Goal: Task Accomplishment & Management: Manage account settings

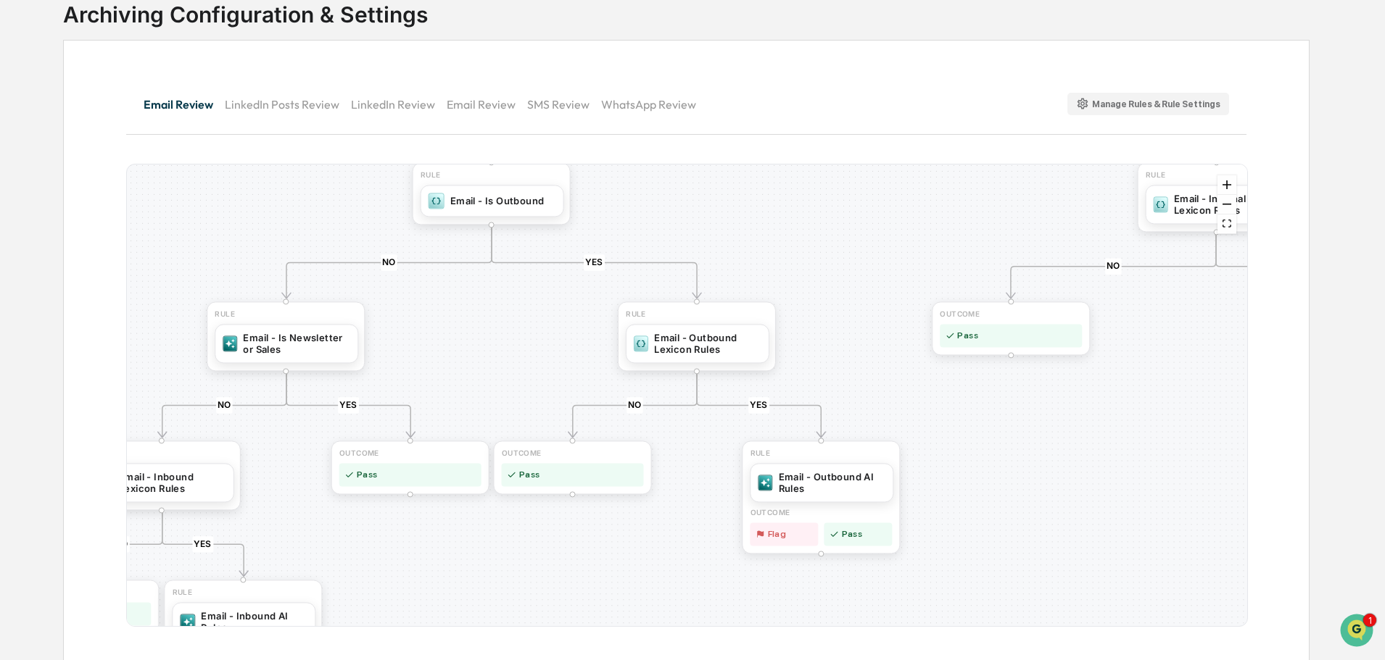
scroll to position [107, 0]
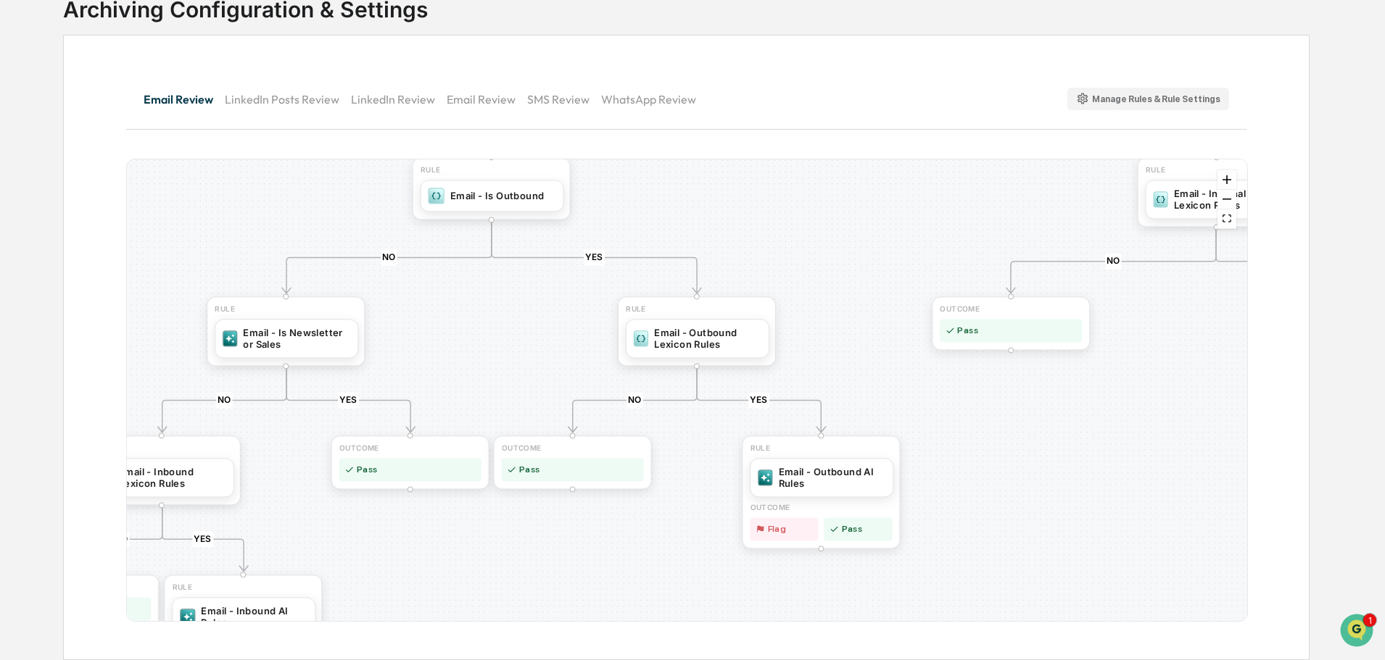
click at [552, 94] on button "SMS Review" at bounding box center [564, 99] width 74 height 35
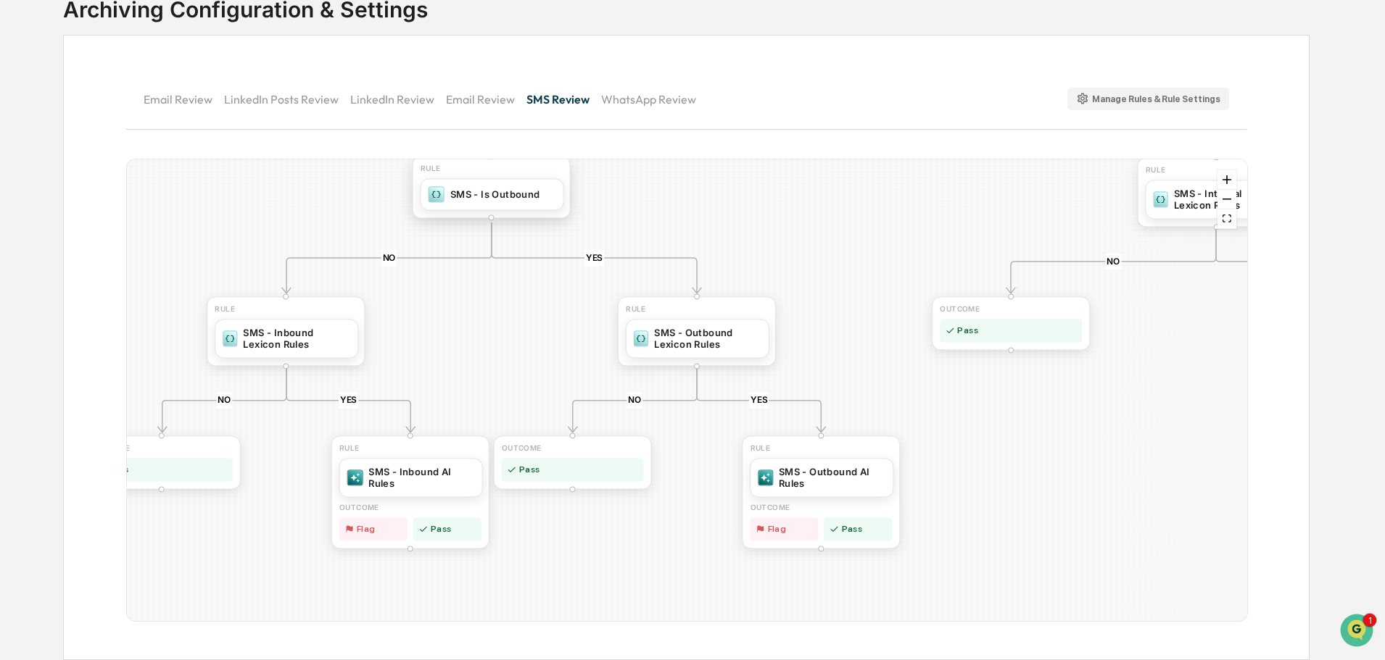
click at [521, 196] on div "SMS - Is Outbound" at bounding box center [495, 194] width 90 height 12
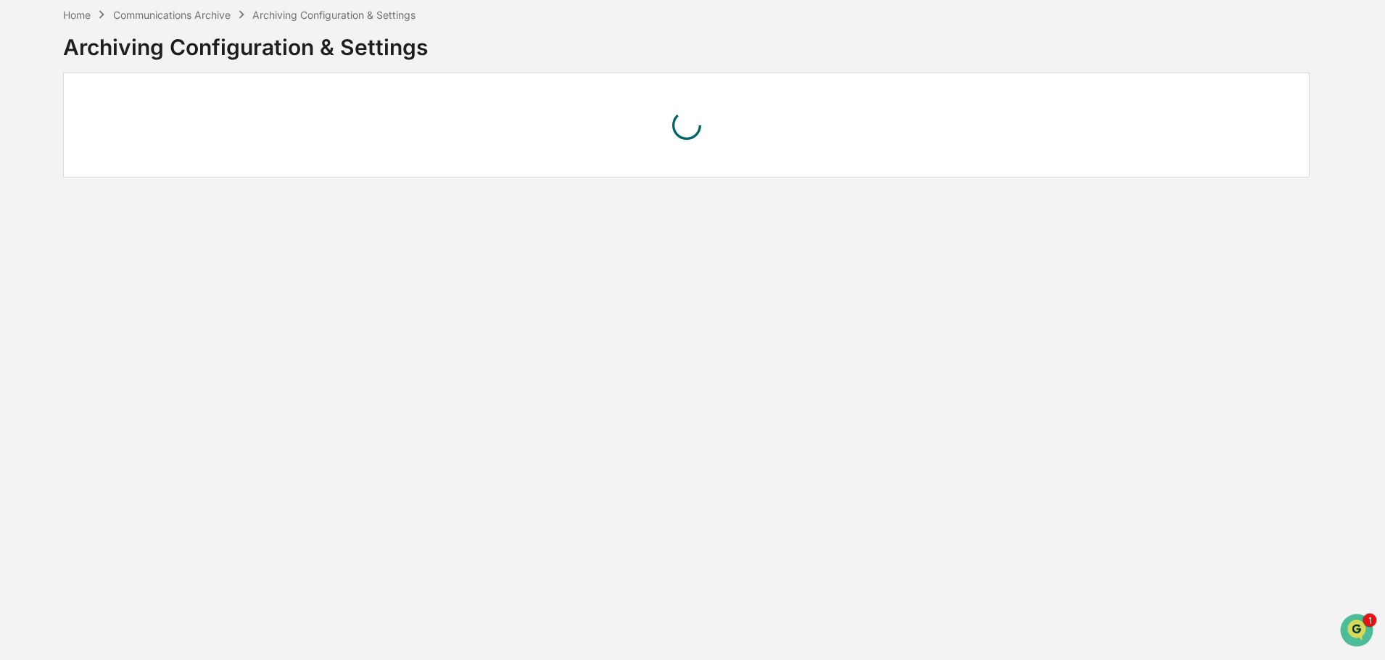
scroll to position [107, 0]
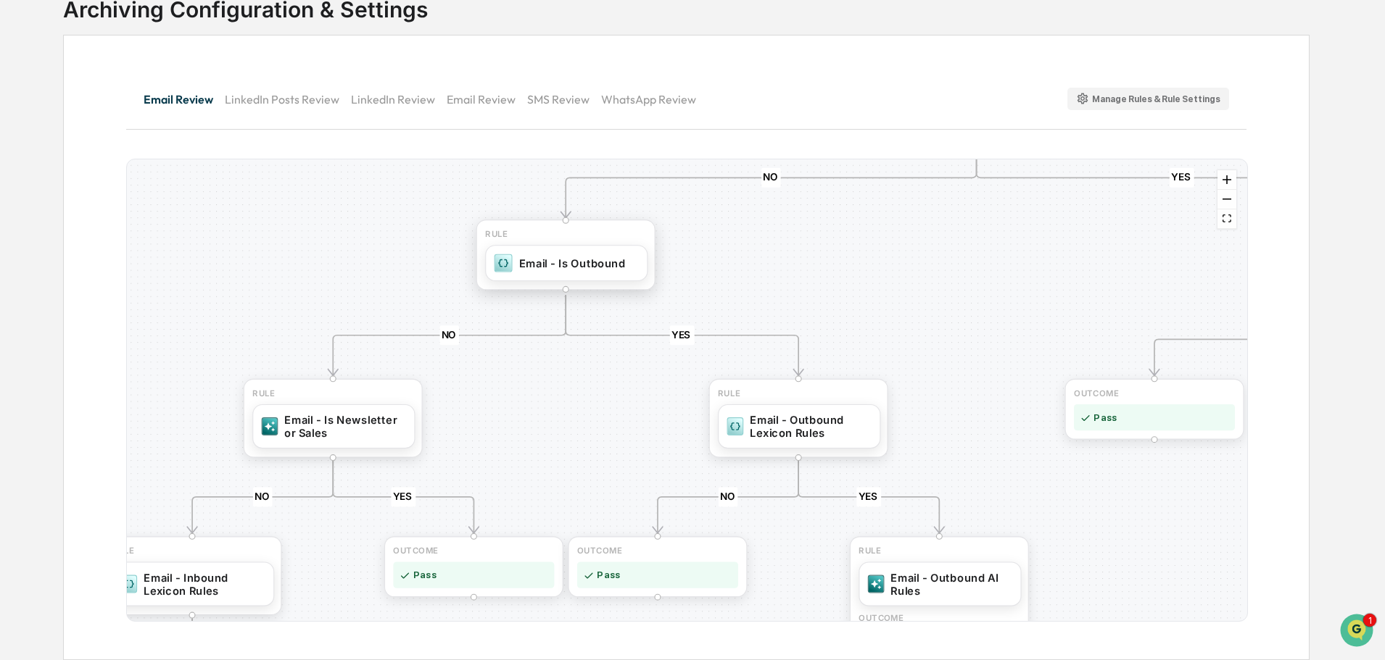
click at [570, 260] on div "Email - Is Outbound" at bounding box center [572, 263] width 107 height 13
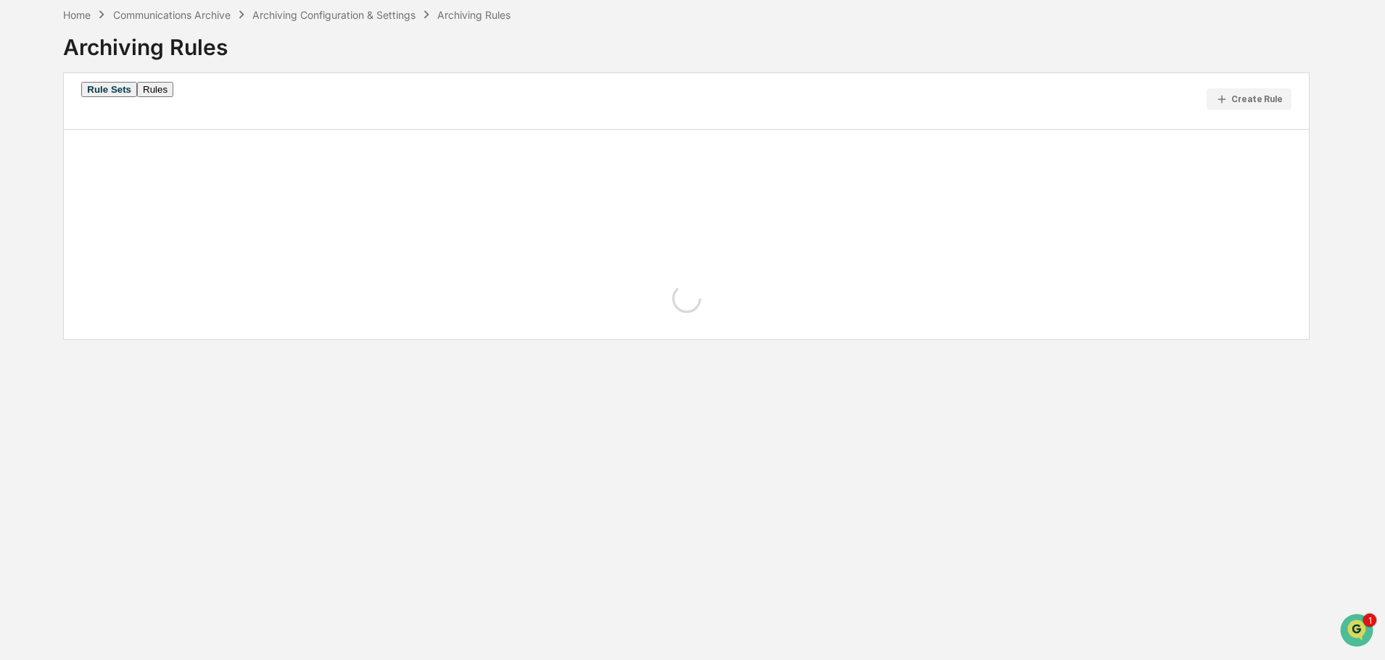
scroll to position [69, 0]
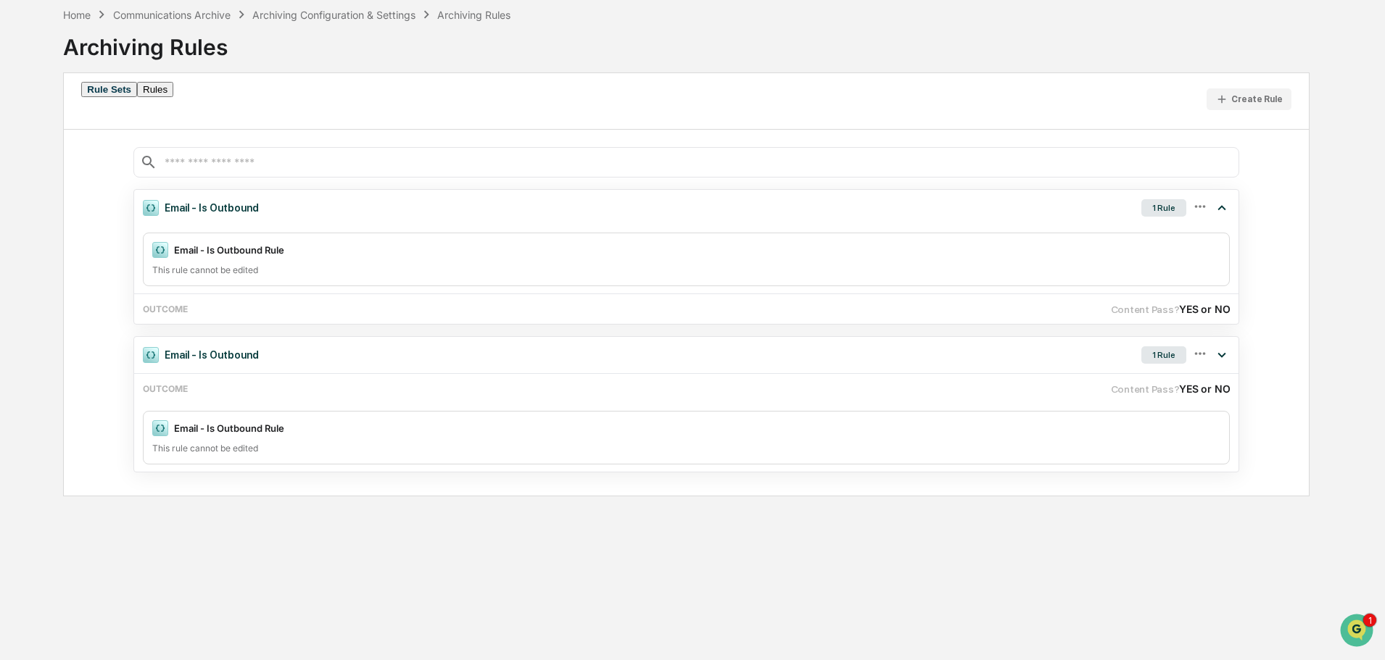
click at [133, 97] on button "Rule Sets" at bounding box center [109, 89] width 56 height 15
click at [373, 16] on div "Archiving Configuration & Settings" at bounding box center [333, 15] width 163 height 12
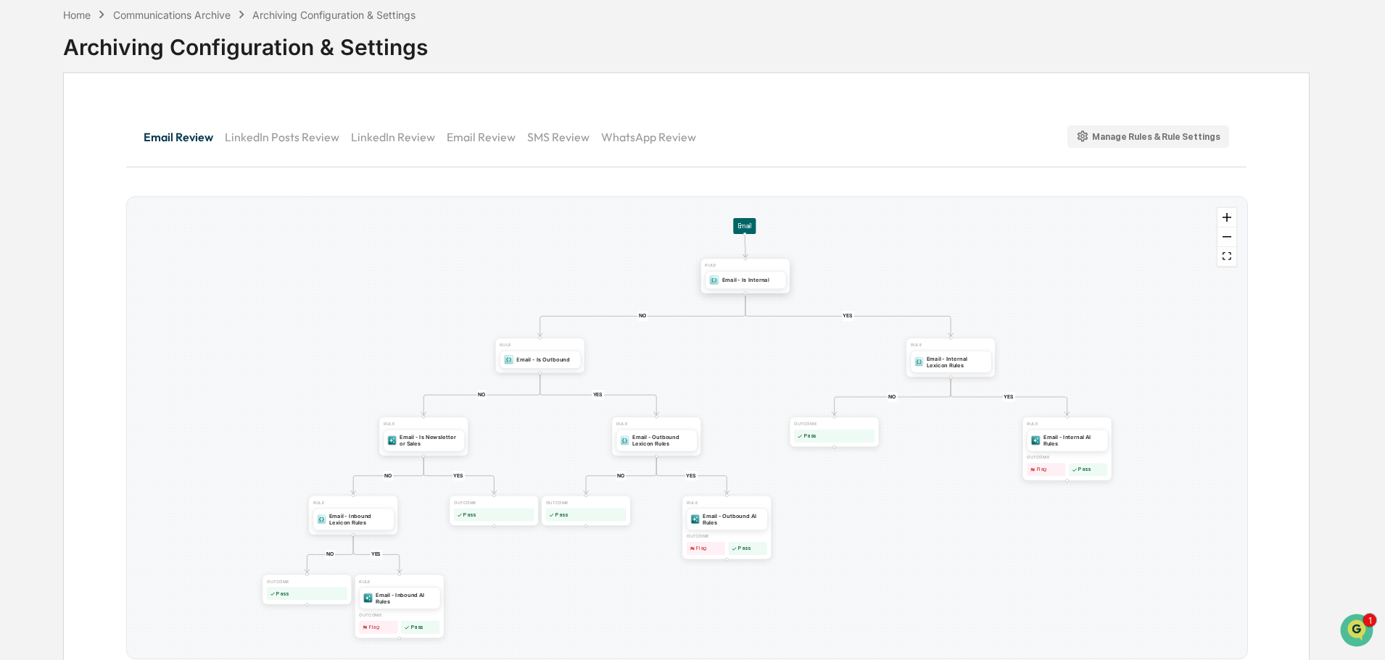
click at [732, 275] on div "Email - Is Internal" at bounding box center [745, 280] width 81 height 18
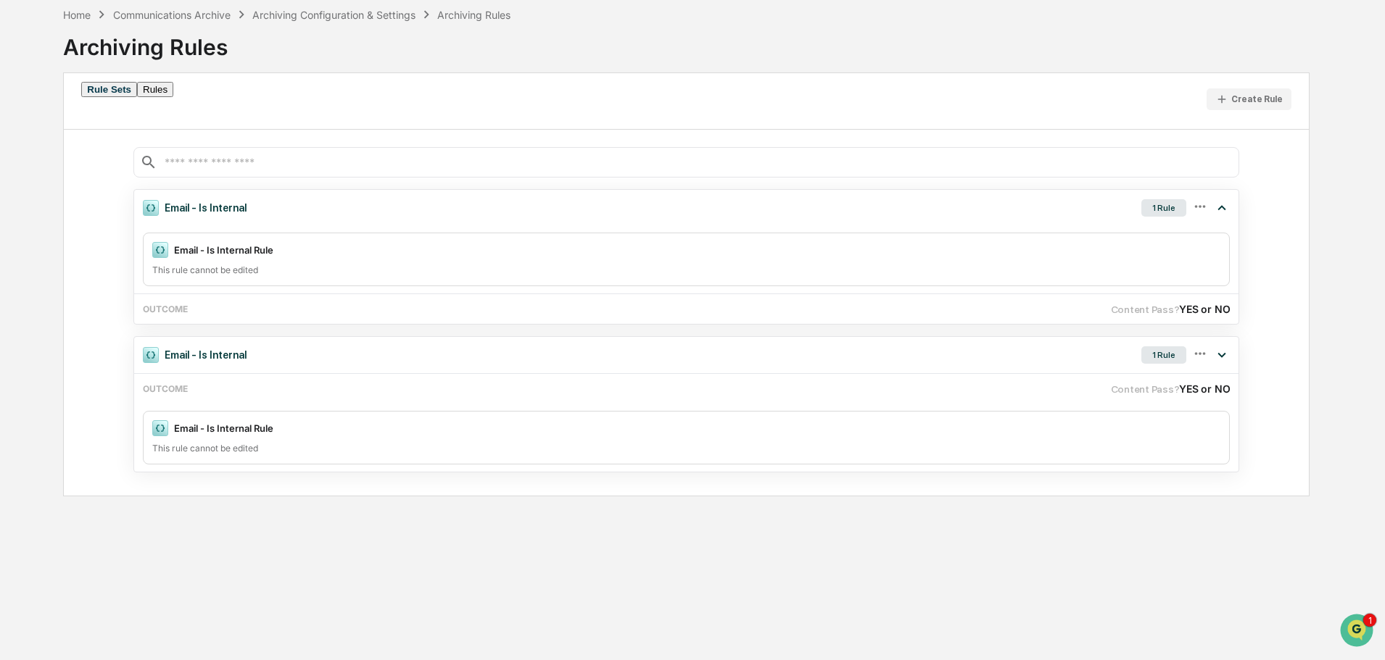
click at [133, 97] on button "Rule Sets" at bounding box center [109, 89] width 56 height 15
click at [376, 9] on div "Archiving Configuration & Settings" at bounding box center [333, 15] width 163 height 12
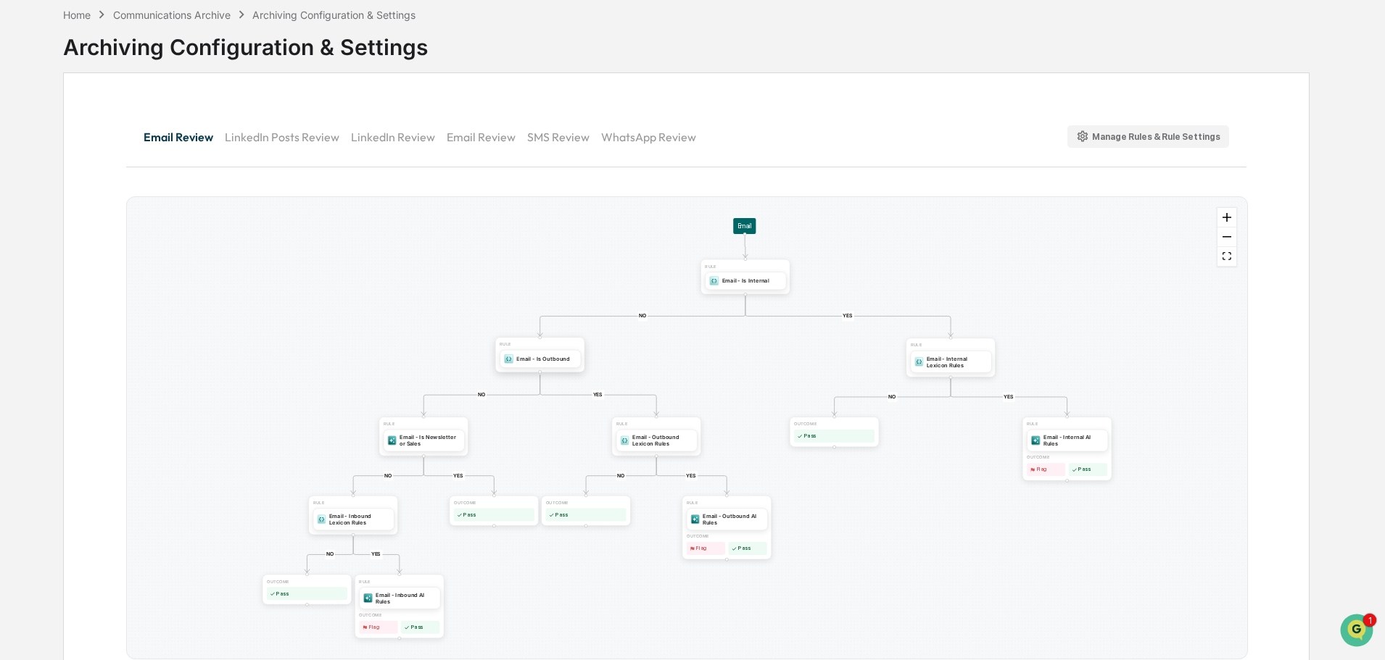
click at [534, 362] on div "Email - Is Outbound" at bounding box center [543, 358] width 53 height 7
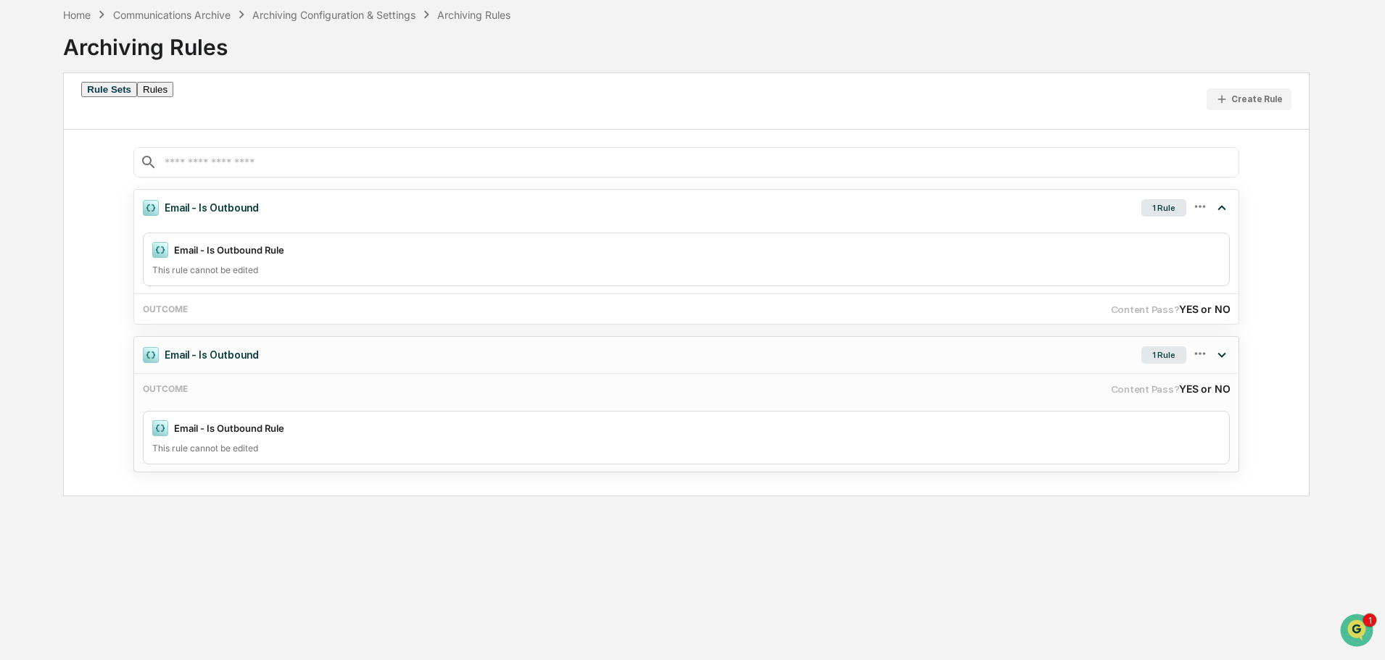
click at [1158, 358] on div "1 Rule" at bounding box center [1163, 355] width 45 height 17
click at [105, 97] on button "Rule Sets" at bounding box center [109, 89] width 56 height 15
click at [330, 12] on div "Archiving Configuration & Settings" at bounding box center [333, 15] width 163 height 12
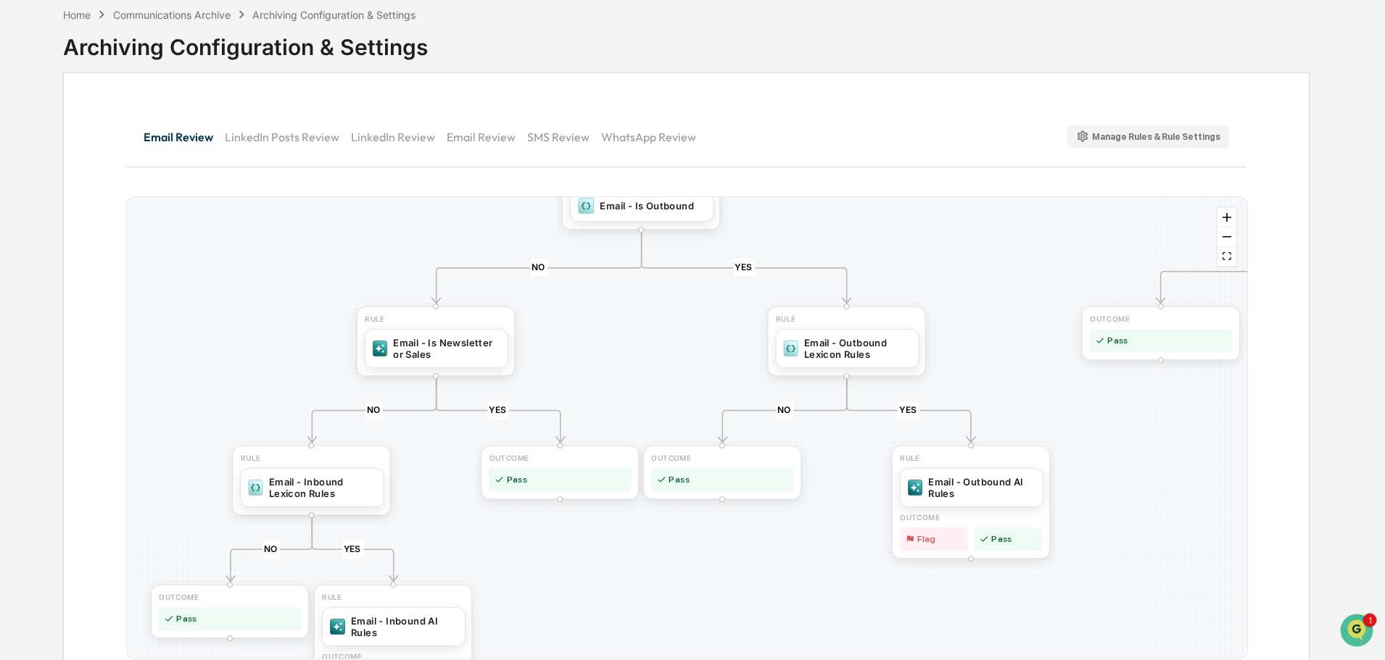
drag, startPoint x: 315, startPoint y: 383, endPoint x: 204, endPoint y: 148, distance: 260.4
click at [204, 148] on div "Email Review LinkedIn Posts Review LinkedIn Review Email Review SMS Review What…" at bounding box center [686, 385] width 1246 height 626
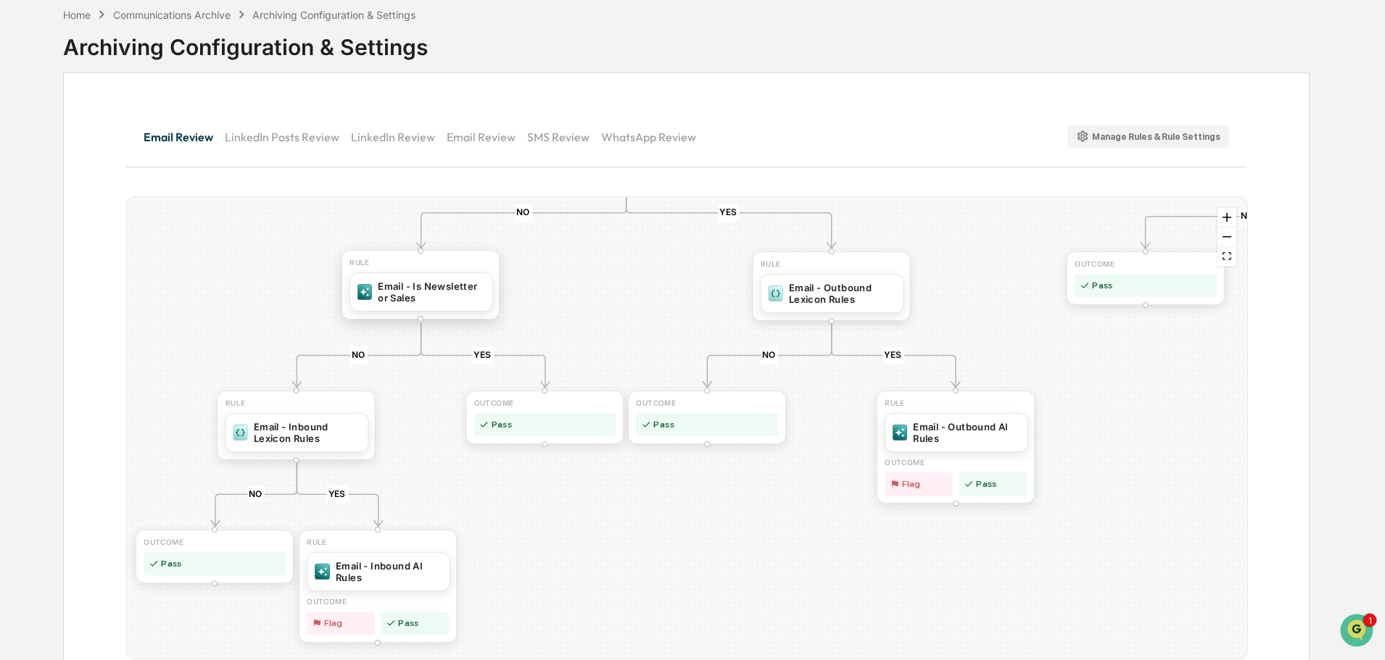
click at [445, 291] on div "Email - Is Newsletter or Sales" at bounding box center [431, 292] width 107 height 23
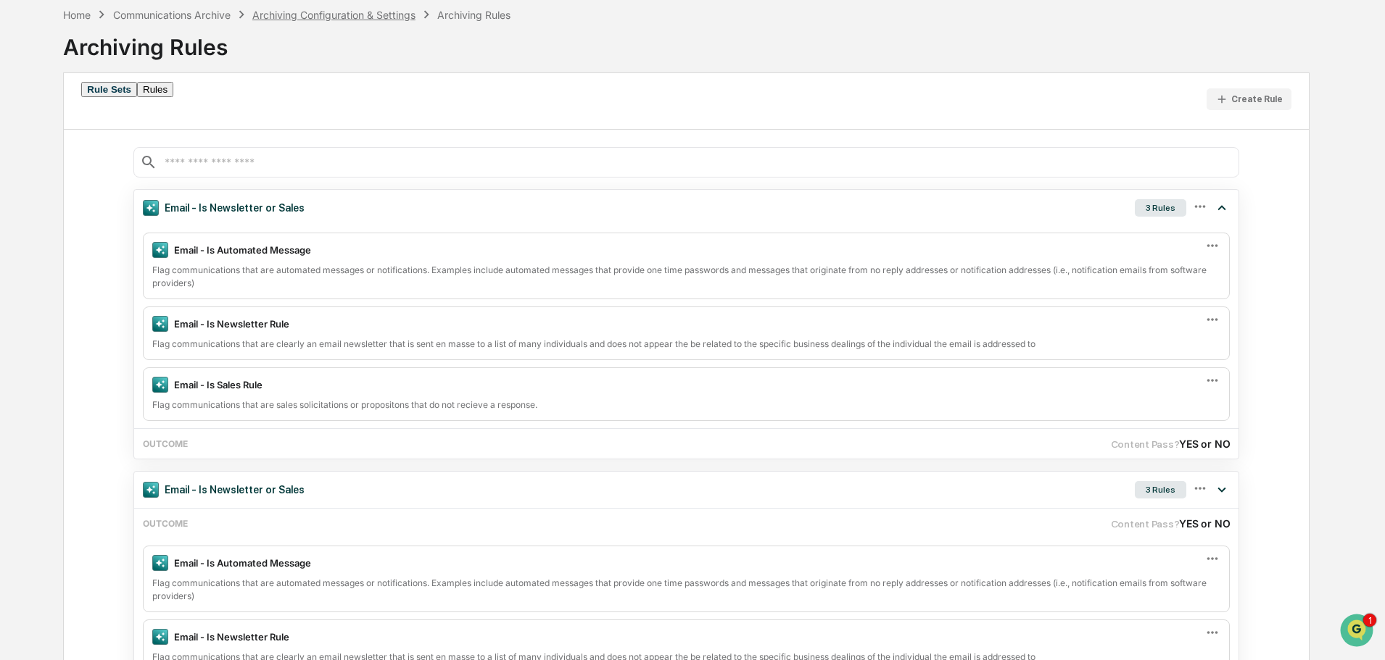
click at [328, 17] on div "Archiving Configuration & Settings" at bounding box center [333, 15] width 163 height 12
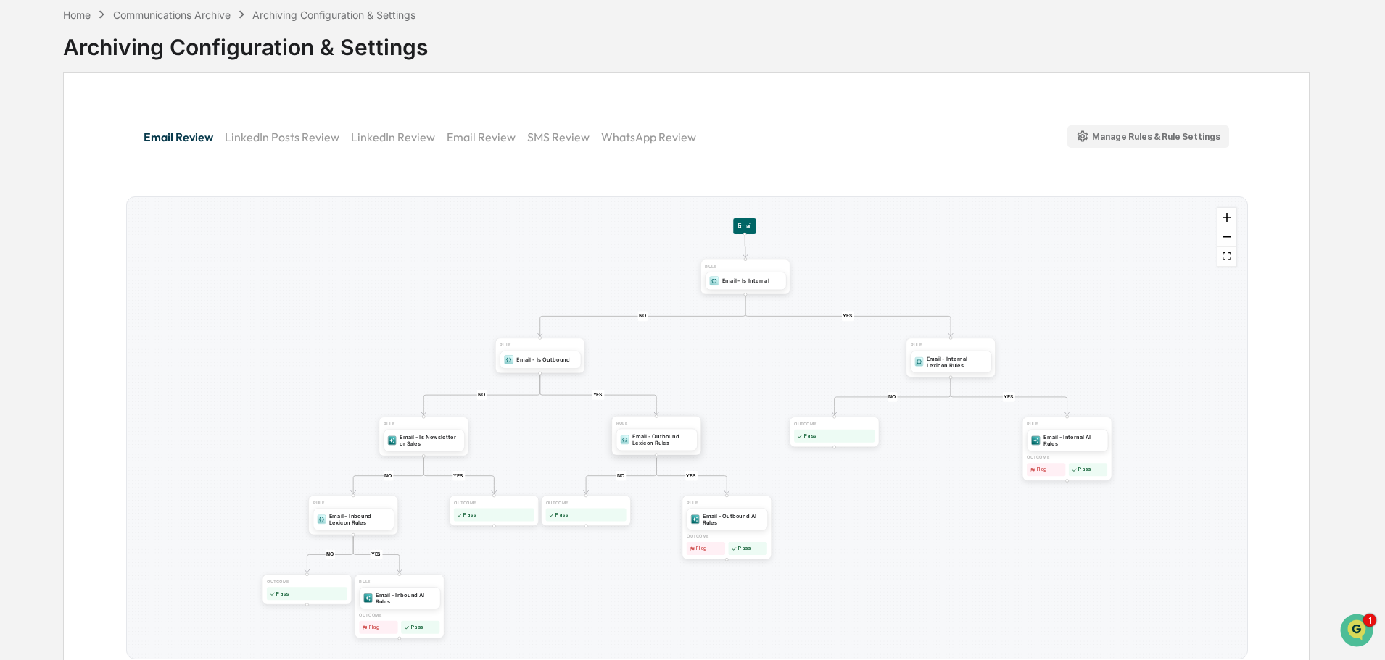
click at [662, 447] on div "Email - Outbound Lexicon Rules" at bounding box center [656, 439] width 81 height 22
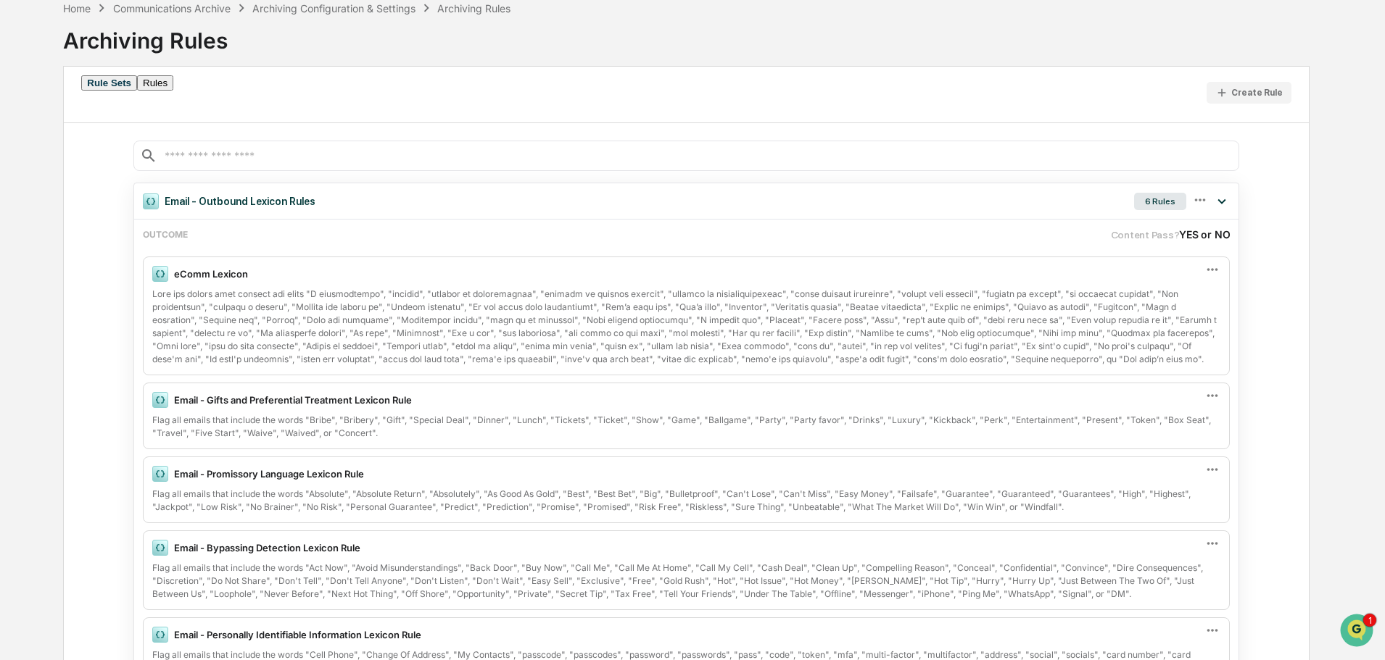
scroll to position [65, 0]
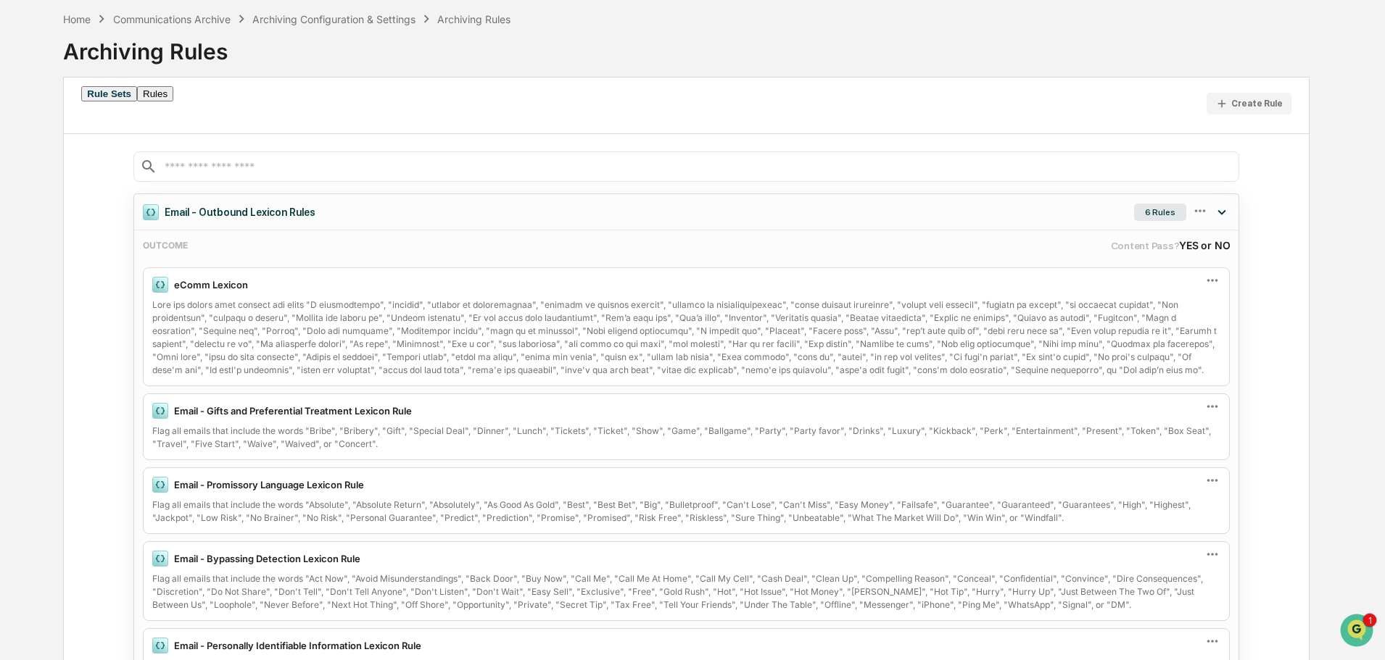
click at [1173, 207] on div "6 Rules" at bounding box center [1160, 212] width 52 height 17
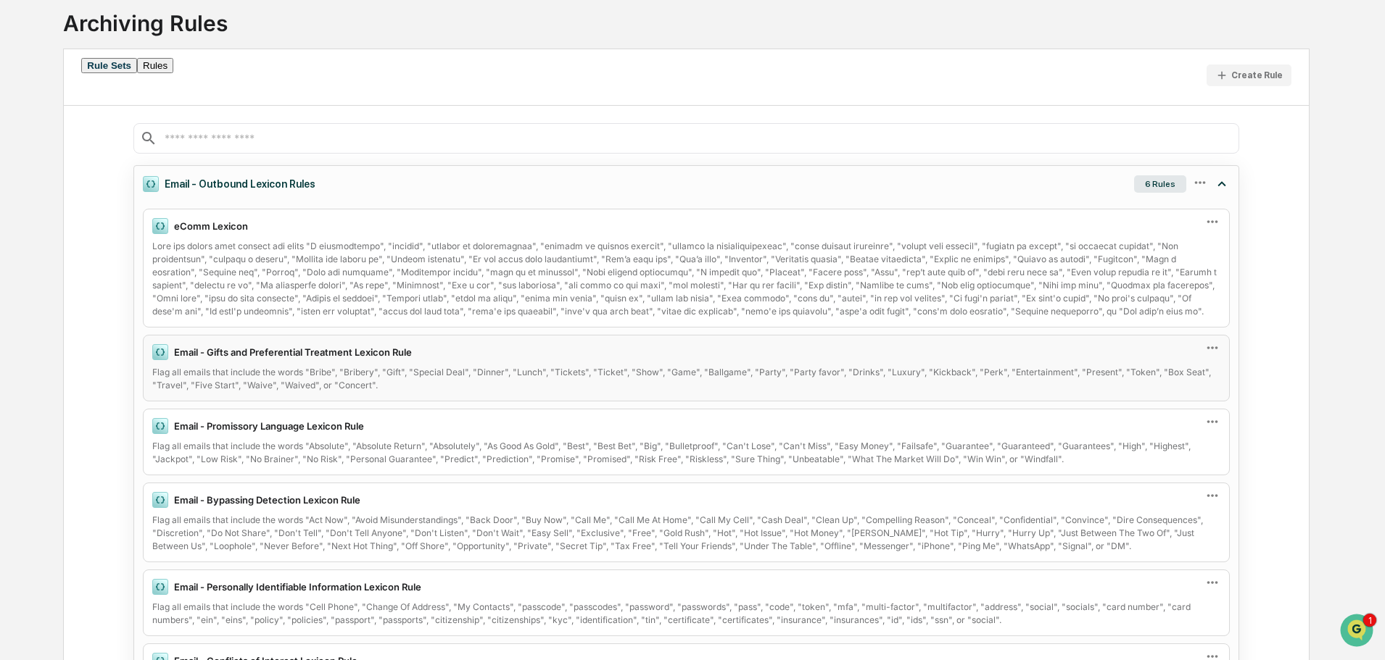
scroll to position [0, 0]
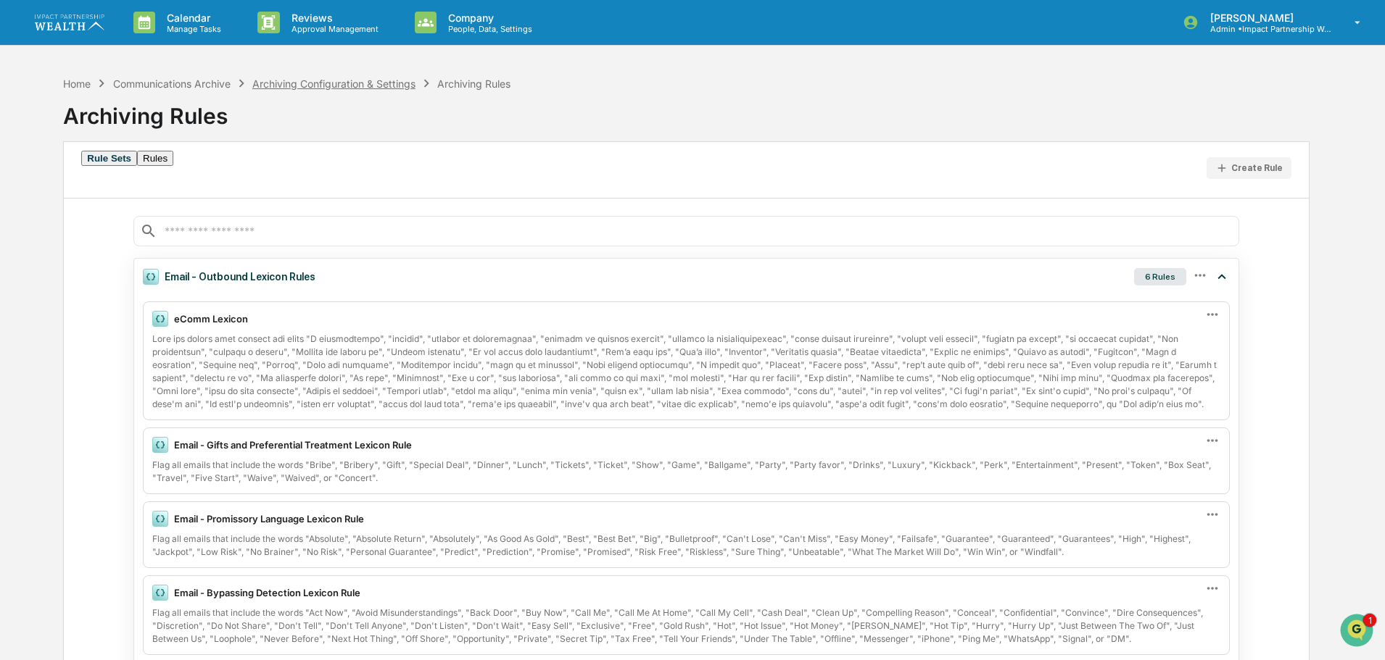
click at [309, 83] on div "Archiving Configuration & Settings" at bounding box center [333, 84] width 163 height 12
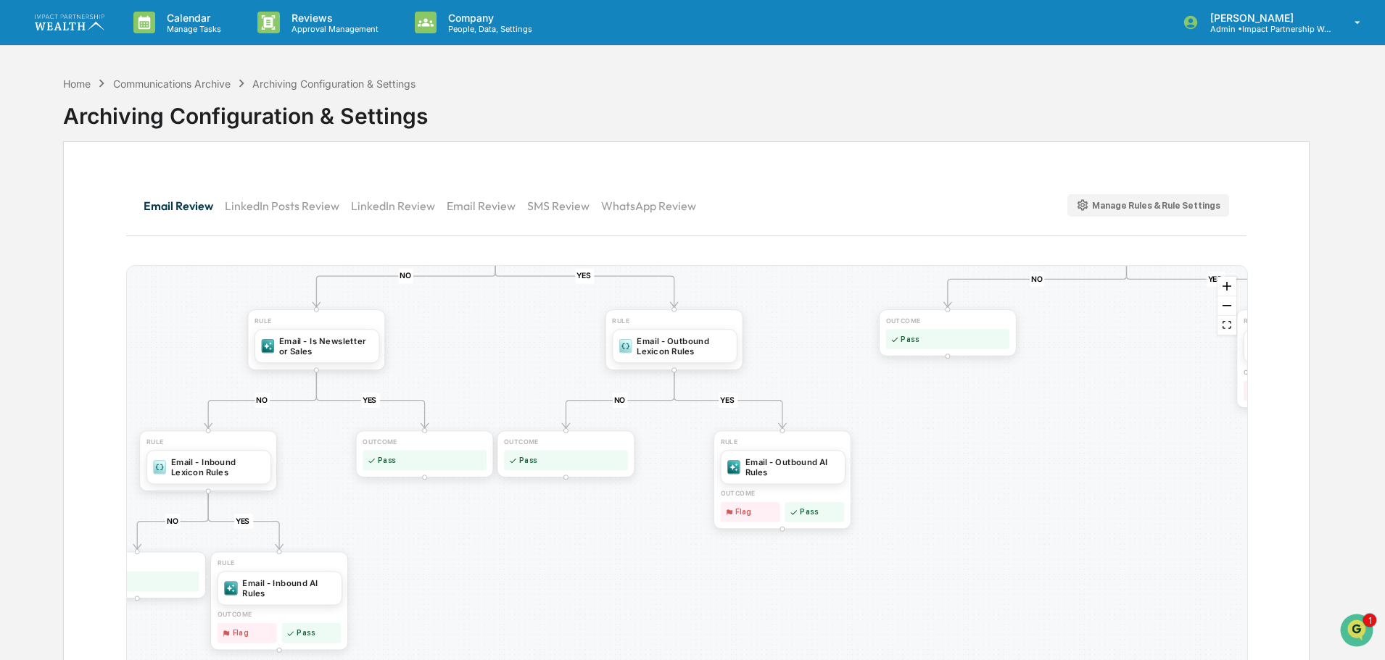
drag, startPoint x: 573, startPoint y: 521, endPoint x: 463, endPoint y: 306, distance: 241.9
click at [463, 306] on div "YES NO YES NO YES NO YES NO YES NO YES NO OUTCOME Pass RULE Email - Internal AI…" at bounding box center [687, 497] width 1120 height 462
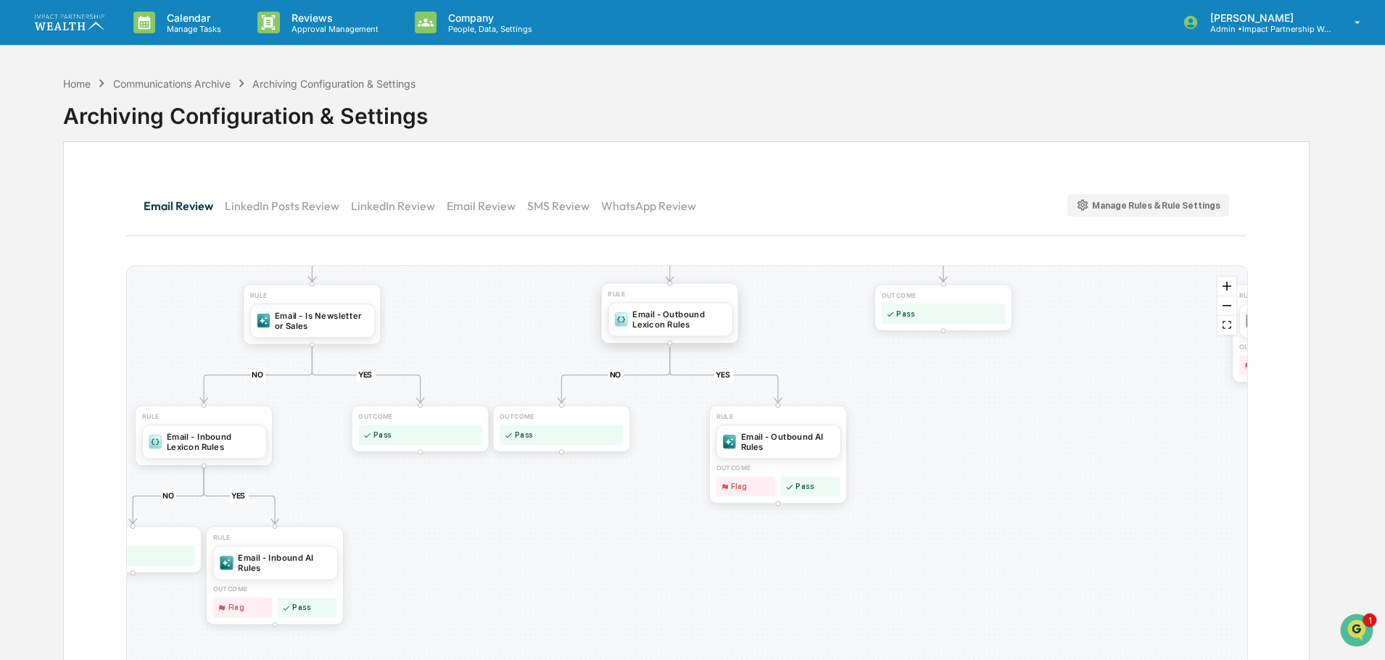
click at [672, 325] on div "Email - Outbound Lexicon Rules" at bounding box center [680, 320] width 94 height 20
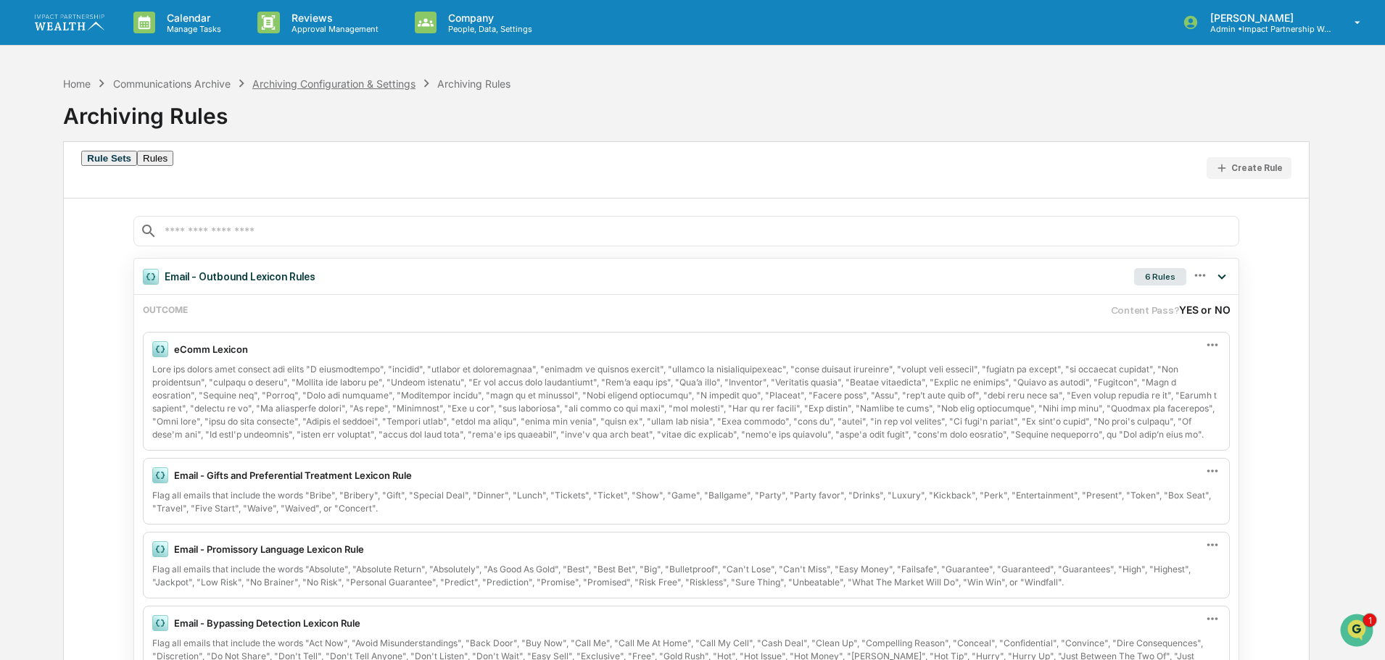
click at [359, 86] on div "Archiving Configuration & Settings" at bounding box center [333, 84] width 163 height 12
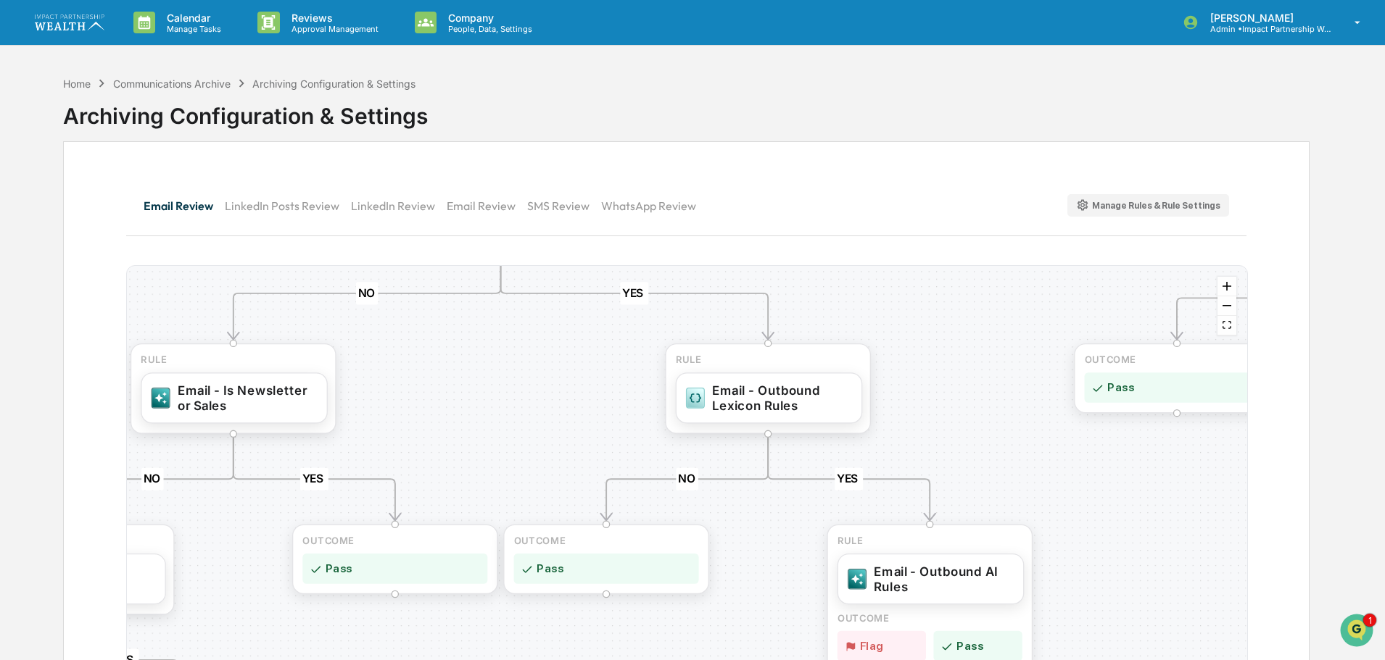
drag, startPoint x: 555, startPoint y: 448, endPoint x: 573, endPoint y: 422, distance: 31.8
click at [573, 422] on div "YES NO YES NO YES NO YES NO YES NO YES NO OUTCOME Pass RULE Email - Internal AI…" at bounding box center [687, 497] width 1120 height 462
click at [889, 581] on div "Email - Outbound AI Rules" at bounding box center [944, 577] width 140 height 30
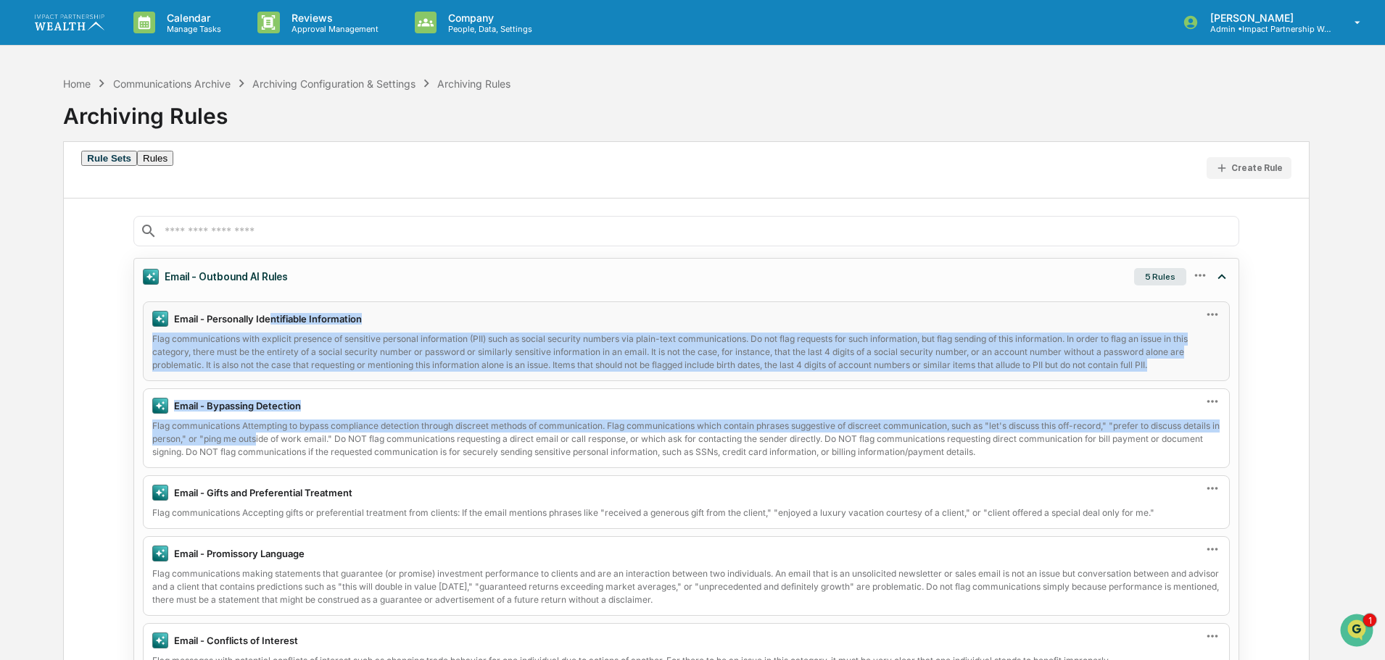
drag, startPoint x: 267, startPoint y: 432, endPoint x: 273, endPoint y: 325, distance: 107.4
click at [273, 325] on div "Email - Personally Identifiable Information Flag communications with explicit p…" at bounding box center [686, 490] width 1104 height 376
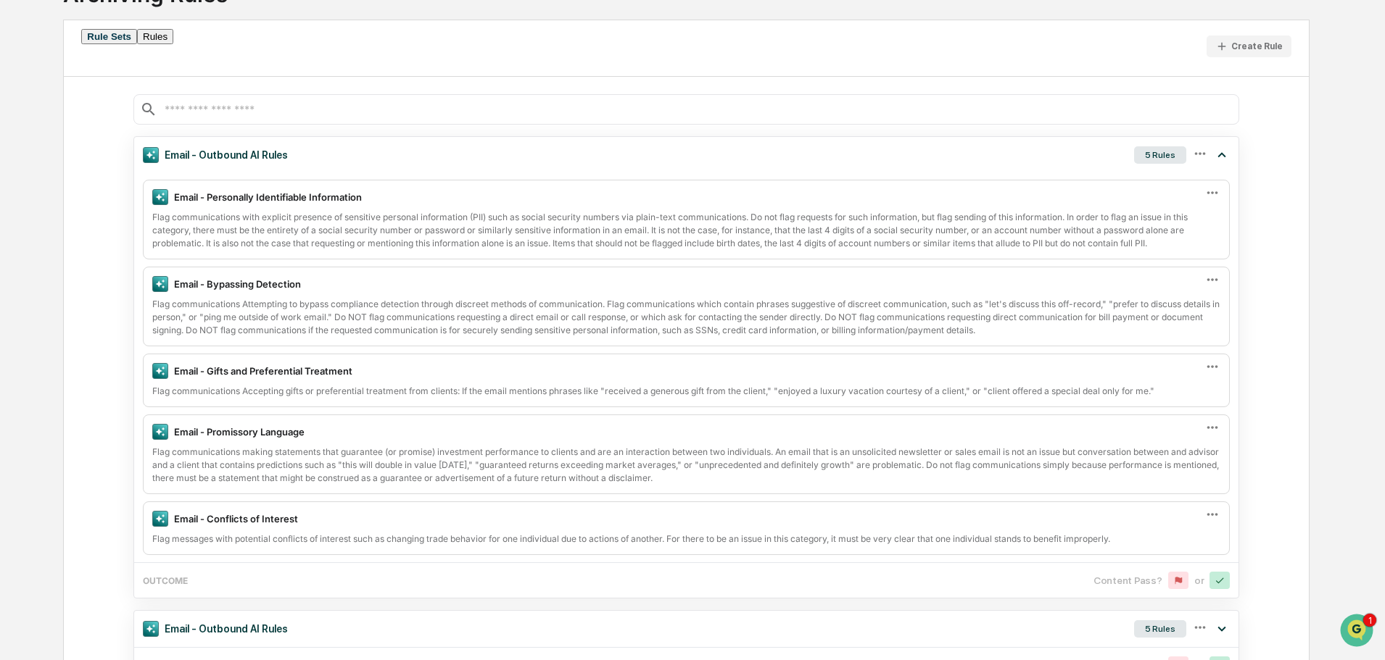
scroll to position [145, 0]
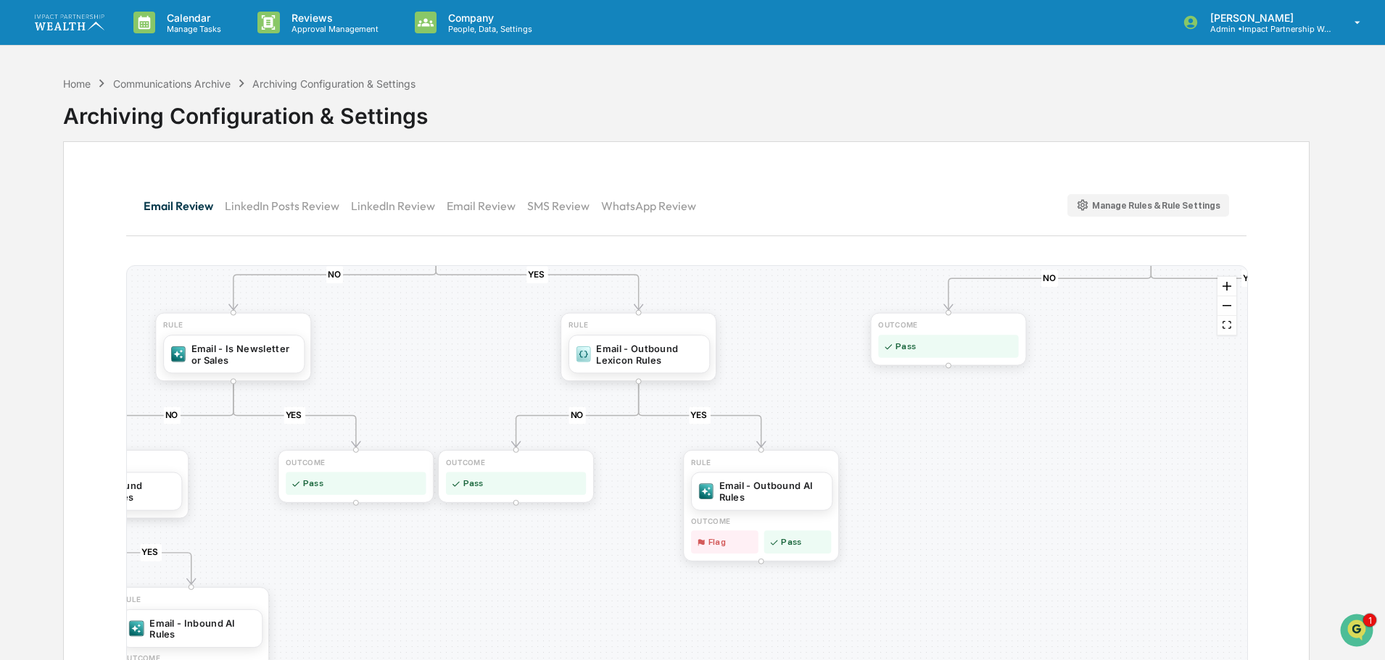
drag, startPoint x: 530, startPoint y: 518, endPoint x: 507, endPoint y: 386, distance: 134.6
click at [507, 386] on div "YES NO YES NO YES NO YES NO YES NO YES NO OUTCOME Pass RULE Email - Internal AI…" at bounding box center [687, 497] width 1120 height 462
click at [763, 497] on div "Email - Outbound AI Rules" at bounding box center [772, 489] width 106 height 23
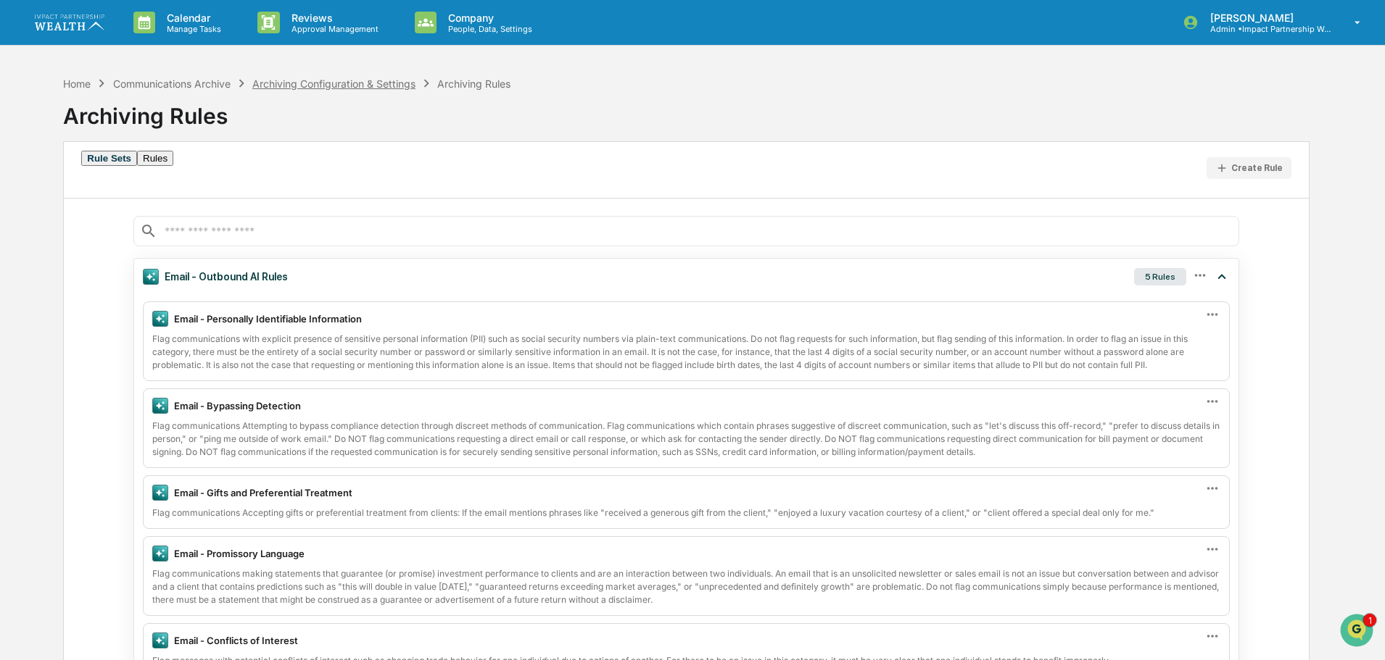
click at [394, 85] on div "Archiving Configuration & Settings" at bounding box center [333, 84] width 163 height 12
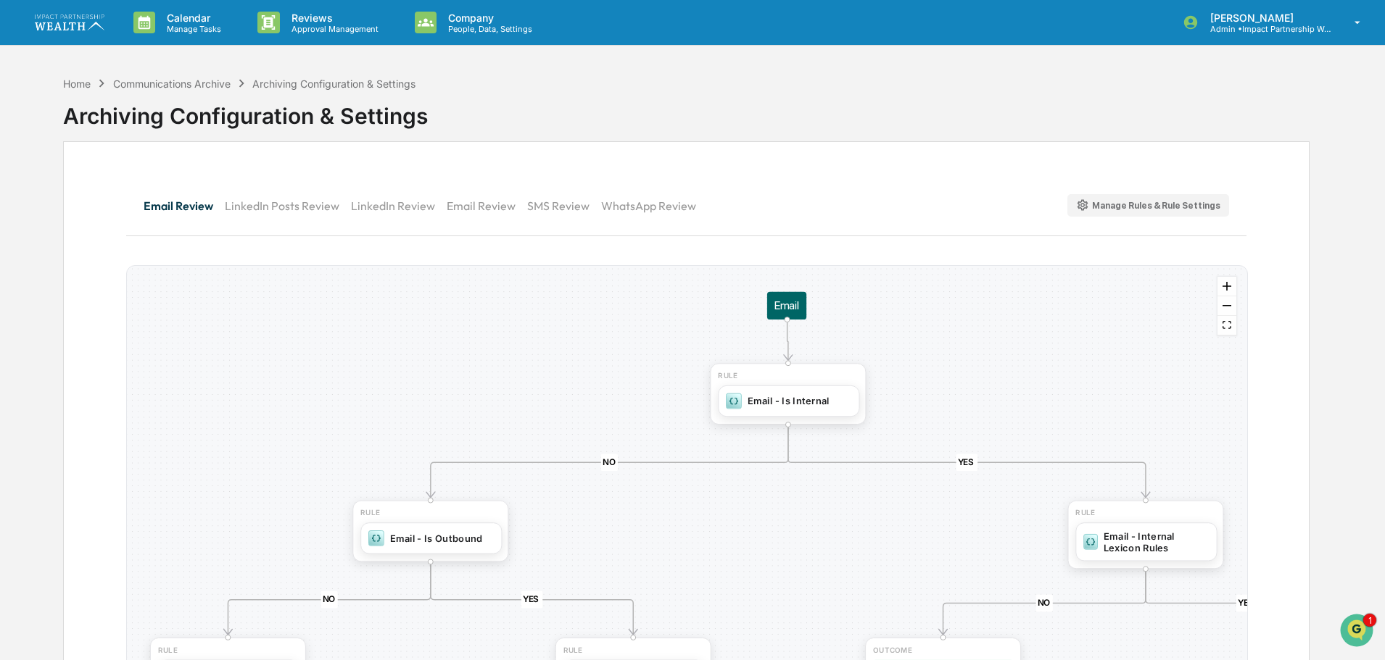
drag, startPoint x: 501, startPoint y: 522, endPoint x: 444, endPoint y: 633, distance: 124.5
click at [444, 633] on div "YES NO YES NO YES NO YES NO YES NO YES NO OUTCOME Pass RULE Email - Internal AI…" at bounding box center [687, 497] width 1120 height 462
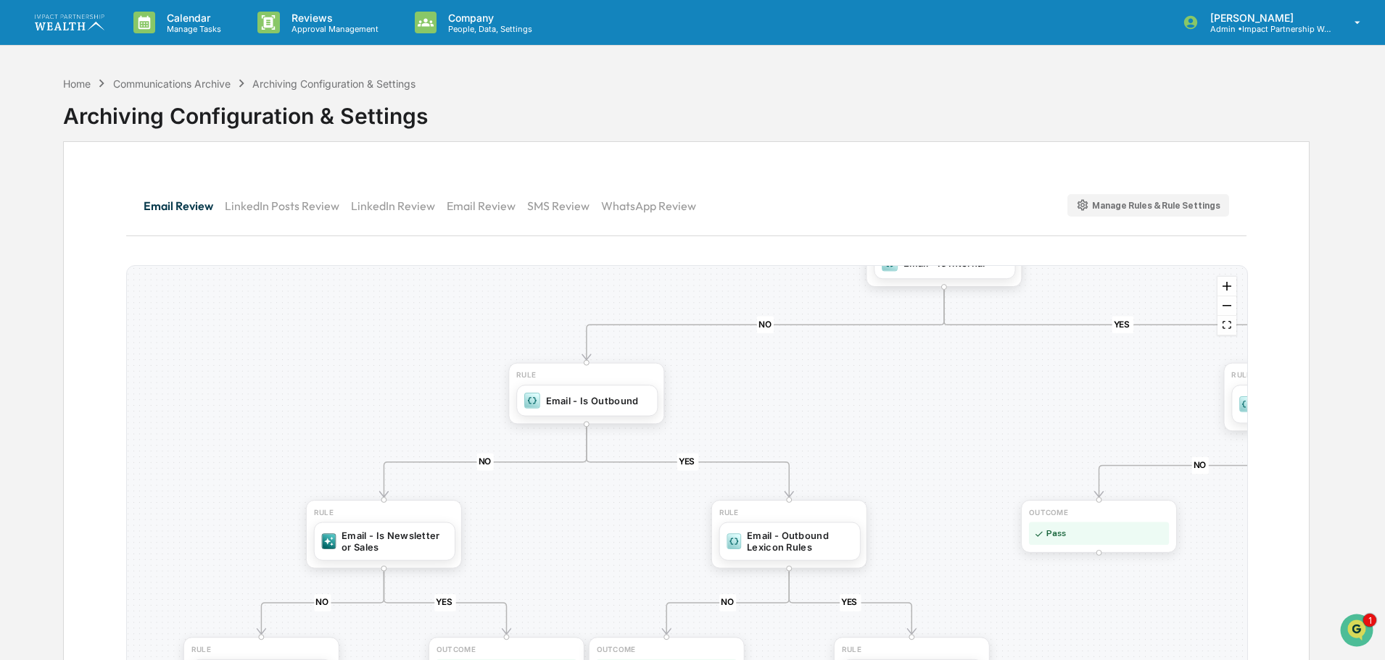
drag, startPoint x: 641, startPoint y: 547, endPoint x: 798, endPoint y: 407, distance: 210.5
click at [798, 407] on div "YES NO YES NO YES NO YES NO YES NO YES NO OUTCOME Pass RULE Email - Internal AI…" at bounding box center [687, 497] width 1120 height 462
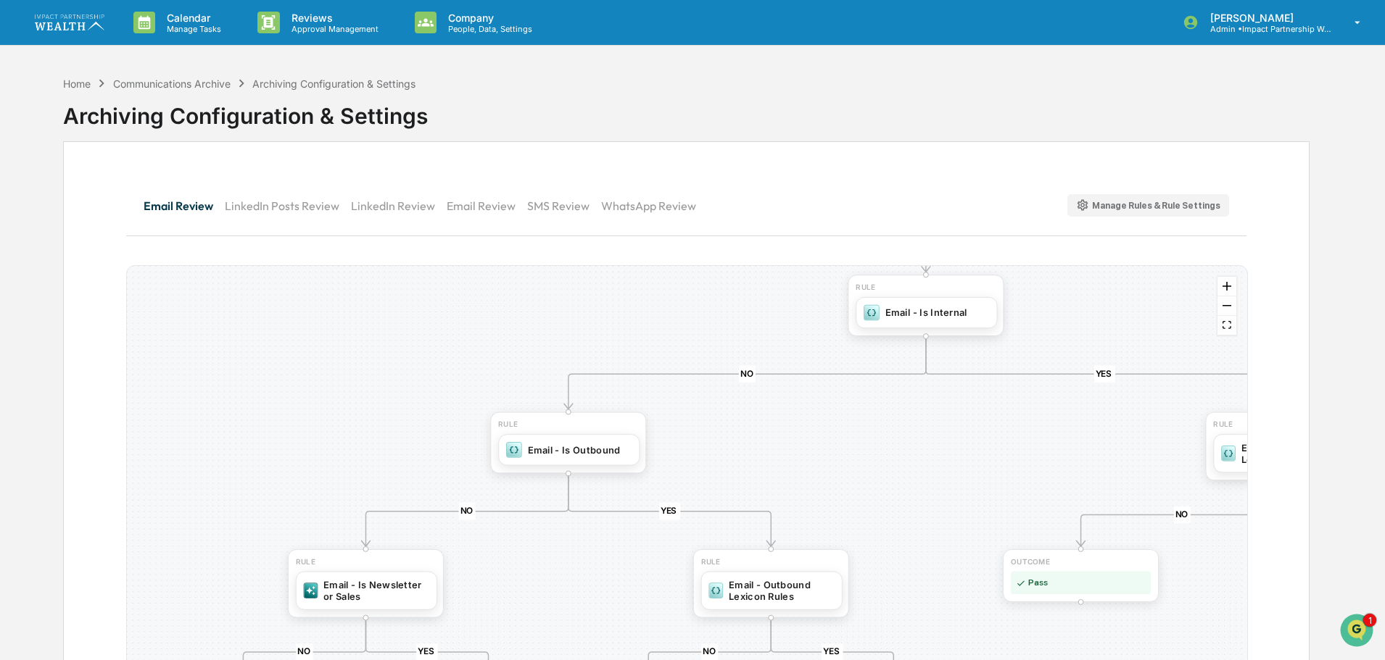
drag, startPoint x: 787, startPoint y: 402, endPoint x: 768, endPoint y: 451, distance: 52.5
click at [768, 451] on div "YES NO YES NO YES NO YES NO YES NO YES NO OUTCOME Pass RULE Email - Internal AI…" at bounding box center [687, 497] width 1120 height 462
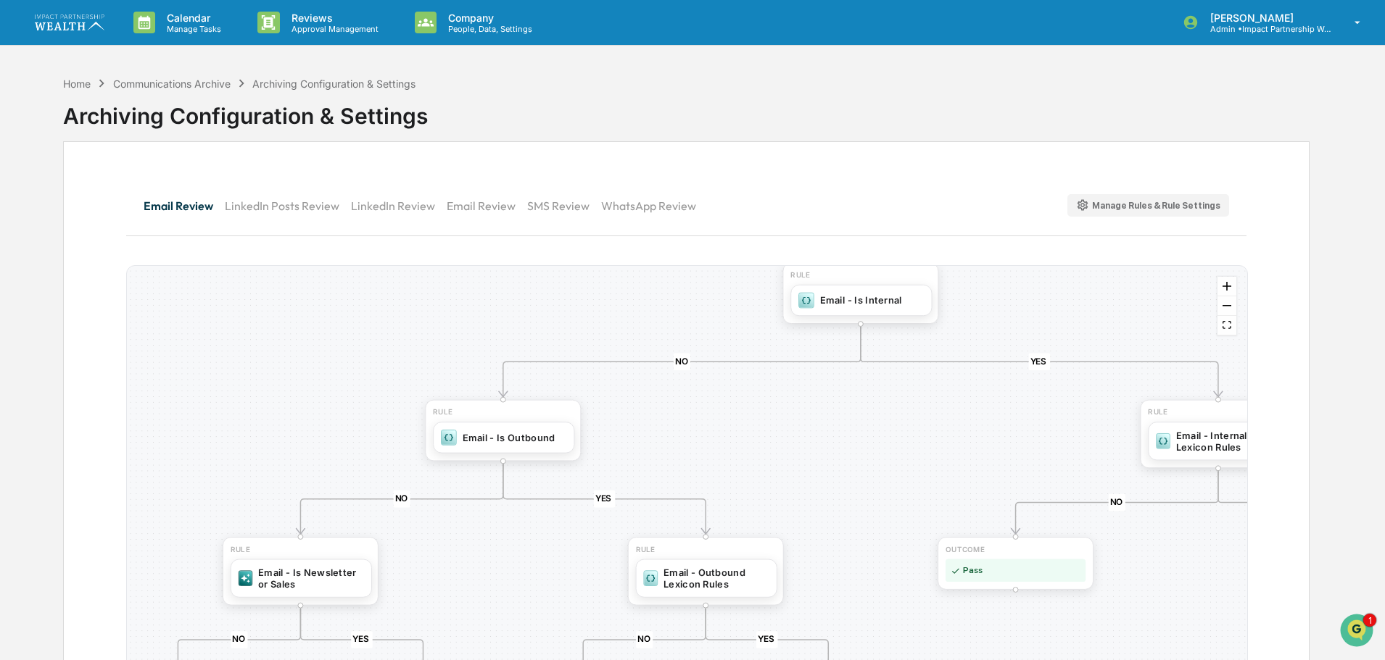
drag, startPoint x: 760, startPoint y: 444, endPoint x: 694, endPoint y: 432, distance: 66.4
click at [694, 432] on div "YES NO YES NO YES NO YES NO YES NO YES NO OUTCOME Pass RULE Email - Internal AI…" at bounding box center [687, 497] width 1120 height 462
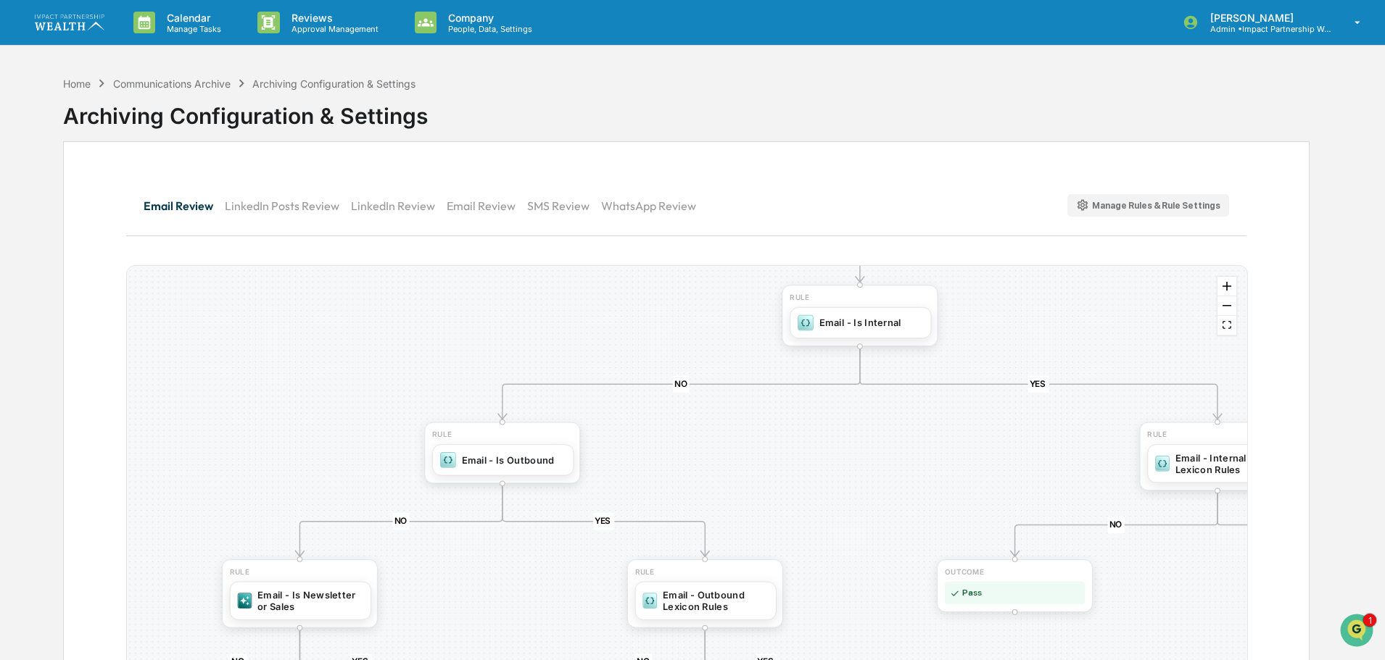
drag, startPoint x: 694, startPoint y: 432, endPoint x: 694, endPoint y: 455, distance: 22.5
click at [694, 455] on div "YES NO YES NO YES NO YES NO YES NO YES NO OUTCOME Pass RULE Email - Internal AI…" at bounding box center [687, 497] width 1120 height 462
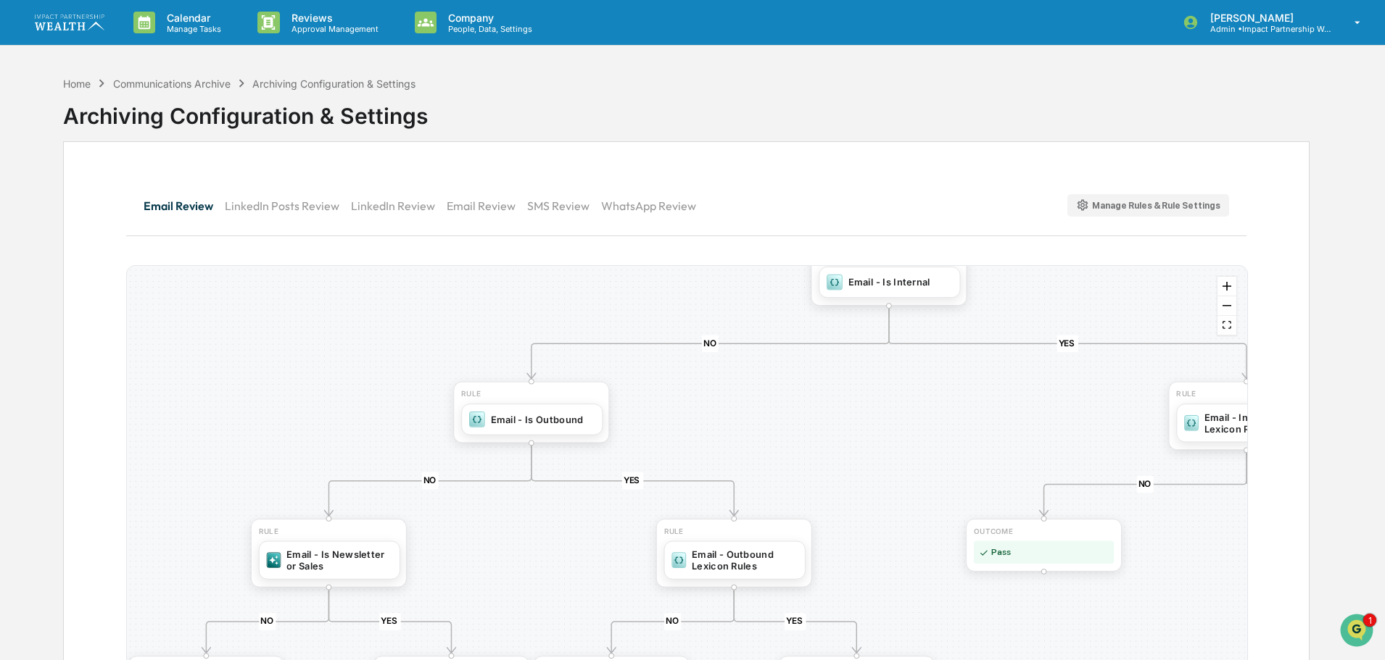
drag, startPoint x: 792, startPoint y: 475, endPoint x: 821, endPoint y: 434, distance: 49.9
click at [821, 434] on div "YES NO YES NO YES NO YES NO YES NO YES NO OUTCOME Pass RULE Email - Internal AI…" at bounding box center [687, 497] width 1120 height 462
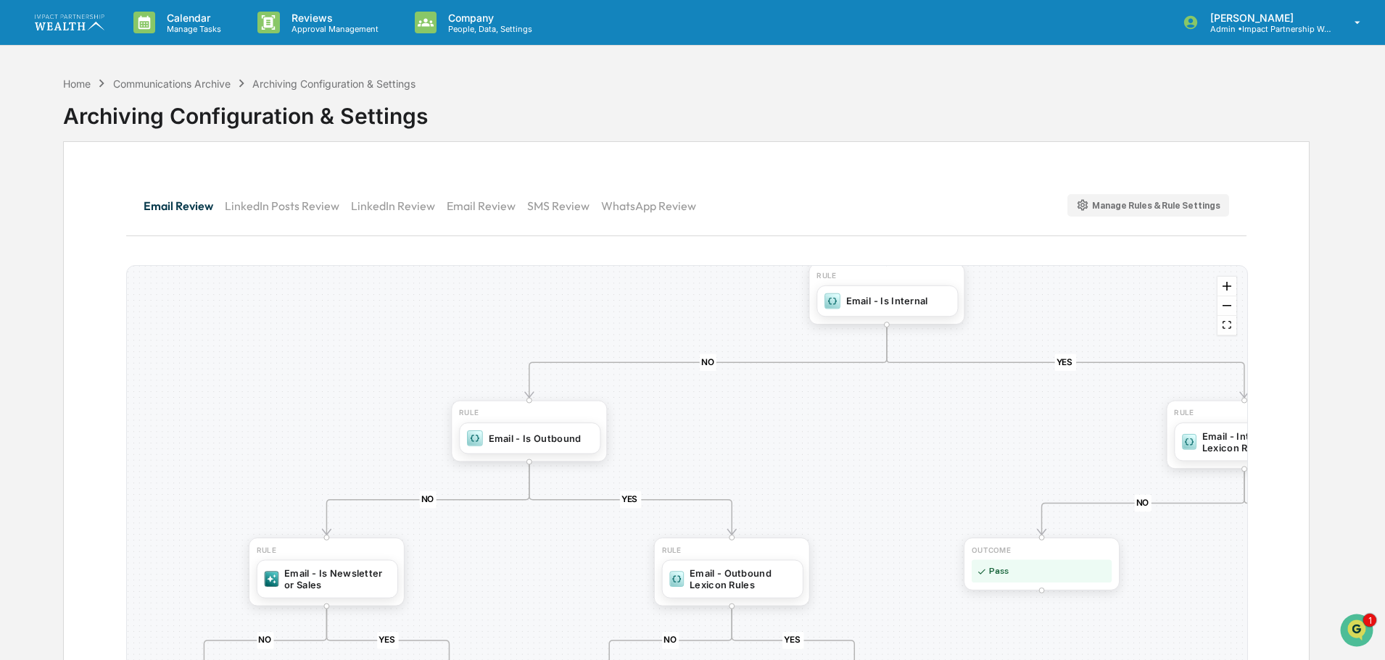
drag, startPoint x: 750, startPoint y: 410, endPoint x: 744, endPoint y: 447, distance: 37.4
click at [744, 447] on div "YES NO YES NO YES NO YES NO YES NO YES NO OUTCOME Pass RULE Email - Internal AI…" at bounding box center [687, 497] width 1120 height 462
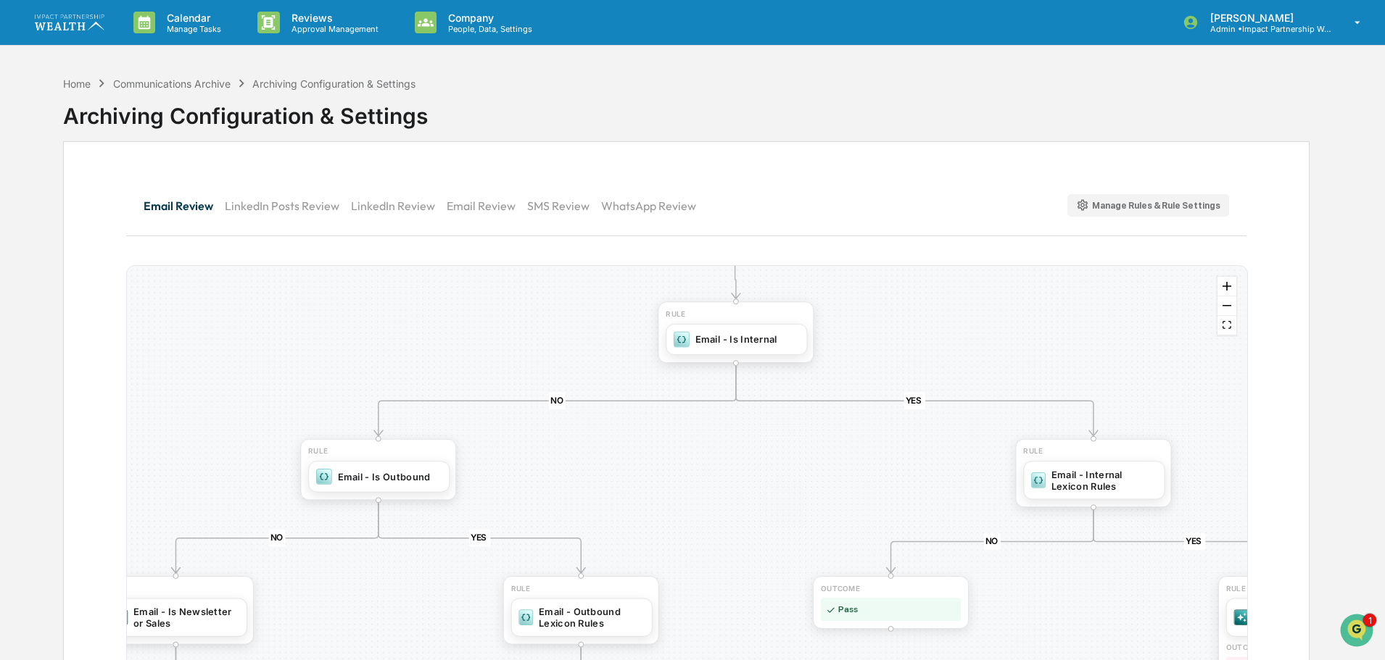
drag, startPoint x: 528, startPoint y: 582, endPoint x: 381, endPoint y: 602, distance: 148.6
click at [381, 602] on div "YES NO YES NO YES NO YES NO YES NO YES NO OUTCOME Pass RULE Email - Internal AI…" at bounding box center [687, 497] width 1120 height 462
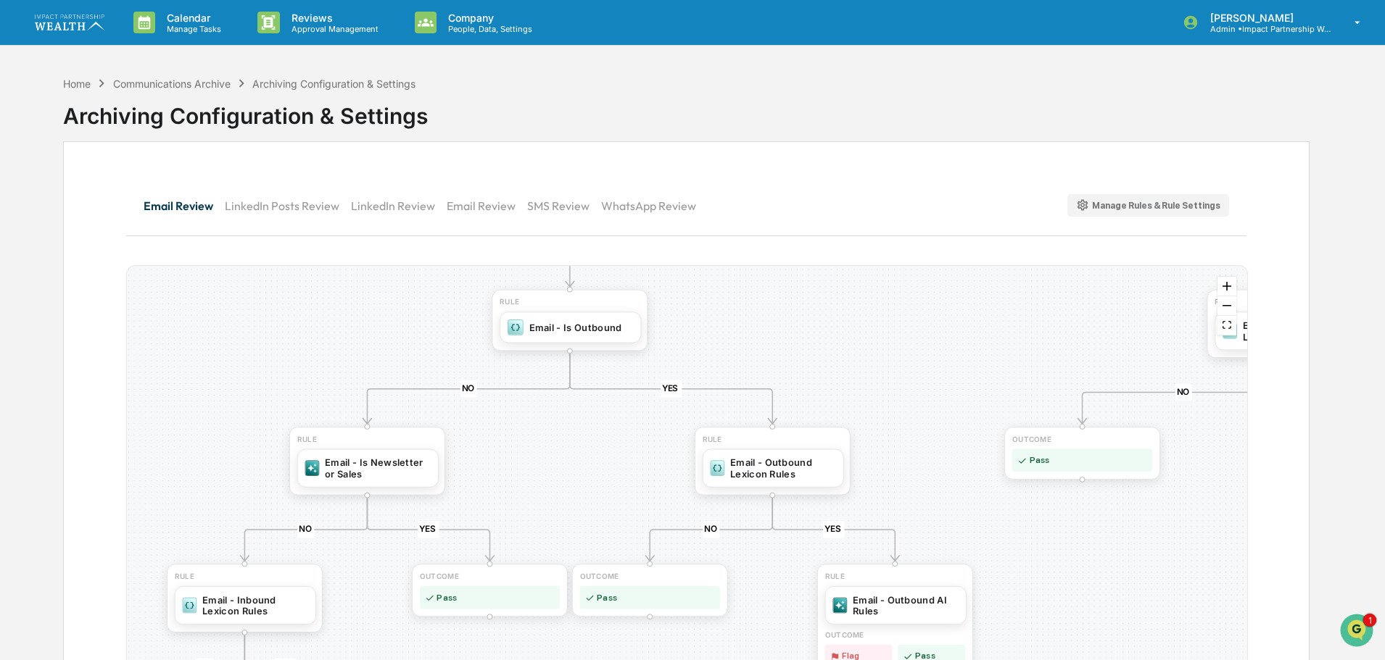
drag, startPoint x: 655, startPoint y: 468, endPoint x: 852, endPoint y: 315, distance: 249.0
click at [852, 315] on div "YES NO YES NO YES NO YES NO YES NO YES NO OUTCOME Pass RULE Email - Internal AI…" at bounding box center [687, 497] width 1120 height 462
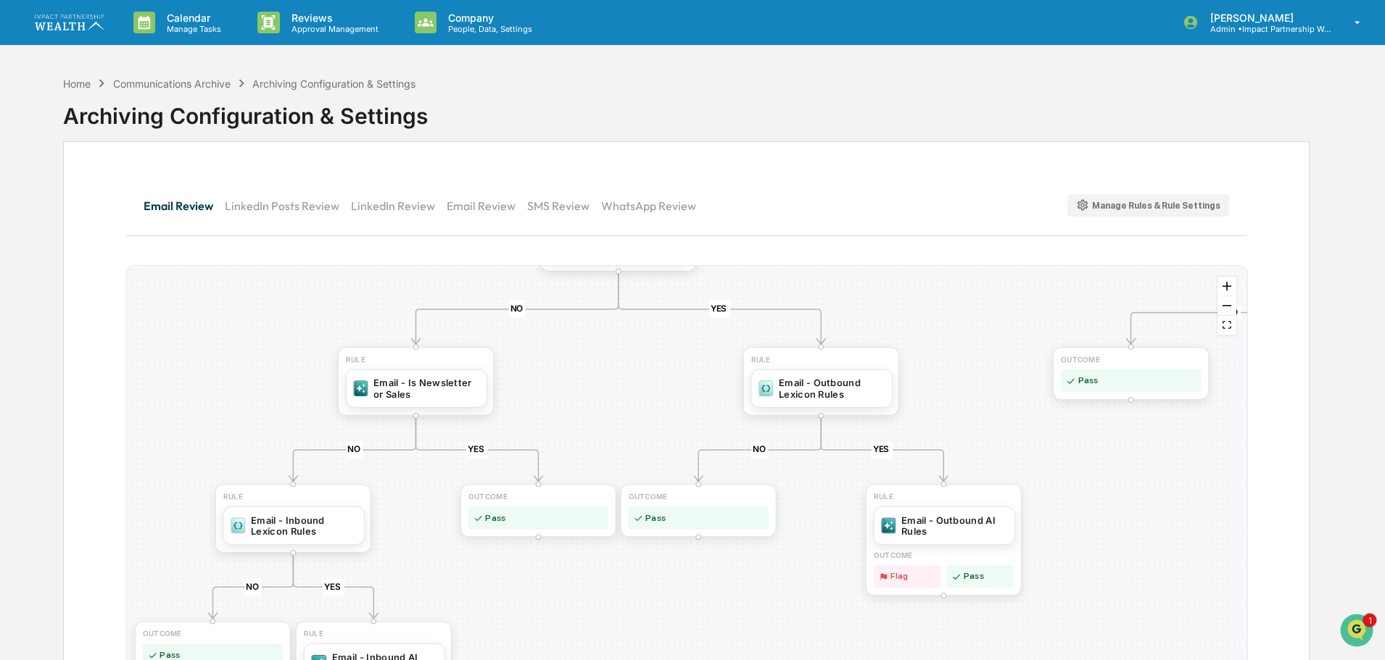
drag, startPoint x: 584, startPoint y: 489, endPoint x: 628, endPoint y: 413, distance: 87.7
click at [628, 413] on div "YES NO YES NO YES NO YES NO YES NO YES NO OUTCOME Pass RULE Email - Internal AI…" at bounding box center [687, 497] width 1120 height 462
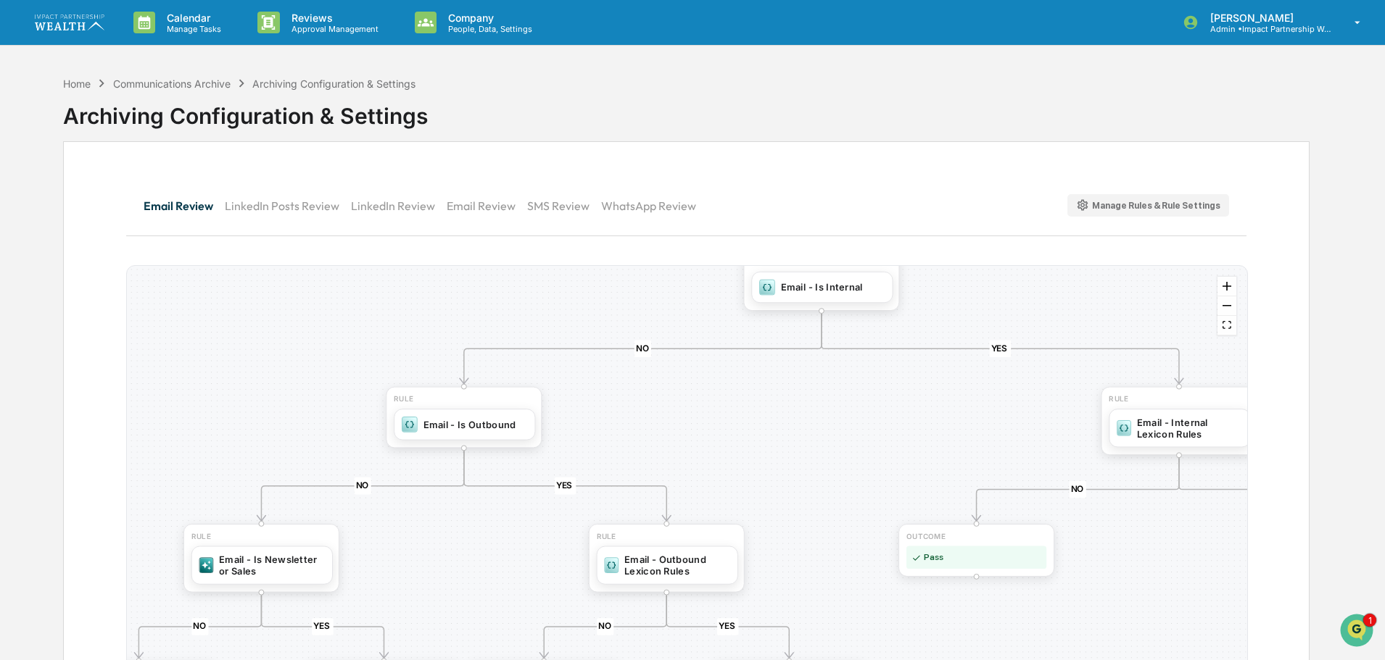
drag, startPoint x: 652, startPoint y: 395, endPoint x: 498, endPoint y: 572, distance: 234.8
click at [498, 572] on div "YES NO YES NO YES NO YES NO YES NO YES NO OUTCOME Pass RULE Email - Internal AI…" at bounding box center [687, 497] width 1120 height 462
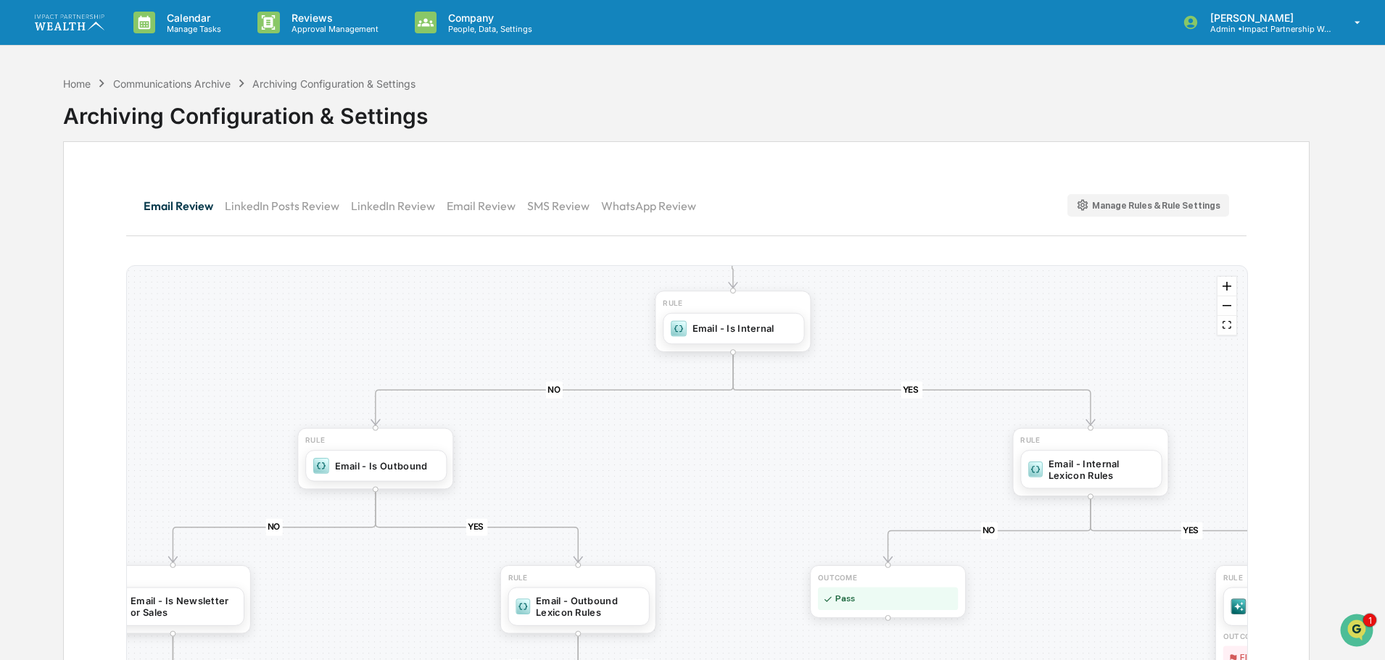
drag, startPoint x: 756, startPoint y: 443, endPoint x: 656, endPoint y: 489, distance: 110.0
click at [656, 489] on div "YES NO YES NO YES NO YES NO YES NO YES NO OUTCOME Pass RULE Email - Internal AI…" at bounding box center [687, 497] width 1120 height 462
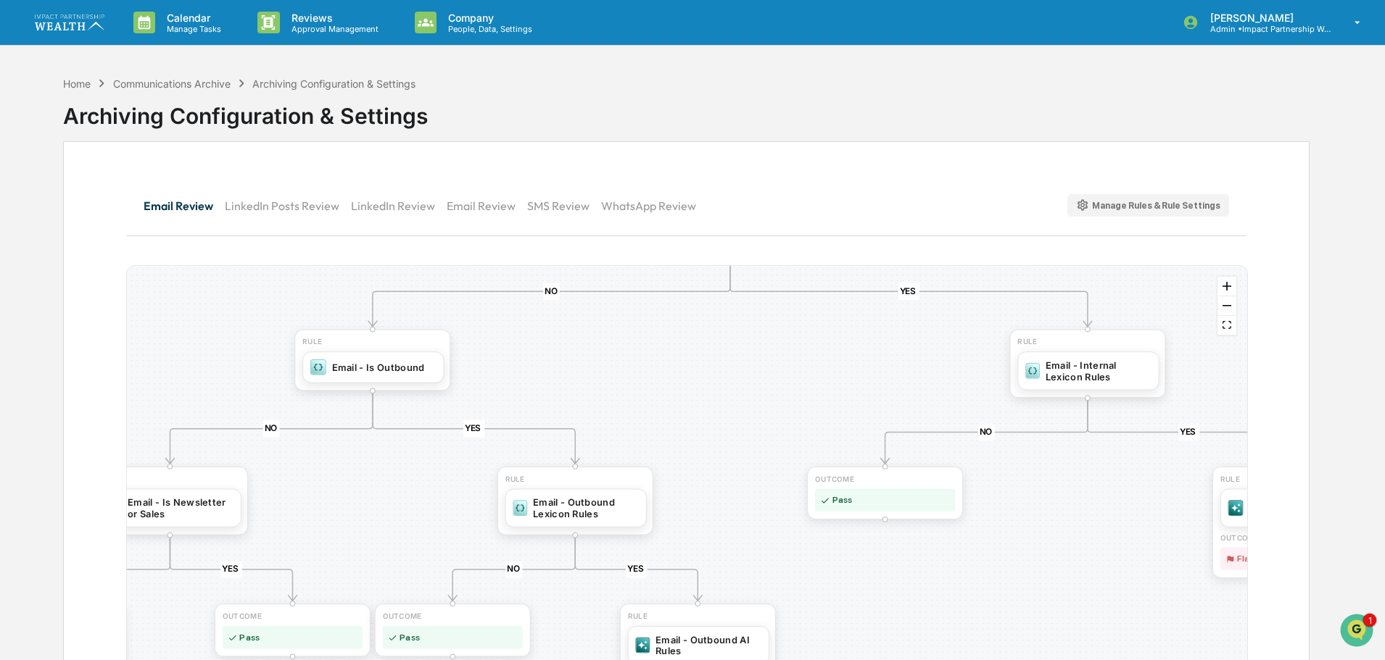
drag, startPoint x: 666, startPoint y: 477, endPoint x: 676, endPoint y: 368, distance: 109.1
click at [676, 368] on div "YES NO YES NO YES NO YES NO YES NO YES NO OUTCOME Pass RULE Email - Internal AI…" at bounding box center [687, 497] width 1120 height 462
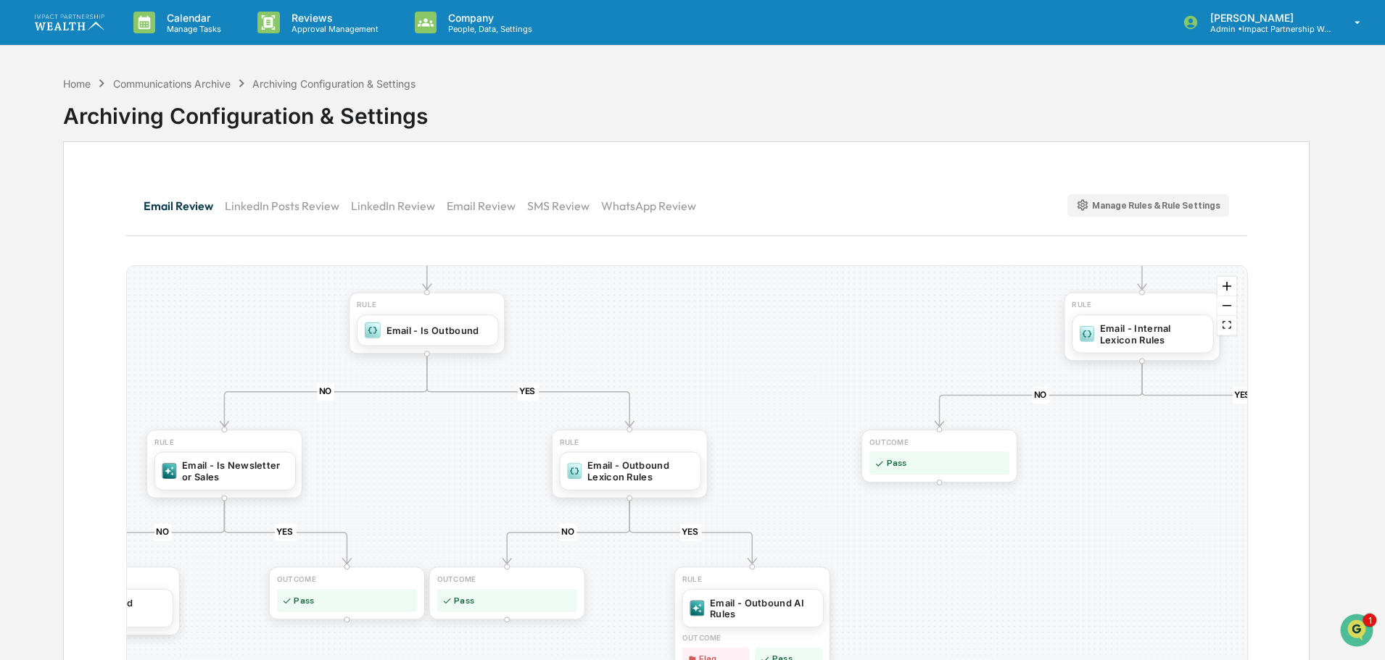
drag, startPoint x: 605, startPoint y: 358, endPoint x: 659, endPoint y: 327, distance: 62.0
click at [659, 327] on div "YES NO YES NO YES NO YES NO YES NO YES NO OUTCOME Pass RULE Email - Internal AI…" at bounding box center [687, 497] width 1120 height 462
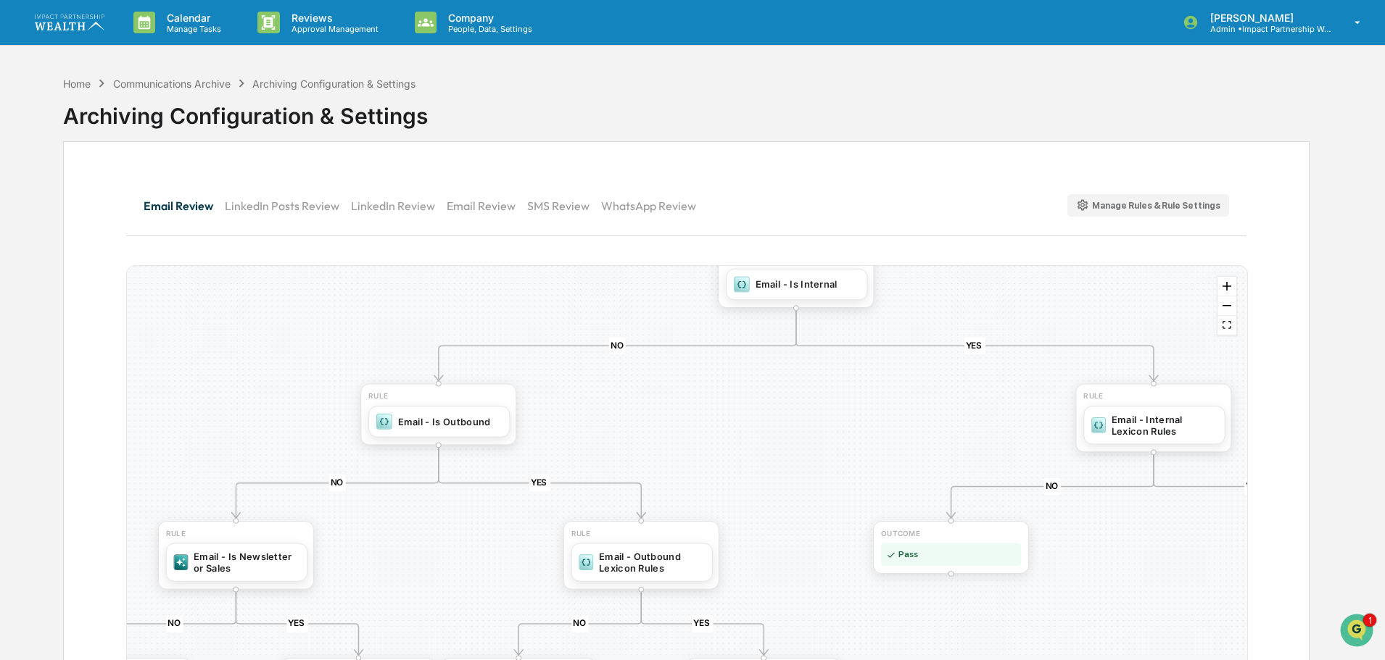
drag, startPoint x: 755, startPoint y: 350, endPoint x: 767, endPoint y: 441, distance: 92.1
click at [767, 441] on div "YES NO YES NO YES NO YES NO YES NO YES NO OUTCOME Pass RULE Email - Internal AI…" at bounding box center [687, 497] width 1120 height 462
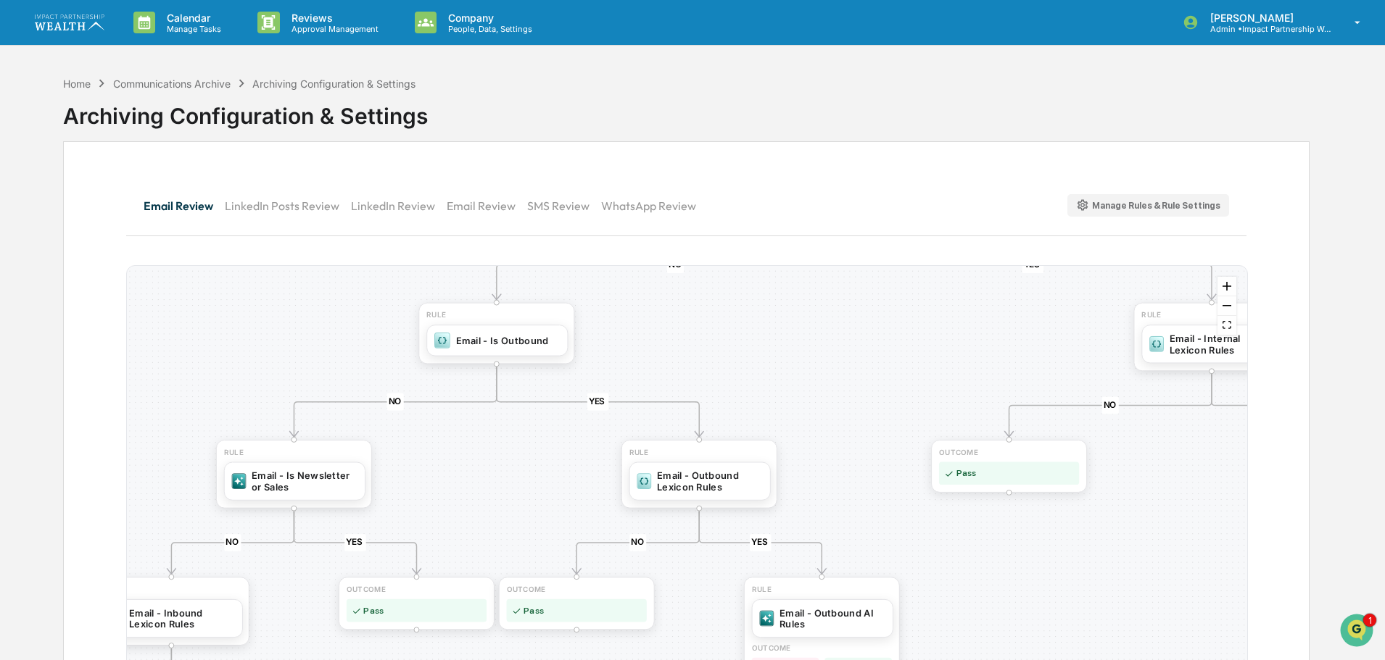
drag, startPoint x: 438, startPoint y: 528, endPoint x: 489, endPoint y: 458, distance: 86.7
click at [489, 458] on div "YES NO YES NO YES NO YES NO YES NO YES NO OUTCOME Pass RULE Email - Internal AI…" at bounding box center [687, 497] width 1120 height 462
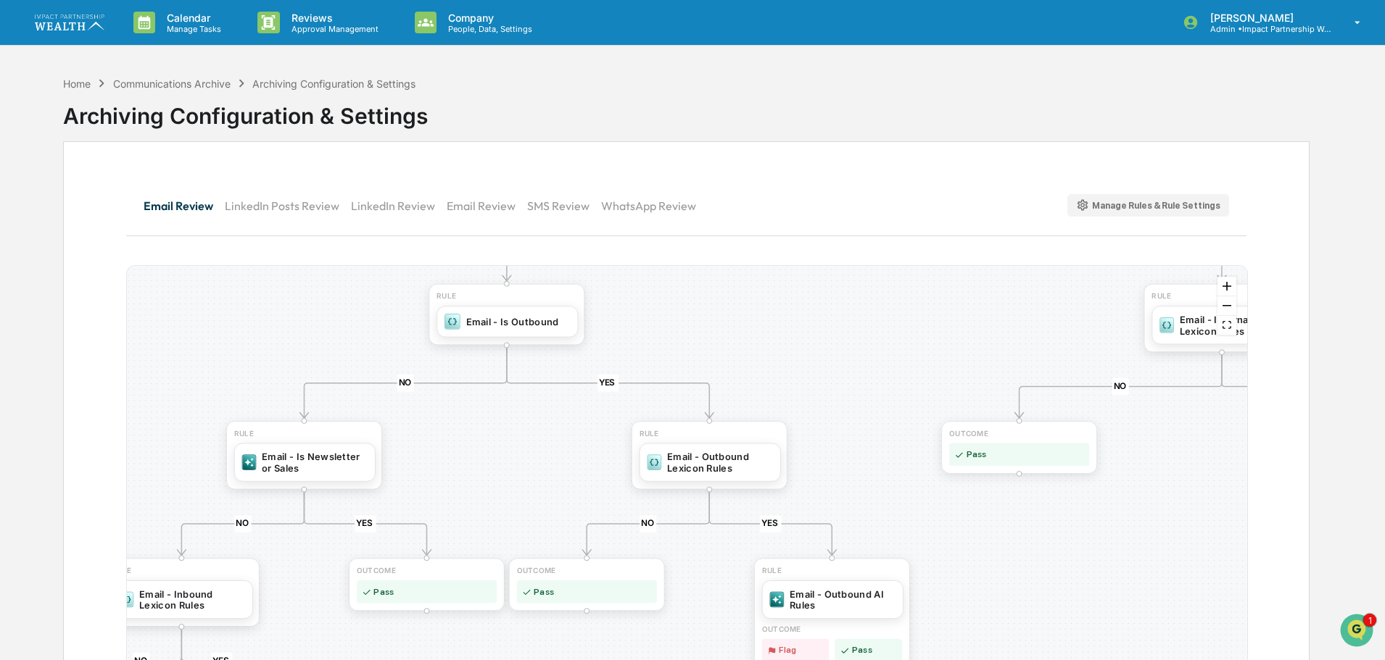
drag, startPoint x: 466, startPoint y: 491, endPoint x: 476, endPoint y: 472, distance: 21.4
click at [476, 472] on div "YES NO YES NO YES NO YES NO YES NO YES NO OUTCOME Pass RULE Email - Internal AI…" at bounding box center [687, 497] width 1120 height 462
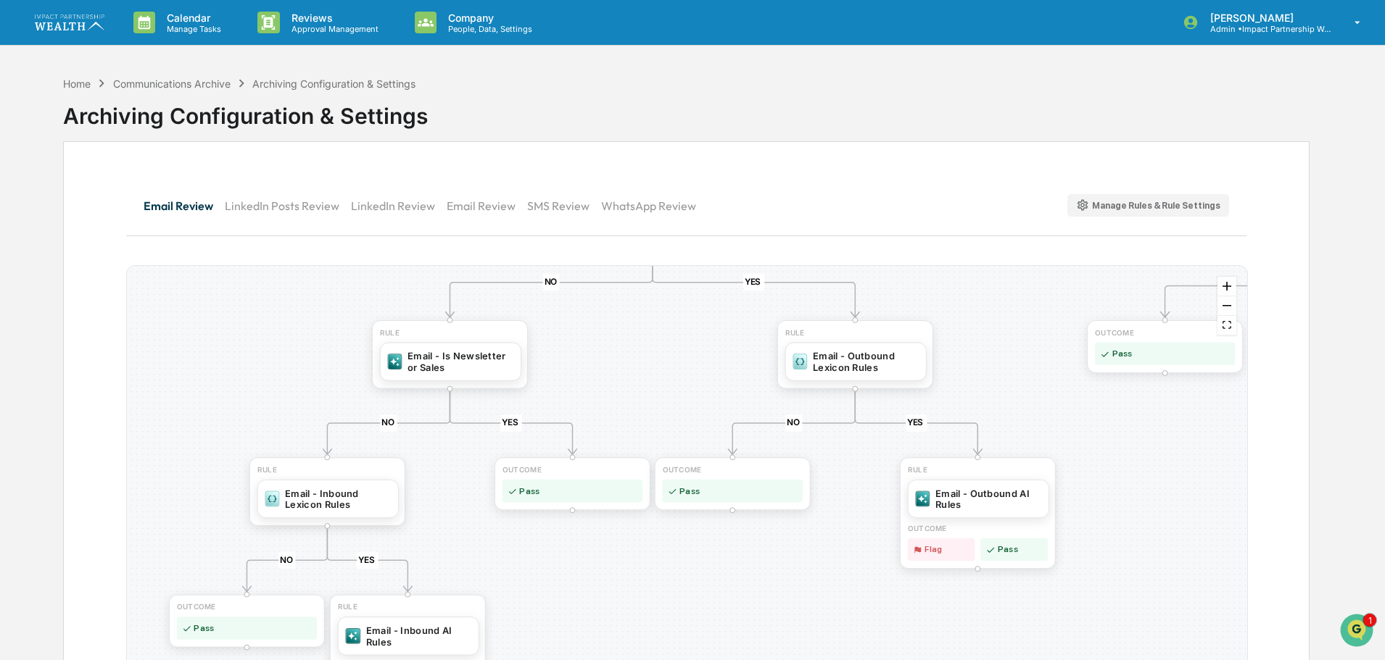
drag, startPoint x: 493, startPoint y: 463, endPoint x: 639, endPoint y: 362, distance: 177.2
click at [639, 362] on div "YES NO YES NO YES NO YES NO YES NO YES NO OUTCOME Pass RULE Email - Internal AI…" at bounding box center [687, 497] width 1120 height 462
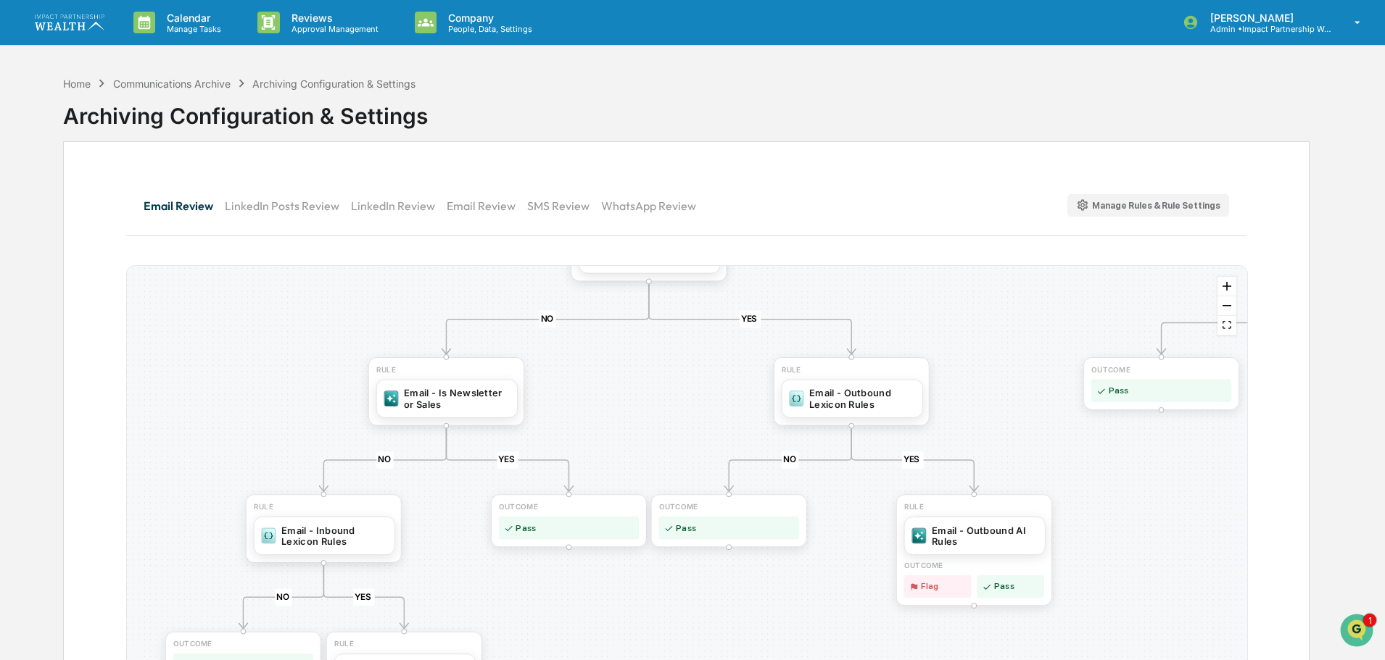
drag, startPoint x: 613, startPoint y: 363, endPoint x: 609, endPoint y: 400, distance: 37.1
click at [609, 400] on div "YES NO YES NO YES NO YES NO YES NO YES NO OUTCOME Pass RULE Email - Internal AI…" at bounding box center [687, 497] width 1120 height 462
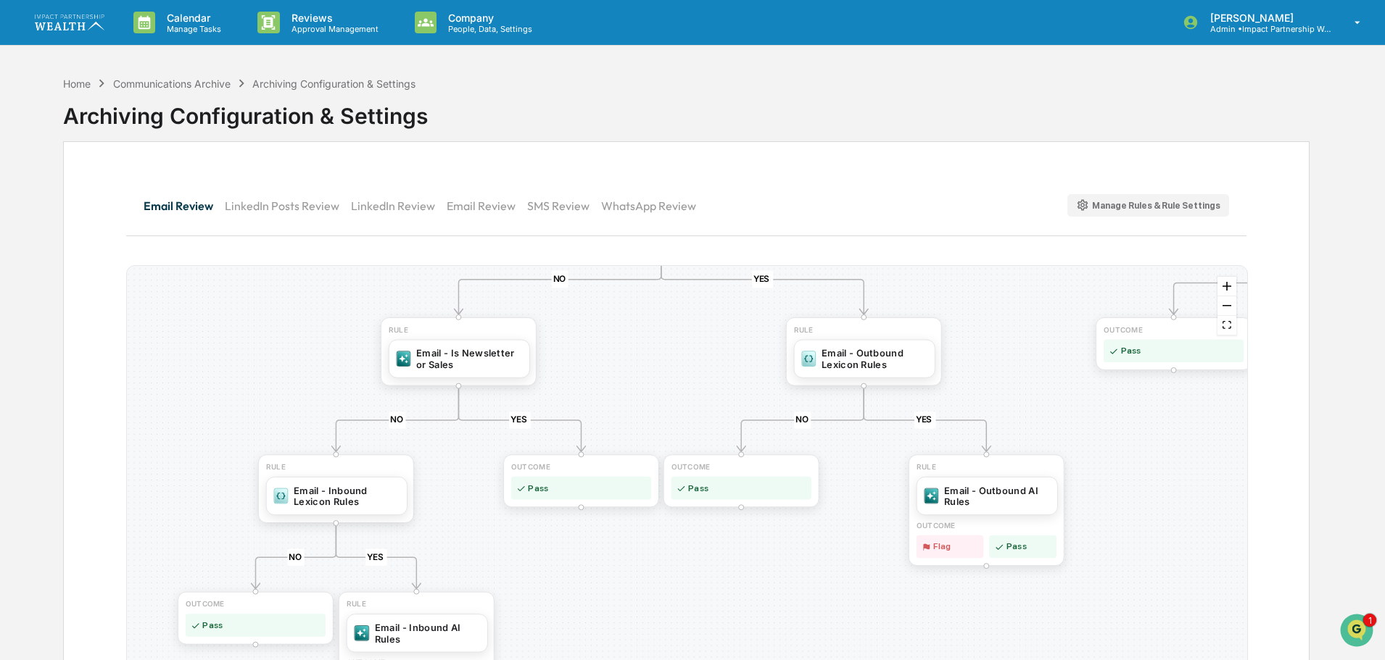
drag, startPoint x: 633, startPoint y: 394, endPoint x: 642, endPoint y: 371, distance: 24.8
click at [642, 371] on div "YES NO YES NO YES NO YES NO YES NO YES NO OUTCOME Pass RULE Email - Internal AI…" at bounding box center [687, 497] width 1120 height 462
click at [349, 500] on div "Email - Inbound Lexicon Rules" at bounding box center [347, 494] width 106 height 23
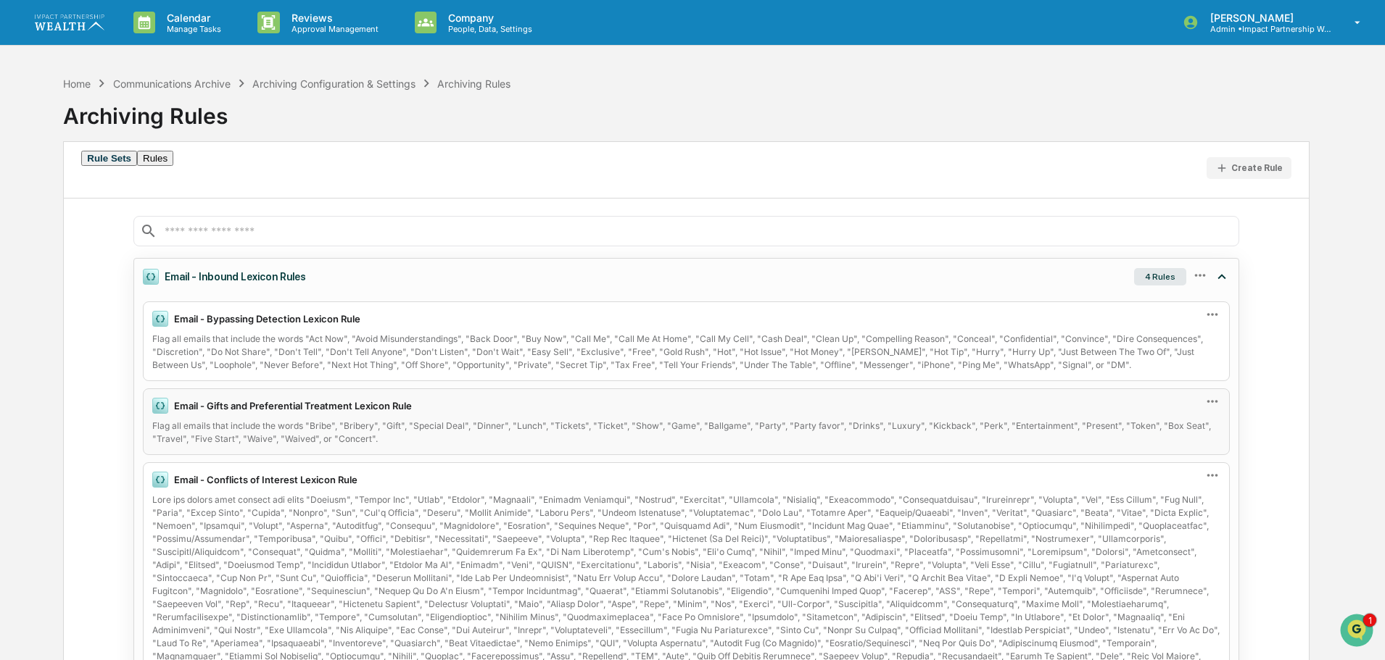
scroll to position [72, 0]
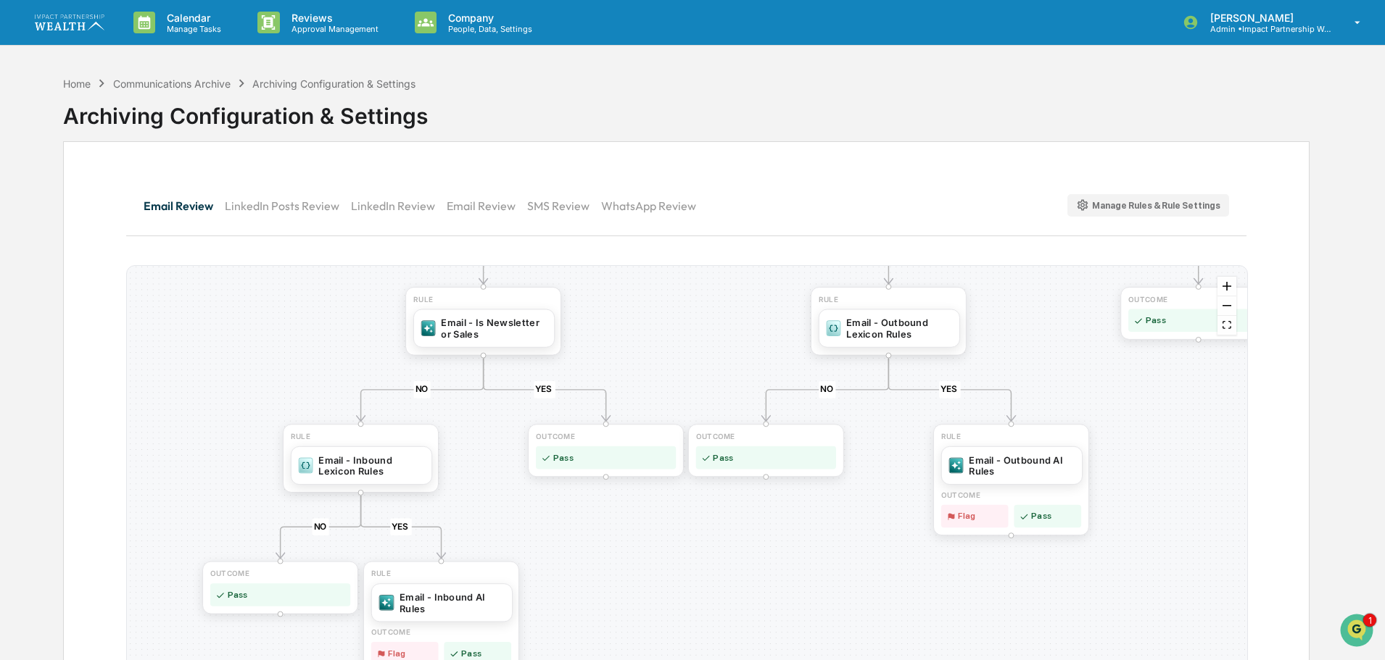
drag, startPoint x: 291, startPoint y: 506, endPoint x: 272, endPoint y: 318, distance: 188.8
click at [238, 297] on div "YES NO YES NO YES NO YES NO YES NO YES NO OUTCOME Pass RULE Email - Internal AI…" at bounding box center [687, 497] width 1120 height 462
click at [486, 325] on div "Email - Is Newsletter or Sales" at bounding box center [491, 325] width 106 height 23
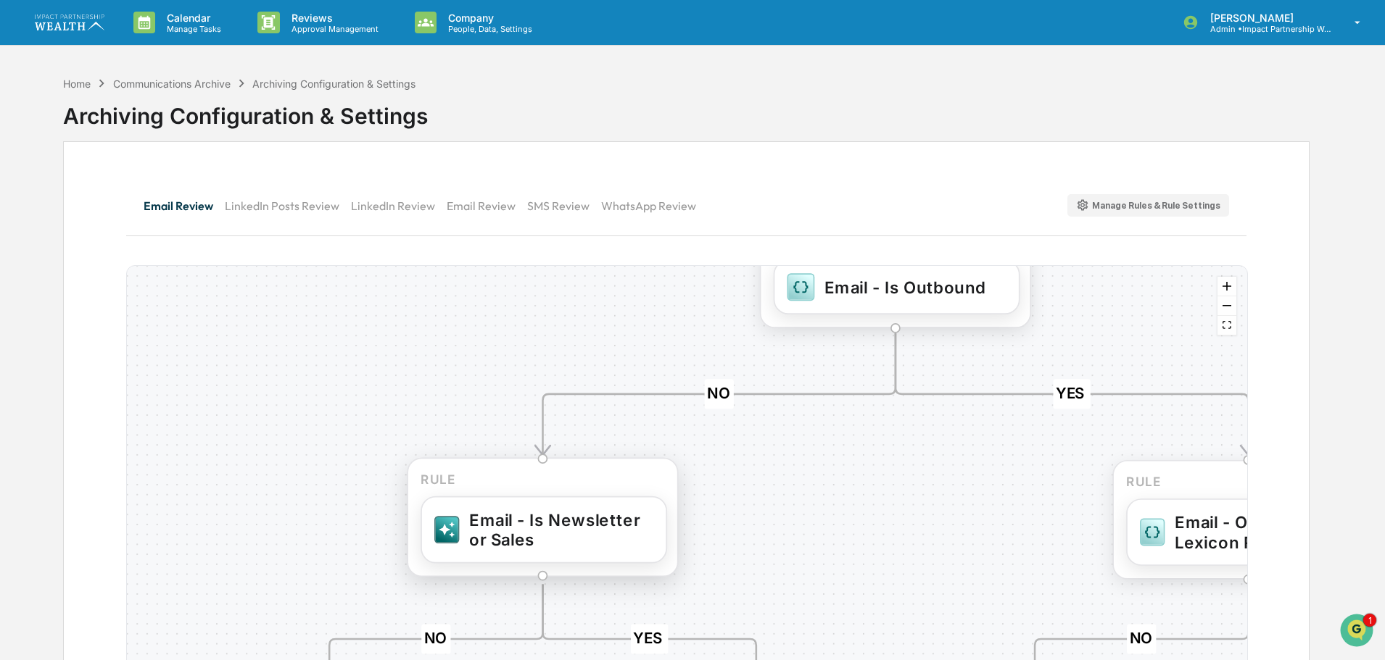
click at [600, 533] on div "Email - Is Newsletter or Sales" at bounding box center [561, 530] width 184 height 40
click at [536, 518] on div "Email - Is Newsletter or Sales" at bounding box center [562, 530] width 184 height 40
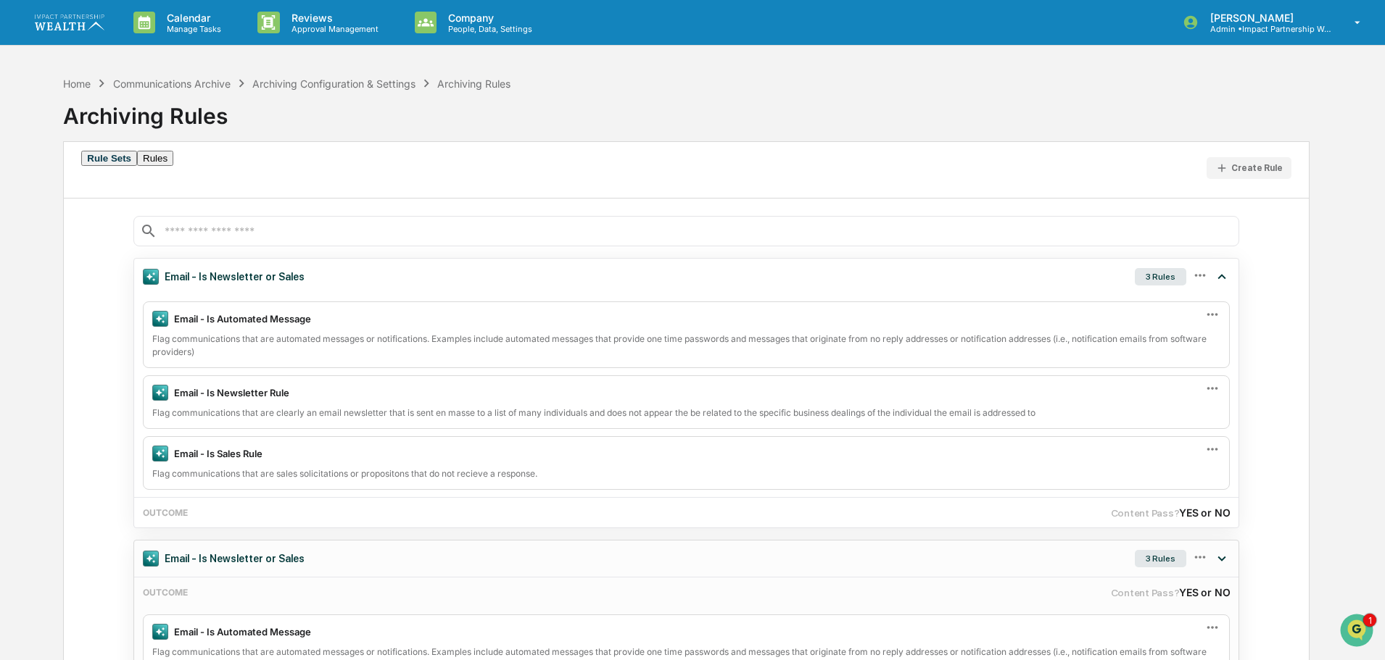
click at [343, 559] on div "Email - Is Newsletter or Sales 3 Rules" at bounding box center [686, 559] width 1104 height 36
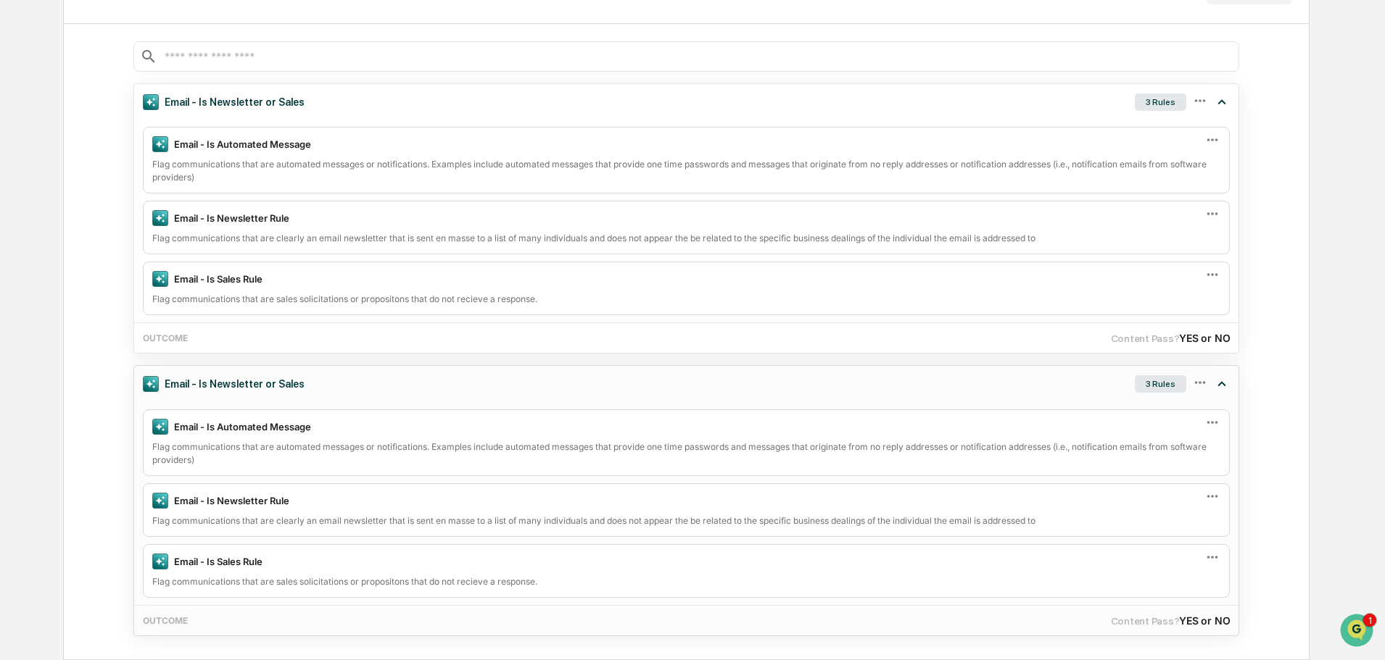
scroll to position [102, 0]
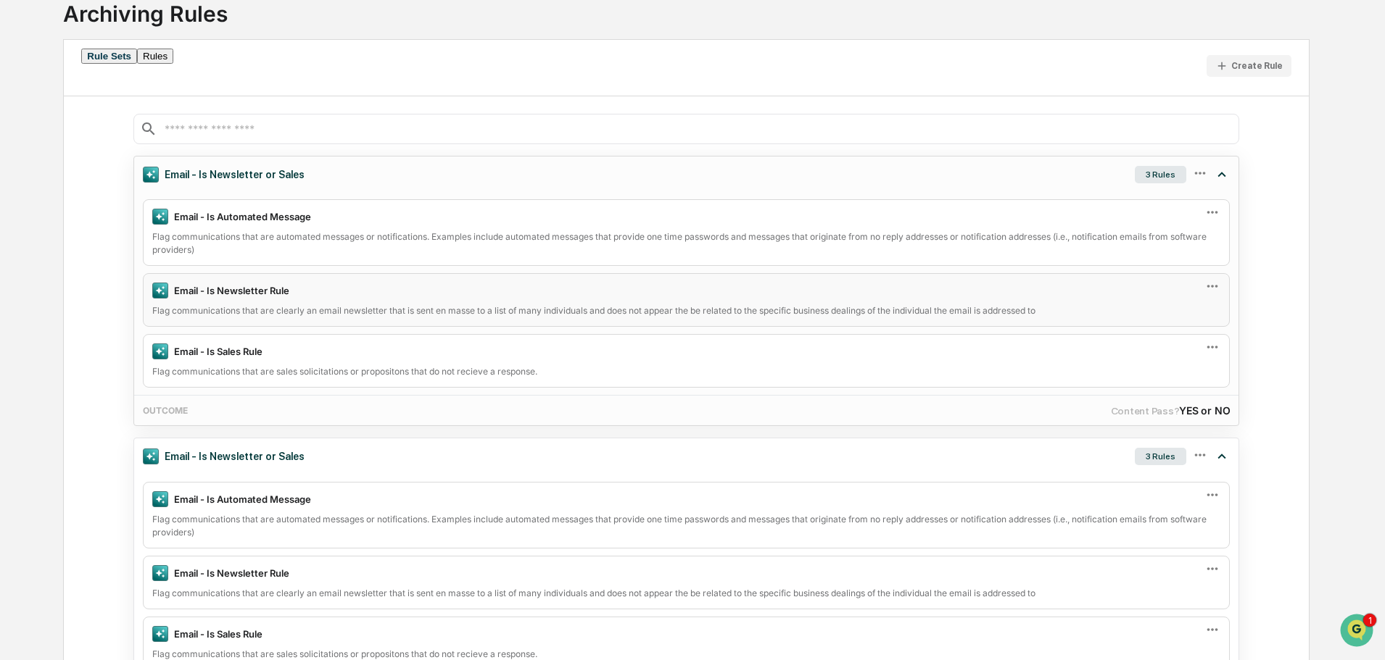
click at [1213, 291] on icon at bounding box center [1212, 286] width 16 height 16
click at [1153, 307] on div "Edit" at bounding box center [1158, 310] width 116 height 29
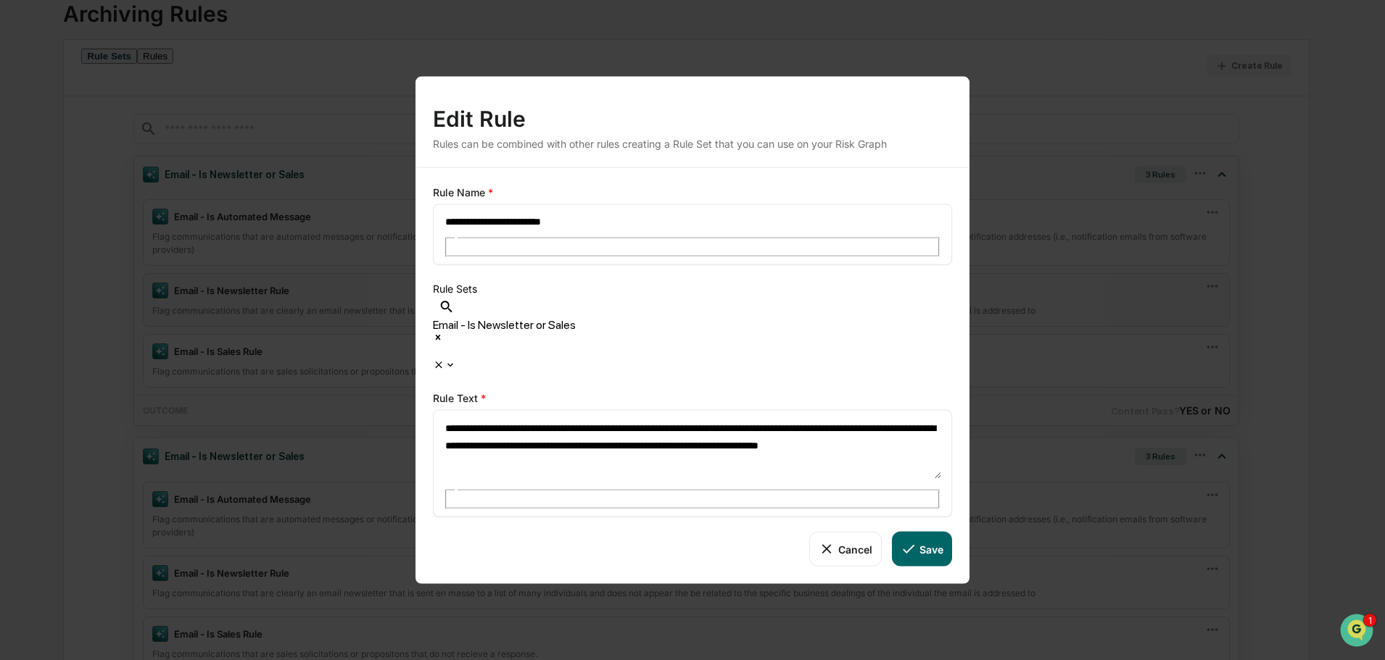
click at [1057, 171] on div "**********" at bounding box center [692, 330] width 1385 height 660
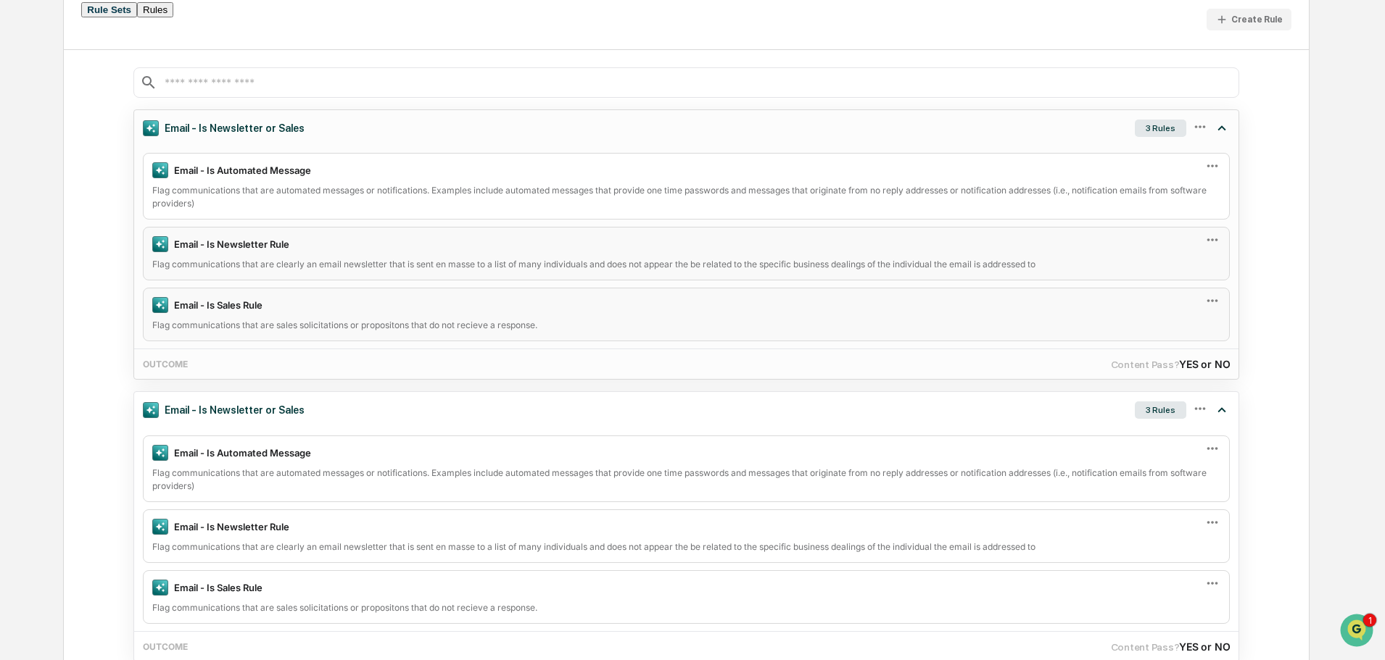
scroll to position [175, 0]
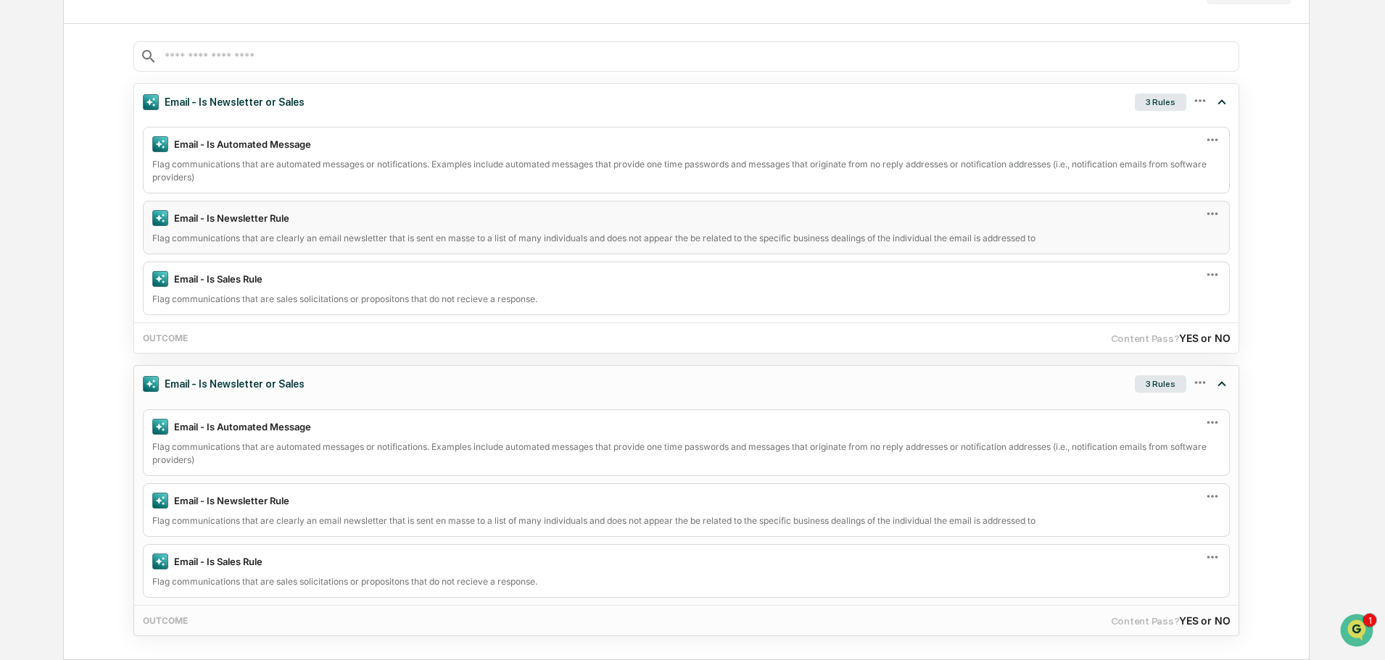
click at [1148, 383] on div "3 Rules" at bounding box center [1159, 384] width 51 height 17
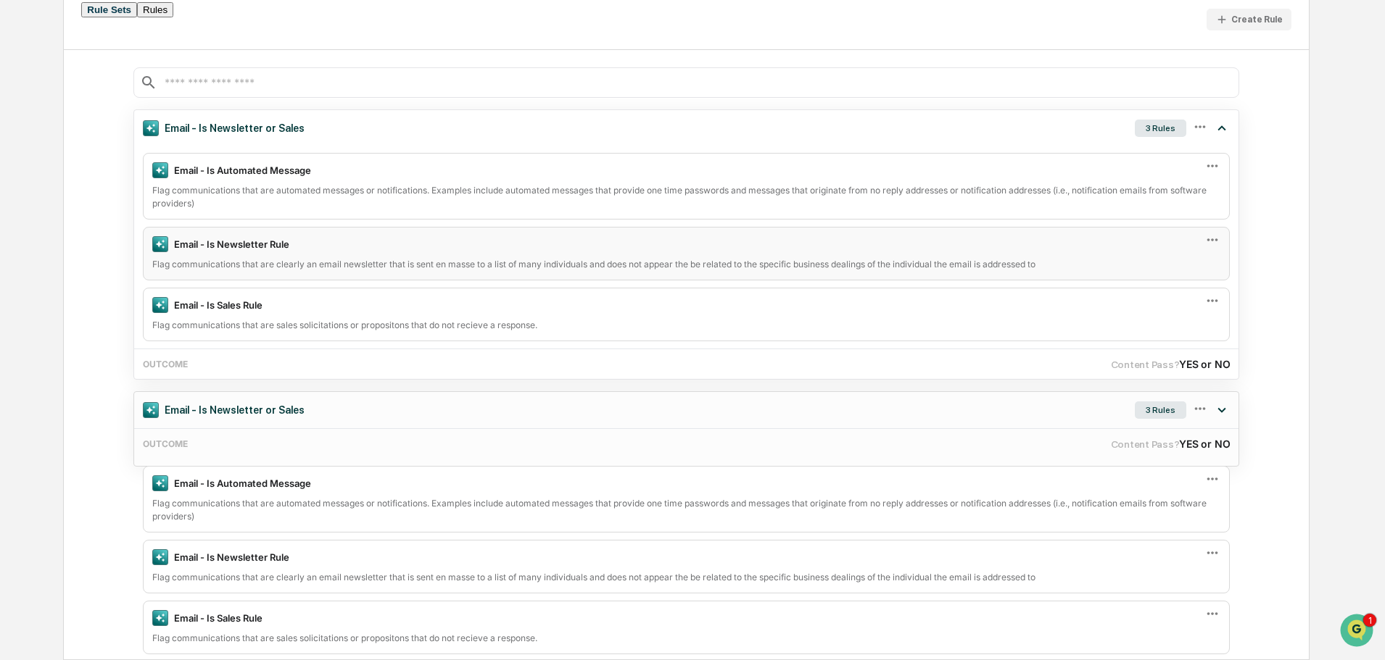
scroll to position [69, 0]
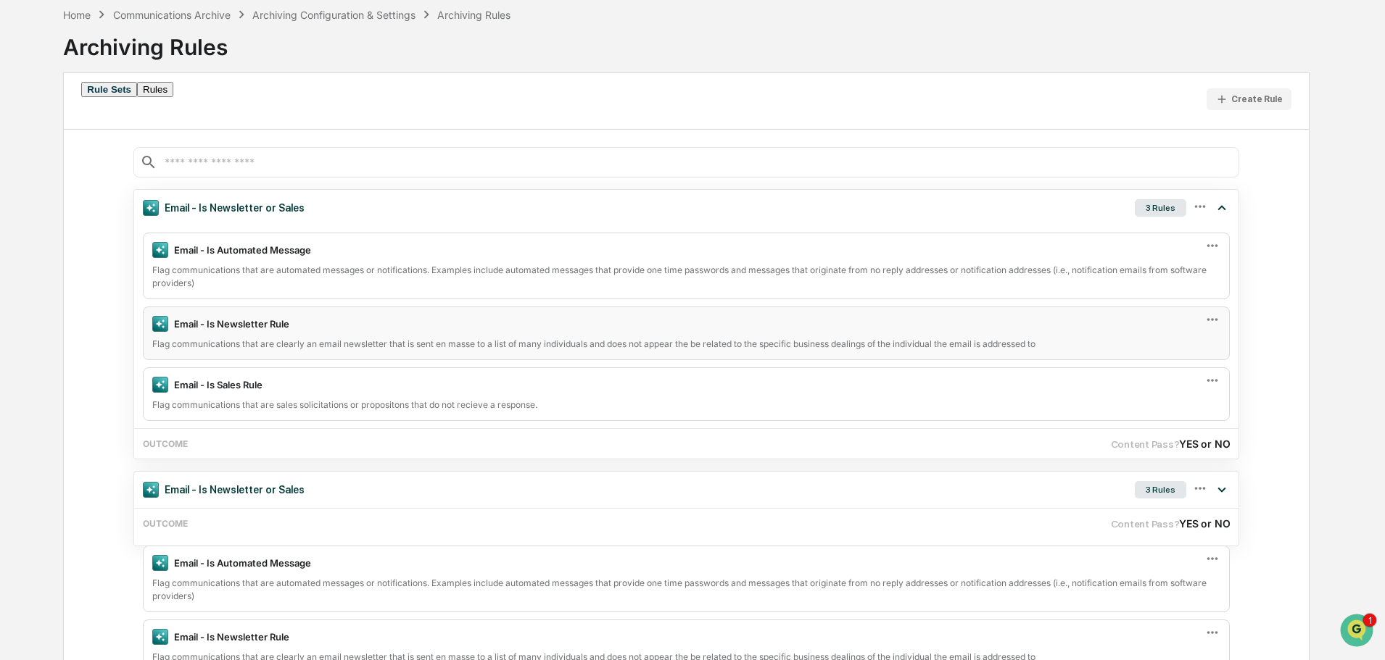
click at [101, 97] on button "Rule Sets" at bounding box center [109, 89] width 56 height 15
click at [349, 15] on div "Archiving Configuration & Settings" at bounding box center [333, 15] width 163 height 12
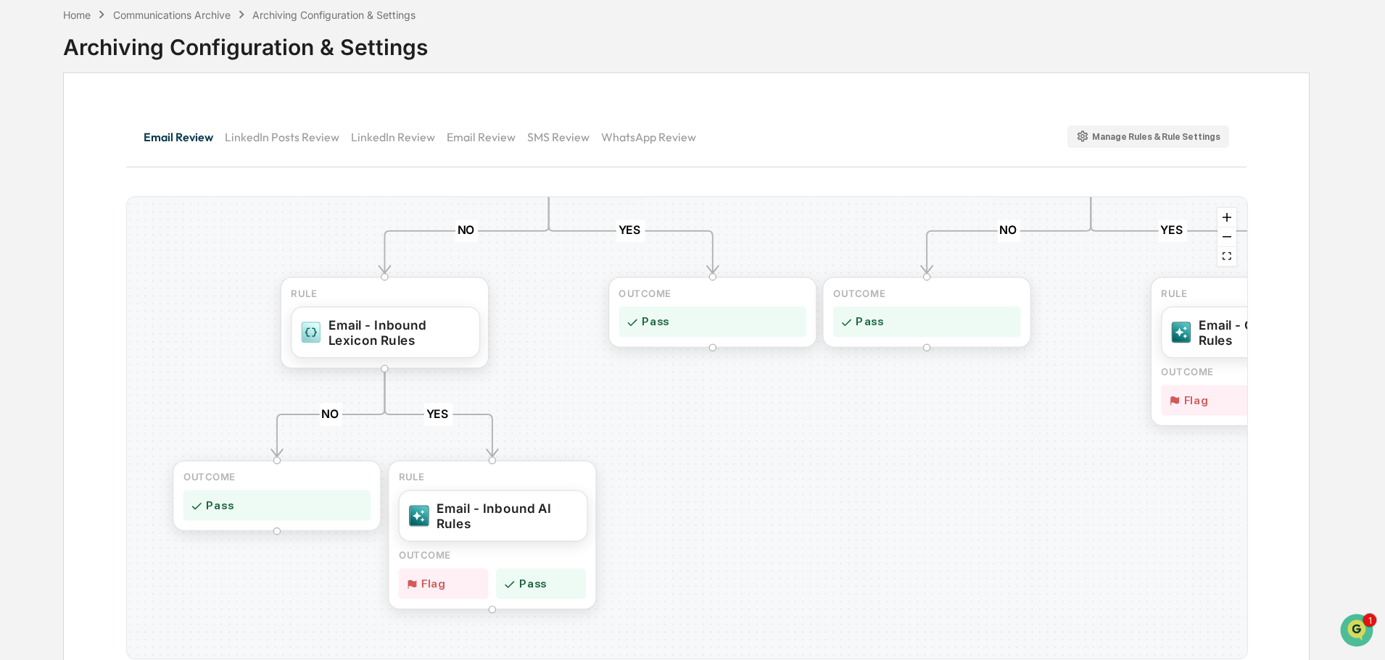
drag, startPoint x: 349, startPoint y: 247, endPoint x: 373, endPoint y: 143, distance: 106.9
click at [373, 143] on div "Email Review LinkedIn Posts Review LinkedIn Review Email Review SMS Review What…" at bounding box center [686, 385] width 1246 height 626
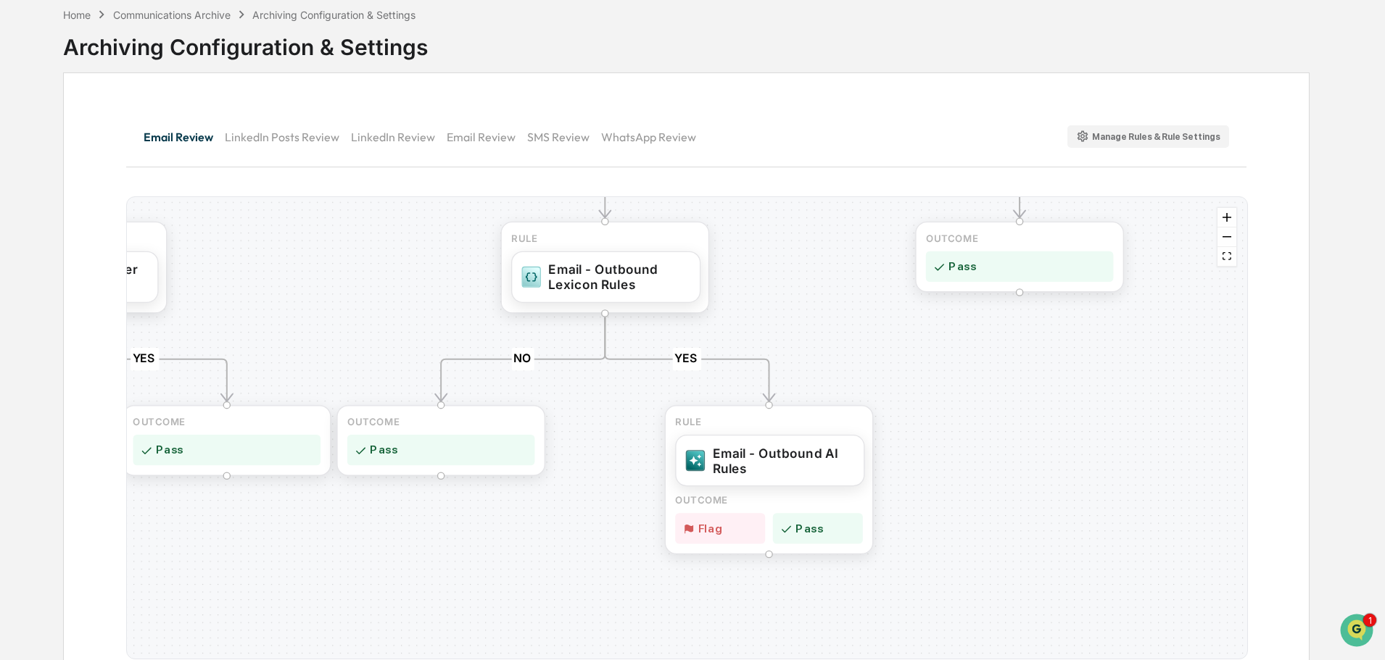
drag, startPoint x: 890, startPoint y: 504, endPoint x: 518, endPoint y: 619, distance: 389.3
click at [518, 619] on div "YES NO YES NO YES NO YES NO YES NO YES NO OUTCOME Pass RULE Email - Internal AI…" at bounding box center [687, 428] width 1120 height 462
click at [597, 281] on div "Email - Outbound Lexicon Rules" at bounding box center [619, 275] width 141 height 30
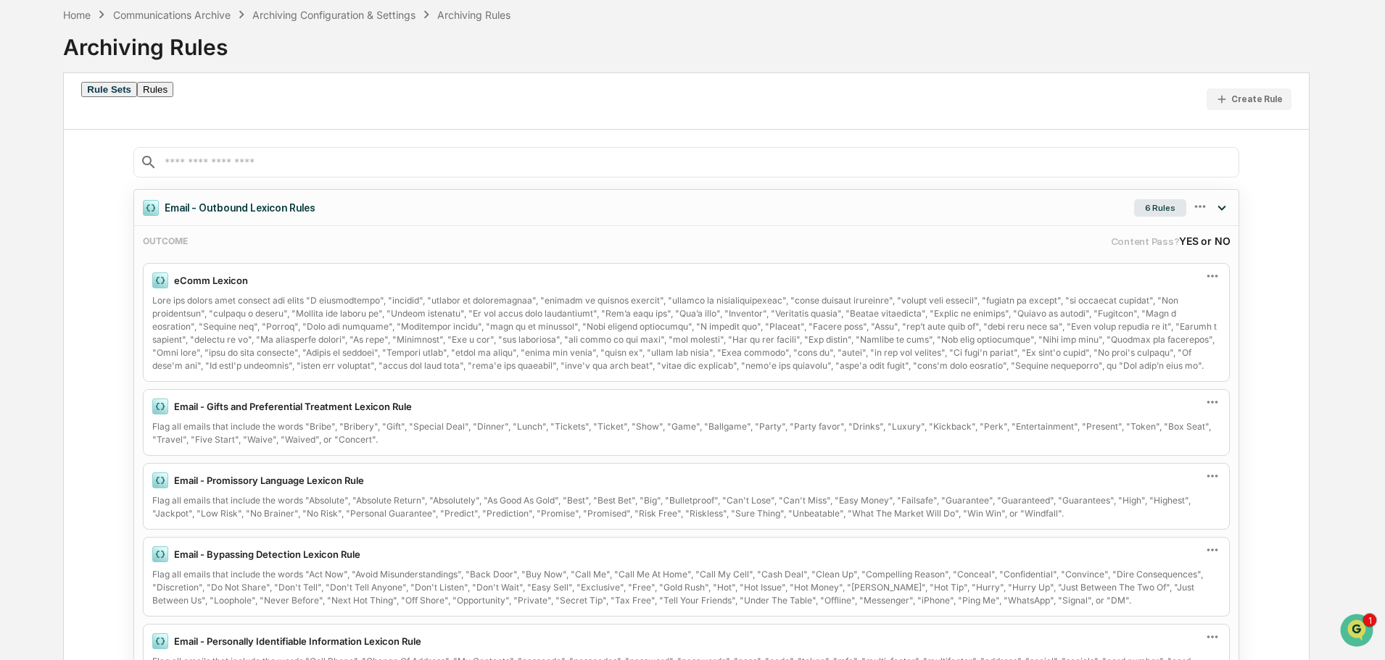
click at [1169, 205] on div "6 Rules" at bounding box center [1160, 207] width 52 height 17
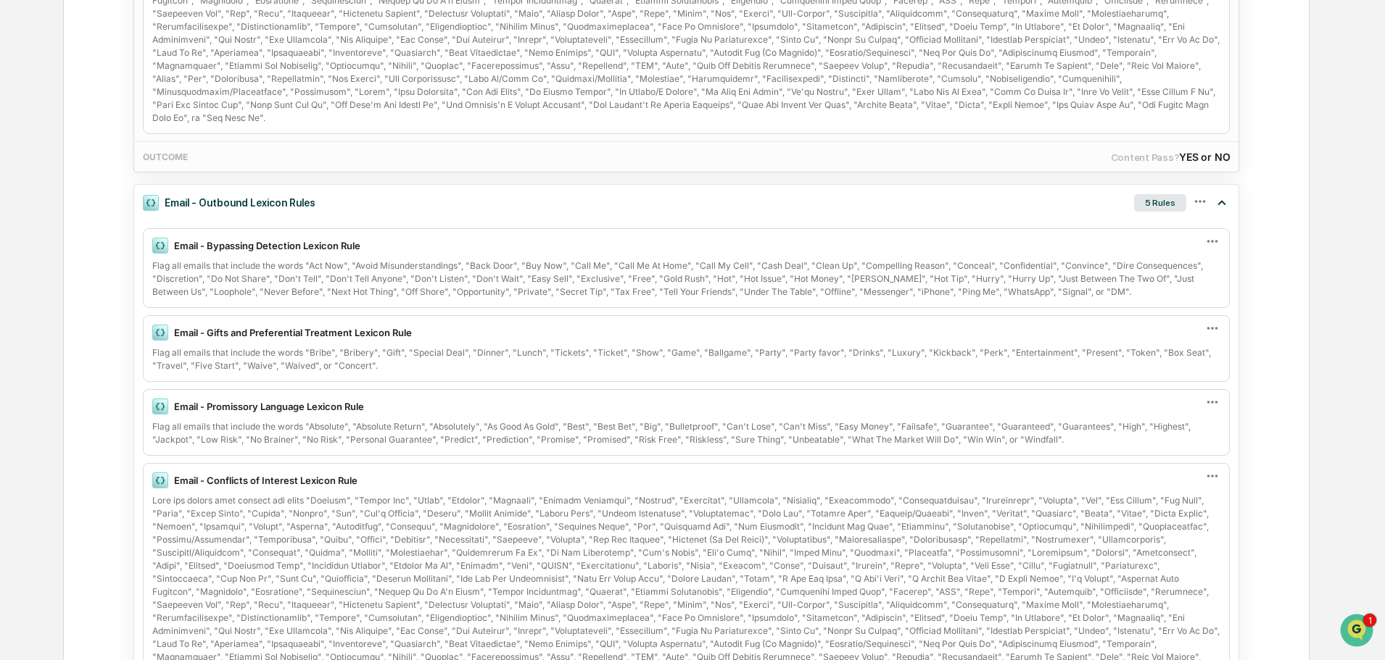
scroll to position [866, 0]
click at [1177, 198] on div "5 Rules" at bounding box center [1160, 201] width 52 height 17
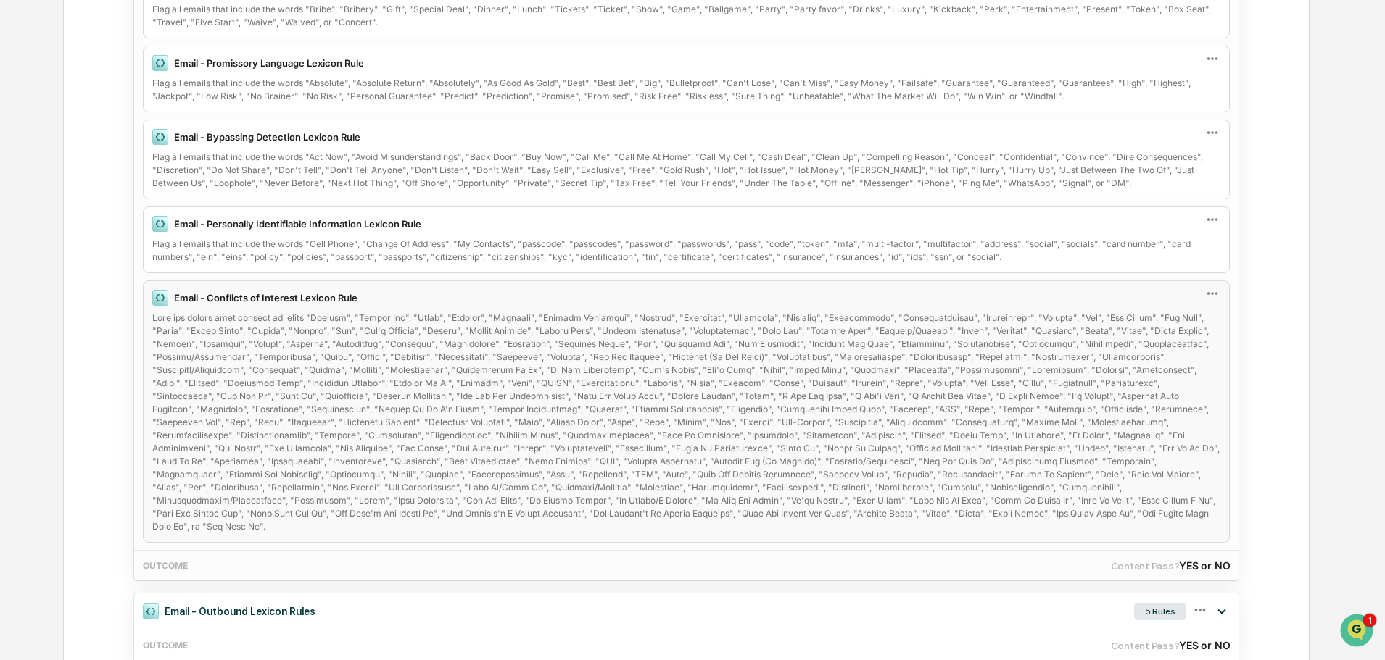
scroll to position [481, 0]
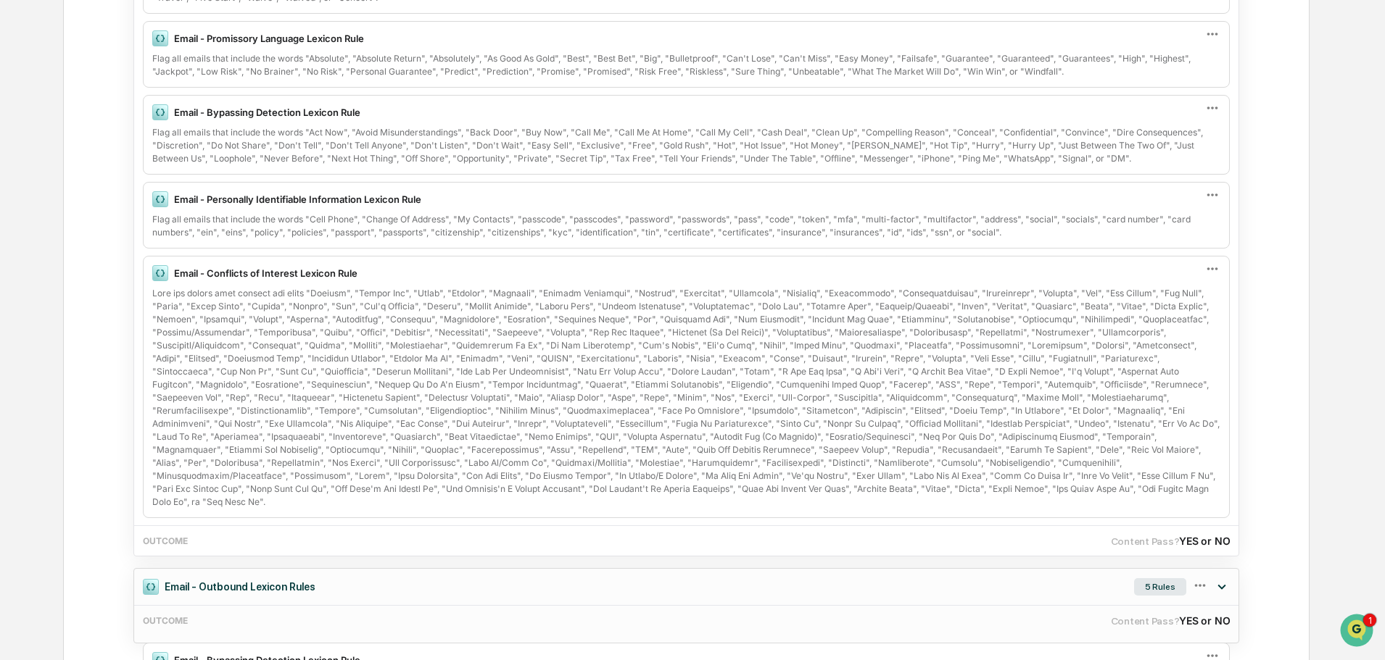
click at [1158, 590] on div "5 Rules" at bounding box center [1160, 586] width 52 height 17
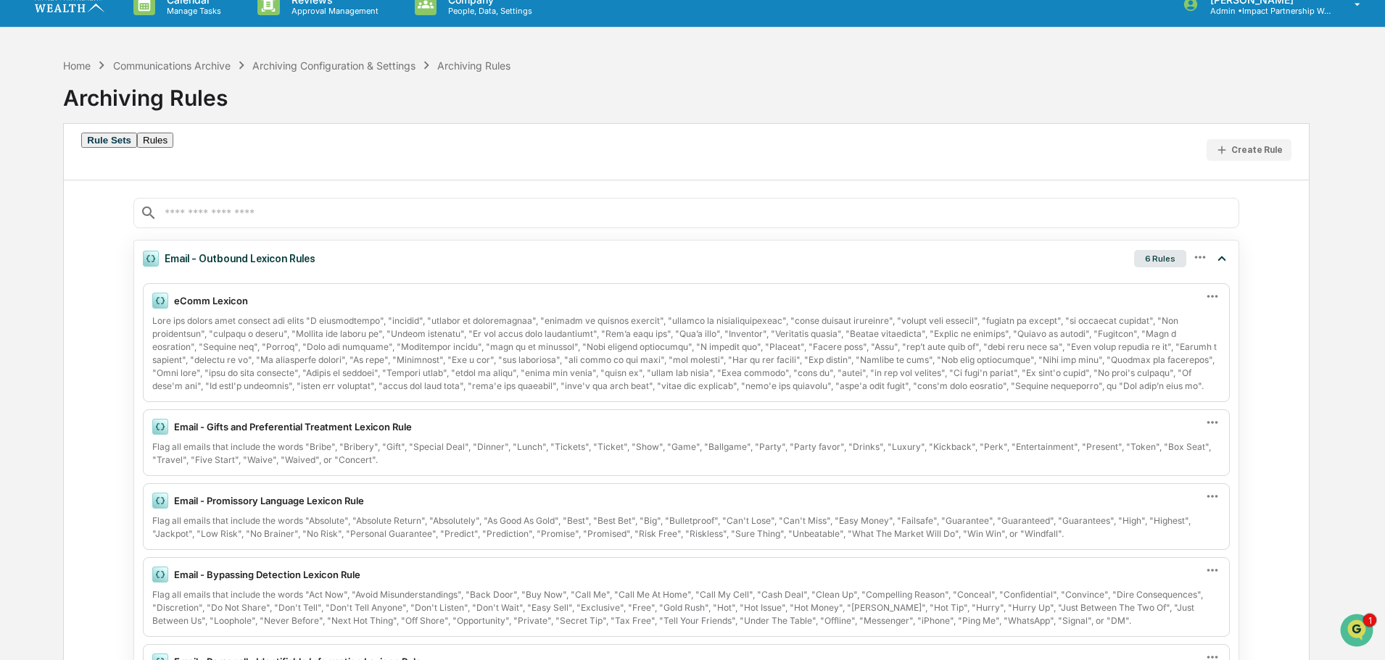
scroll to position [0, 0]
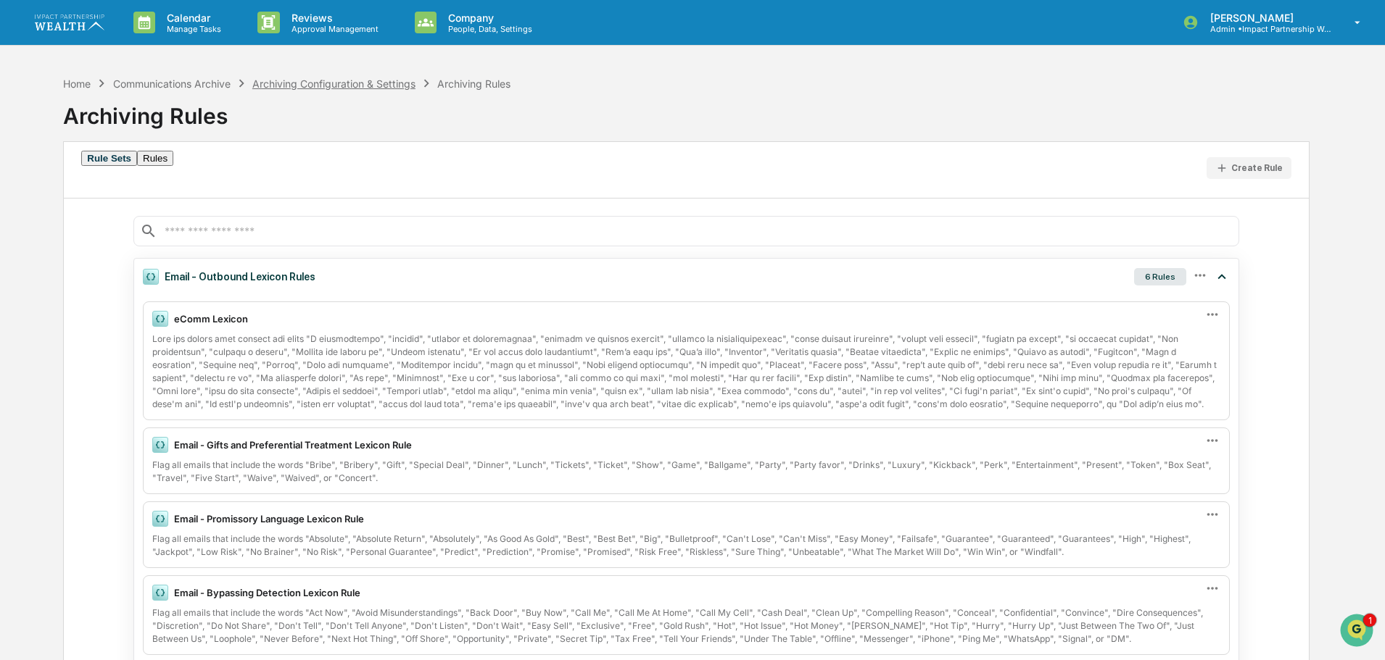
click at [320, 81] on div "Archiving Configuration & Settings" at bounding box center [333, 84] width 163 height 12
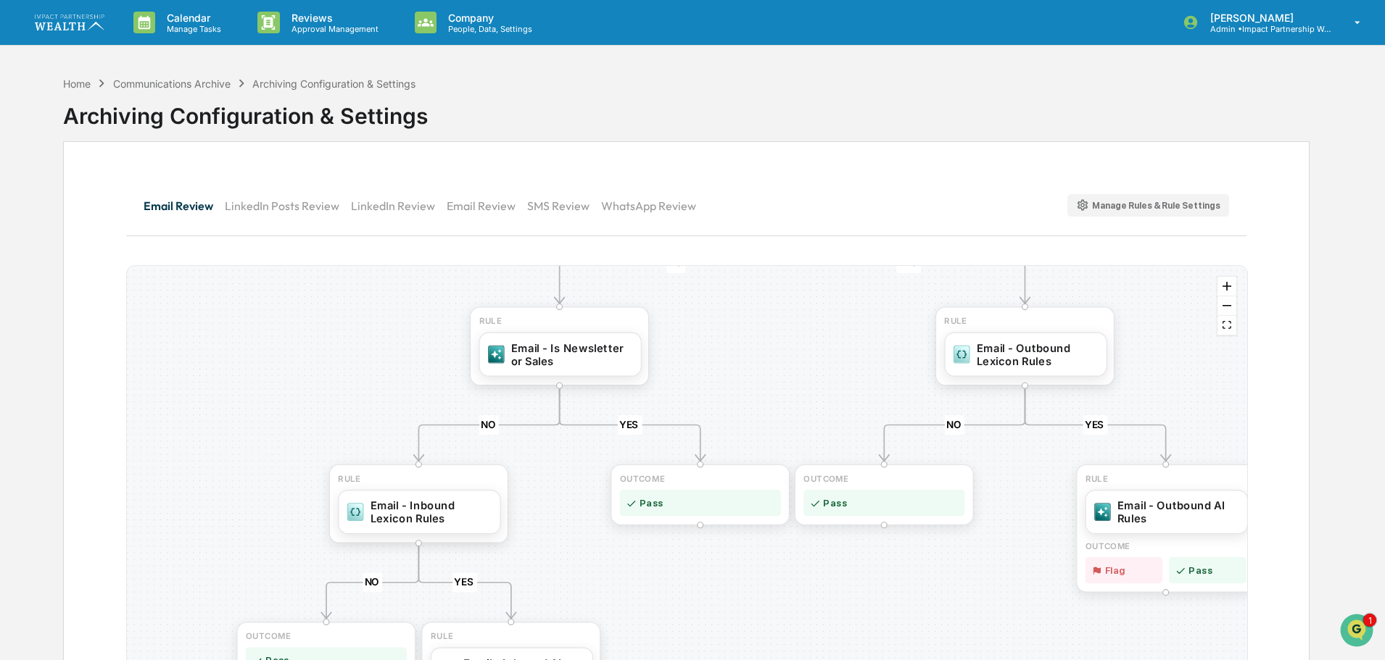
drag, startPoint x: 252, startPoint y: 296, endPoint x: 246, endPoint y: 213, distance: 83.6
click at [246, 213] on div "Email Review LinkedIn Posts Review LinkedIn Review Email Review SMS Review What…" at bounding box center [686, 454] width 1246 height 626
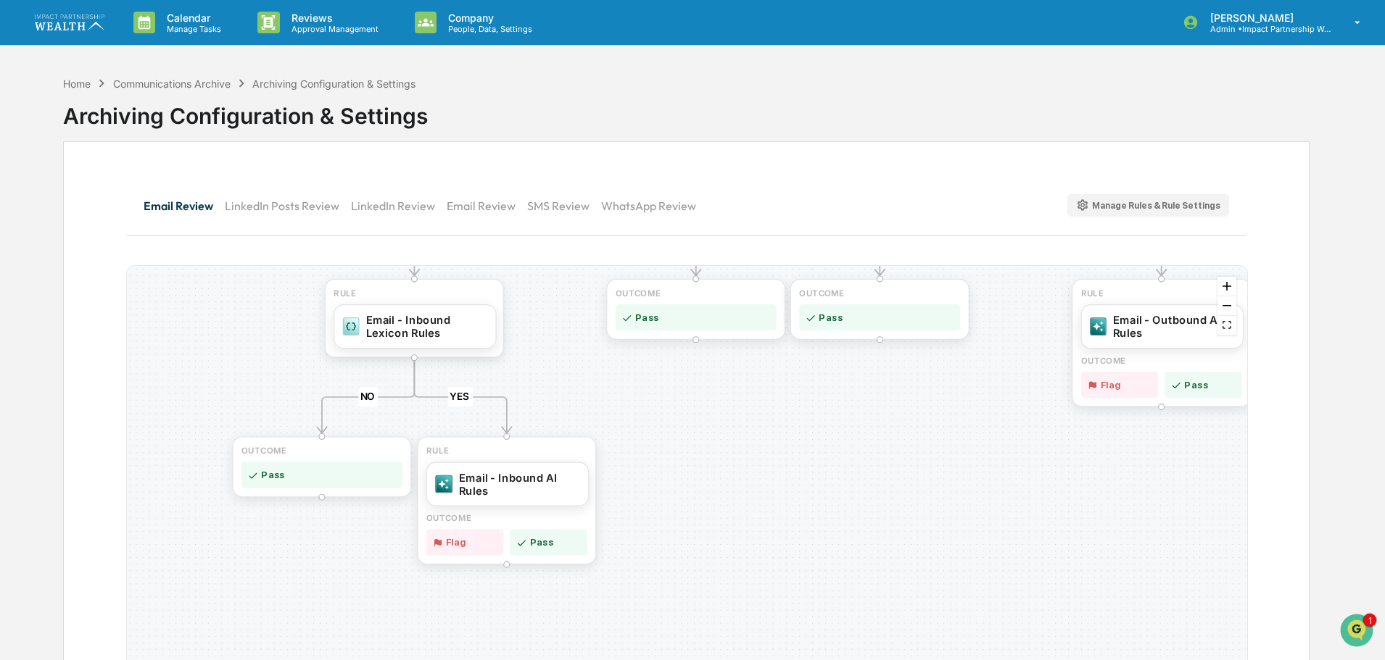
drag, startPoint x: 198, startPoint y: 469, endPoint x: 200, endPoint y: 367, distance: 102.2
click at [200, 367] on div "YES NO YES NO YES NO YES NO YES NO YES NO OUTCOME Pass RULE Email - Internal AI…" at bounding box center [687, 497] width 1120 height 462
click at [417, 320] on div "Email - Inbound Lexicon Rules" at bounding box center [427, 325] width 122 height 26
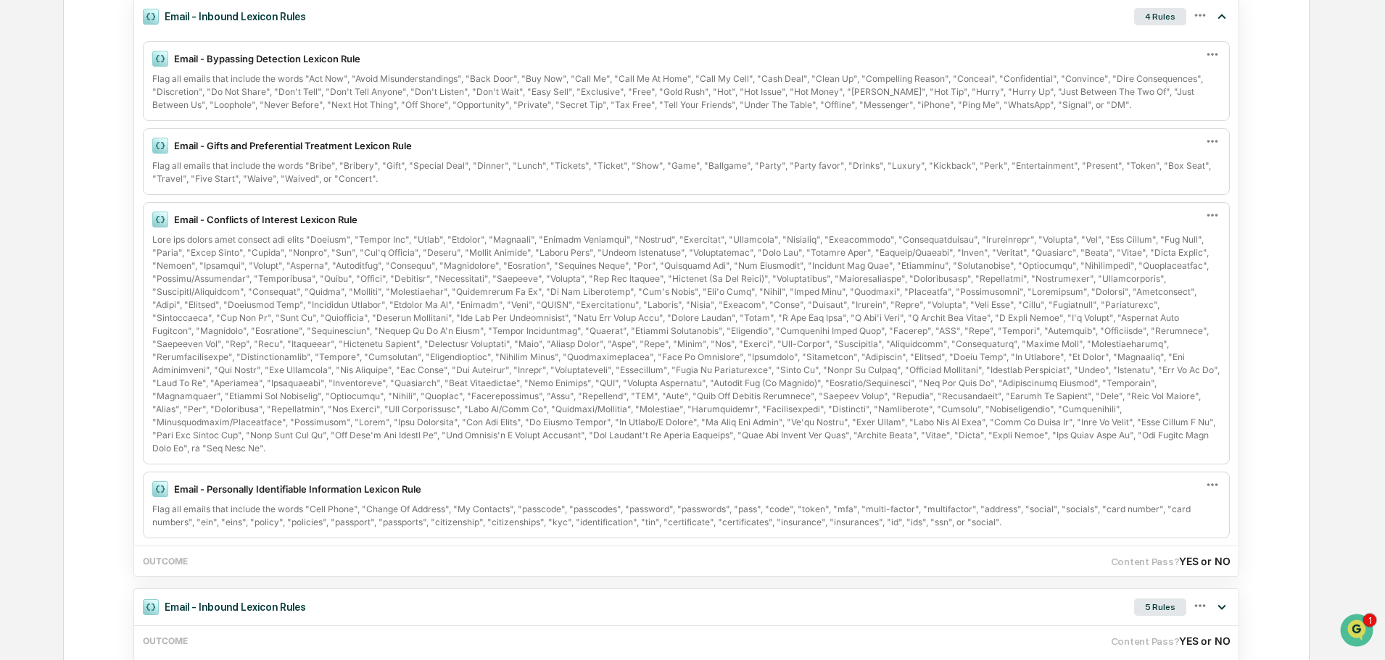
scroll to position [281, 0]
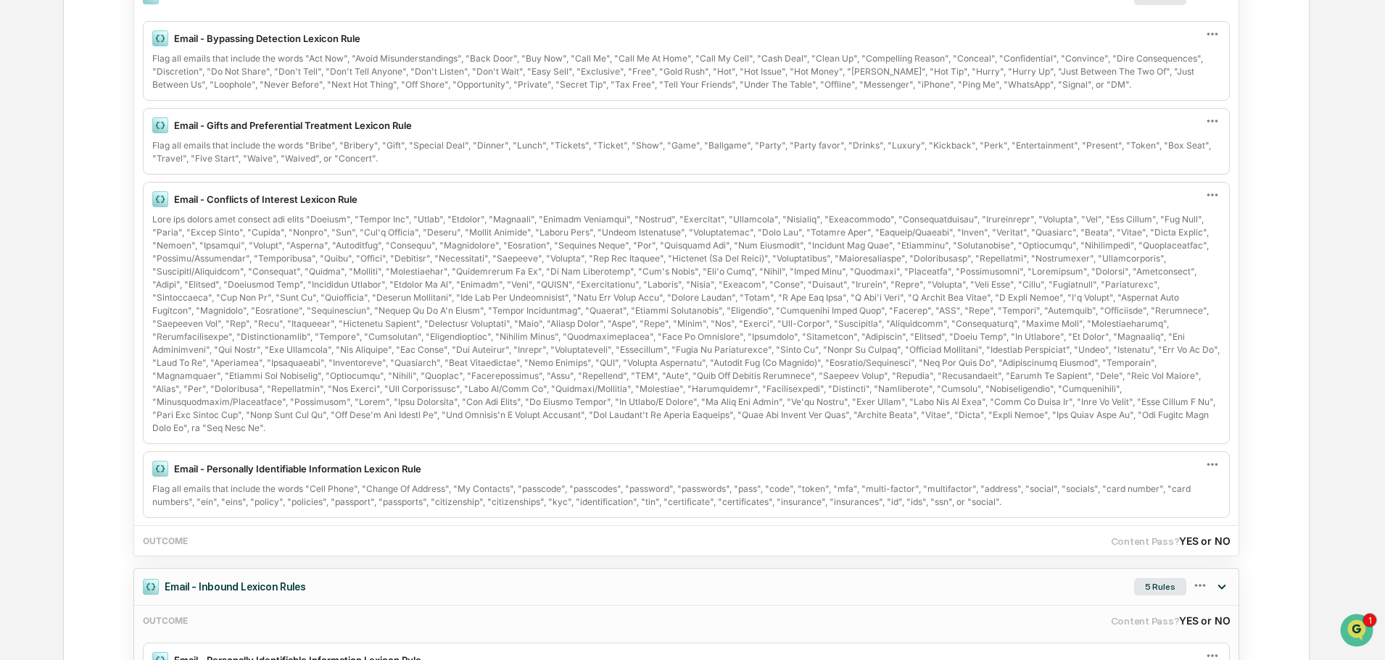
click at [1163, 589] on div "5 Rules" at bounding box center [1160, 586] width 52 height 17
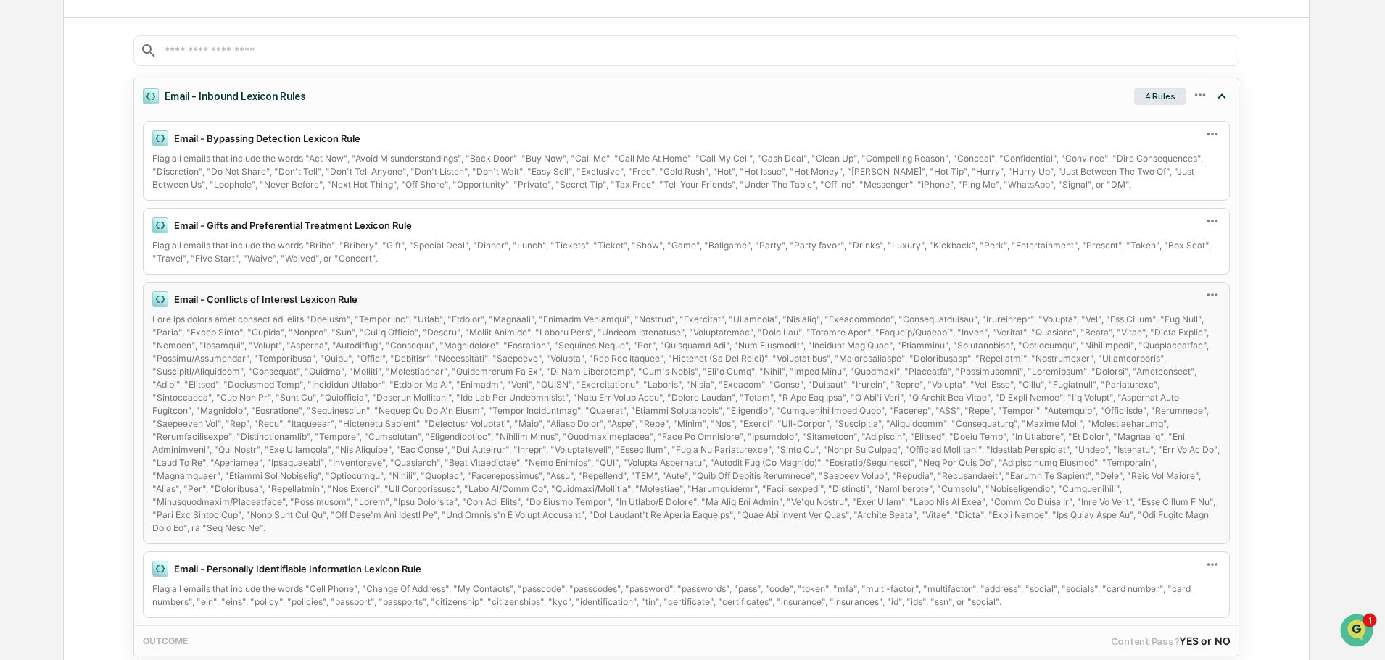
scroll to position [0, 0]
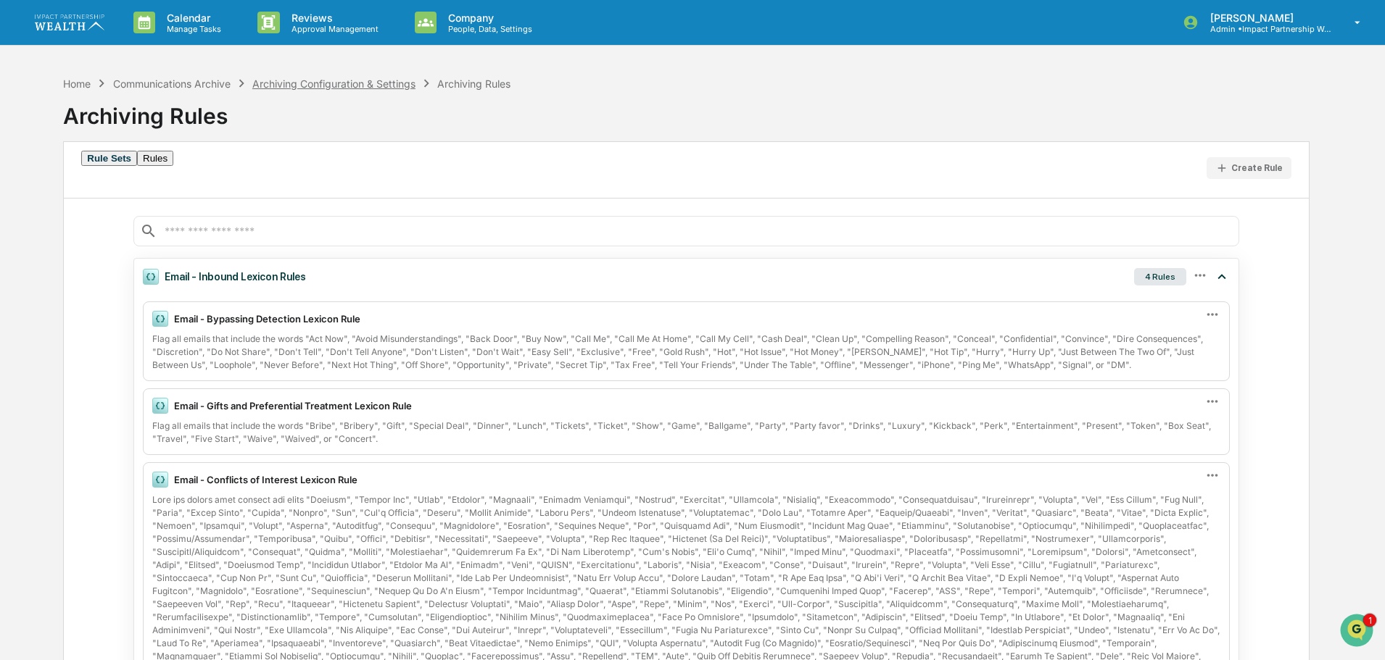
click at [370, 85] on div "Archiving Configuration & Settings" at bounding box center [333, 84] width 163 height 12
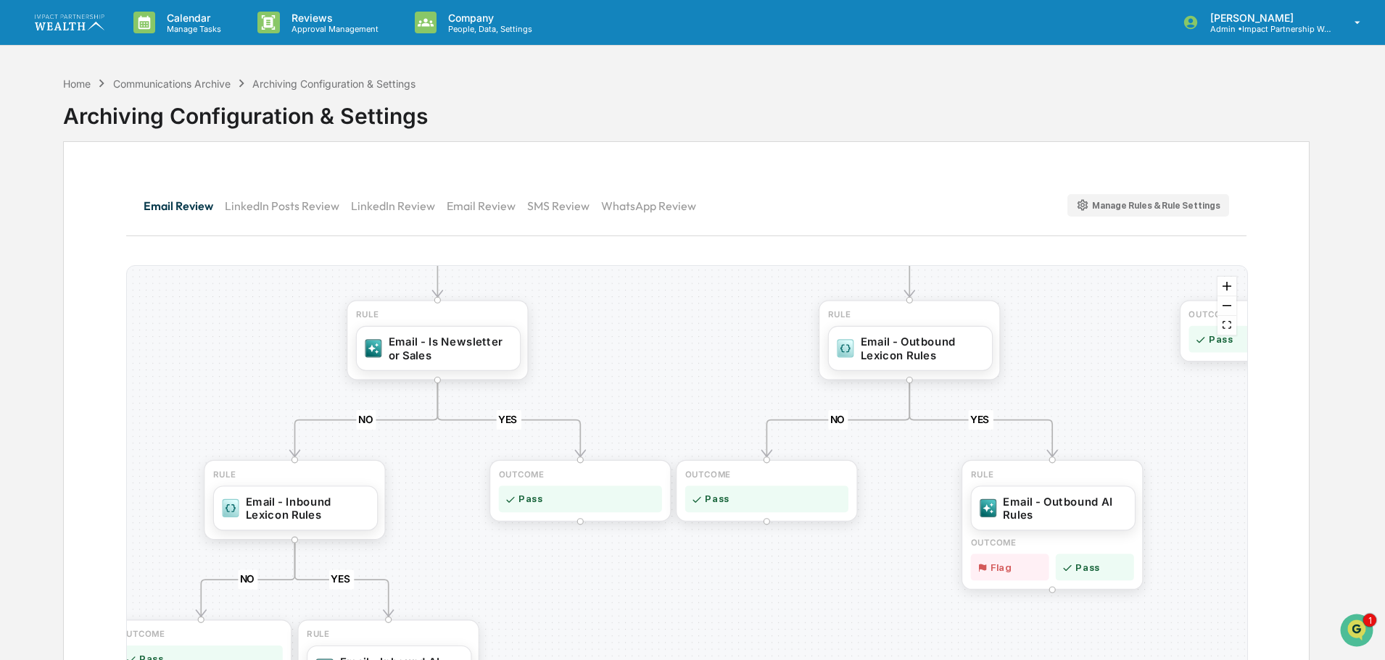
drag, startPoint x: 319, startPoint y: 427, endPoint x: 296, endPoint y: 288, distance: 141.0
click at [296, 288] on div "YES NO YES NO YES NO YES NO YES NO YES NO OUTCOME Pass RULE Email - Internal AI…" at bounding box center [687, 497] width 1120 height 462
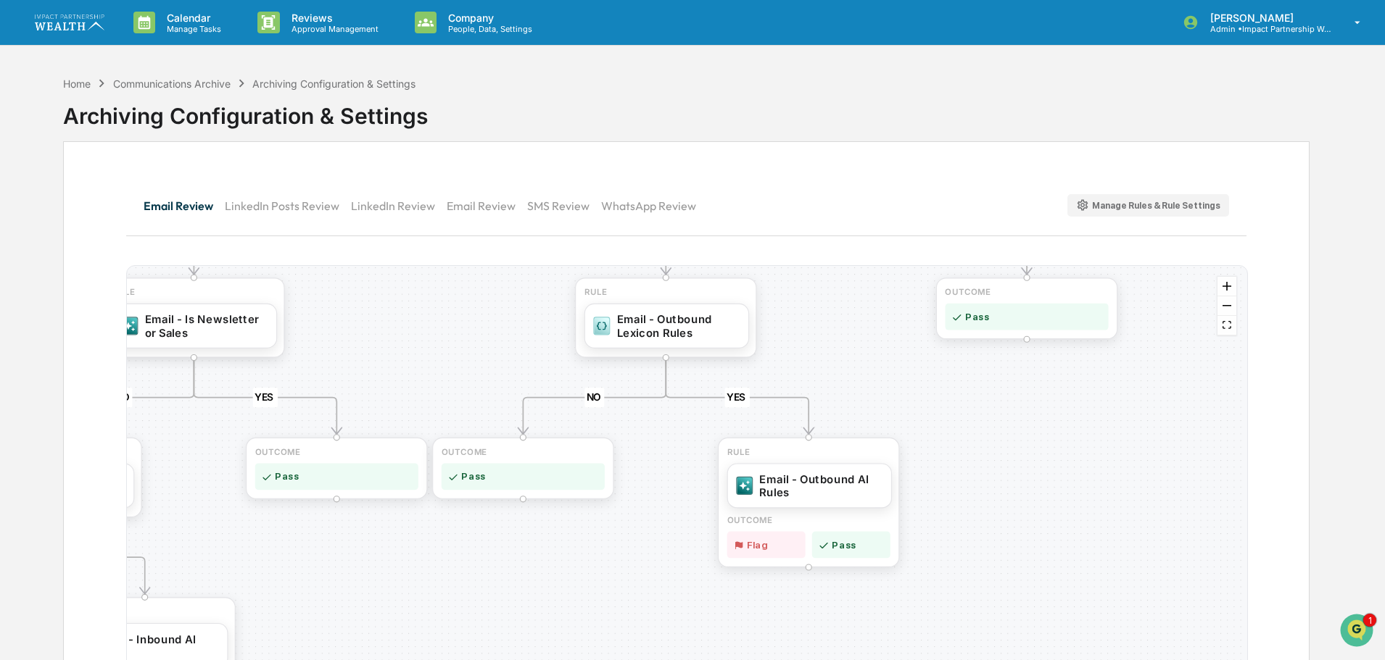
drag, startPoint x: 621, startPoint y: 568, endPoint x: 378, endPoint y: 545, distance: 244.6
click at [378, 545] on div "YES NO YES NO YES NO YES NO YES NO YES NO OUTCOME Pass RULE Email - Internal AI…" at bounding box center [687, 497] width 1120 height 462
click at [798, 482] on div "Email - Outbound AI Rules" at bounding box center [821, 483] width 123 height 27
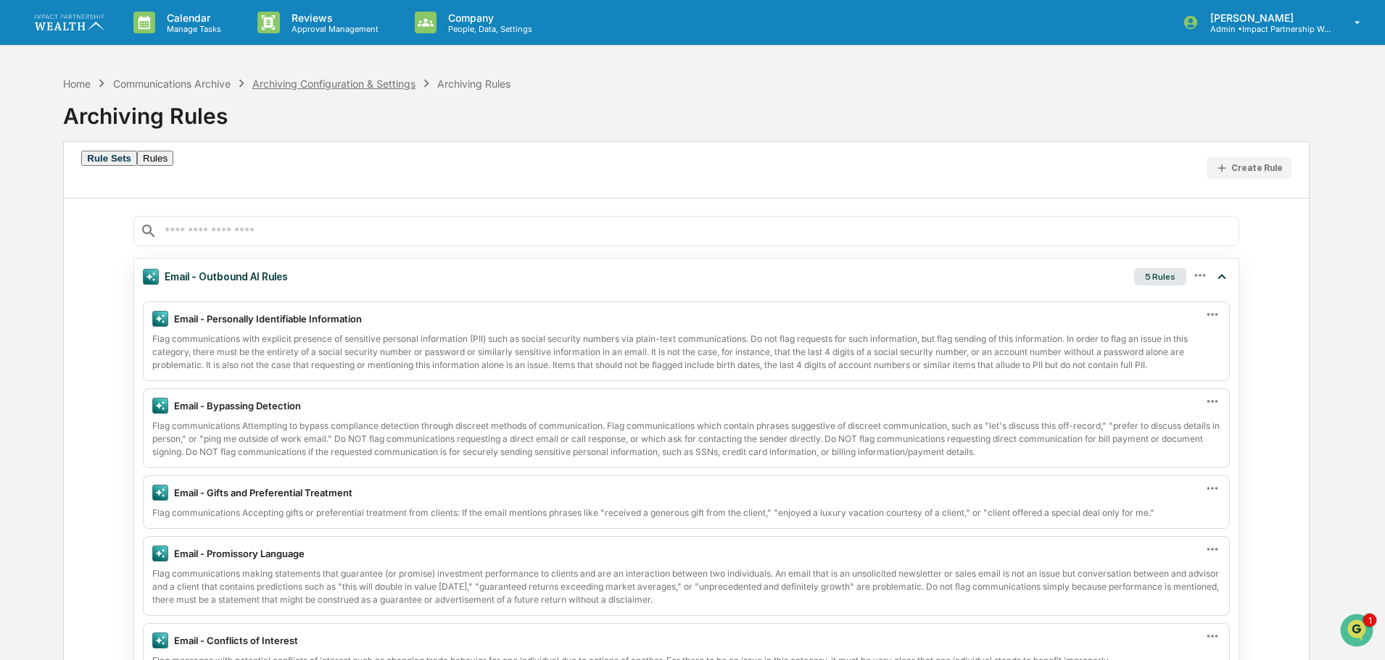
click at [370, 82] on div "Archiving Configuration & Settings" at bounding box center [333, 84] width 163 height 12
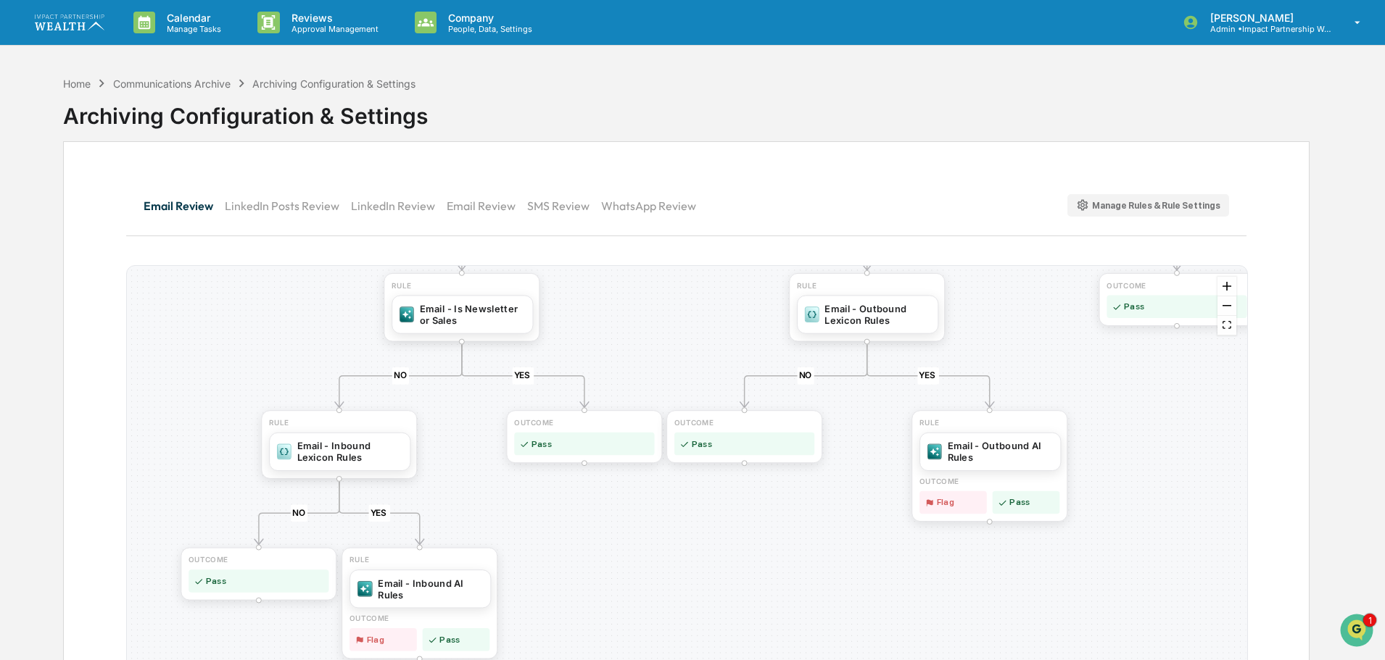
drag, startPoint x: 310, startPoint y: 390, endPoint x: 285, endPoint y: 264, distance: 128.7
click at [285, 264] on div "Email Review LinkedIn Posts Review LinkedIn Review Email Review SMS Review What…" at bounding box center [686, 454] width 1246 height 626
click at [402, 597] on div "Email - Inbound AI Rules" at bounding box center [430, 587] width 105 height 23
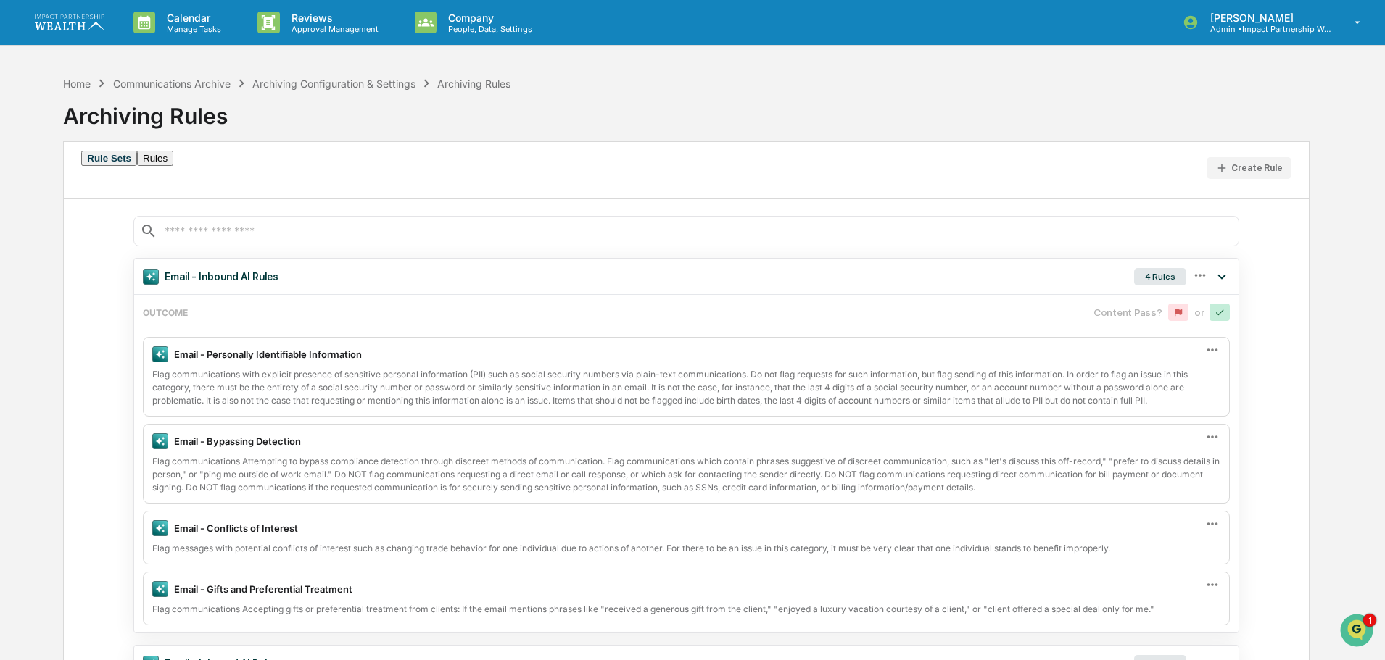
drag, startPoint x: 109, startPoint y: 501, endPoint x: 111, endPoint y: 448, distance: 53.0
click at [111, 448] on div "Email - Inbound AI Rules 4 Rules OUTCOME Content Pass? or Email - Personally Id…" at bounding box center [686, 636] width 1245 height 817
click at [1158, 275] on div "4 Rules" at bounding box center [1160, 276] width 52 height 17
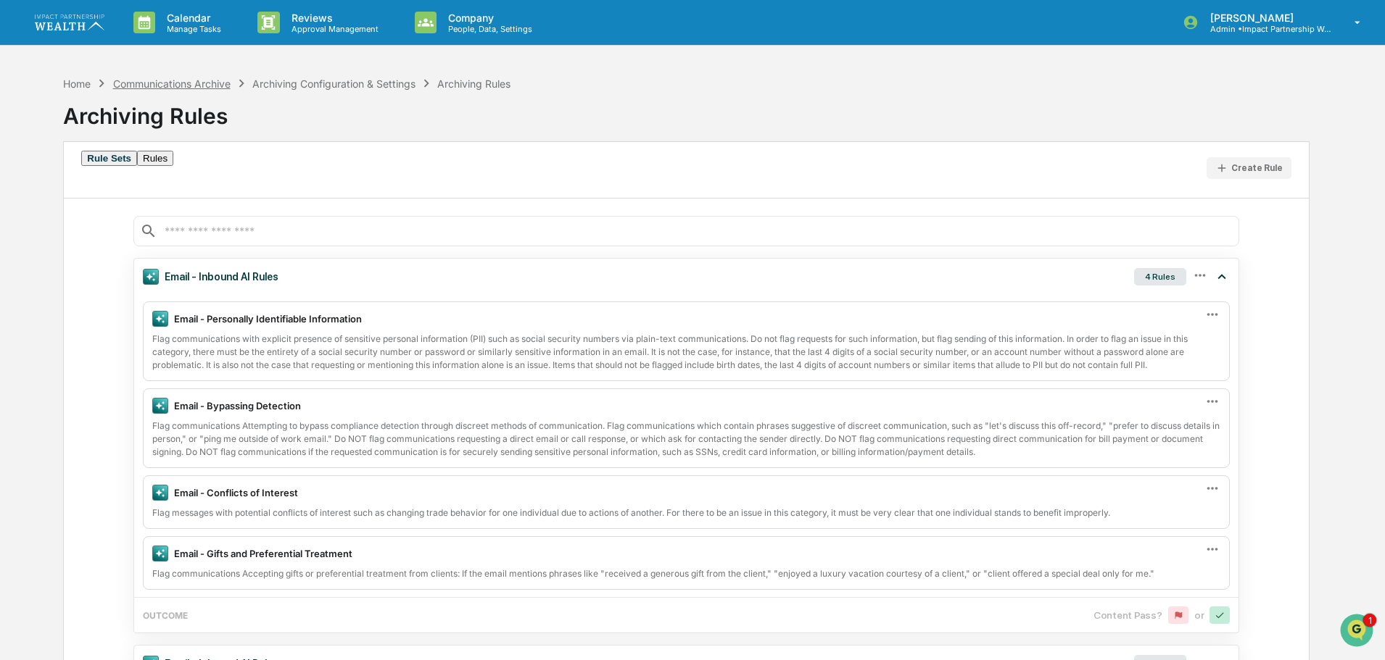
click at [199, 86] on div "Communications Archive" at bounding box center [171, 84] width 117 height 12
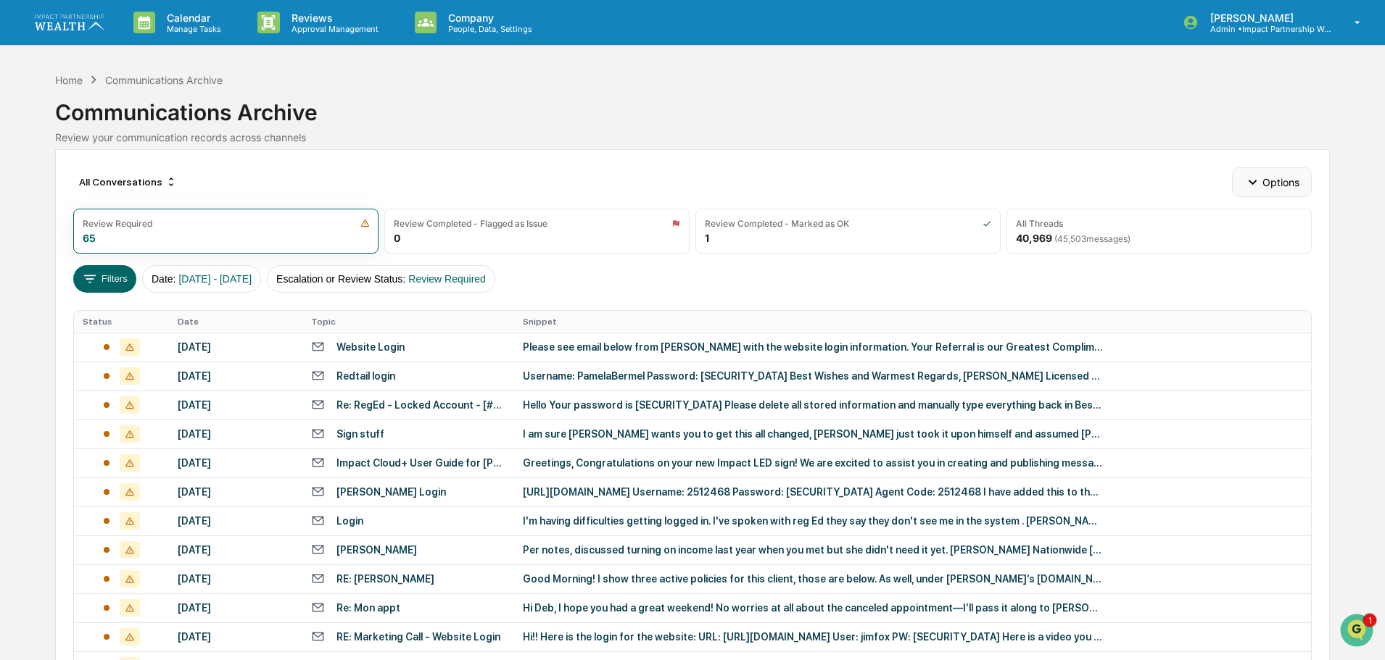
click at [1256, 183] on icon "button" at bounding box center [1252, 182] width 16 height 16
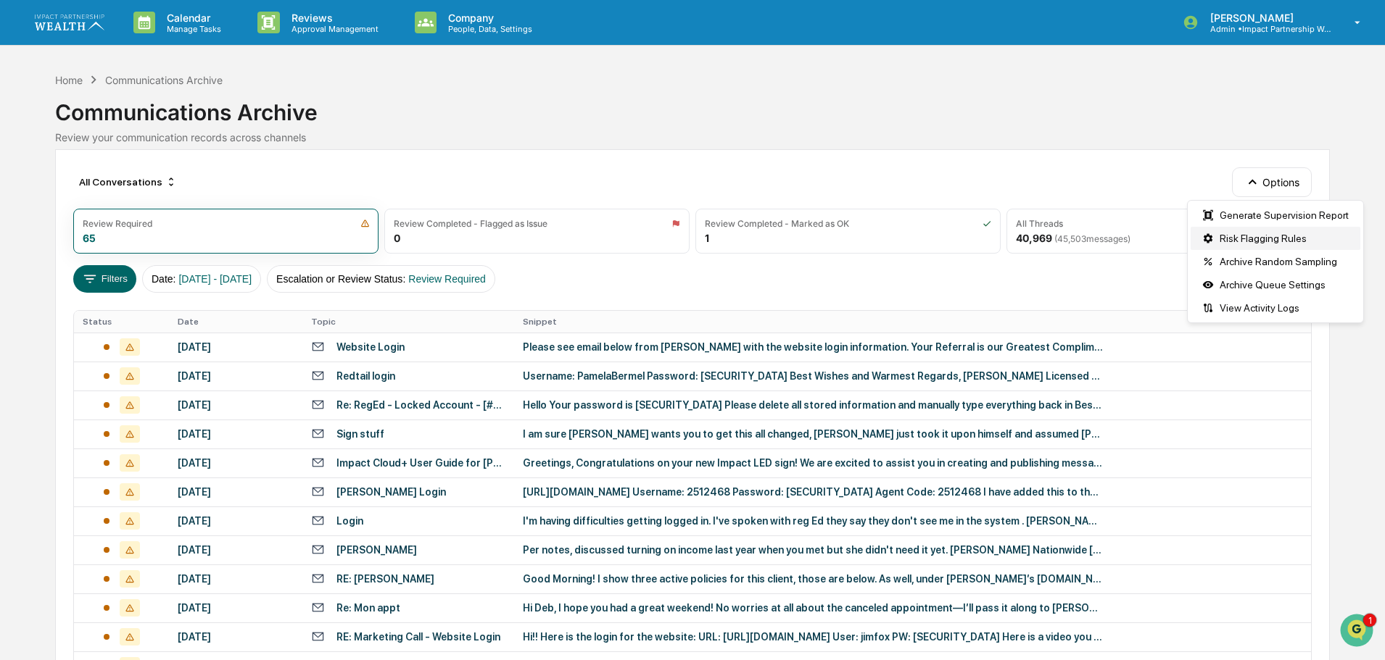
click at [1254, 236] on div "Risk Flagging Rules" at bounding box center [1275, 238] width 170 height 23
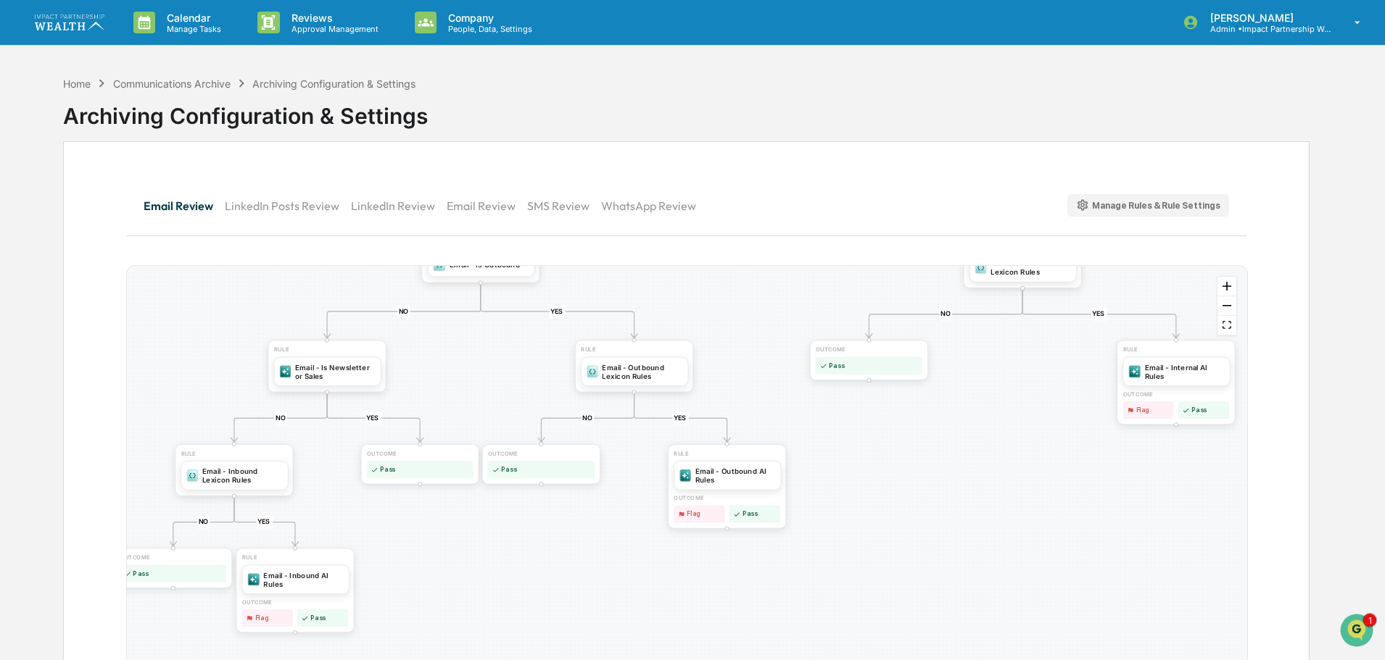
drag, startPoint x: 311, startPoint y: 468, endPoint x: 271, endPoint y: 294, distance: 179.2
click at [271, 294] on div "YES NO YES NO YES NO YES NO YES NO YES NO OUTCOME Pass RULE Email - Internal AI…" at bounding box center [687, 497] width 1120 height 462
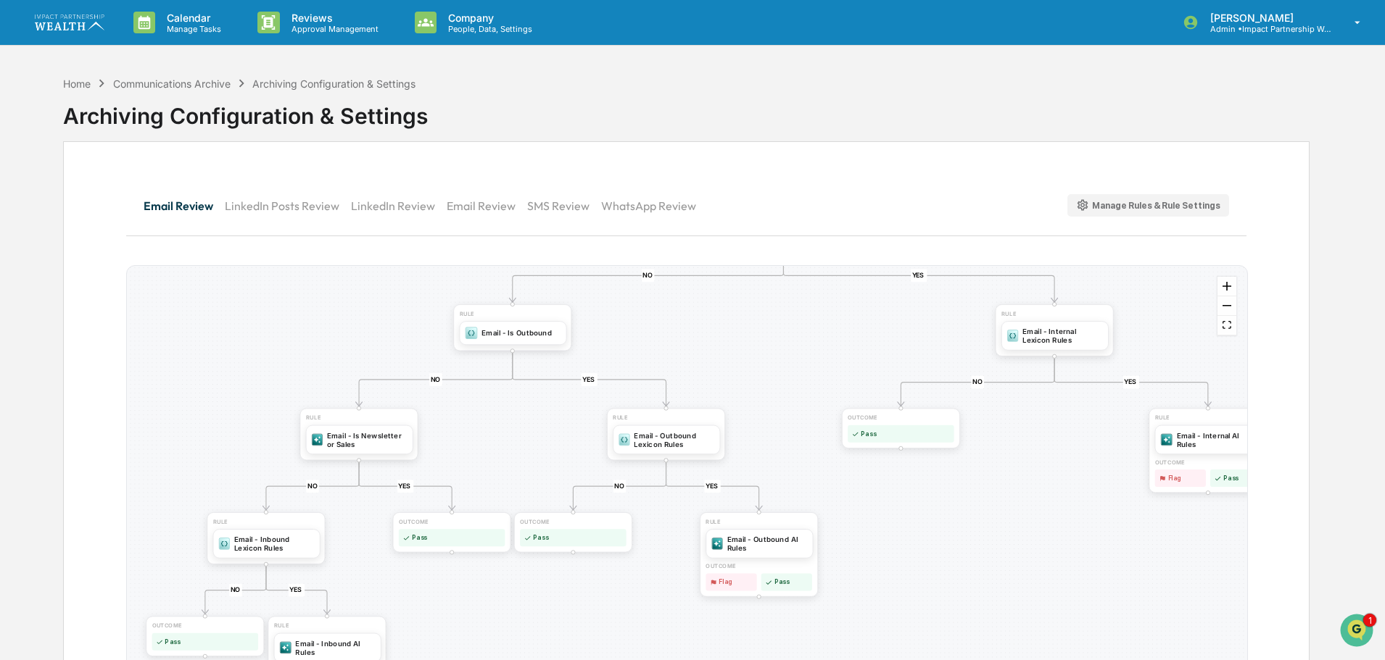
drag, startPoint x: 843, startPoint y: 537, endPoint x: 1000, endPoint y: 566, distance: 159.2
click at [1000, 566] on div "YES NO YES NO YES NO YES NO YES NO YES NO OUTCOME Pass RULE Email - Internal AI…" at bounding box center [687, 497] width 1120 height 462
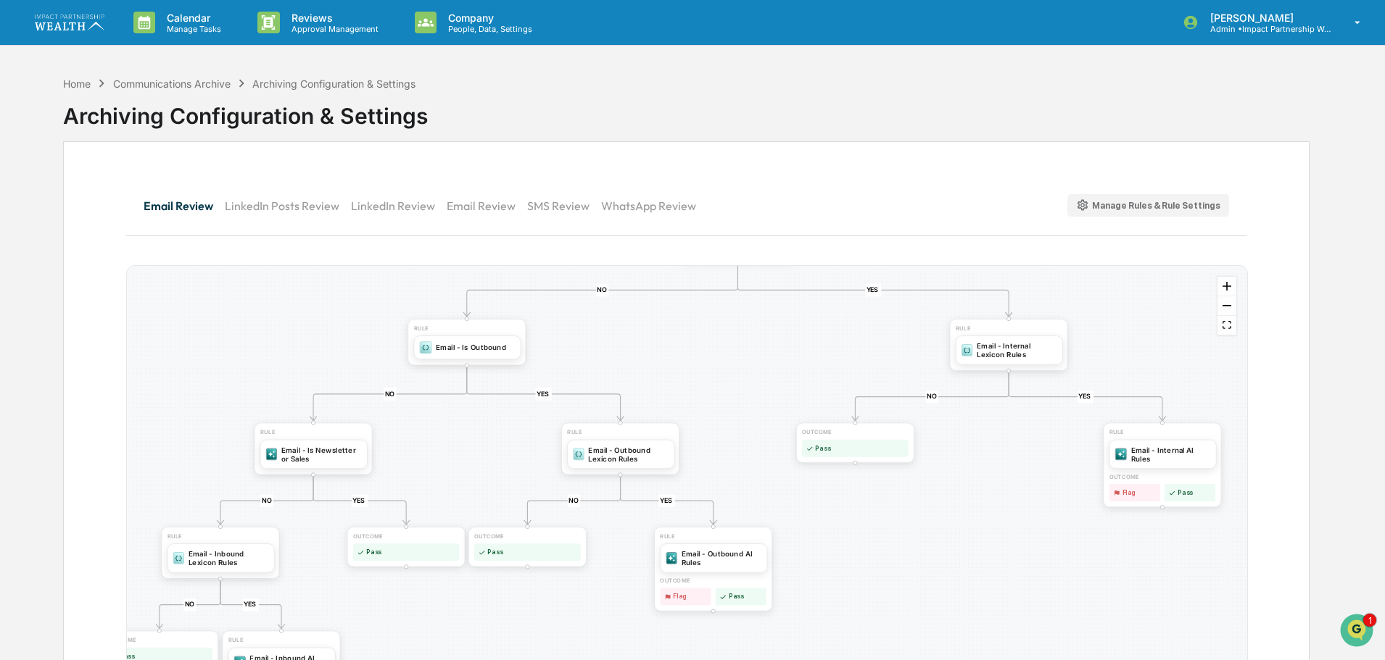
drag, startPoint x: 1050, startPoint y: 564, endPoint x: 914, endPoint y: 496, distance: 152.4
click at [1015, 523] on div "YES NO YES NO YES NO YES NO YES NO YES NO OUTCOME Pass RULE Email - Internal AI…" at bounding box center [687, 497] width 1120 height 462
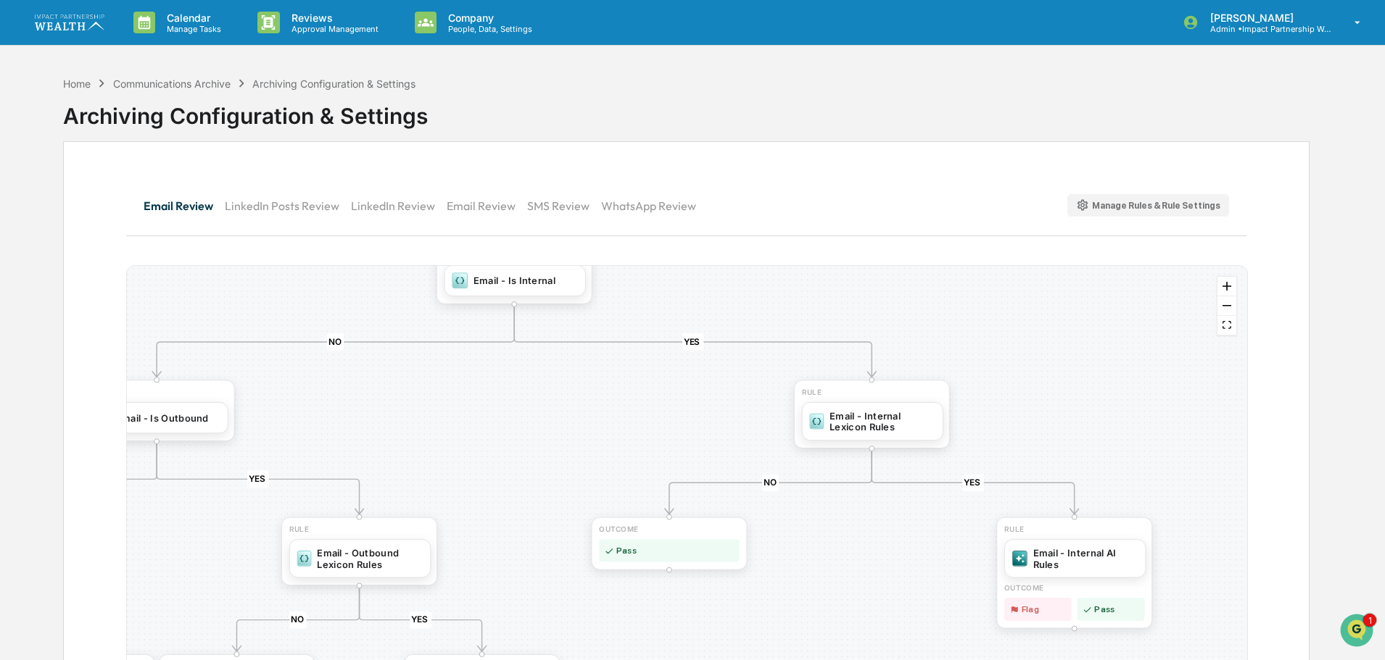
drag, startPoint x: 995, startPoint y: 398, endPoint x: 791, endPoint y: 483, distance: 220.7
click at [773, 499] on div "YES NO YES NO YES NO YES NO YES NO YES NO OUTCOME Pass RULE Email - Internal AI…" at bounding box center [687, 497] width 1120 height 462
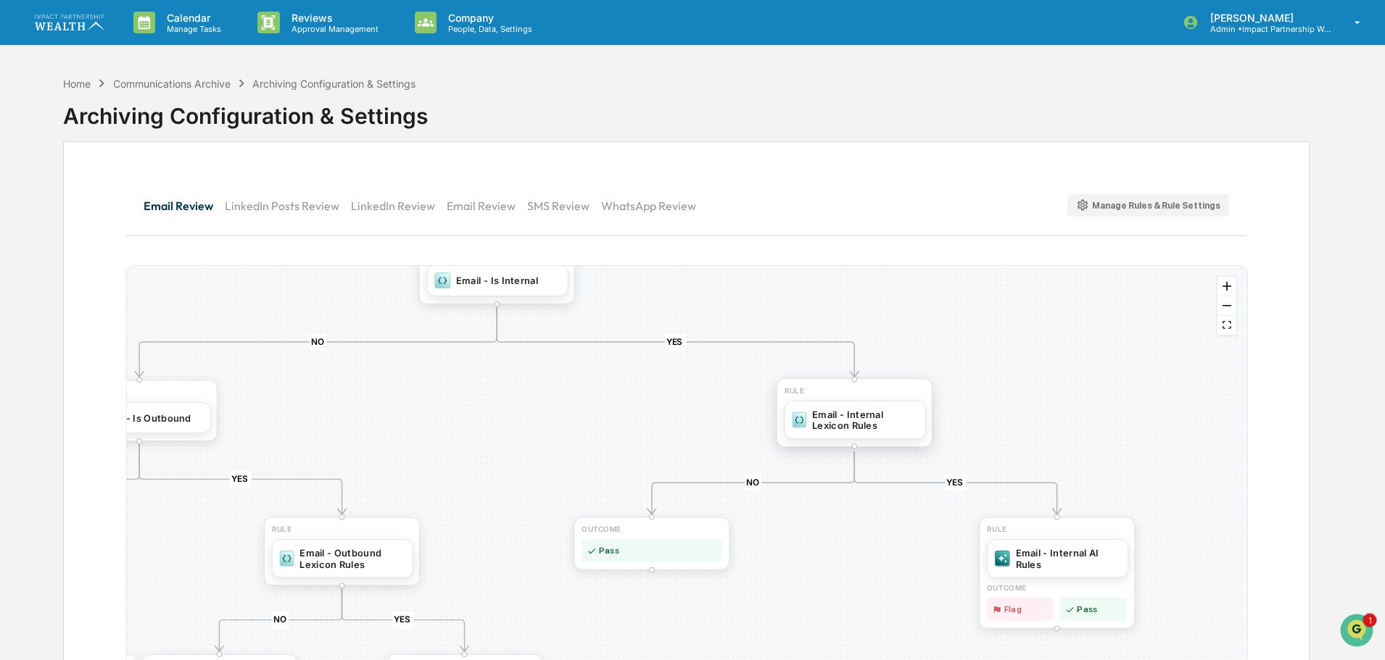
click at [886, 430] on div "Email - Internal Lexicon Rules" at bounding box center [865, 419] width 106 height 23
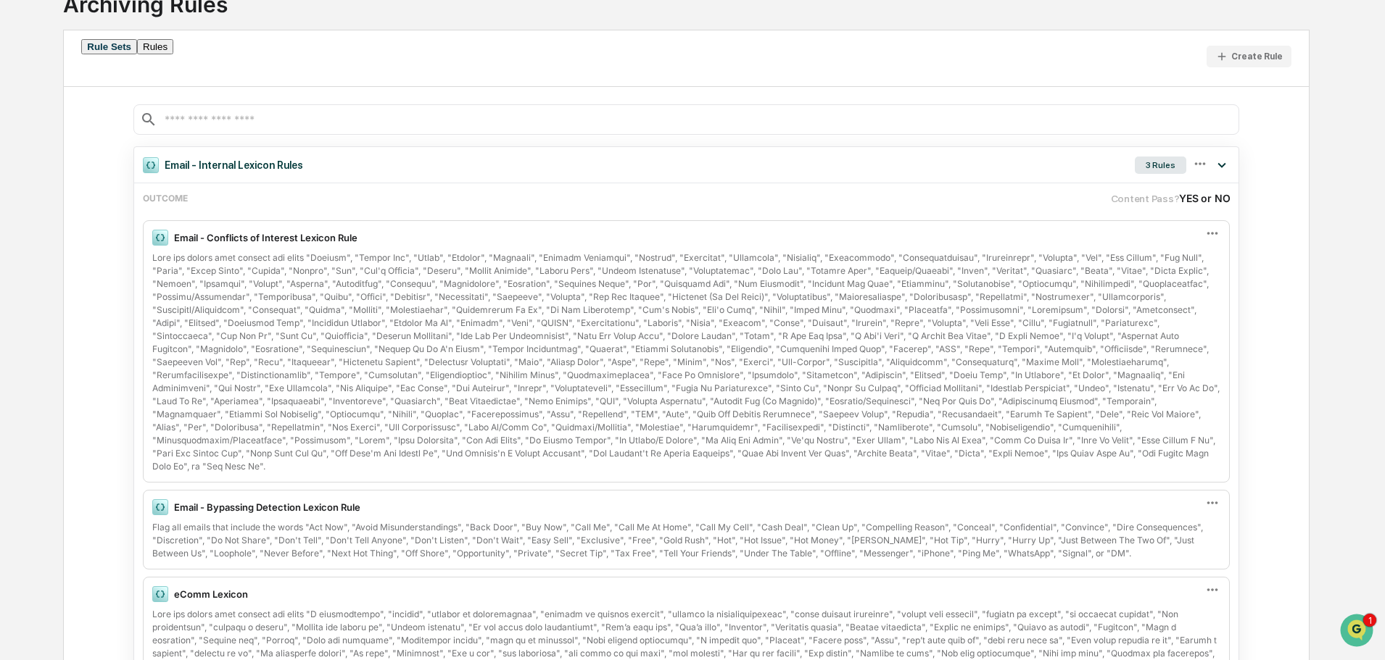
scroll to position [133, 0]
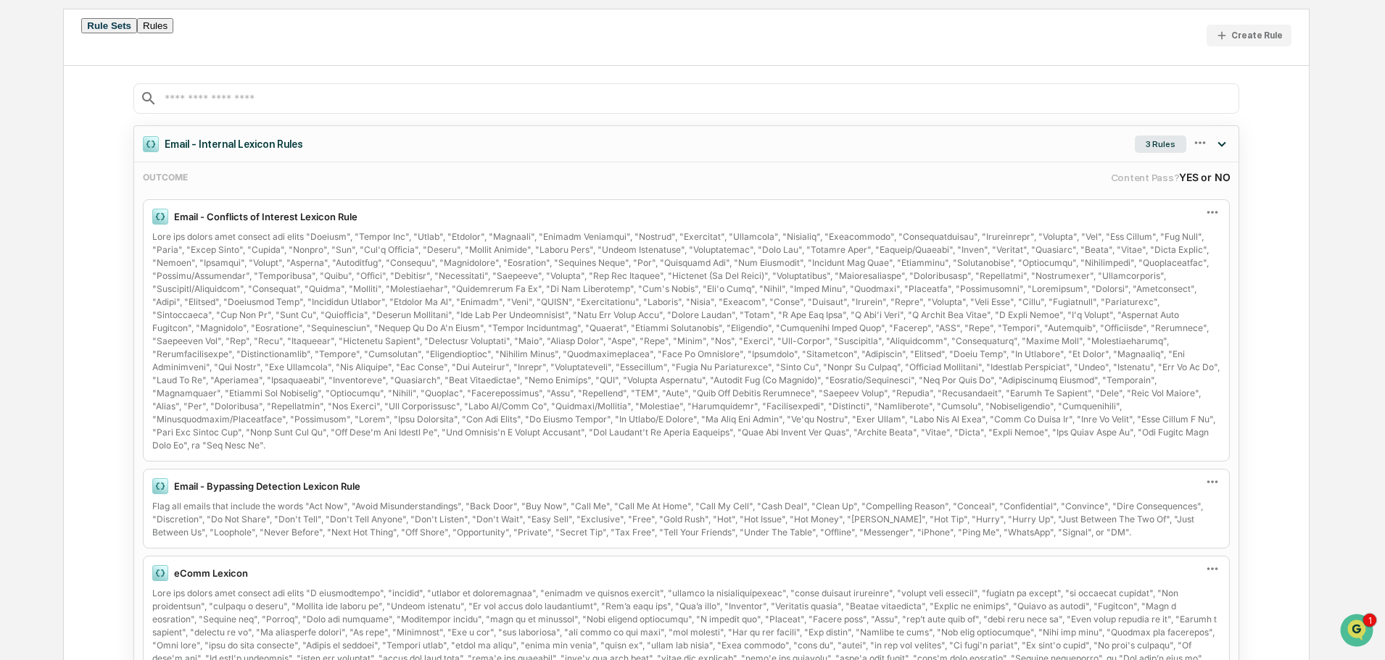
click at [391, 153] on div "Email - Internal Lexicon Rules 3 Rules" at bounding box center [686, 144] width 1104 height 36
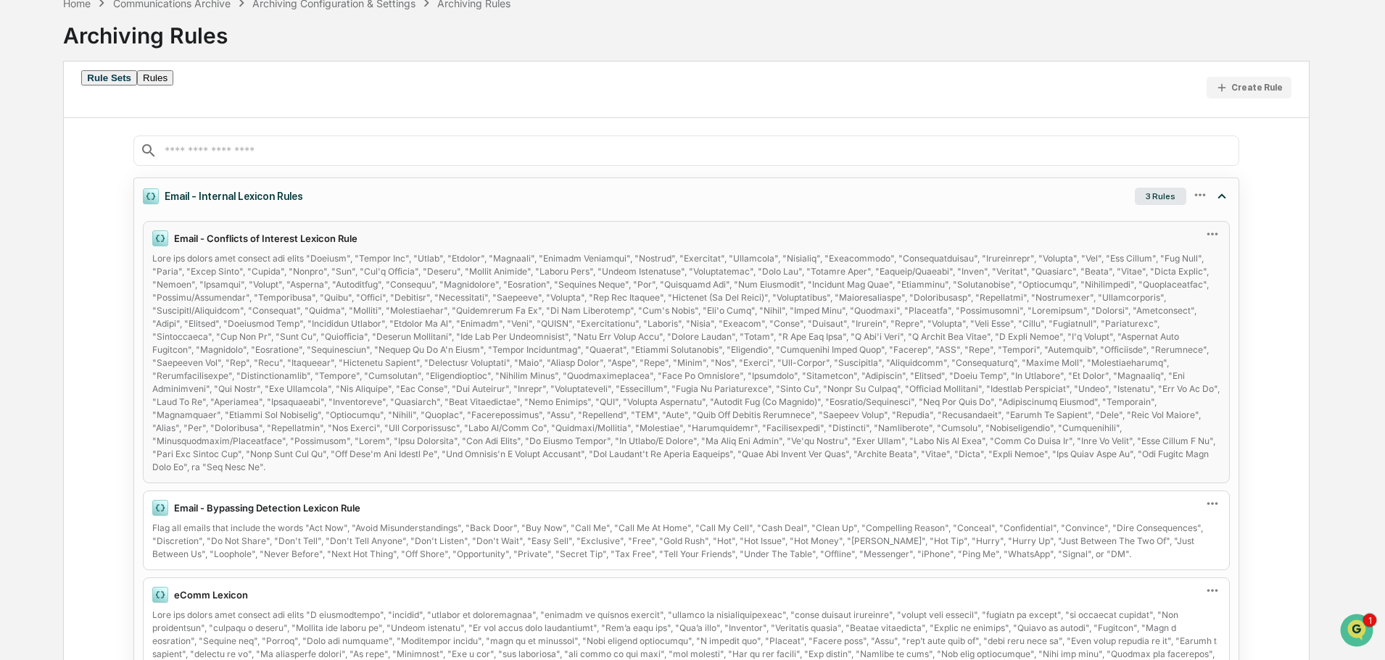
scroll to position [0, 0]
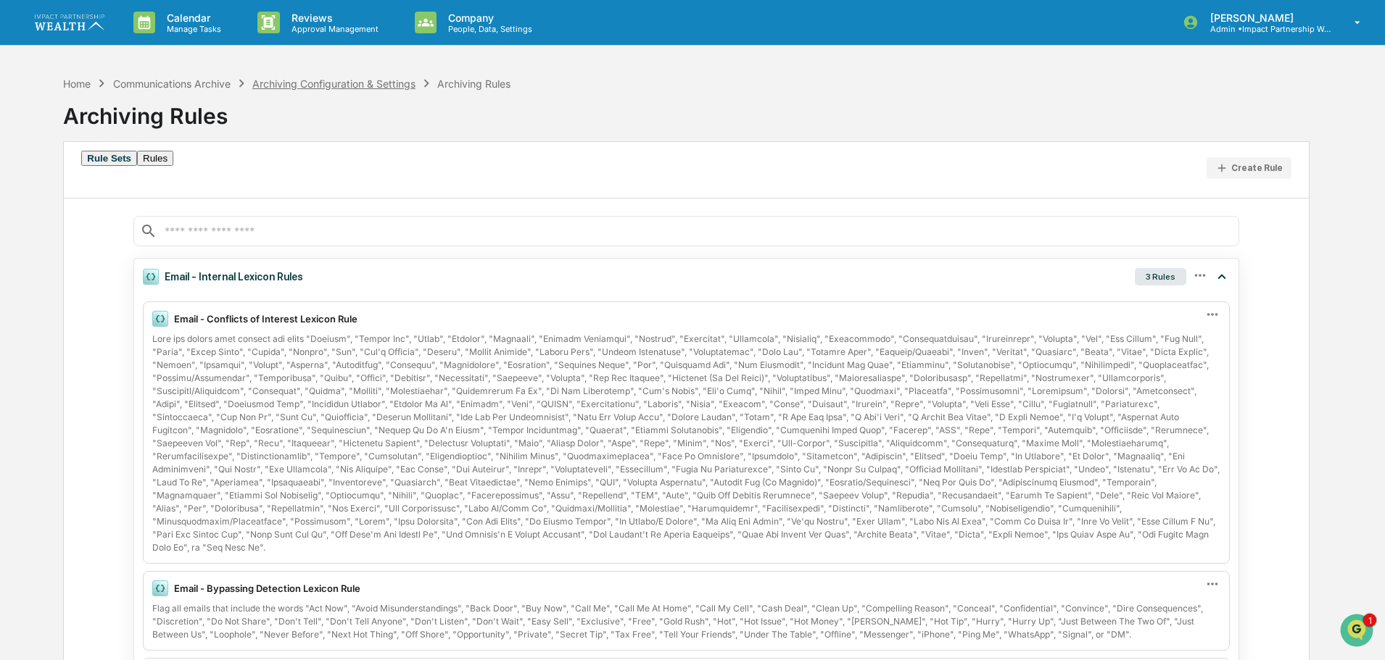
click at [346, 83] on div "Archiving Configuration & Settings" at bounding box center [333, 84] width 163 height 12
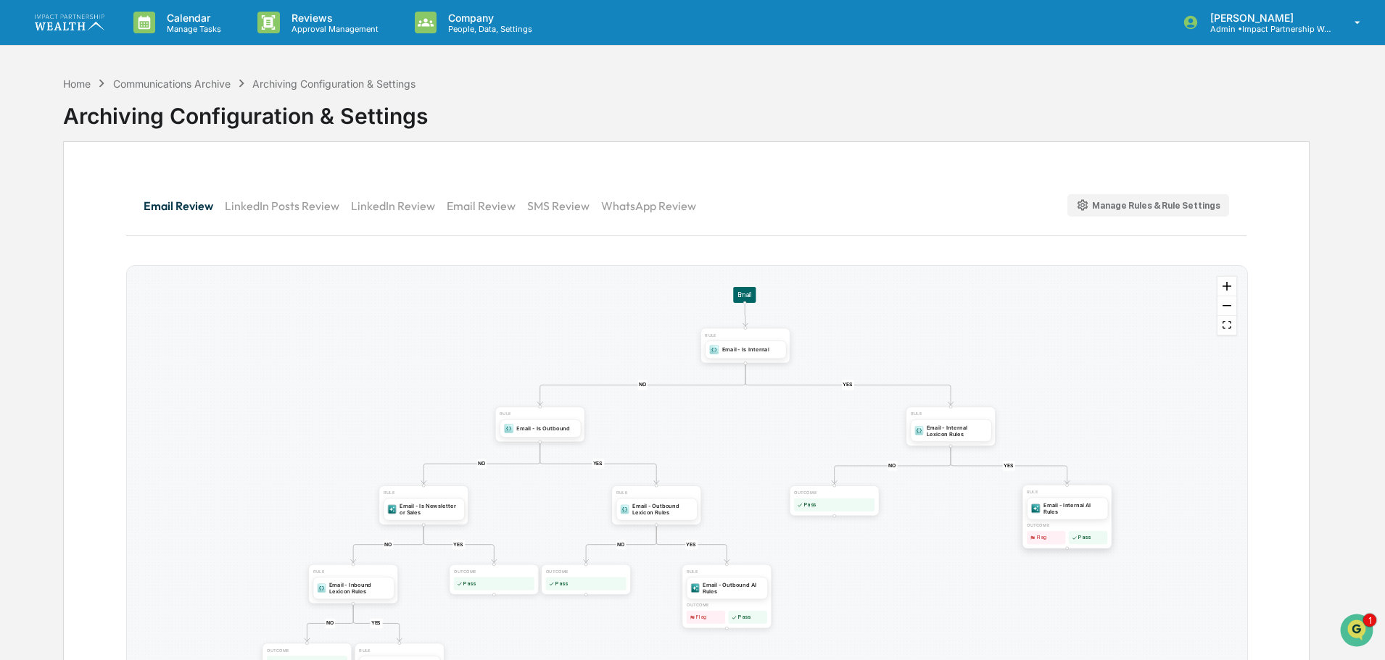
click at [1069, 510] on div "Email - Internal AI Rules" at bounding box center [1073, 508] width 60 height 13
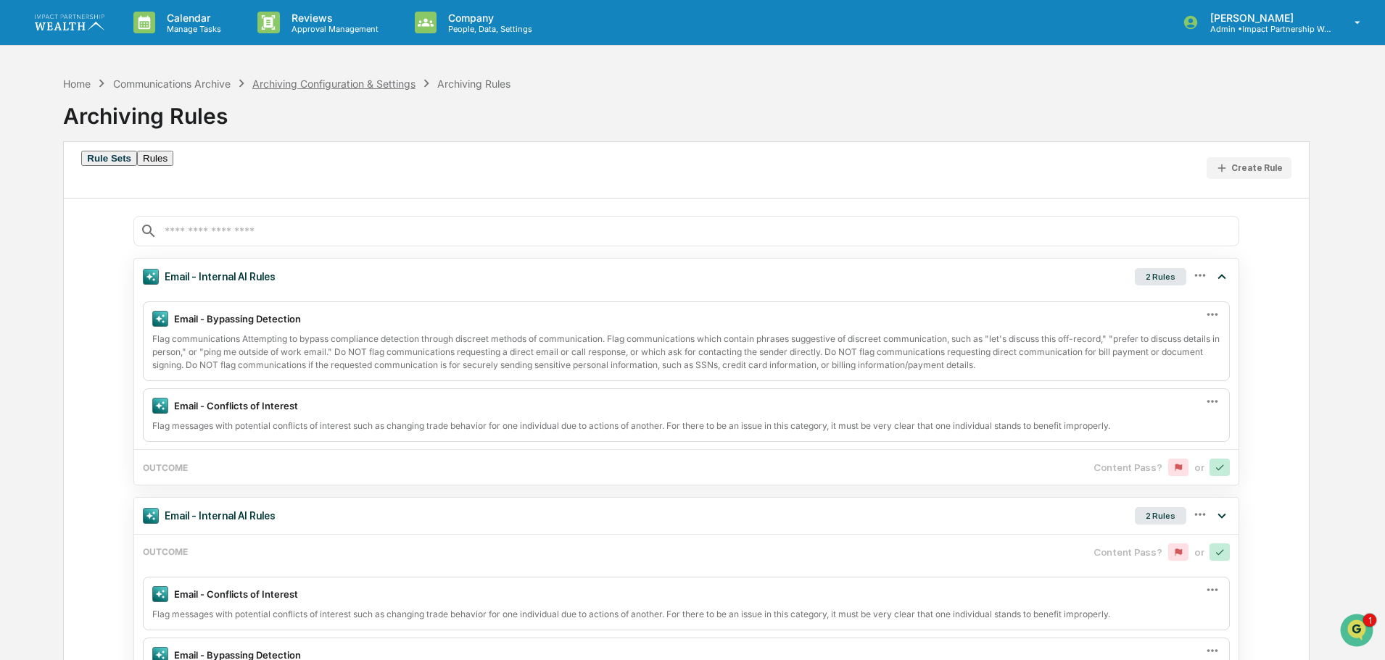
click at [318, 84] on div "Archiving Configuration & Settings" at bounding box center [333, 84] width 163 height 12
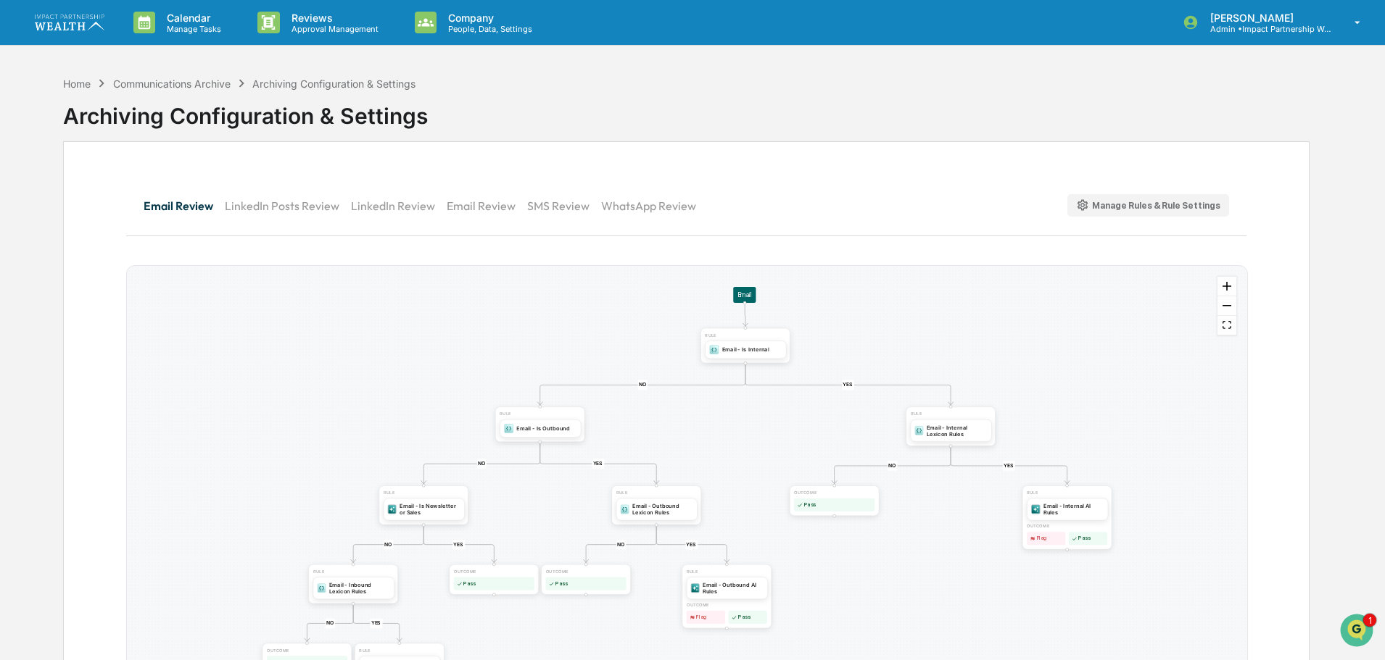
click at [260, 207] on button "LinkedIn Posts Review" at bounding box center [288, 205] width 126 height 35
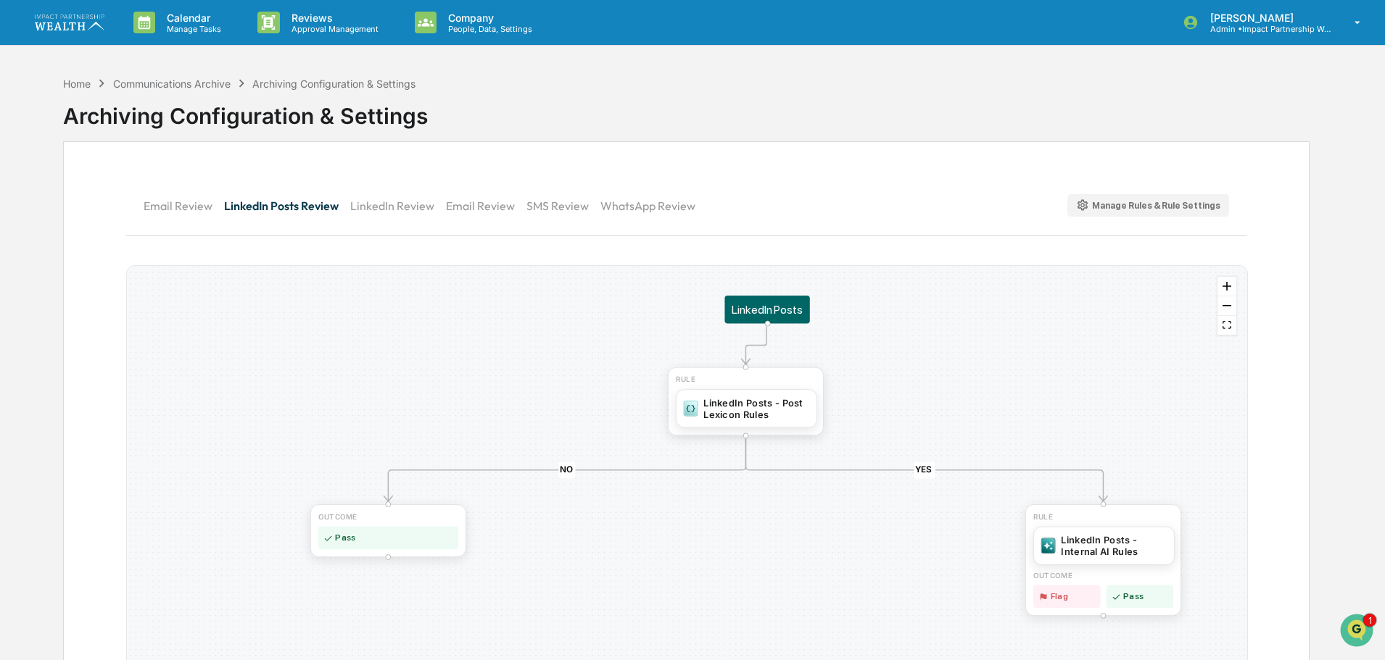
drag, startPoint x: 700, startPoint y: 428, endPoint x: 681, endPoint y: 521, distance: 94.8
click at [681, 521] on div "YES NO OUTCOME Pass RULE LinkedIn Posts - Internal AI Rules OUTCOME Flag Pass R…" at bounding box center [687, 497] width 1120 height 462
click at [740, 413] on div "LinkedIn Posts - Post Lexicon Rules" at bounding box center [756, 407] width 106 height 23
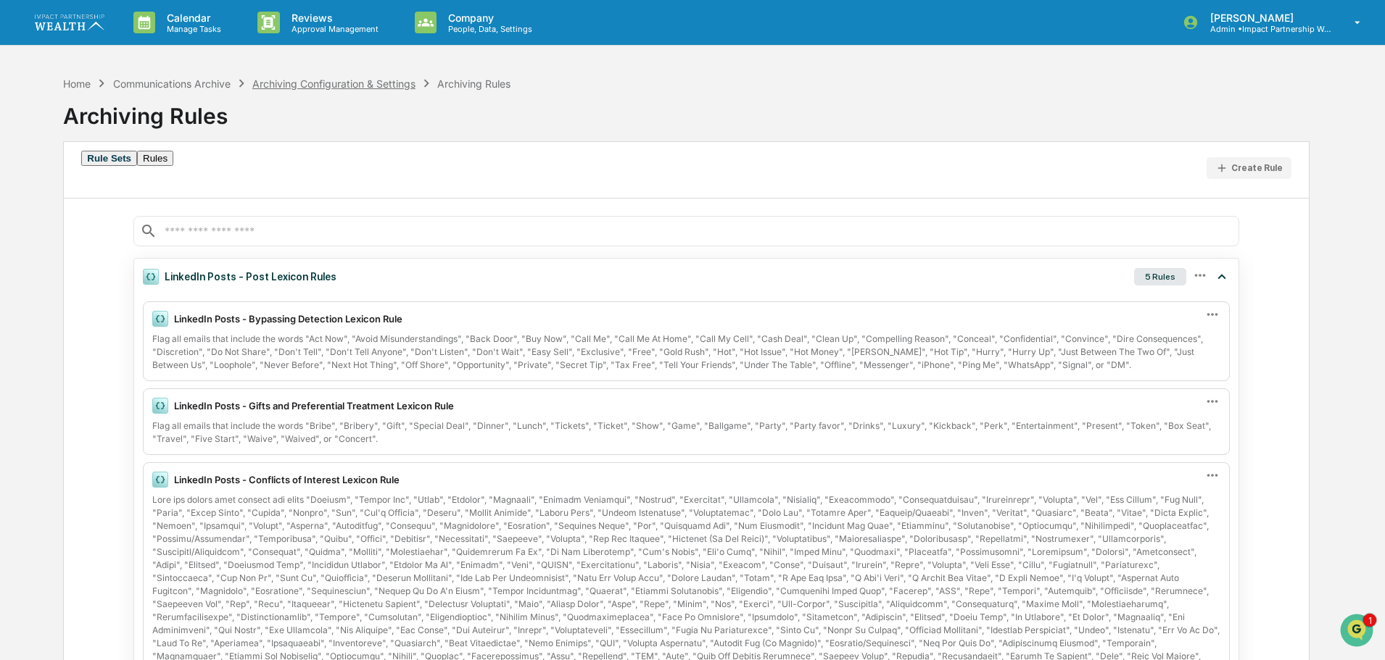
click at [362, 80] on div "Archiving Configuration & Settings" at bounding box center [333, 84] width 163 height 12
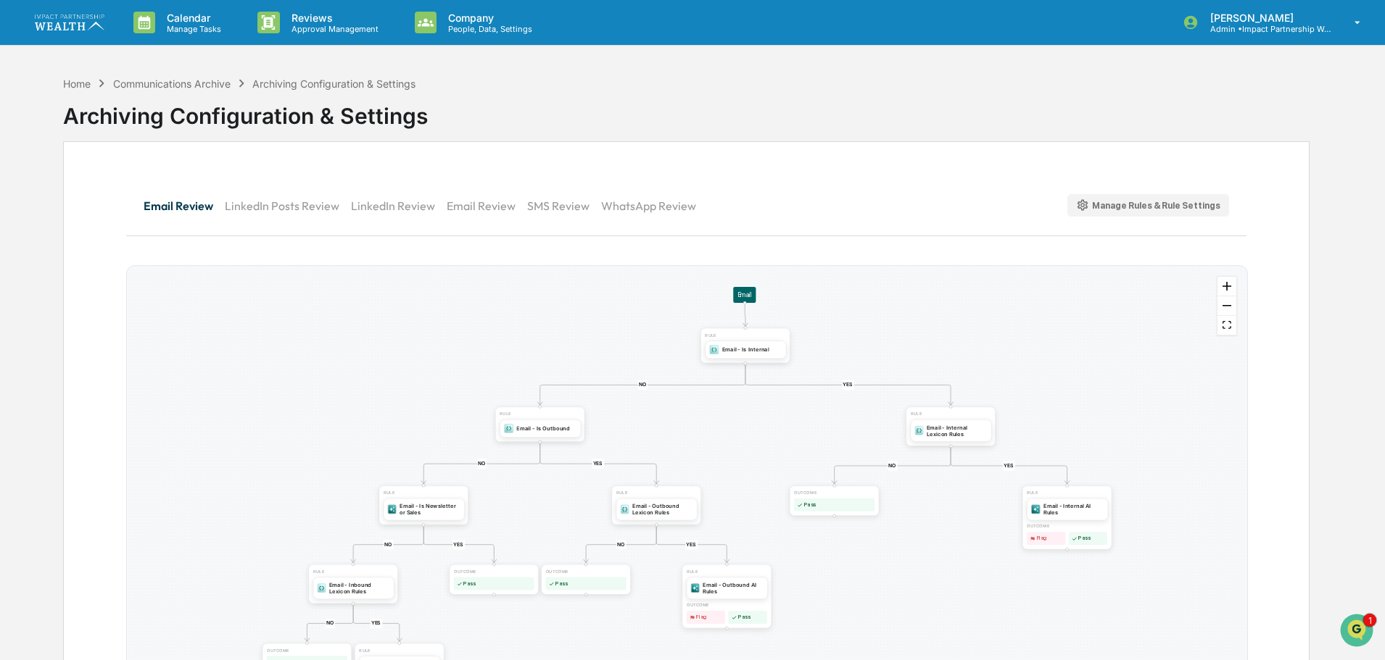
click at [290, 205] on button "LinkedIn Posts Review" at bounding box center [288, 205] width 126 height 35
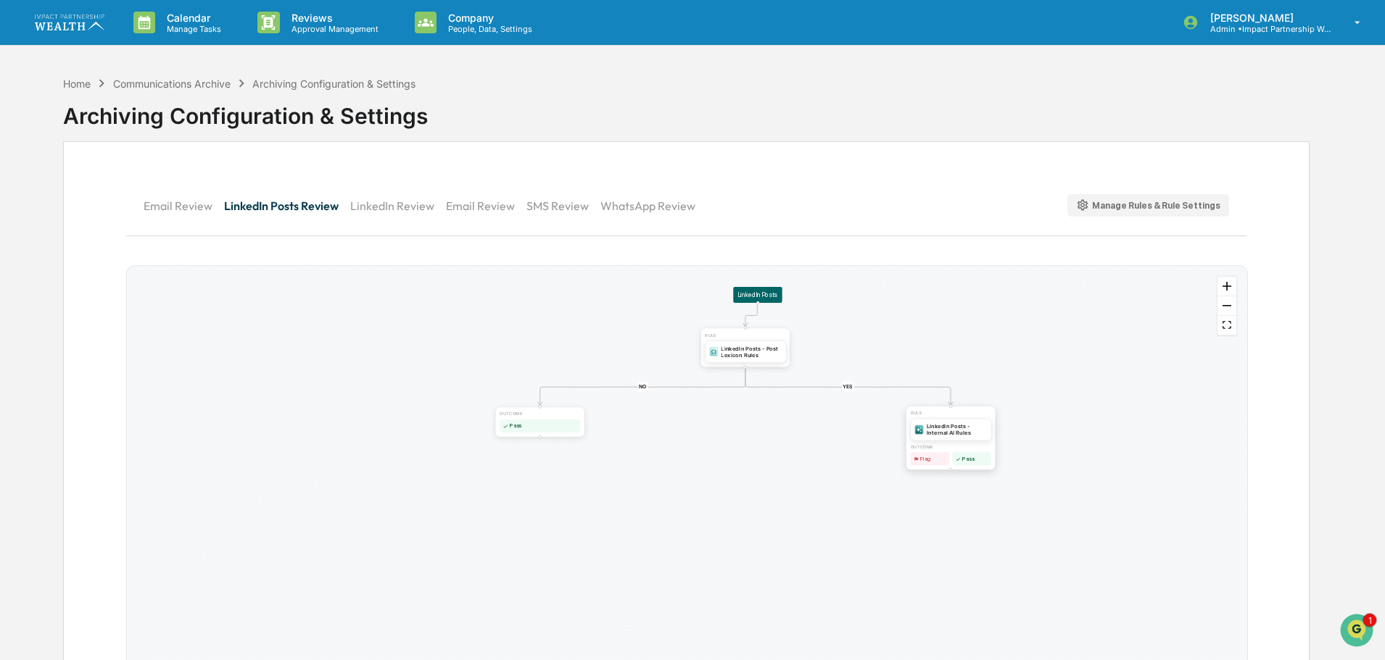
click at [963, 429] on div "LinkedIn Posts - Internal AI Rules" at bounding box center [956, 429] width 61 height 13
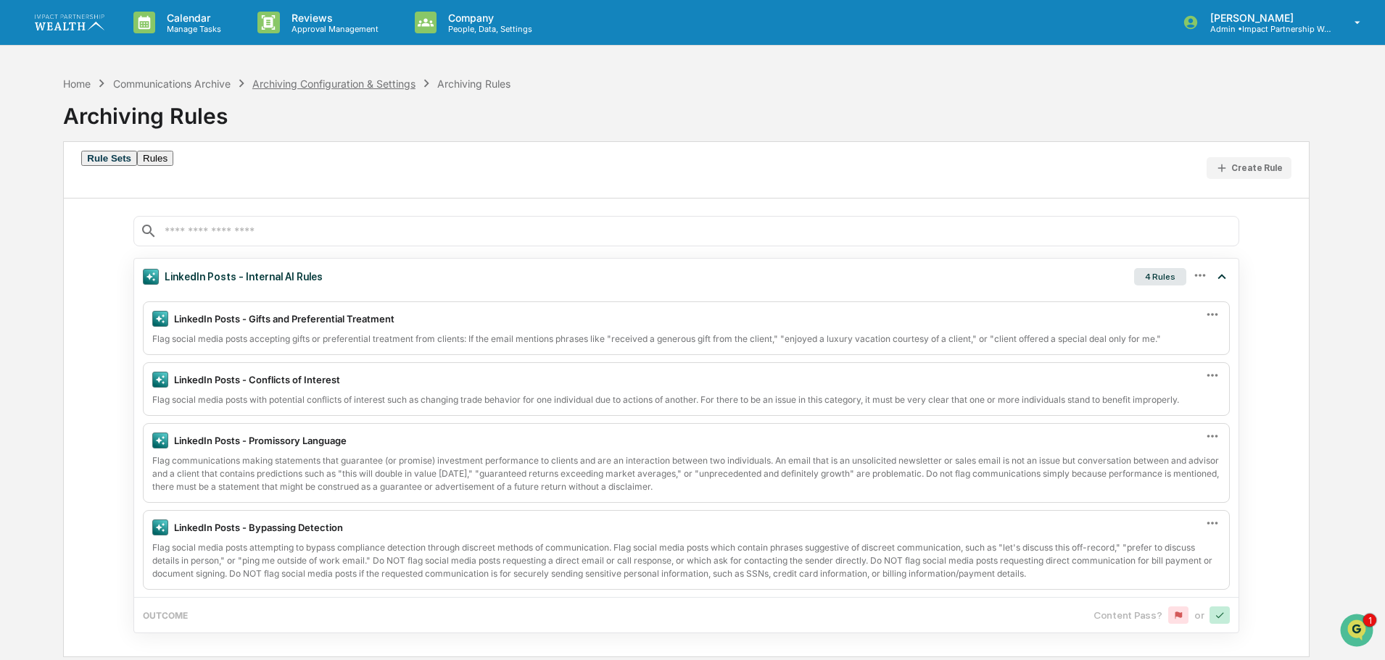
click at [349, 83] on div "Archiving Configuration & Settings" at bounding box center [333, 84] width 163 height 12
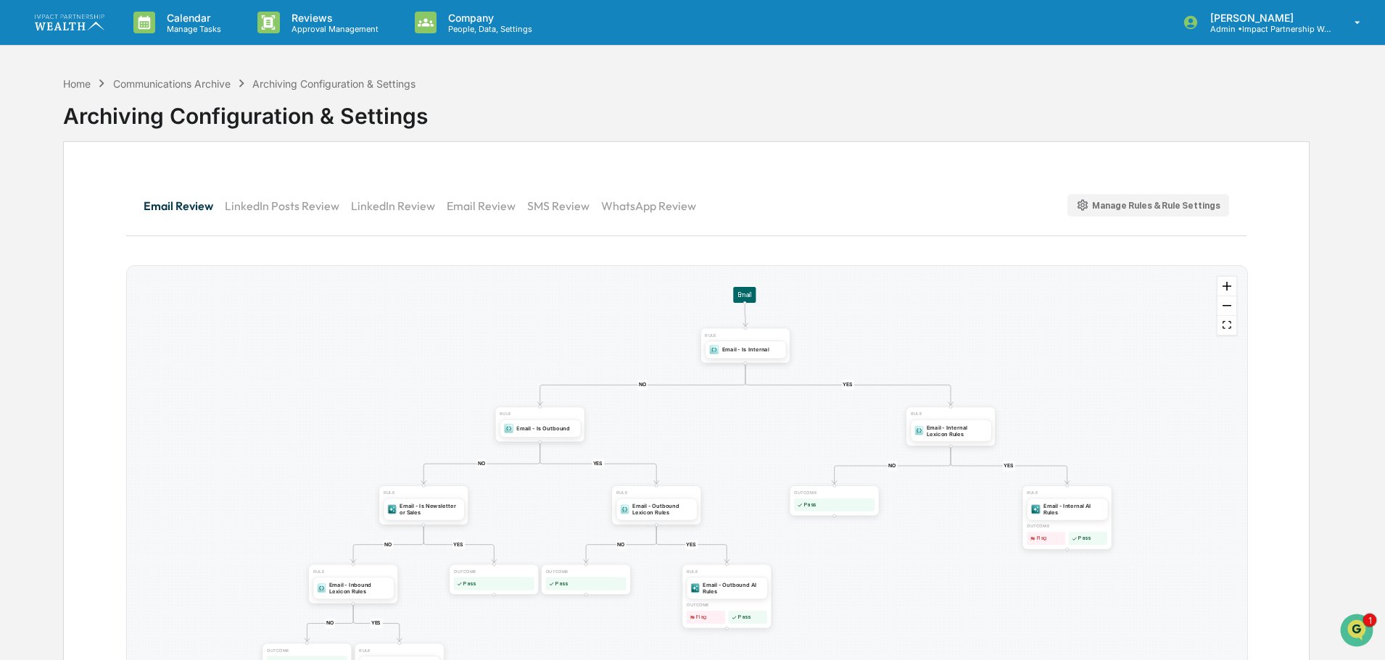
click at [392, 206] on button "LinkedIn Review" at bounding box center [399, 205] width 96 height 35
click at [294, 206] on button "LinkedIn Posts Review" at bounding box center [287, 205] width 126 height 35
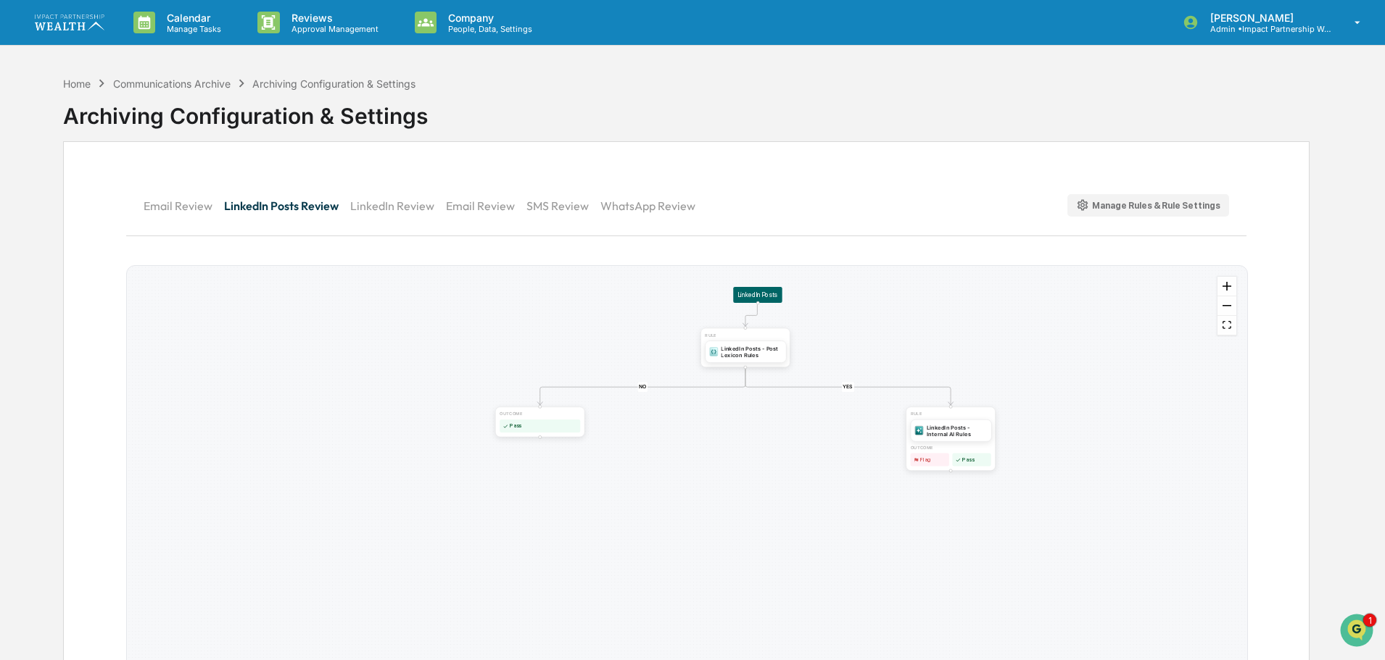
click at [374, 207] on button "LinkedIn Review" at bounding box center [398, 205] width 96 height 35
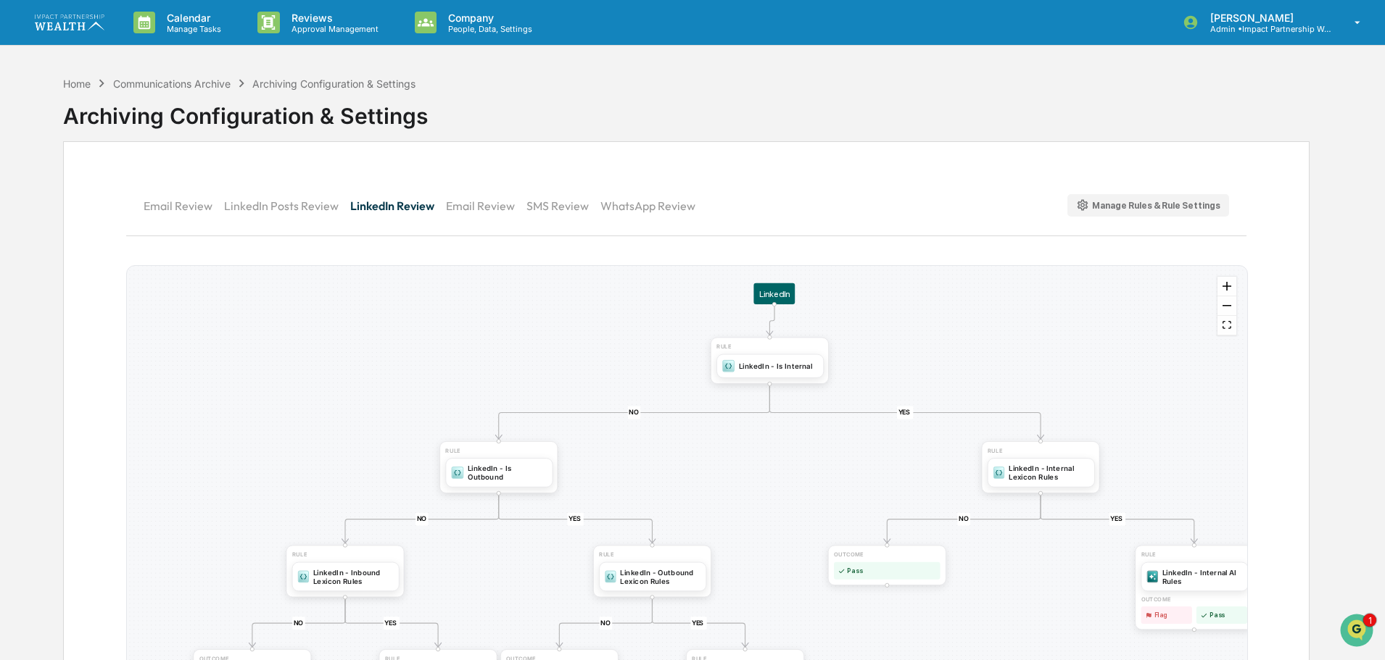
drag, startPoint x: 773, startPoint y: 444, endPoint x: 769, endPoint y: 479, distance: 35.1
click at [769, 479] on div "YES NO YES NO YES NO YES NO YES NO RULE LinkedIn - Outbound AI Rules OUTCOME Fl…" at bounding box center [687, 497] width 1120 height 462
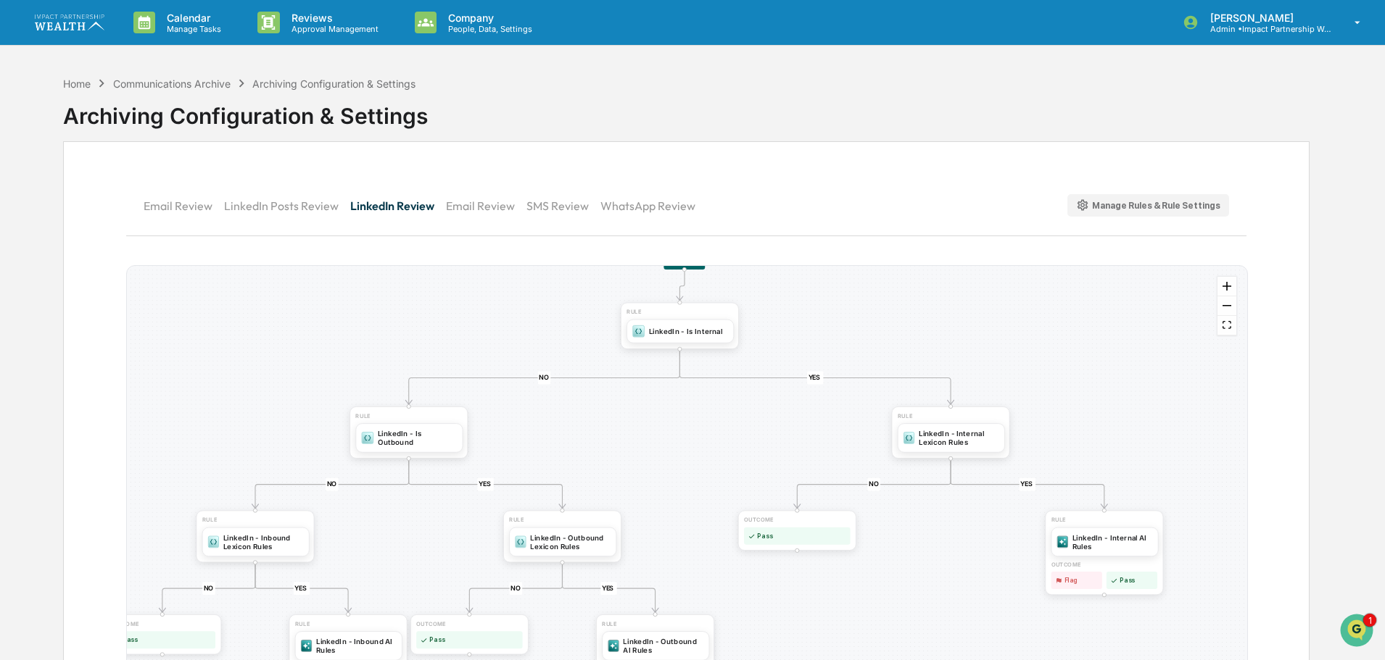
drag, startPoint x: 831, startPoint y: 480, endPoint x: 742, endPoint y: 445, distance: 96.4
click at [742, 445] on div "YES NO YES NO YES NO YES NO YES NO RULE LinkedIn - Outbound AI Rules OUTCOME Fl…" at bounding box center [687, 497] width 1120 height 462
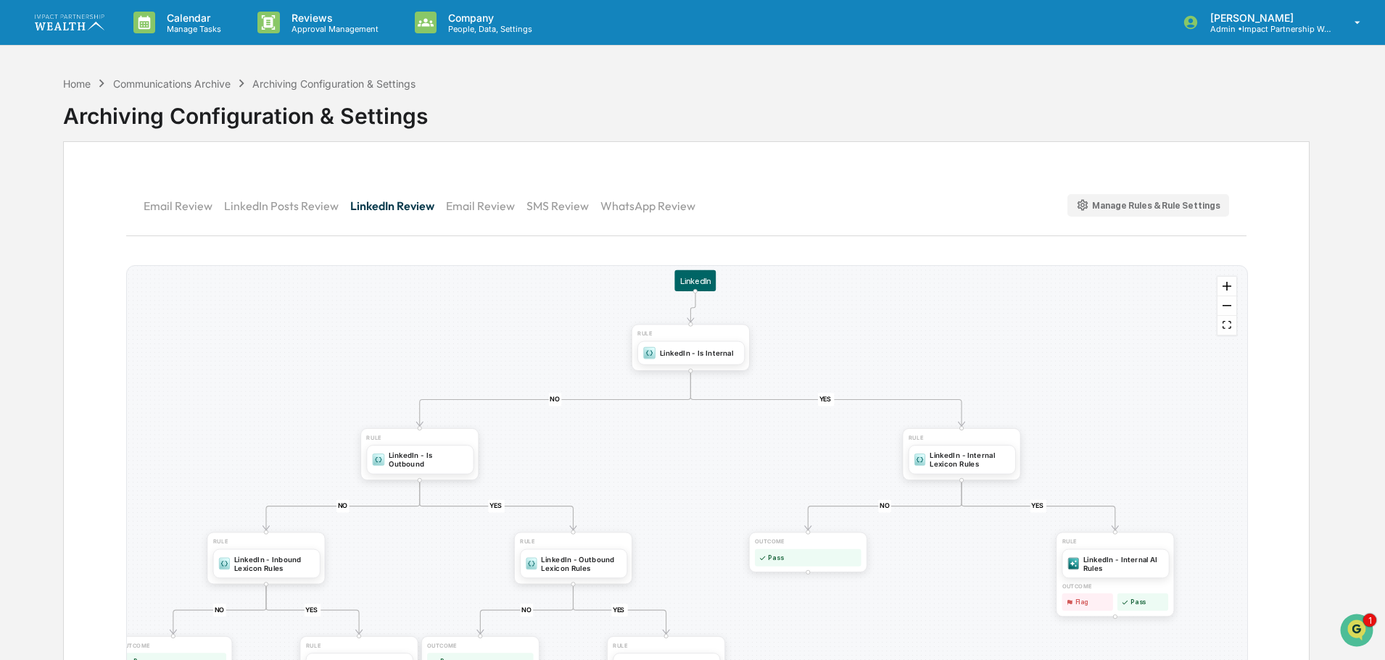
drag, startPoint x: 741, startPoint y: 441, endPoint x: 752, endPoint y: 462, distance: 24.3
click at [752, 462] on div "YES NO YES NO YES NO YES NO YES NO RULE LinkedIn - Outbound AI Rules OUTCOME Fl…" at bounding box center [687, 497] width 1120 height 462
click at [192, 196] on button "Email Review" at bounding box center [184, 205] width 80 height 35
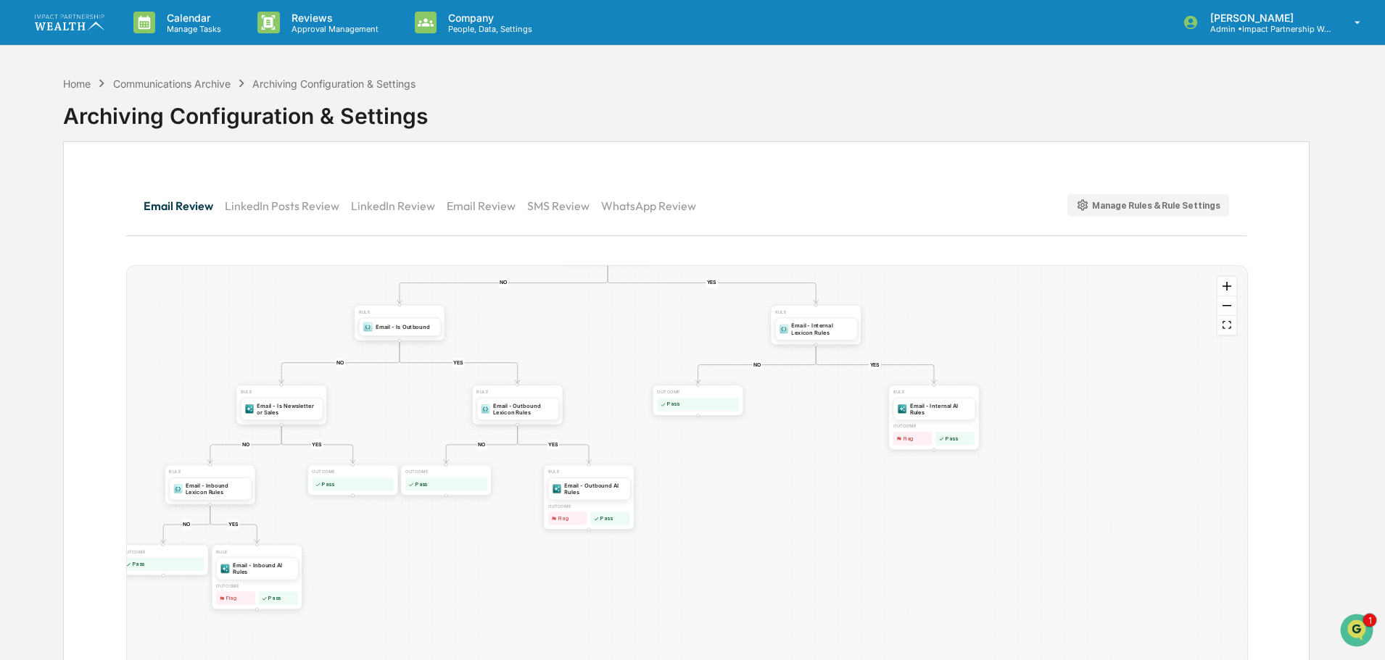
drag, startPoint x: 188, startPoint y: 460, endPoint x: 224, endPoint y: 346, distance: 119.4
click at [224, 346] on div "YES NO YES NO YES NO YES NO YES NO YES NO OUTCOME Pass RULE Email - Internal AI…" at bounding box center [687, 497] width 1120 height 462
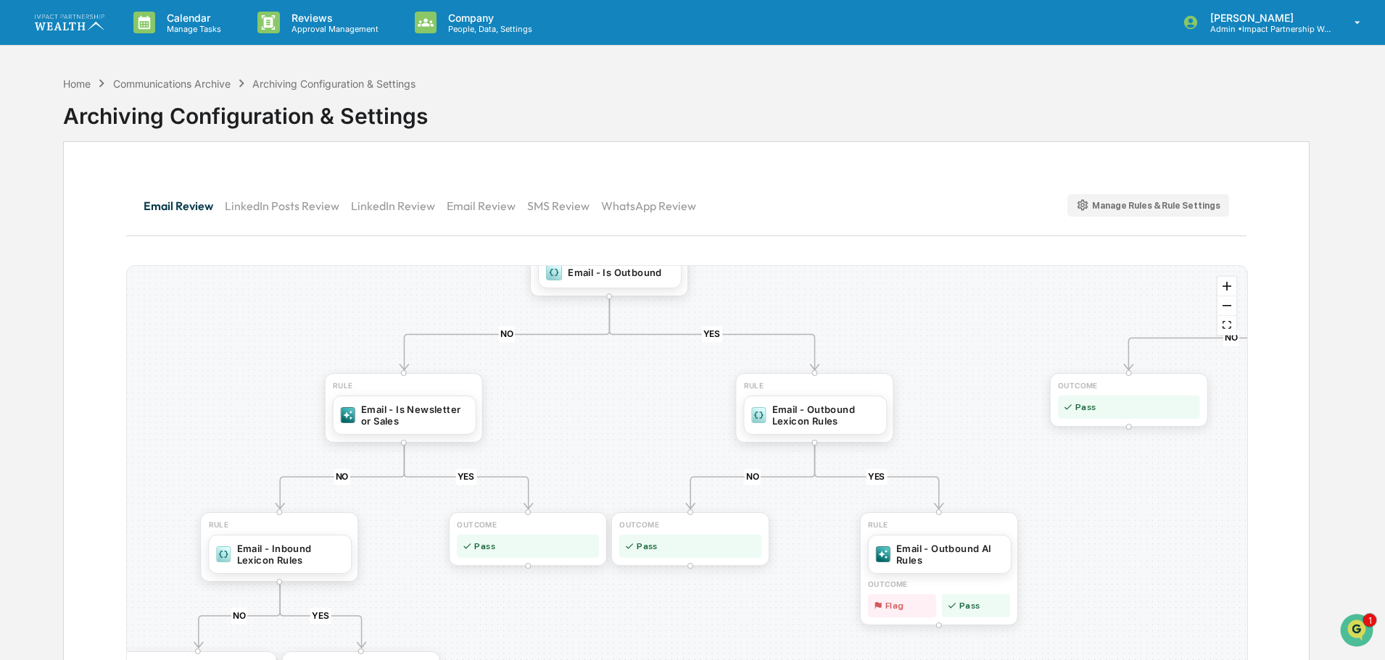
drag, startPoint x: 168, startPoint y: 390, endPoint x: 286, endPoint y: 385, distance: 117.5
click at [286, 385] on div "YES NO YES NO YES NO YES NO YES NO YES NO OUTCOME Pass RULE Email - Internal AI…" at bounding box center [687, 497] width 1120 height 462
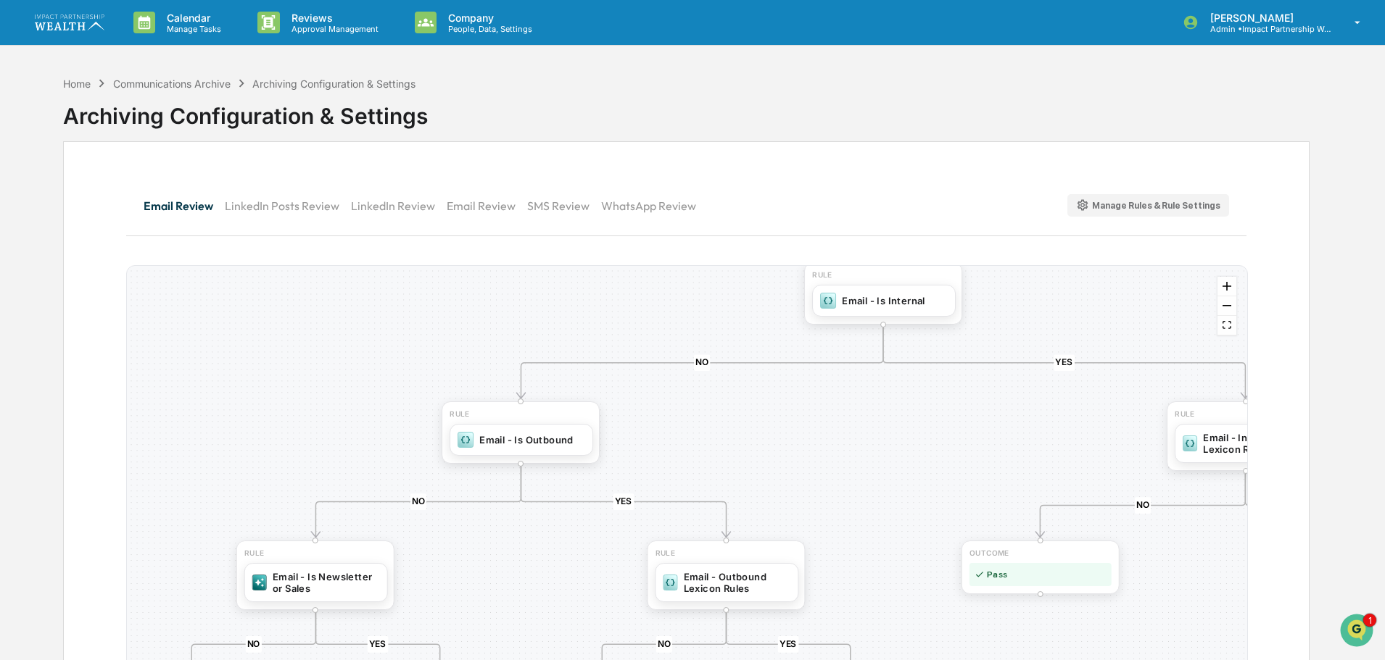
drag, startPoint x: 328, startPoint y: 336, endPoint x: 238, endPoint y: 457, distance: 151.2
click at [238, 457] on div "YES NO YES NO YES NO YES NO YES NO YES NO OUTCOME Pass RULE Email - Internal AI…" at bounding box center [687, 497] width 1120 height 462
click at [518, 445] on div "Email - Is Outbound" at bounding box center [521, 439] width 144 height 32
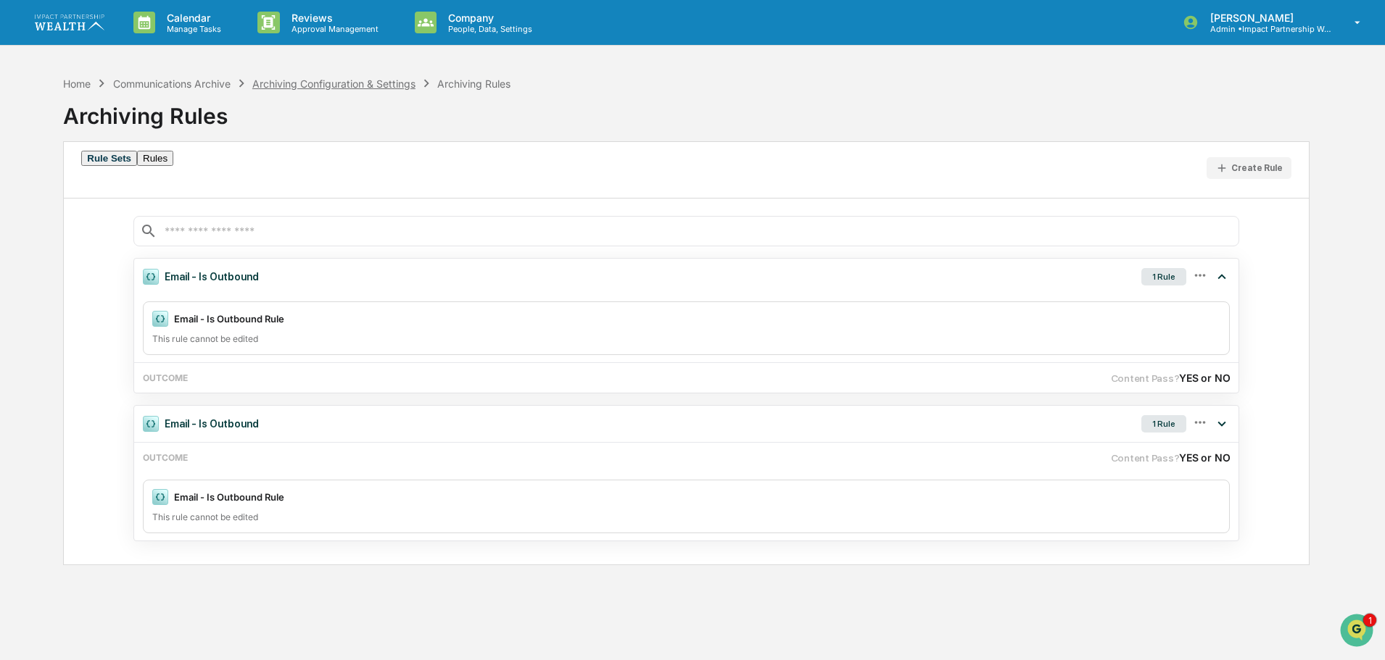
click at [389, 83] on div "Archiving Configuration & Settings" at bounding box center [333, 84] width 163 height 12
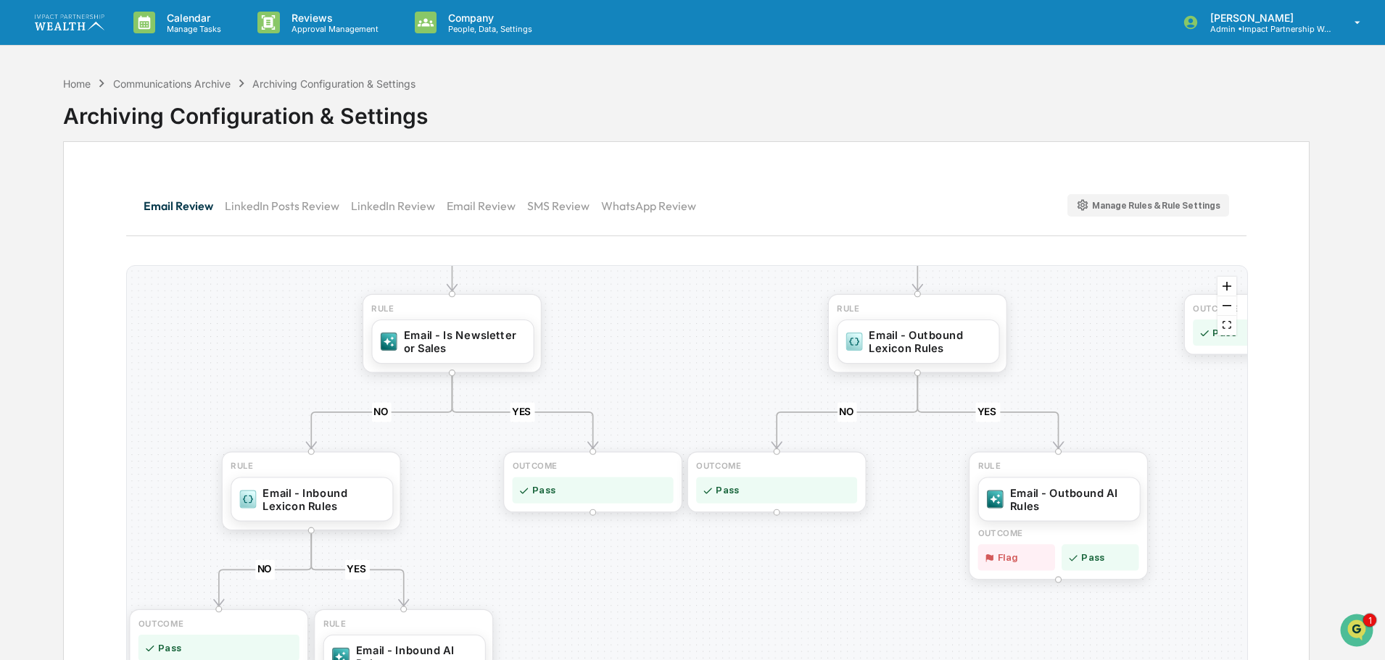
drag, startPoint x: 302, startPoint y: 416, endPoint x: 296, endPoint y: 289, distance: 127.7
click at [296, 289] on div "YES NO YES NO YES NO YES NO YES NO YES NO OUTCOME Pass RULE Email - Internal AI…" at bounding box center [687, 497] width 1120 height 462
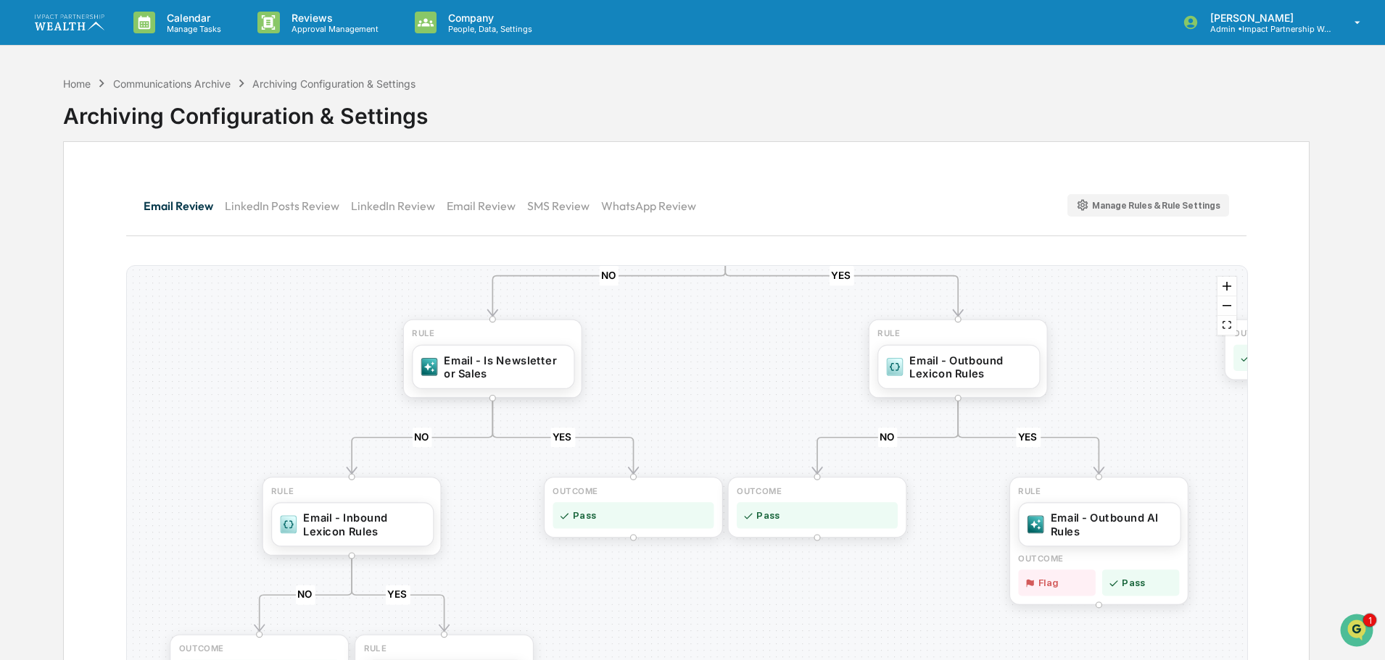
drag, startPoint x: 506, startPoint y: 532, endPoint x: 546, endPoint y: 619, distance: 95.7
click at [546, 619] on div "YES NO YES NO YES NO YES NO YES NO YES NO OUTCOME Pass RULE Email - Internal AI…" at bounding box center [687, 497] width 1120 height 462
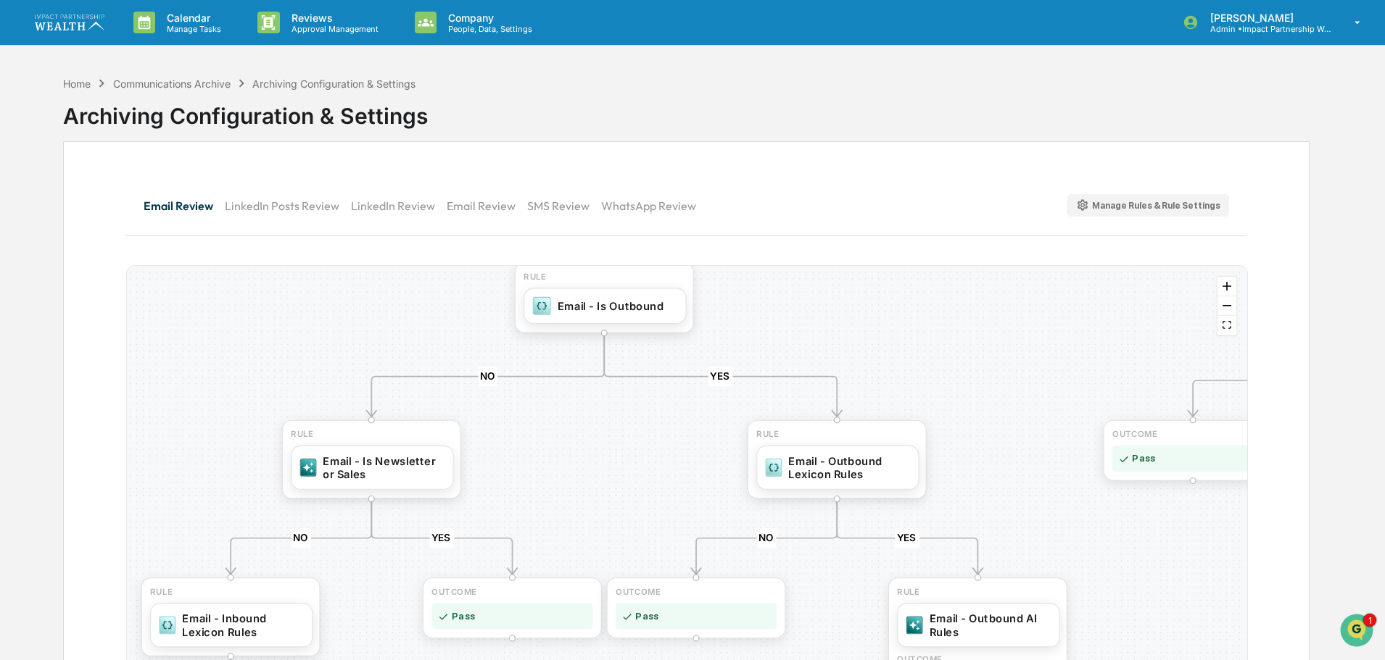
drag, startPoint x: 547, startPoint y: 611, endPoint x: 416, endPoint y: 693, distance: 154.1
click at [416, 660] on html "Calendar Manage Tasks Reviews Approval Management Company People, Data, Setting…" at bounding box center [692, 330] width 1385 height 660
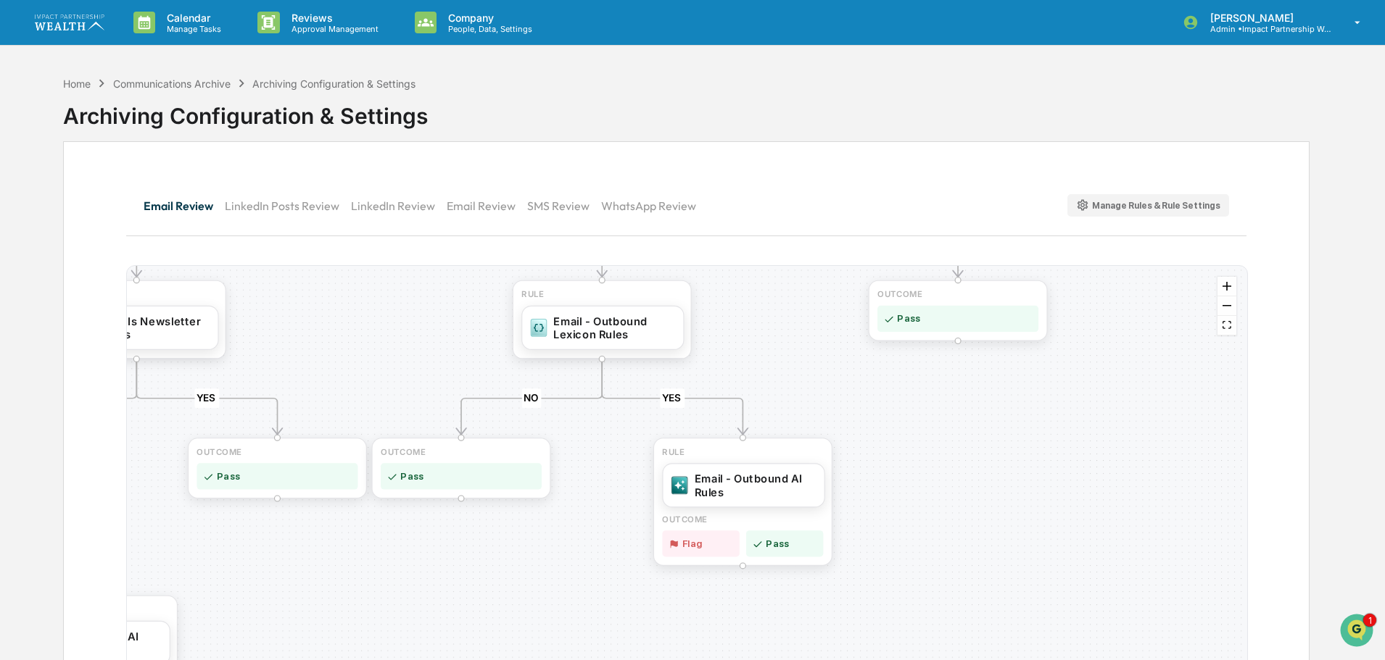
drag, startPoint x: 565, startPoint y: 461, endPoint x: 331, endPoint y: 323, distance: 272.6
click at [331, 323] on div "YES NO YES NO YES NO YES NO YES NO YES NO OUTCOME Pass RULE Email - Internal AI…" at bounding box center [687, 497] width 1120 height 462
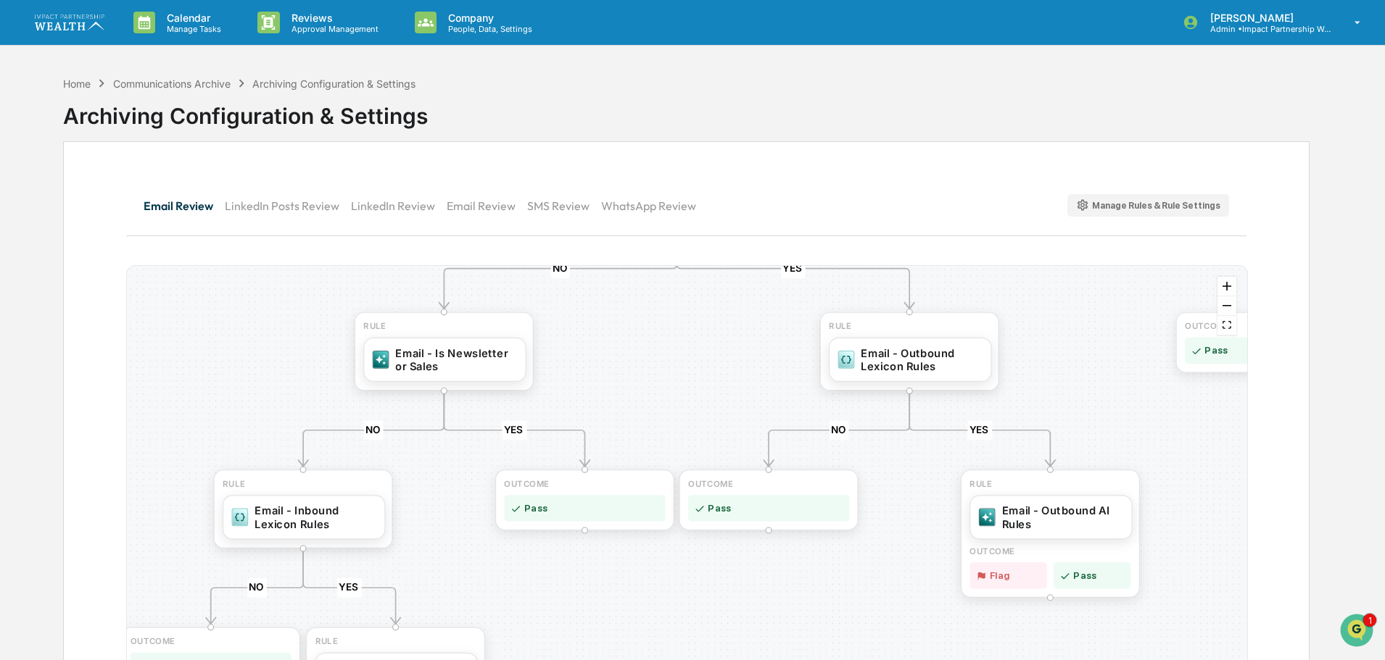
drag, startPoint x: 387, startPoint y: 365, endPoint x: 645, endPoint y: 362, distance: 258.1
click at [645, 362] on div "YES NO YES NO YES NO YES NO YES NO YES NO OUTCOME Pass RULE Email - Internal AI…" at bounding box center [687, 497] width 1120 height 462
click at [290, 512] on div "Email - Inbound Lexicon Rules" at bounding box center [315, 515] width 122 height 26
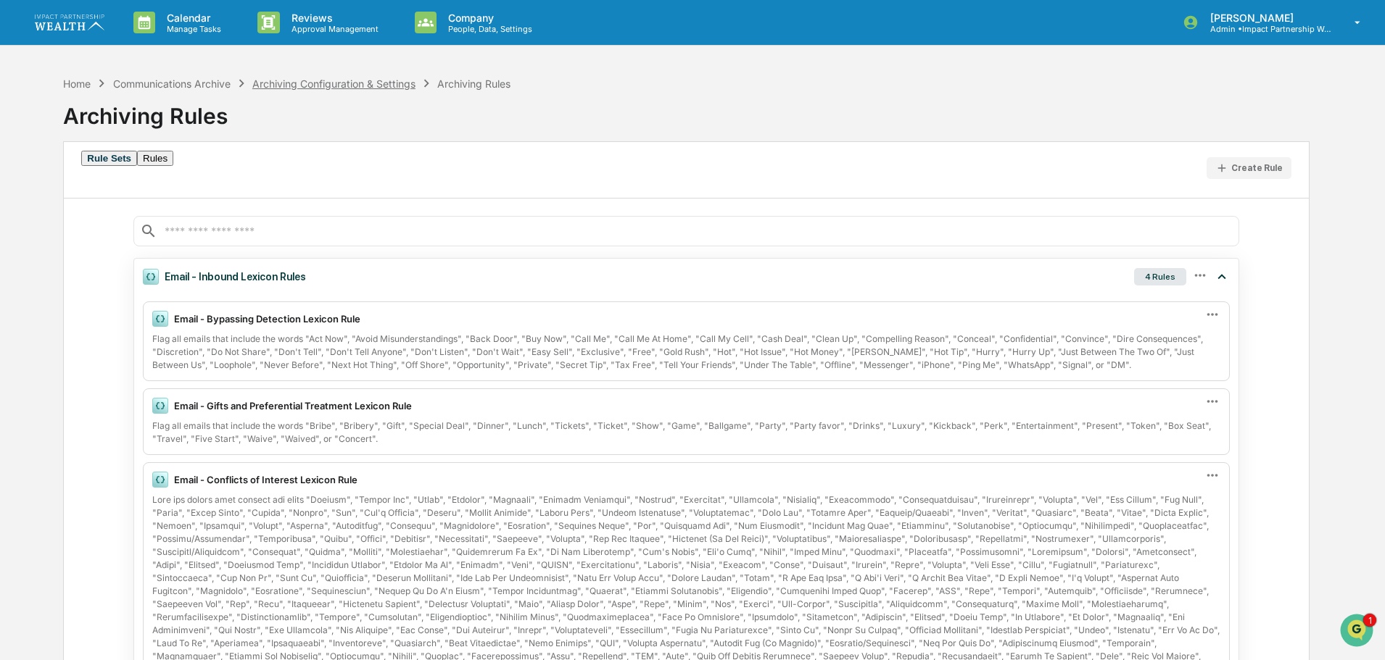
click at [366, 88] on div "Archiving Configuration & Settings" at bounding box center [333, 84] width 163 height 12
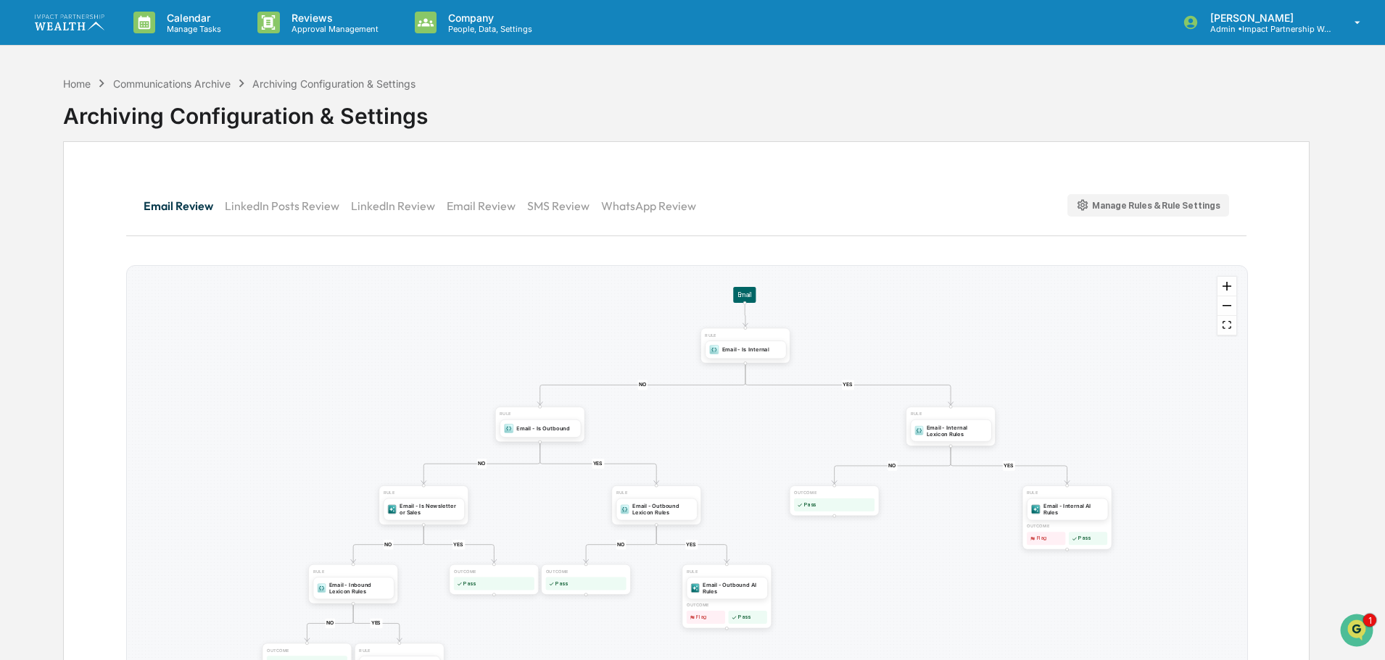
click at [383, 209] on button "LinkedIn Review" at bounding box center [399, 205] width 96 height 35
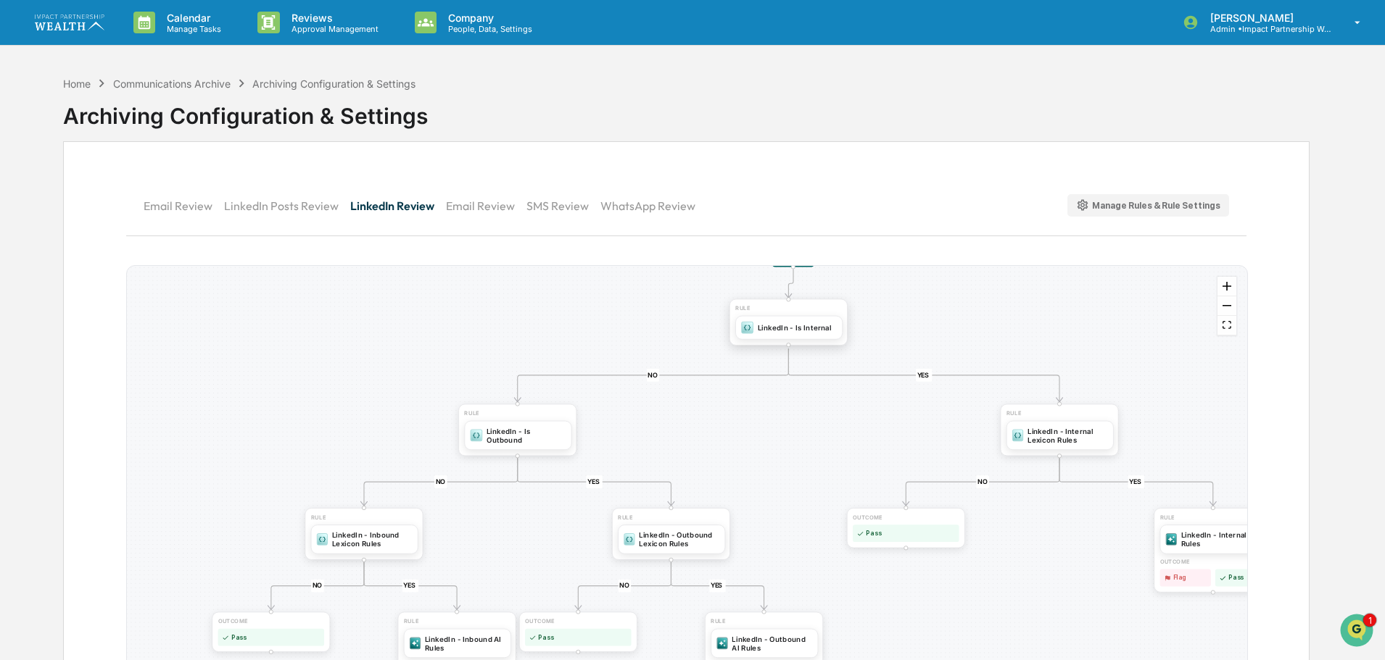
click at [780, 331] on div "LinkedIn - Is Internal" at bounding box center [795, 327] width 74 height 9
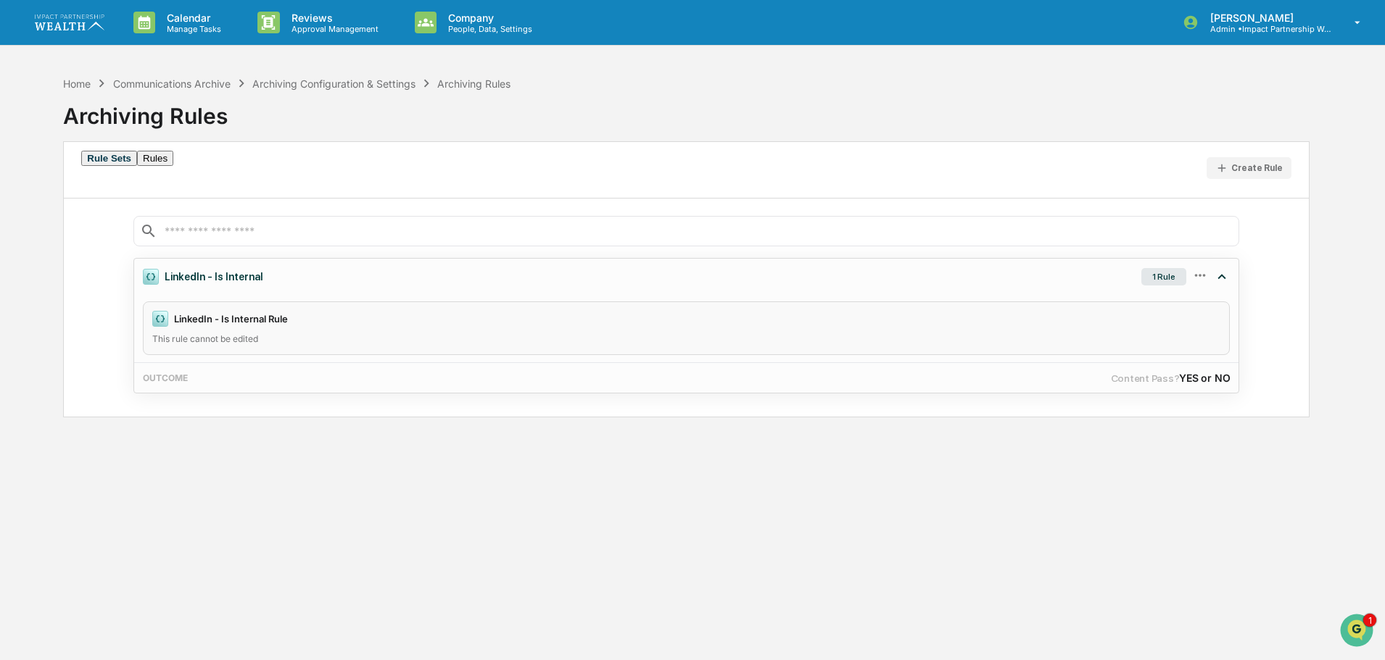
click at [470, 323] on div "LinkedIn - Is Internal Rule" at bounding box center [686, 319] width 1068 height 16
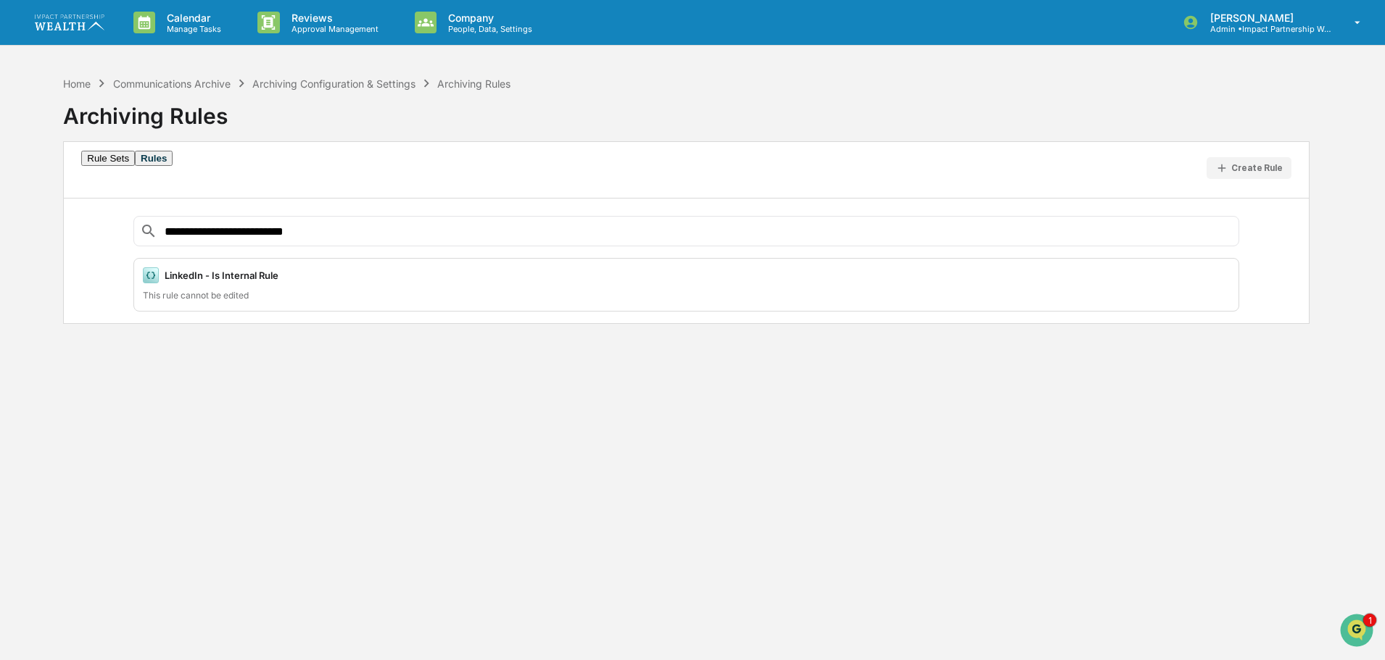
click at [114, 166] on button "Rule Sets" at bounding box center [108, 158] width 54 height 15
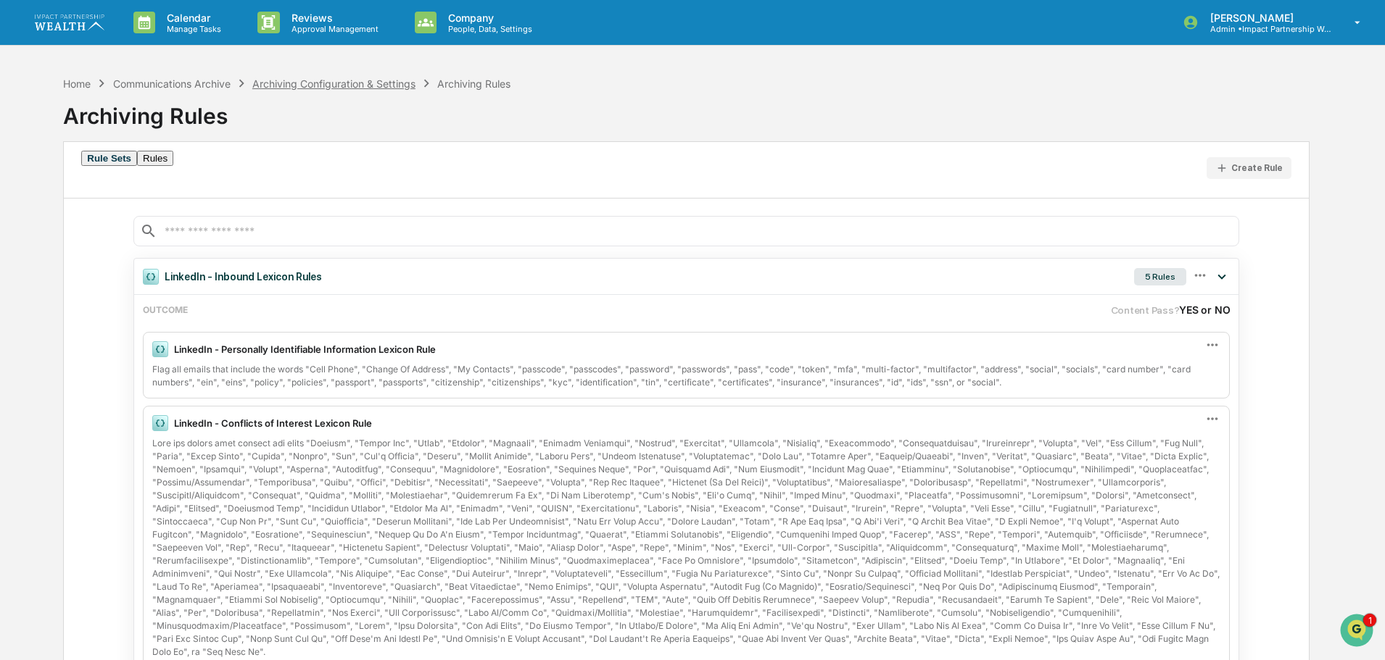
click at [362, 83] on div "Archiving Configuration & Settings" at bounding box center [333, 84] width 163 height 12
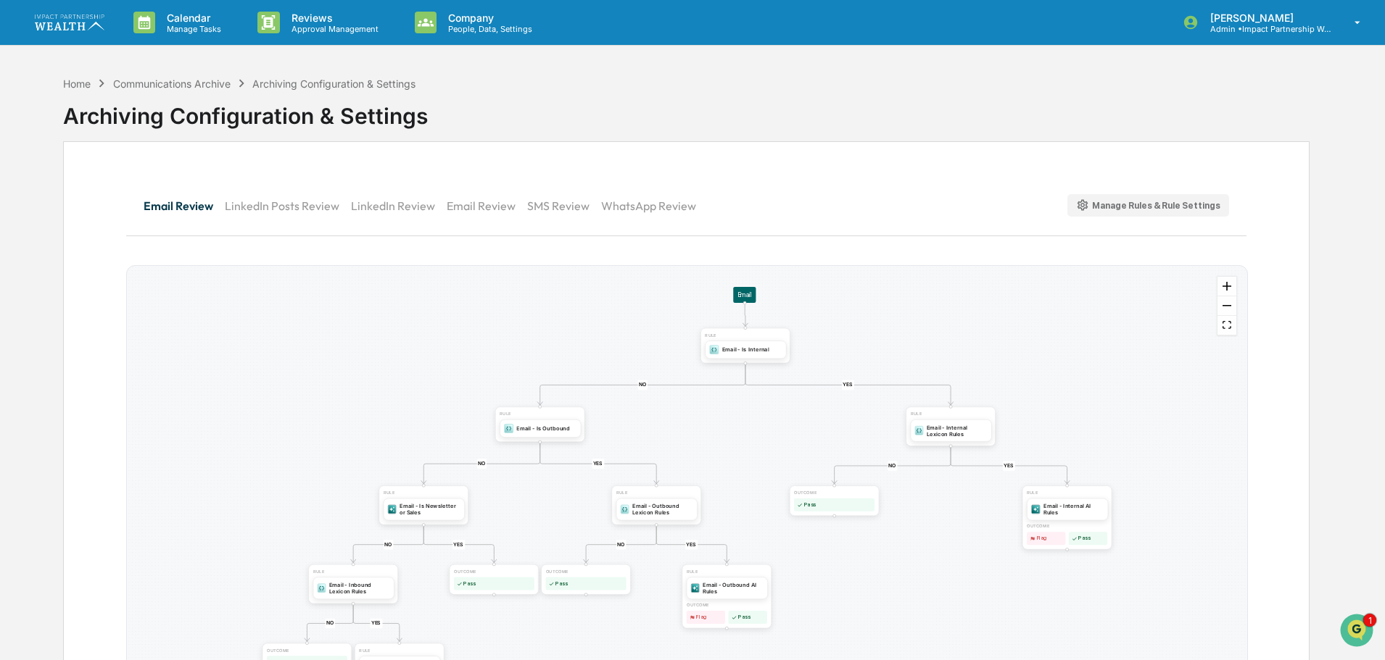
click at [384, 198] on button "LinkedIn Review" at bounding box center [399, 205] width 96 height 35
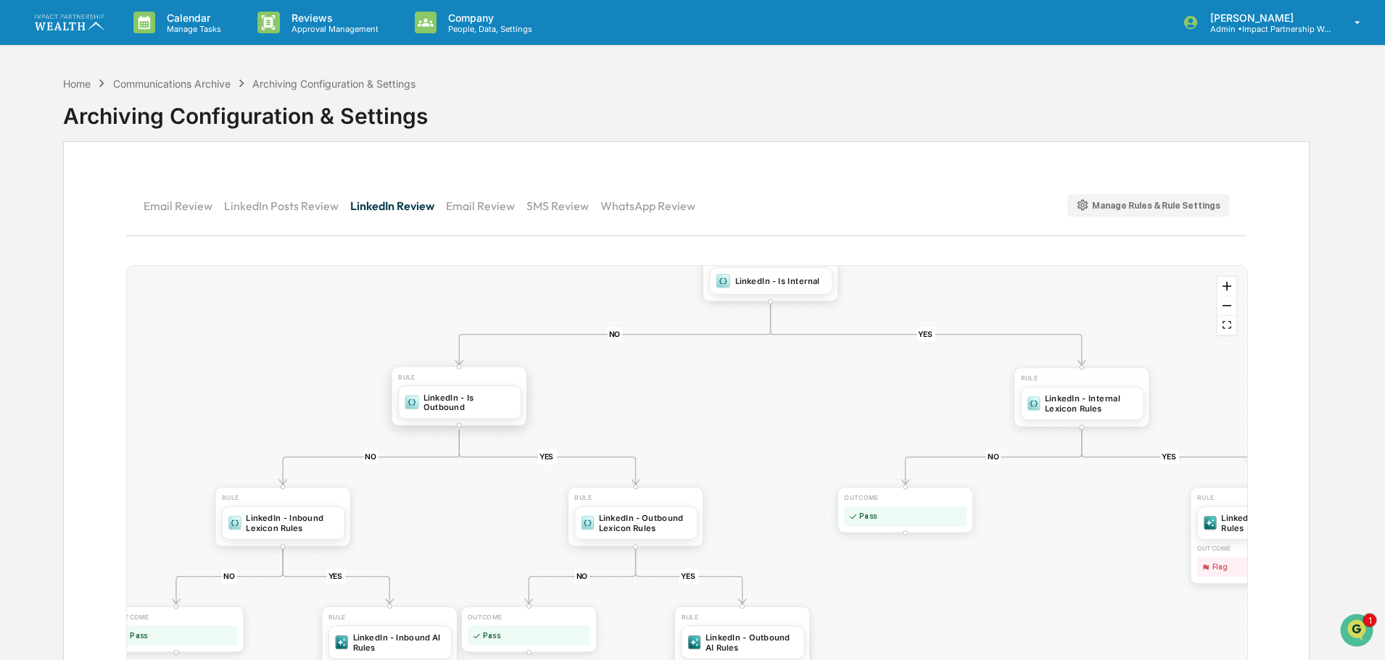
click at [429, 406] on div "LinkedIn - Is Outbound" at bounding box center [468, 402] width 91 height 20
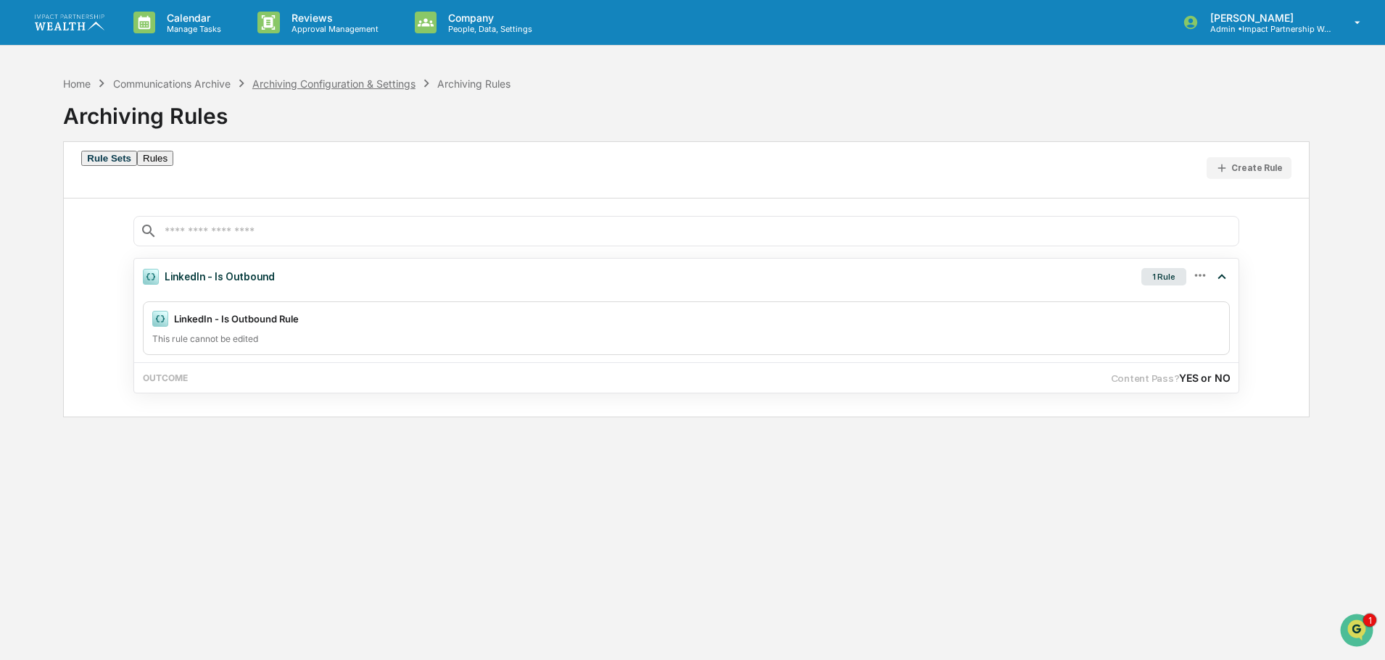
click at [321, 83] on div "Archiving Configuration & Settings" at bounding box center [333, 84] width 163 height 12
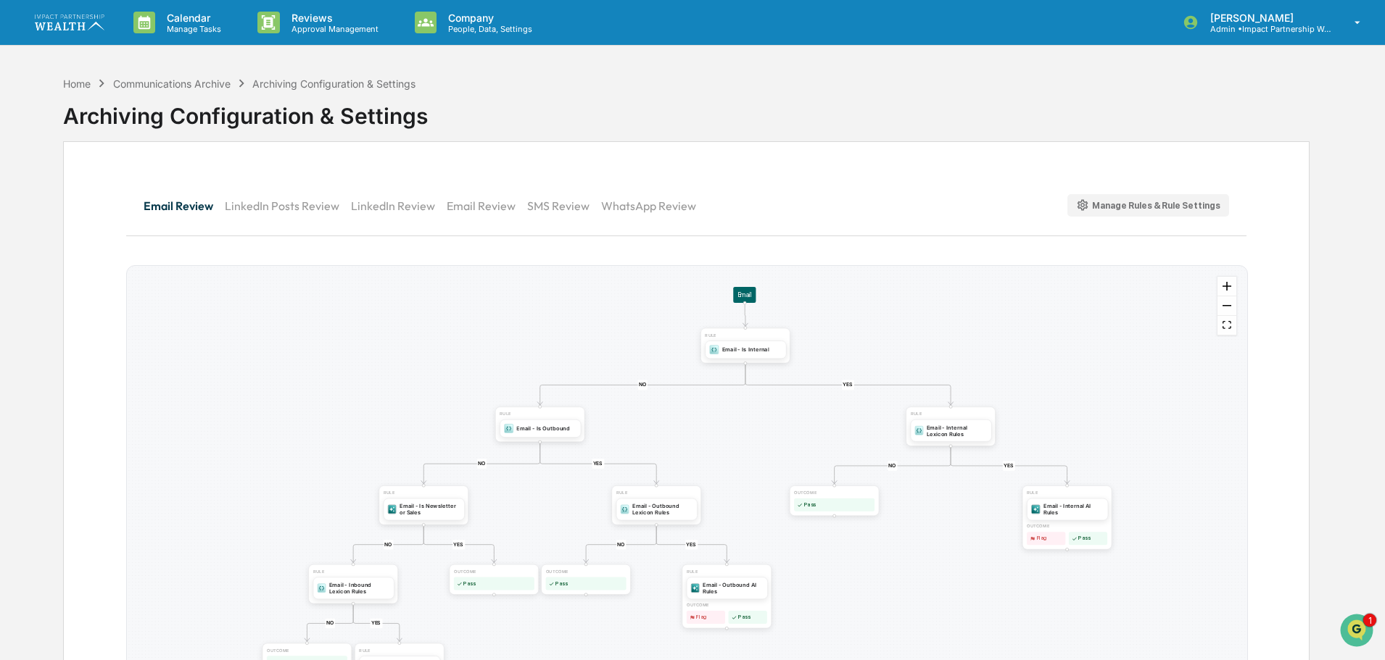
click at [389, 200] on button "LinkedIn Review" at bounding box center [399, 205] width 96 height 35
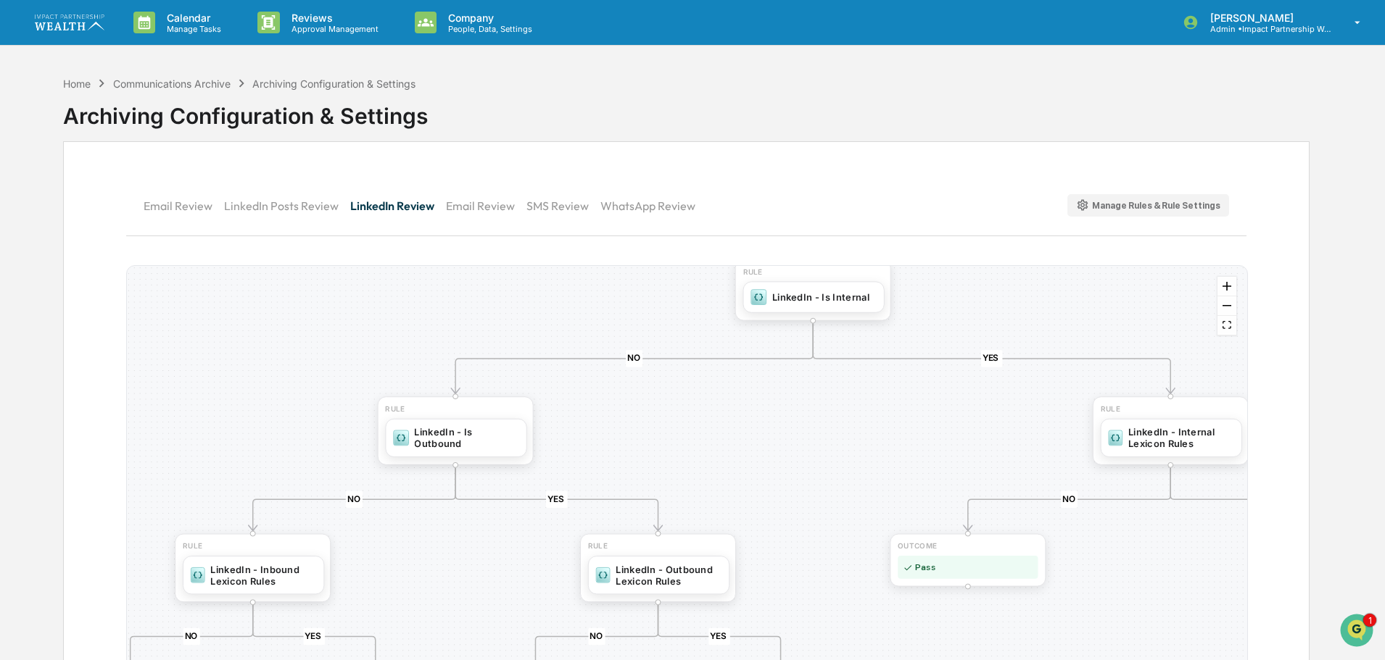
drag, startPoint x: 325, startPoint y: 448, endPoint x: 149, endPoint y: 521, distance: 190.8
click at [149, 521] on div "YES NO YES NO YES NO YES NO YES NO RULE LinkedIn - Outbound AI Rules OUTCOME Fl…" at bounding box center [687, 497] width 1120 height 462
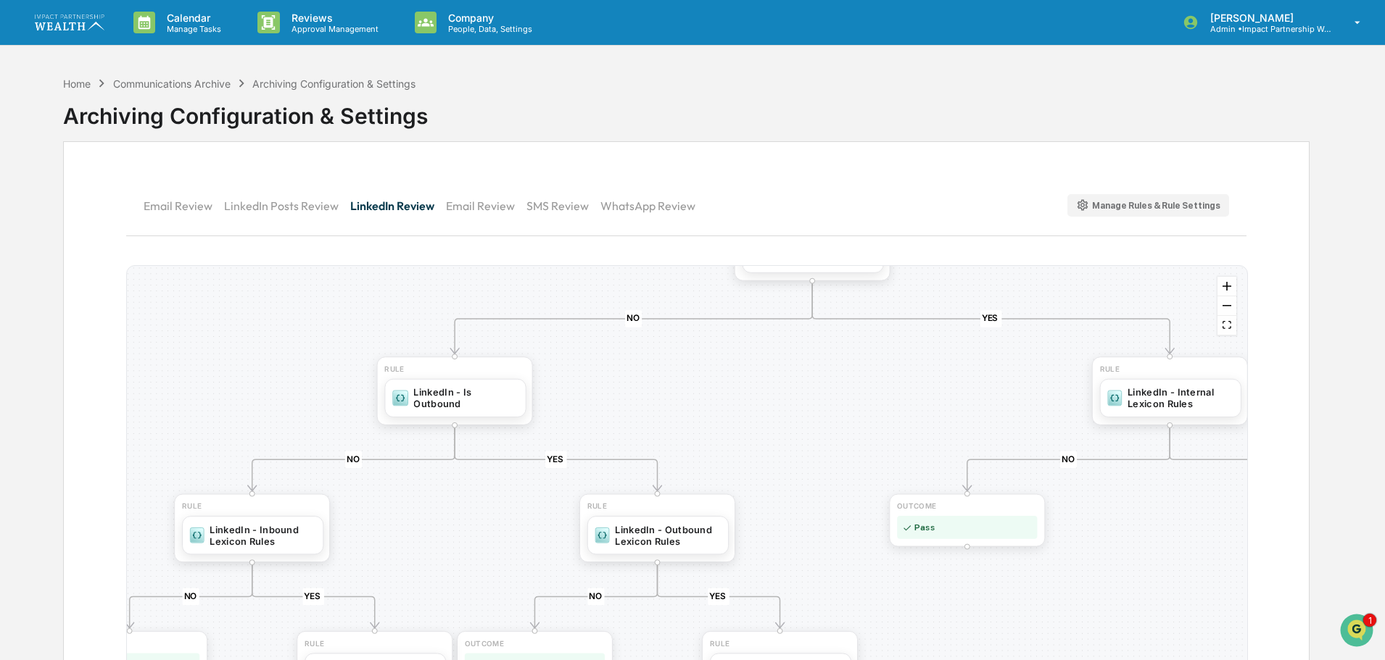
drag, startPoint x: 301, startPoint y: 470, endPoint x: 300, endPoint y: 430, distance: 39.9
click at [300, 430] on div "YES NO YES NO YES NO YES NO YES NO RULE LinkedIn - Outbound AI Rules OUTCOME Fl…" at bounding box center [687, 497] width 1120 height 462
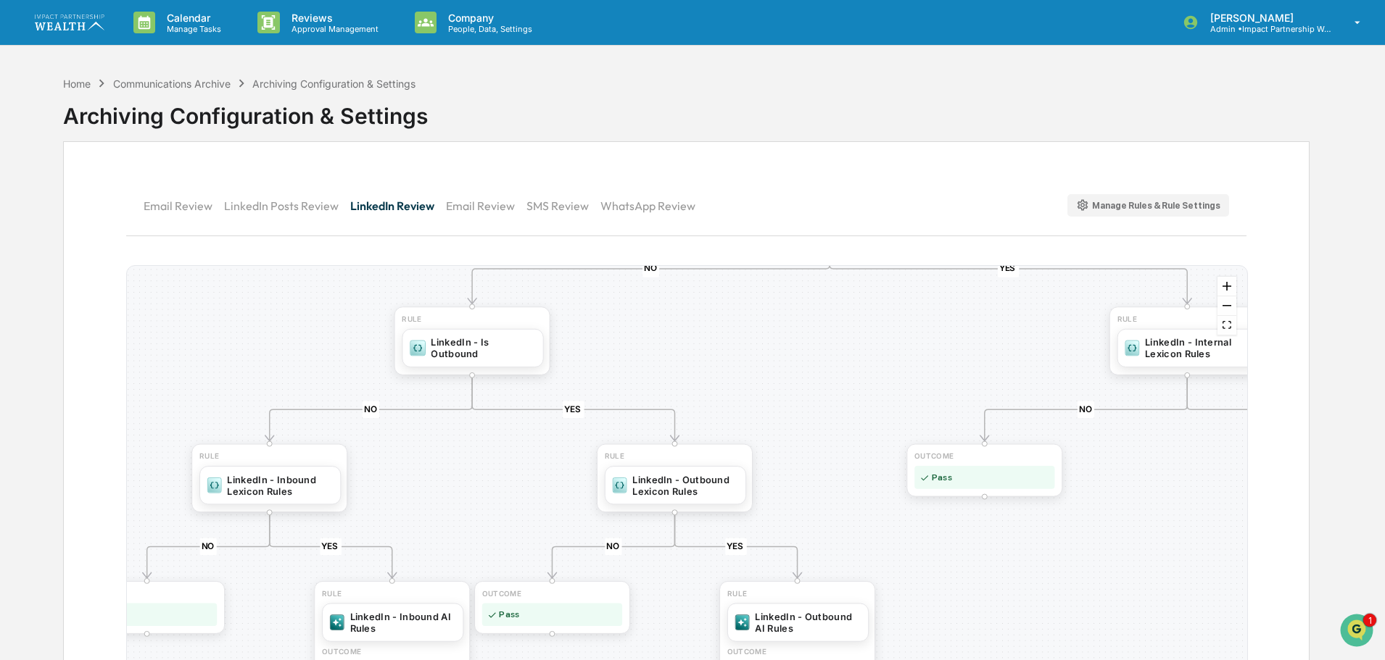
drag, startPoint x: 418, startPoint y: 531, endPoint x: 435, endPoint y: 483, distance: 51.4
click at [435, 483] on div "YES NO YES NO YES NO YES NO YES NO RULE LinkedIn - Outbound AI Rules OUTCOME Fl…" at bounding box center [687, 497] width 1120 height 462
click at [291, 487] on div "LinkedIn - Inbound Lexicon Rules" at bounding box center [281, 484] width 106 height 23
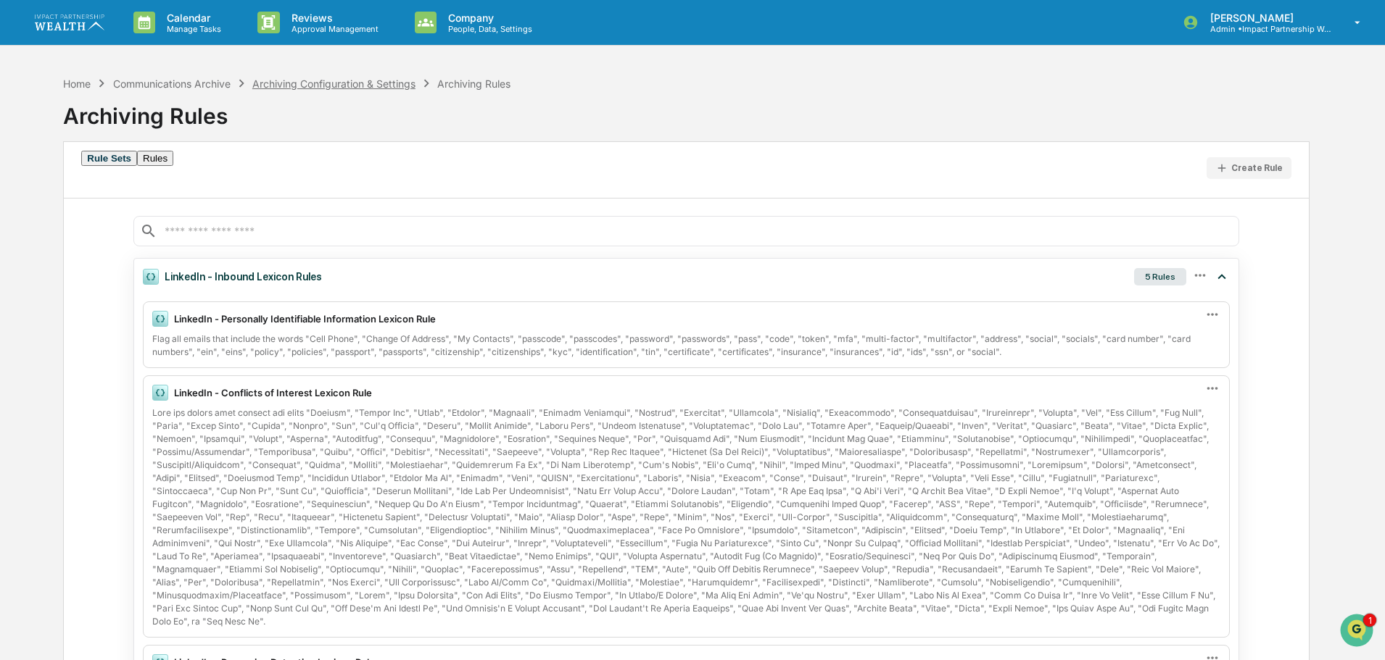
click at [391, 88] on div "Archiving Configuration & Settings" at bounding box center [333, 84] width 163 height 12
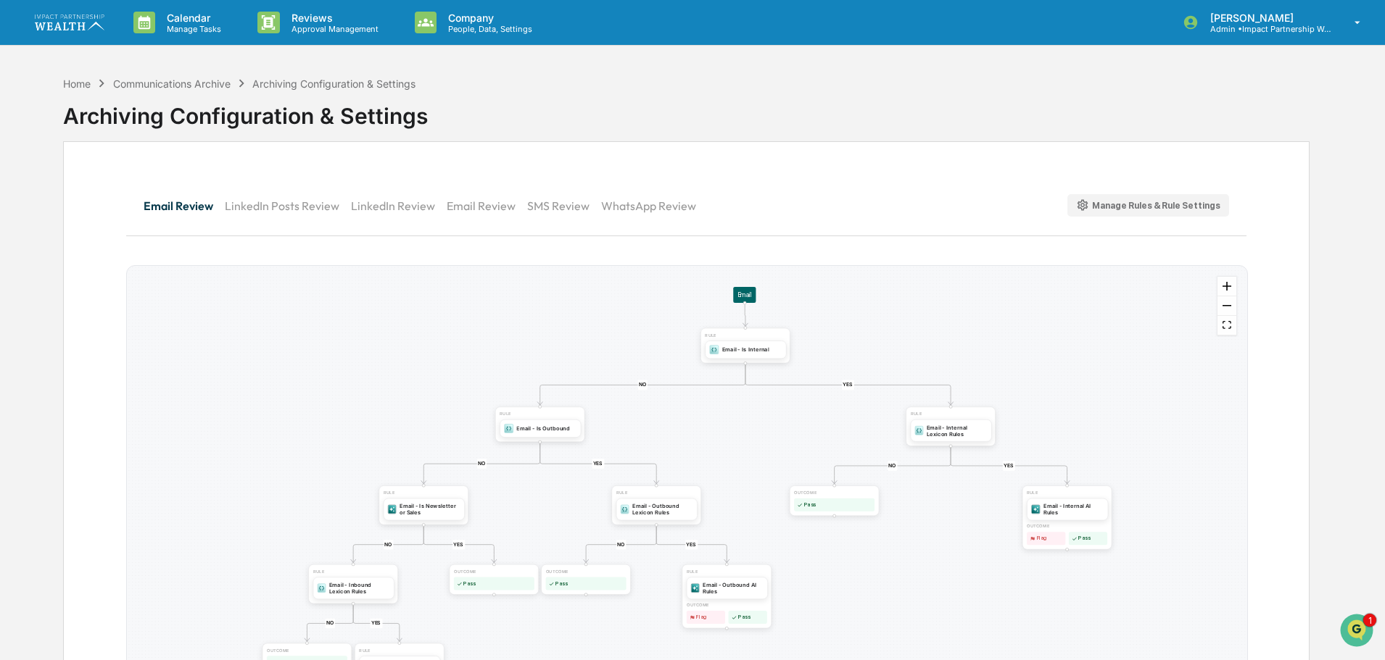
click at [499, 206] on button "Email Review" at bounding box center [487, 205] width 80 height 35
click at [385, 199] on button "LinkedIn Review" at bounding box center [398, 205] width 96 height 35
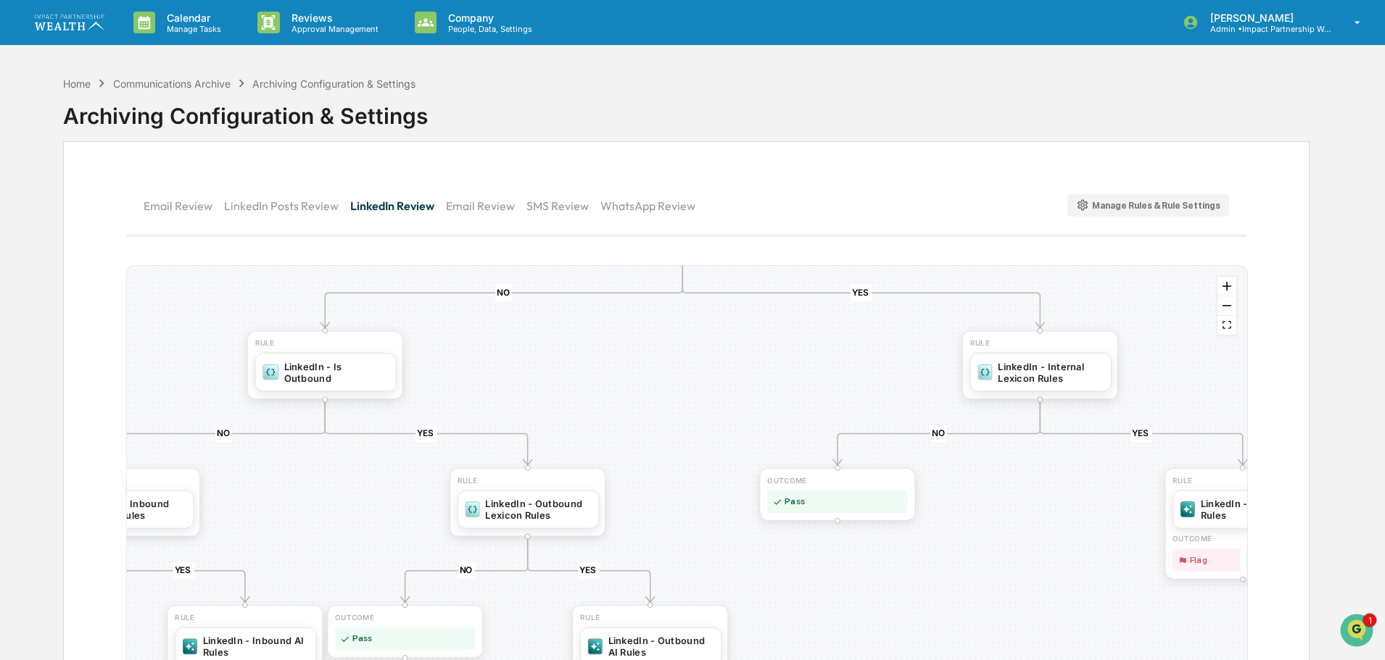
drag, startPoint x: 348, startPoint y: 444, endPoint x: -30, endPoint y: 362, distance: 386.5
click at [0, 362] on html "Calendar Manage Tasks Reviews Approval Management Company People, Data, Setting…" at bounding box center [692, 330] width 1385 height 660
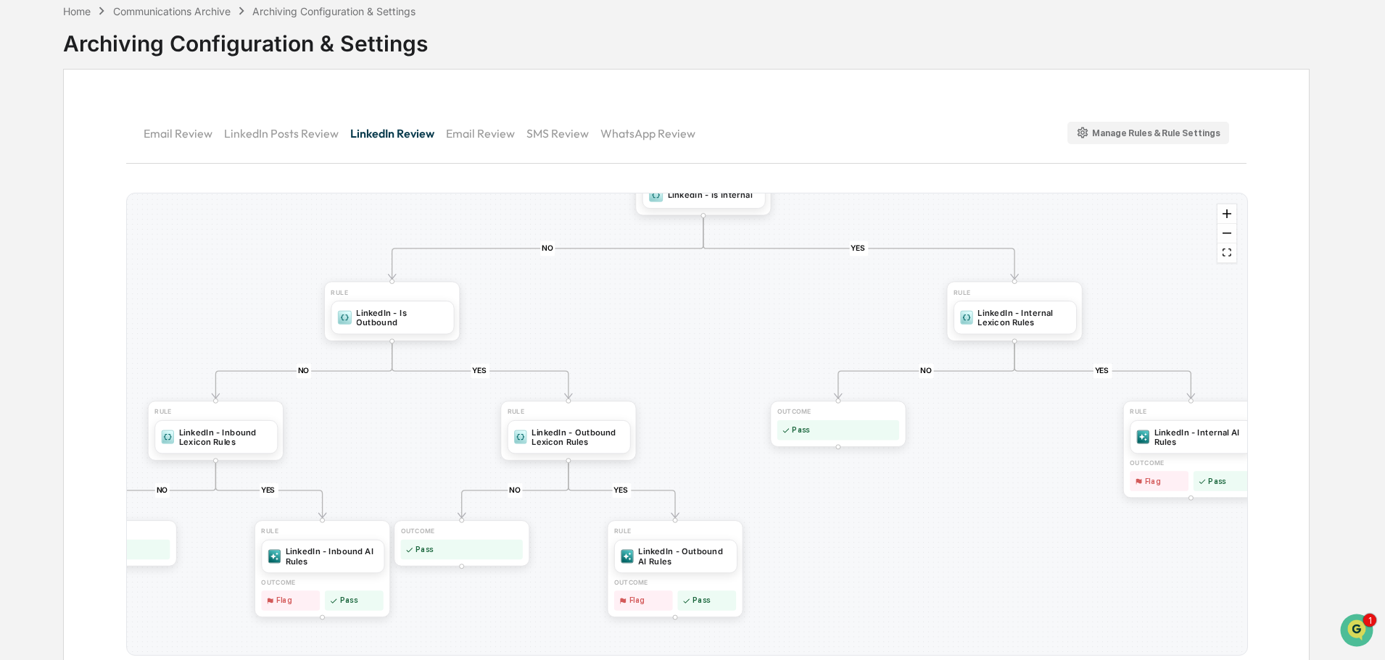
drag, startPoint x: 176, startPoint y: 325, endPoint x: 260, endPoint y: 336, distance: 84.0
click at [260, 336] on div "YES NO YES NO YES NO YES NO YES NO RULE LinkedIn - Outbound AI Rules OUTCOME Fl…" at bounding box center [687, 425] width 1120 height 462
click at [229, 426] on div "LinkedIn - Inbound Lexicon Rules" at bounding box center [225, 436] width 92 height 20
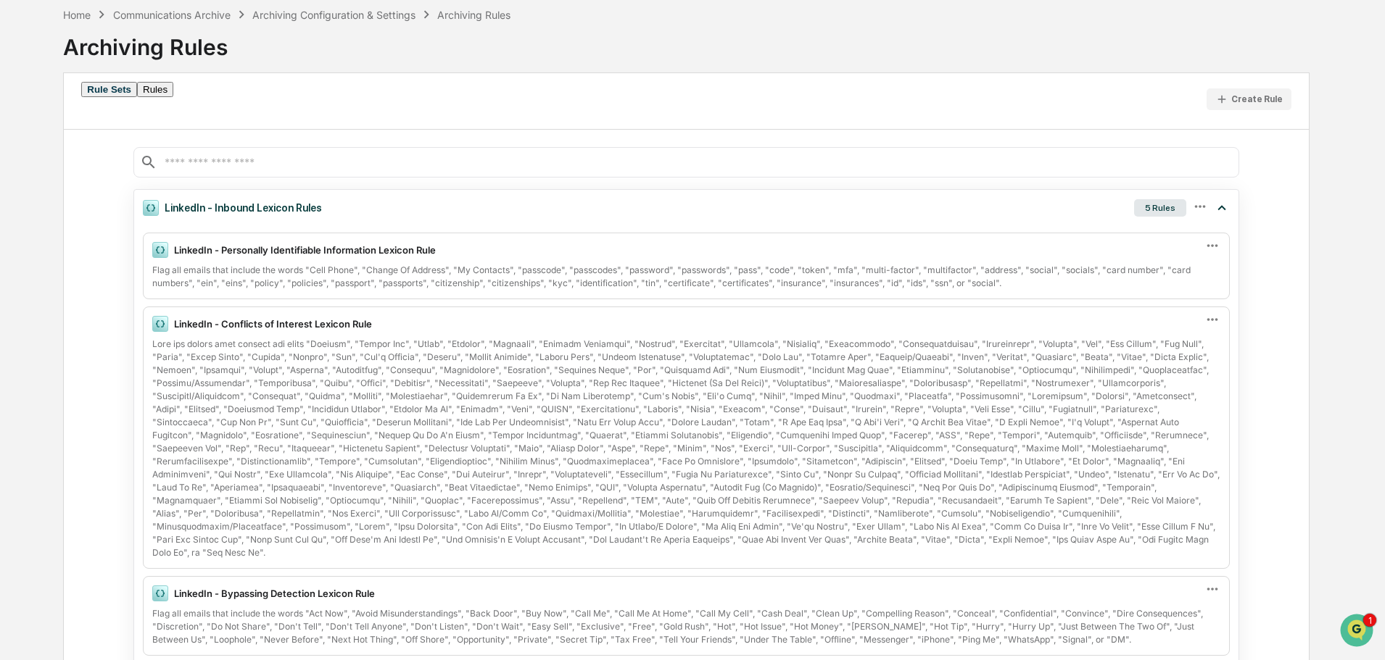
scroll to position [72, 0]
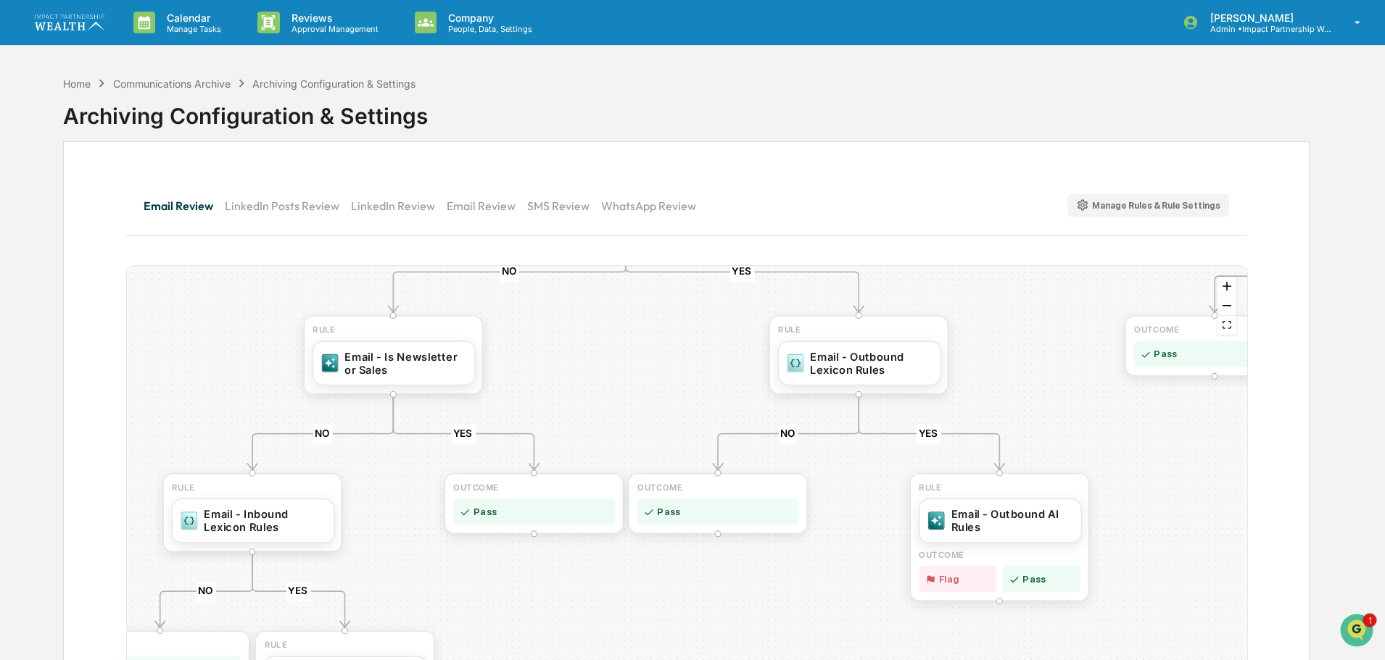
drag, startPoint x: 436, startPoint y: 481, endPoint x: 592, endPoint y: 329, distance: 217.4
click at [592, 329] on div "YES NO YES NO YES NO YES NO YES NO YES NO OUTCOME Pass RULE Email - Internal AI…" at bounding box center [687, 497] width 1120 height 462
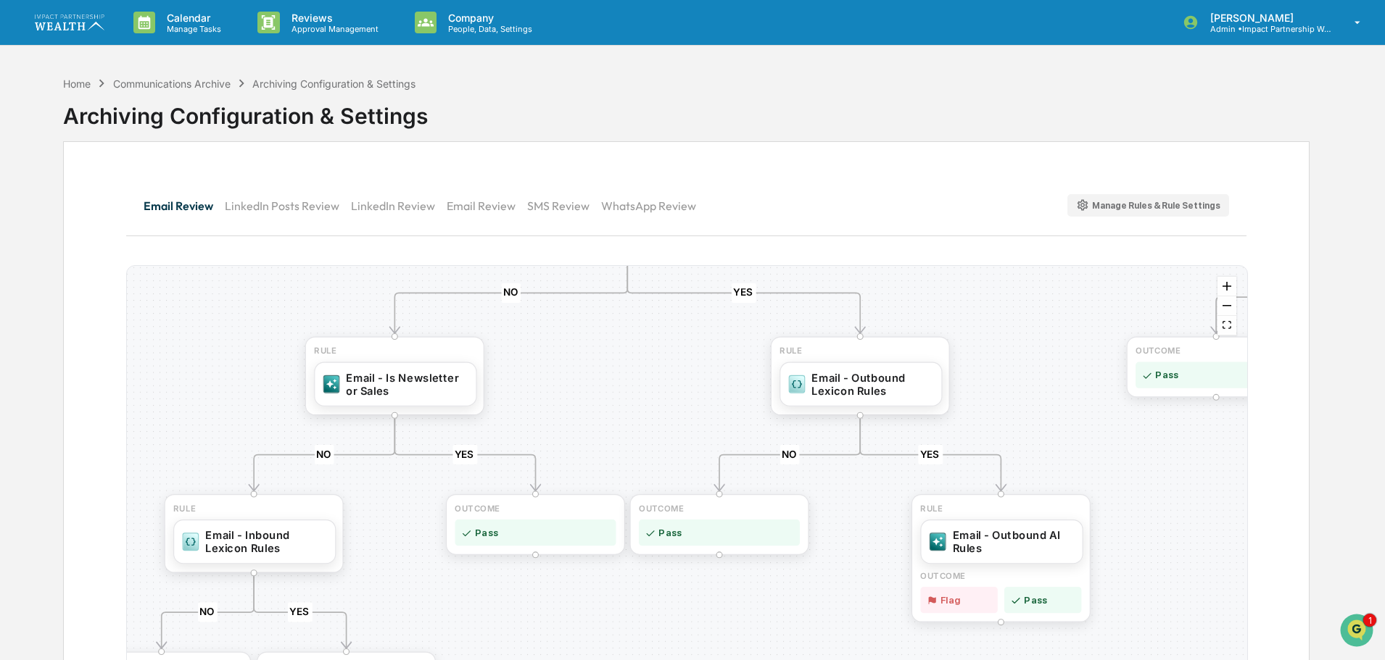
drag, startPoint x: 405, startPoint y: 523, endPoint x: 406, endPoint y: 544, distance: 21.1
click at [406, 544] on div "YES NO YES NO YES NO YES NO YES NO YES NO OUTCOME Pass RULE Email - Internal AI…" at bounding box center [687, 497] width 1120 height 462
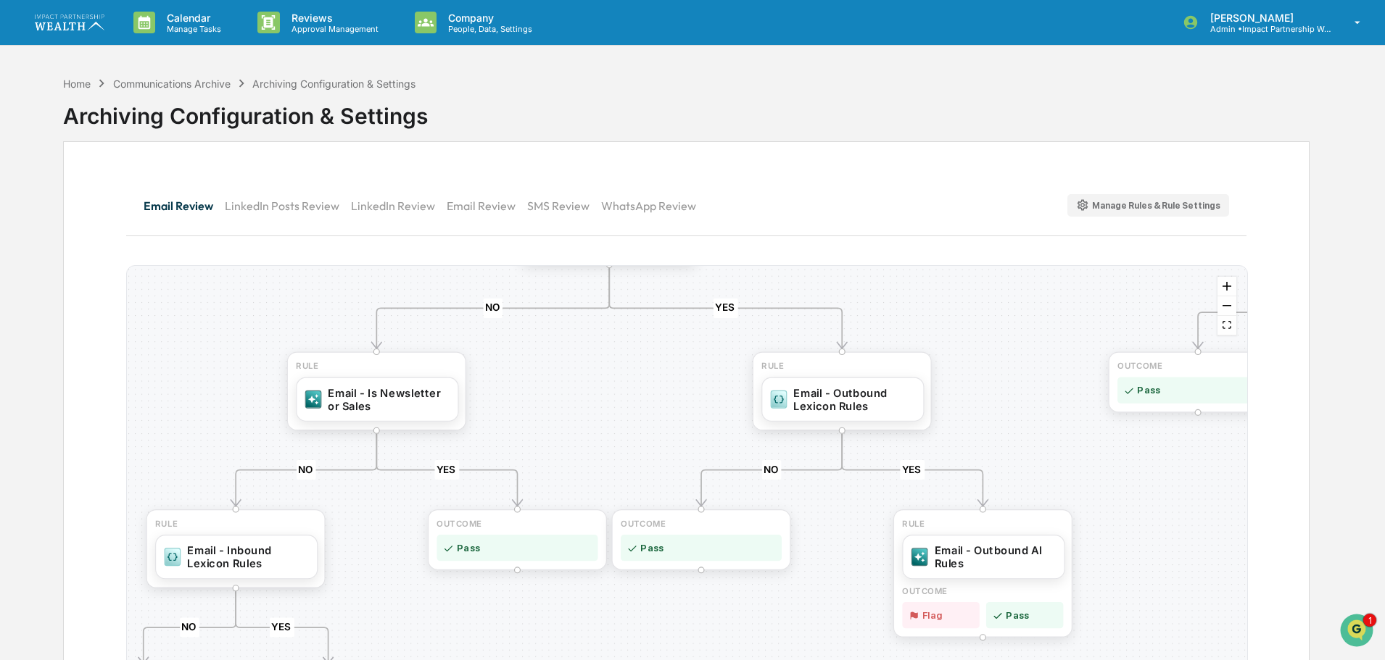
drag, startPoint x: 594, startPoint y: 377, endPoint x: 576, endPoint y: 392, distance: 23.7
click at [576, 392] on div "YES NO YES NO YES NO YES NO YES NO YES NO OUTCOME Pass RULE Email - Internal AI…" at bounding box center [687, 497] width 1120 height 462
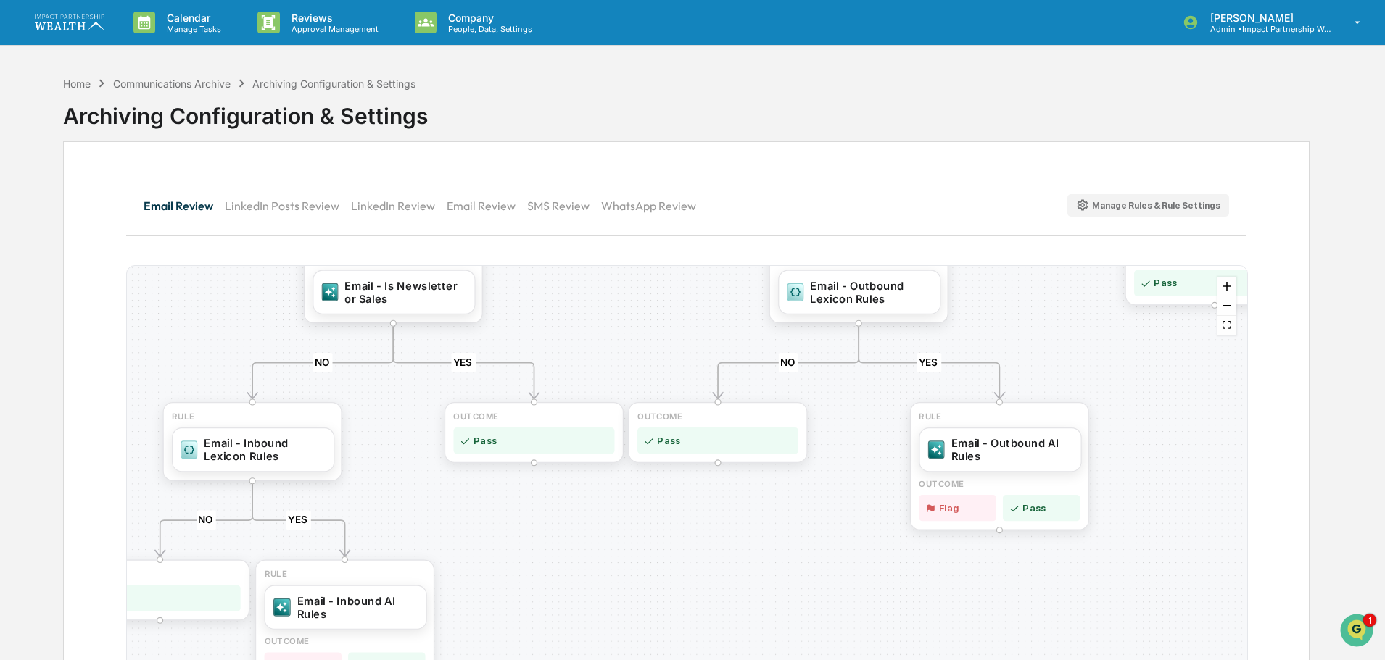
drag, startPoint x: 626, startPoint y: 472, endPoint x: 642, endPoint y: 365, distance: 107.9
click at [642, 365] on div "YES NO YES NO YES NO YES NO YES NO YES NO OUTCOME Pass RULE Email - Internal AI…" at bounding box center [687, 497] width 1120 height 462
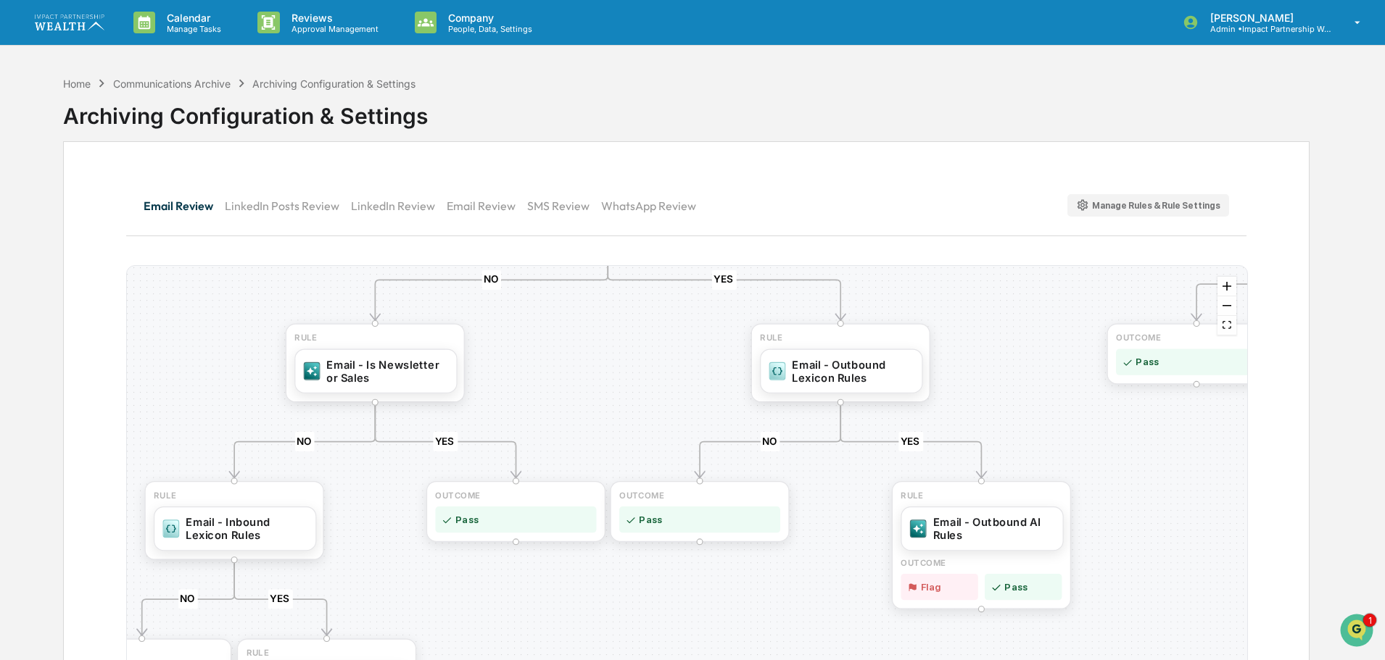
drag, startPoint x: 899, startPoint y: 423, endPoint x: 881, endPoint y: 502, distance: 80.4
click at [881, 502] on div "YES NO YES NO YES NO YES NO YES NO YES NO OUTCOME Pass RULE Email - Internal AI…" at bounding box center [687, 497] width 1120 height 462
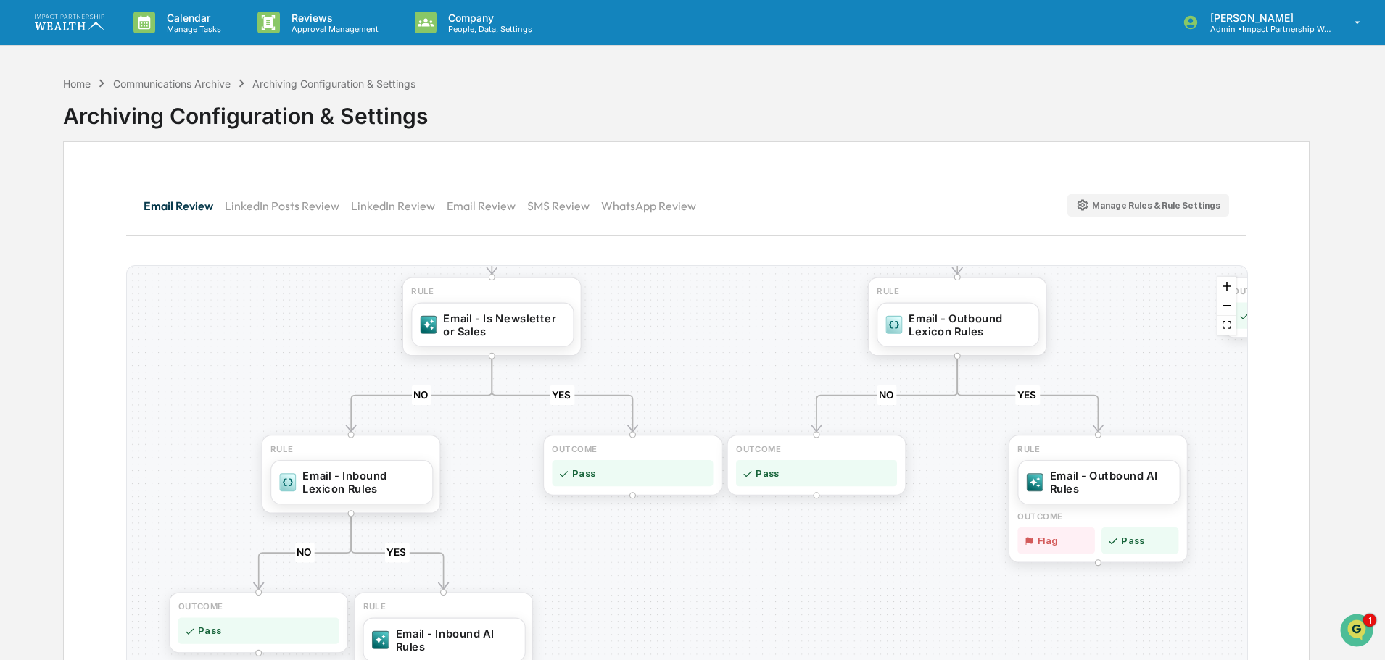
drag, startPoint x: 351, startPoint y: 538, endPoint x: 468, endPoint y: 492, distance: 125.3
click at [468, 492] on div "YES NO YES NO YES NO YES NO YES NO YES NO OUTCOME Pass RULE Email - Internal AI…" at bounding box center [687, 497] width 1120 height 462
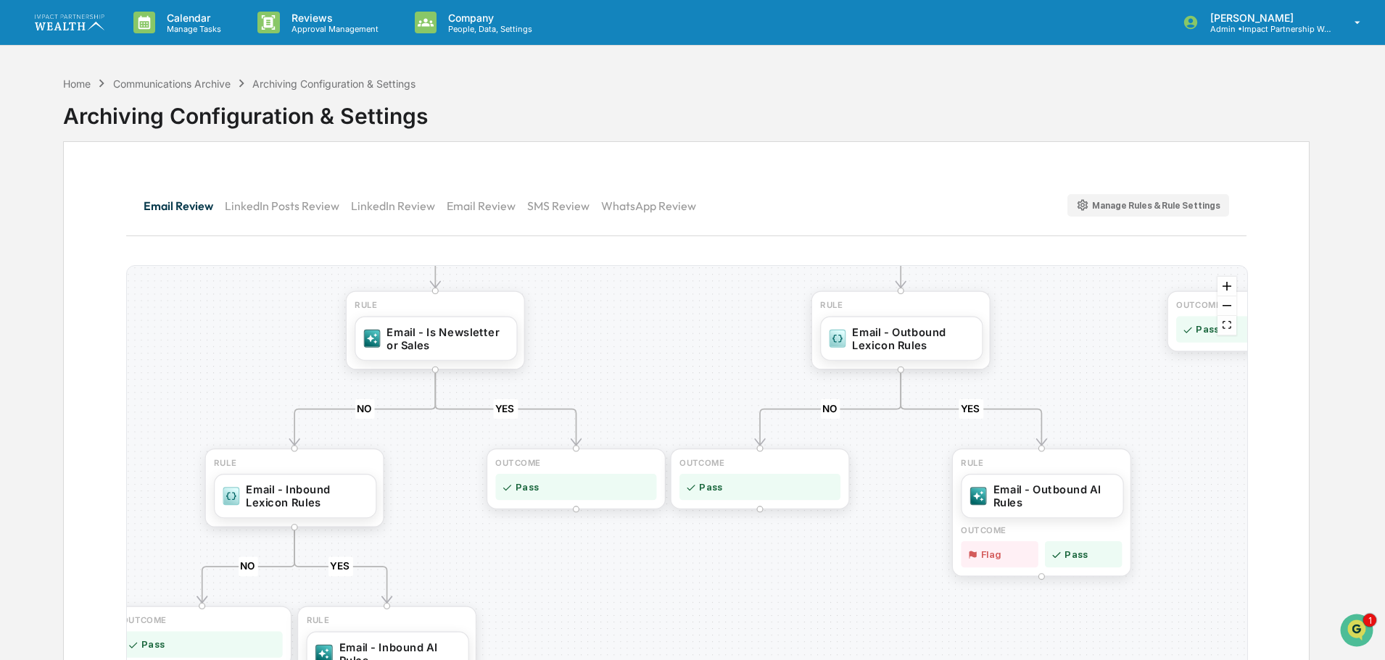
drag, startPoint x: 497, startPoint y: 476, endPoint x: 440, endPoint y: 490, distance: 58.2
click at [440, 490] on div "YES NO YES NO YES NO YES NO YES NO YES NO OUTCOME Pass RULE Email - Internal AI…" at bounding box center [687, 497] width 1120 height 462
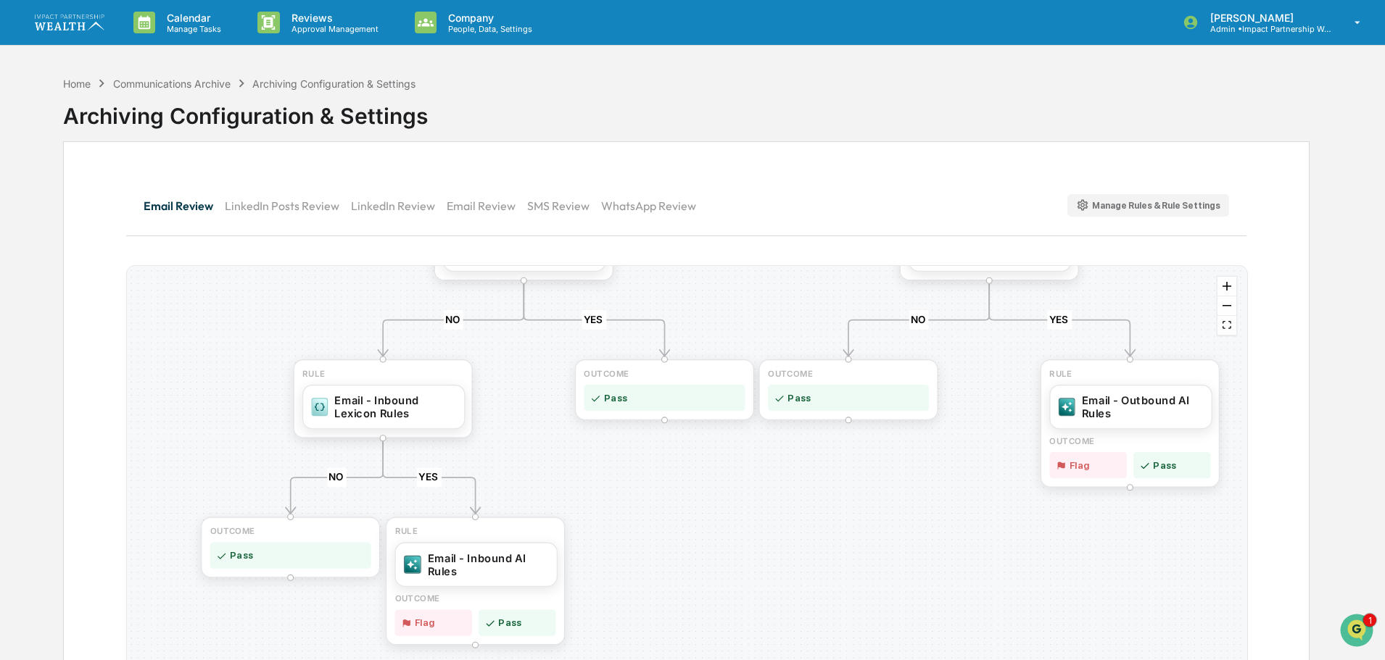
drag, startPoint x: 483, startPoint y: 557, endPoint x: 571, endPoint y: 468, distance: 125.6
click at [571, 468] on div "YES NO YES NO YES NO YES NO YES NO YES NO OUTCOME Pass RULE Email - Internal AI…" at bounding box center [687, 497] width 1120 height 462
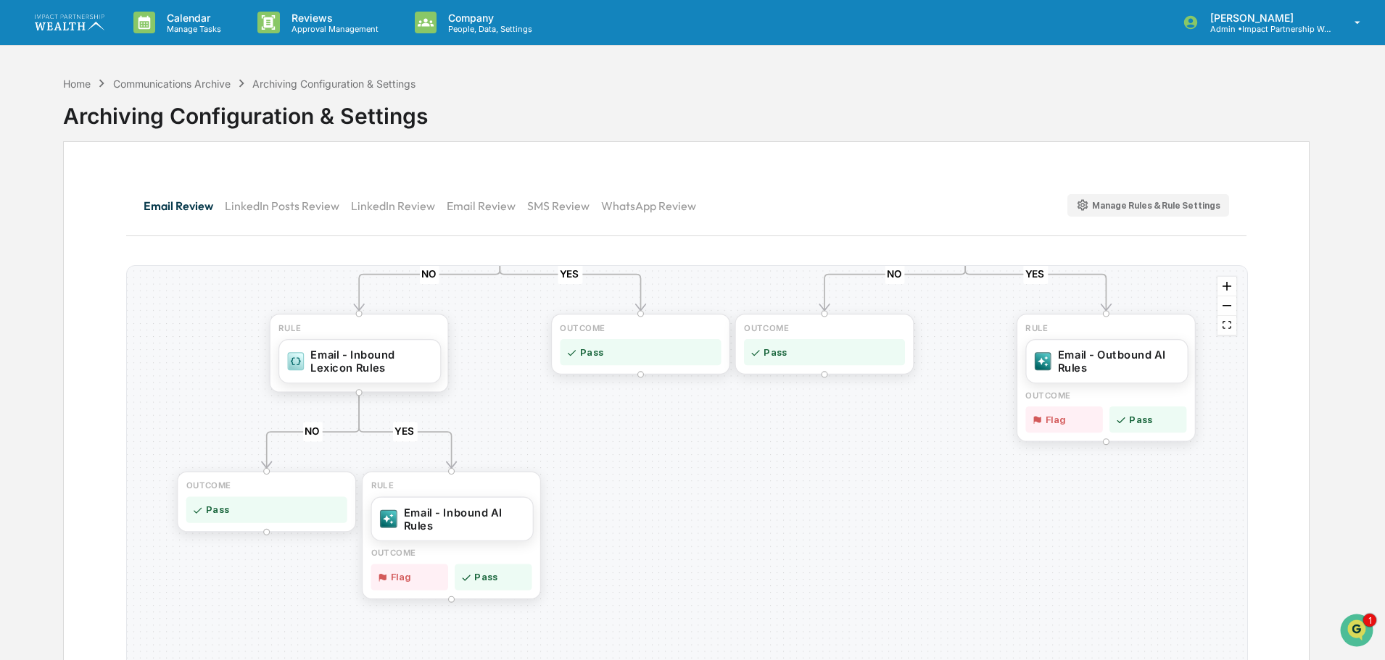
drag, startPoint x: 681, startPoint y: 516, endPoint x: 657, endPoint y: 470, distance: 51.6
click at [657, 470] on div "YES NO YES NO YES NO YES NO YES NO YES NO OUTCOME Pass RULE Email - Internal AI…" at bounding box center [687, 497] width 1120 height 462
click at [345, 366] on div "Email - Inbound Lexicon Rules" at bounding box center [371, 360] width 122 height 26
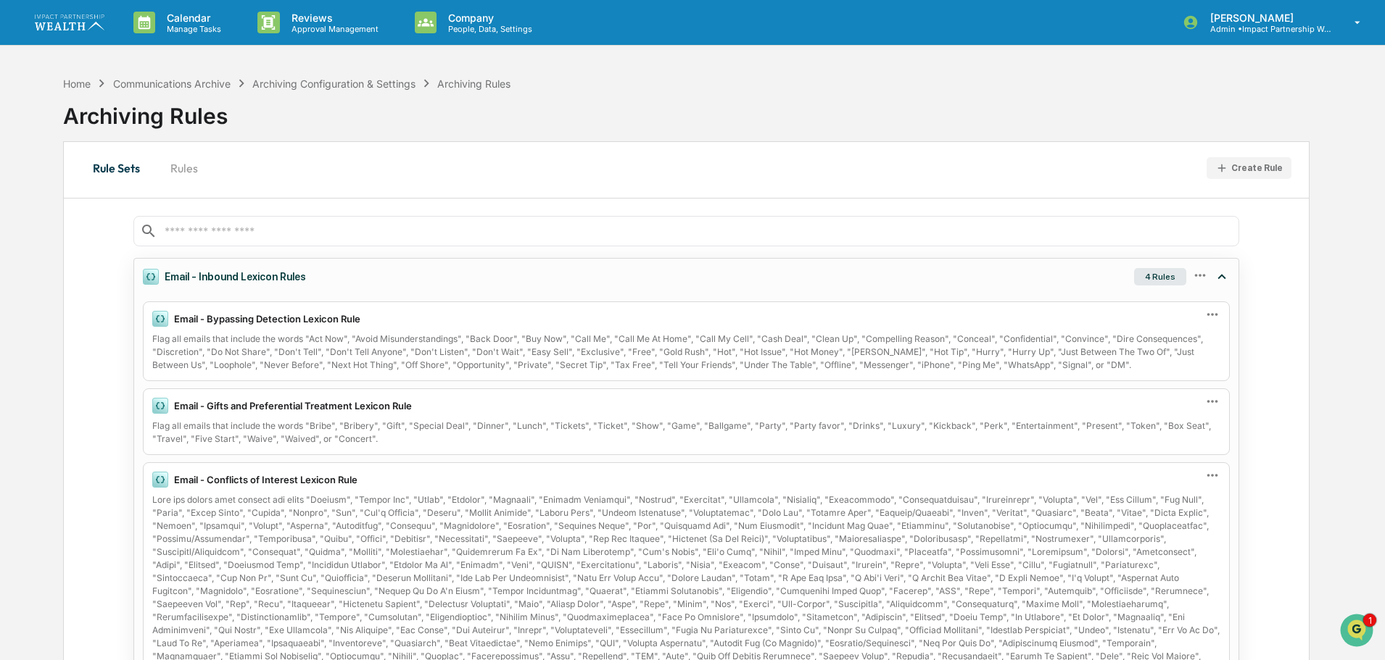
click at [1161, 277] on div "4 Rules" at bounding box center [1160, 276] width 52 height 17
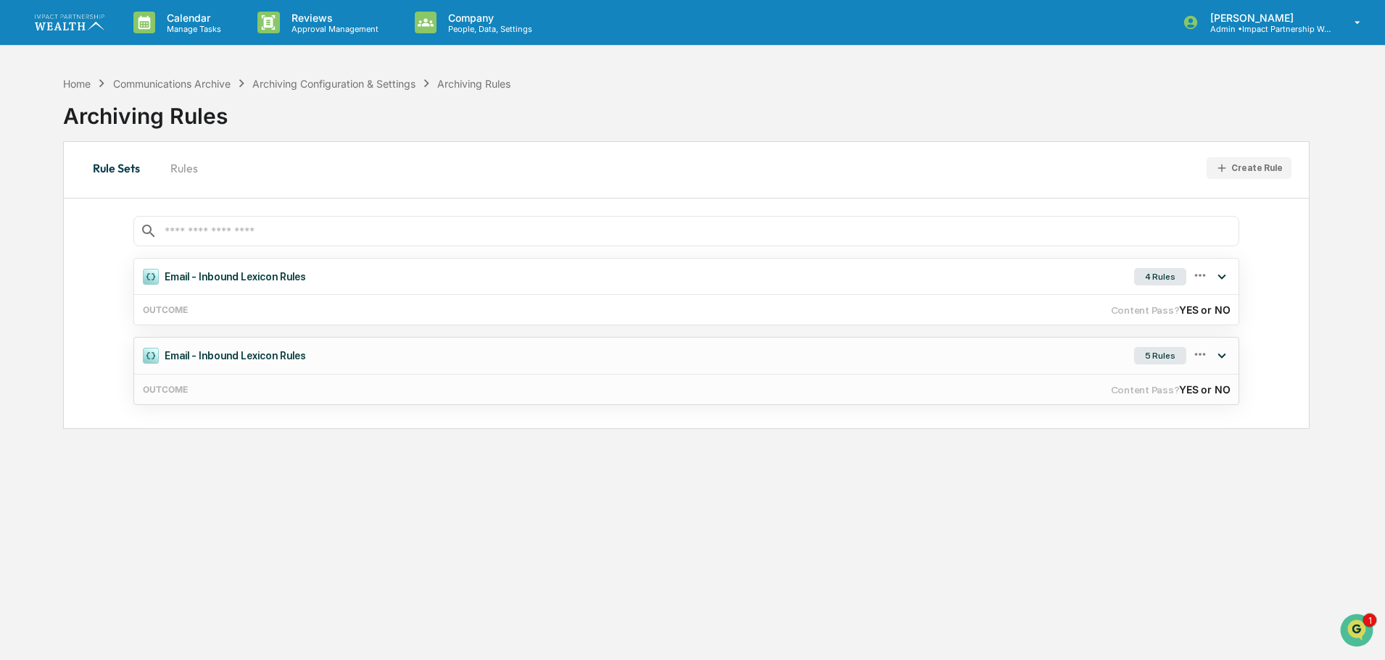
click at [1163, 354] on div "5 Rules" at bounding box center [1160, 355] width 52 height 17
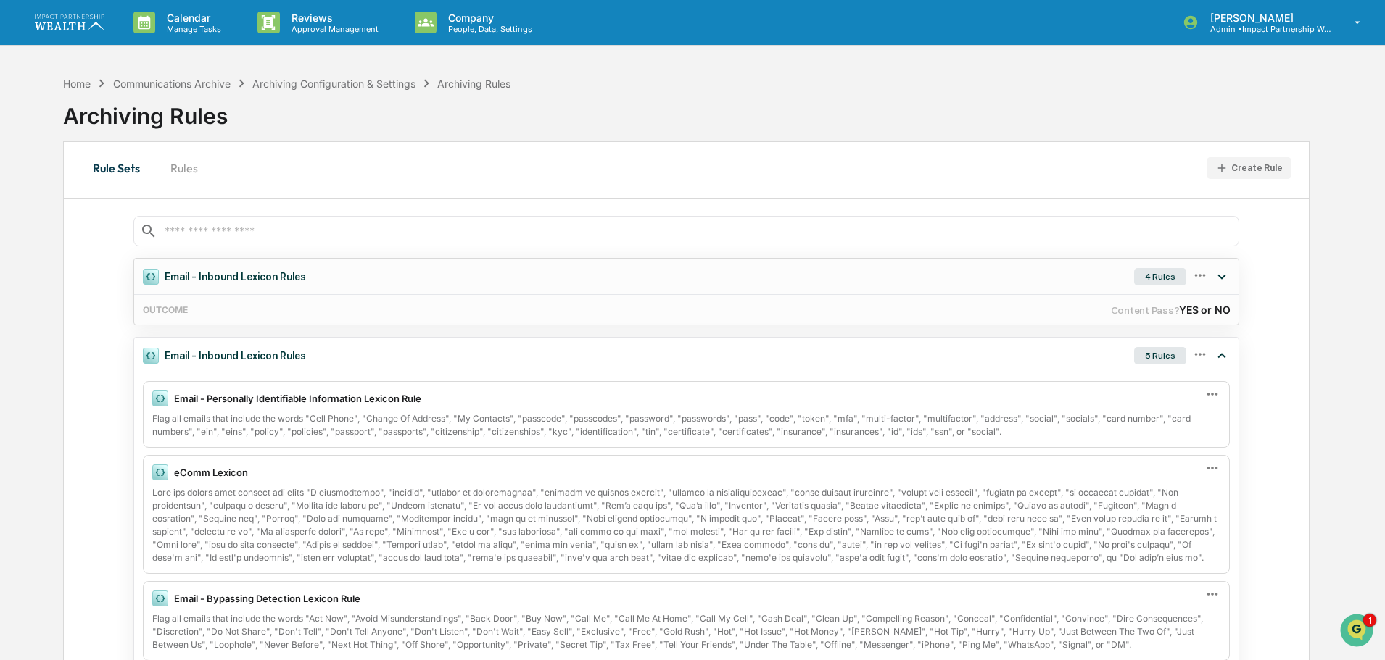
click at [1070, 275] on div "Email - Inbound Lexicon Rules 4 Rules" at bounding box center [686, 277] width 1104 height 36
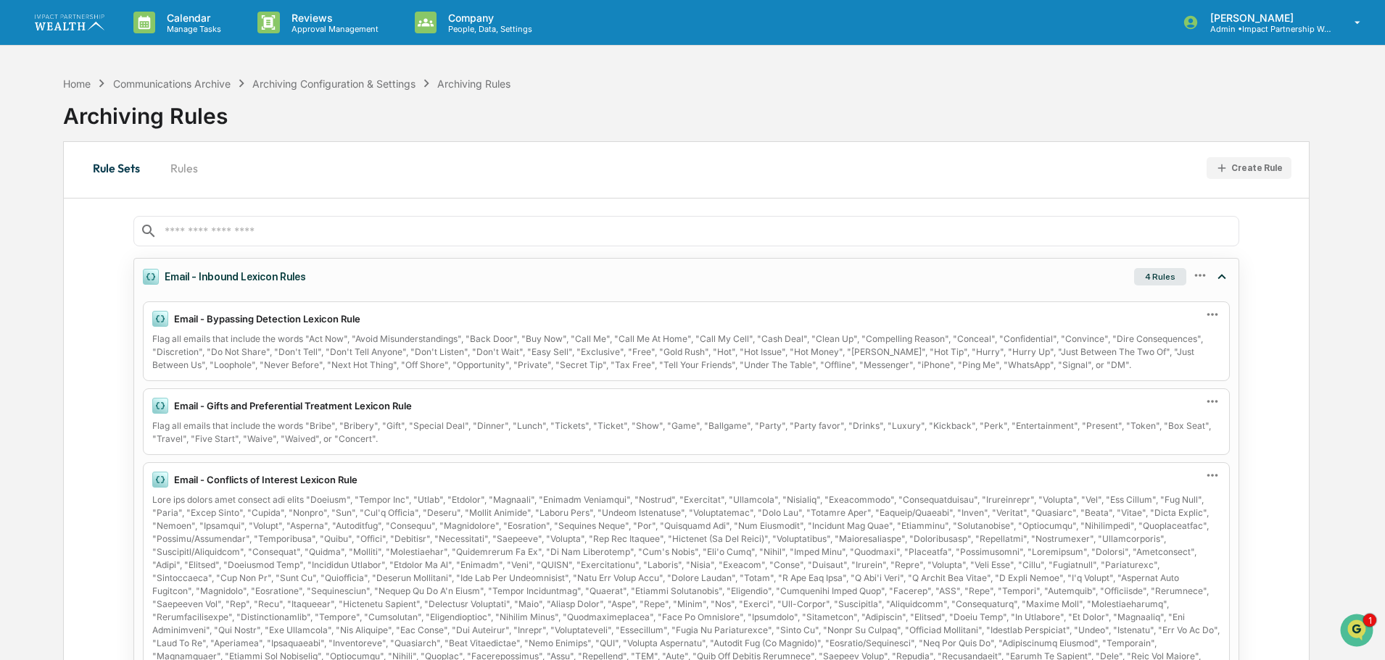
click at [1206, 275] on icon at bounding box center [1200, 275] width 16 height 16
click at [1134, 302] on div "Edit" at bounding box center [1117, 299] width 46 height 20
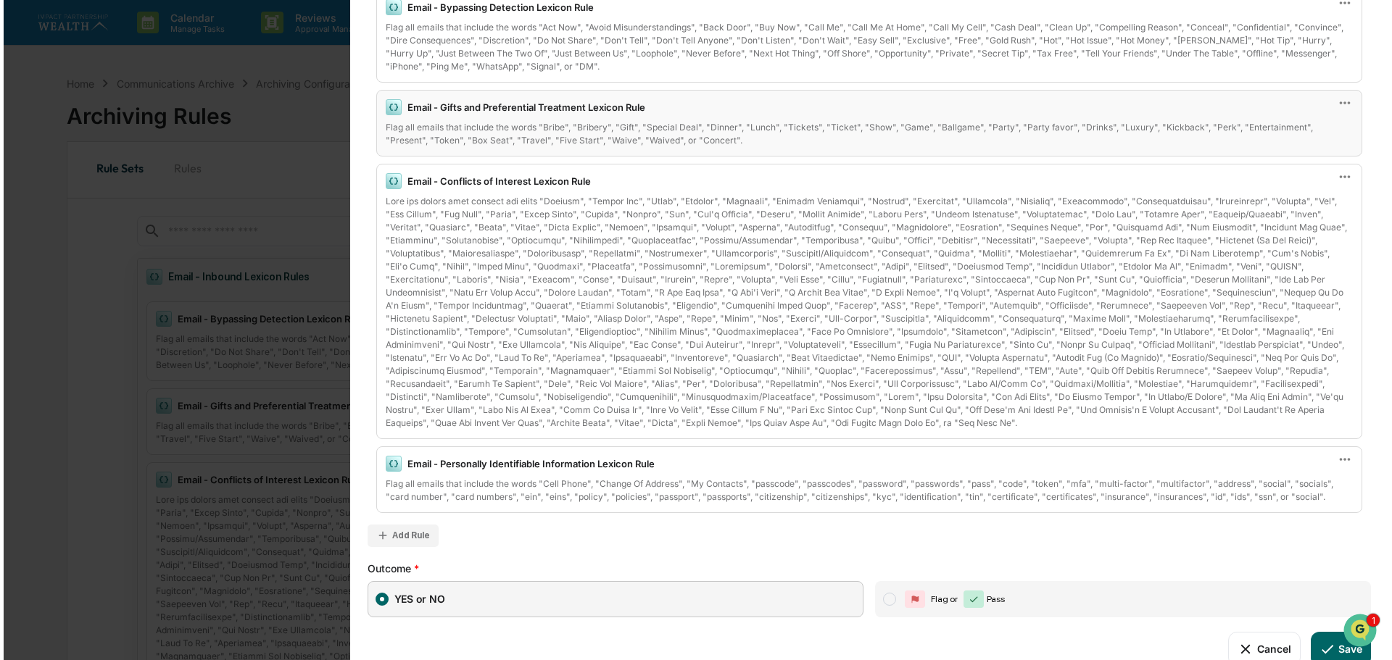
scroll to position [212, 0]
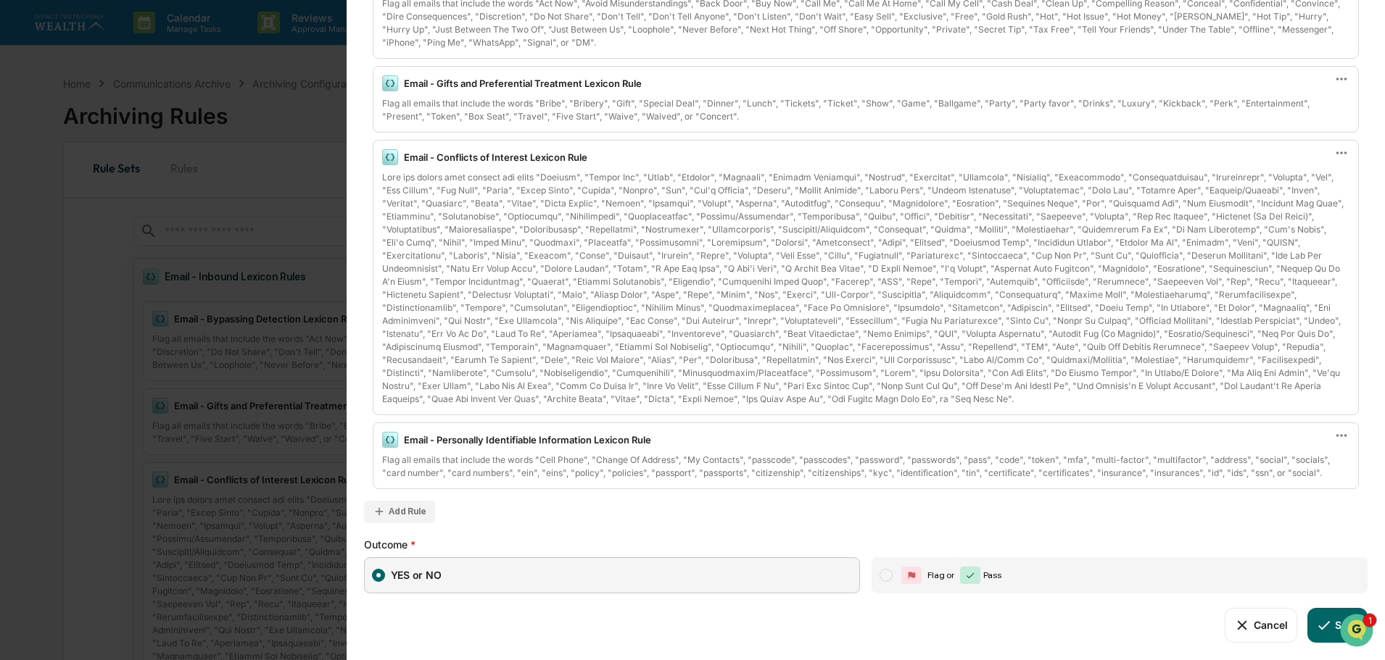
click at [405, 510] on div "Add Rule" at bounding box center [408, 512] width 38 height 10
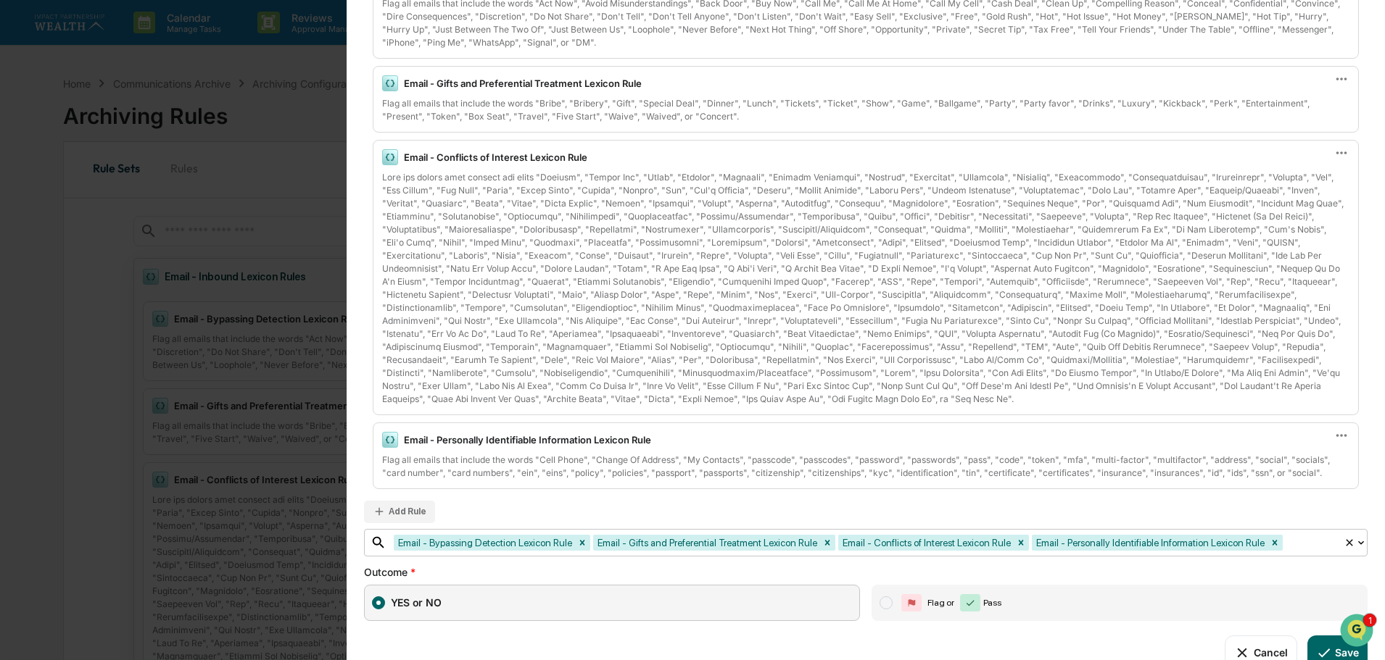
click at [1318, 542] on div at bounding box center [1310, 542] width 51 height 17
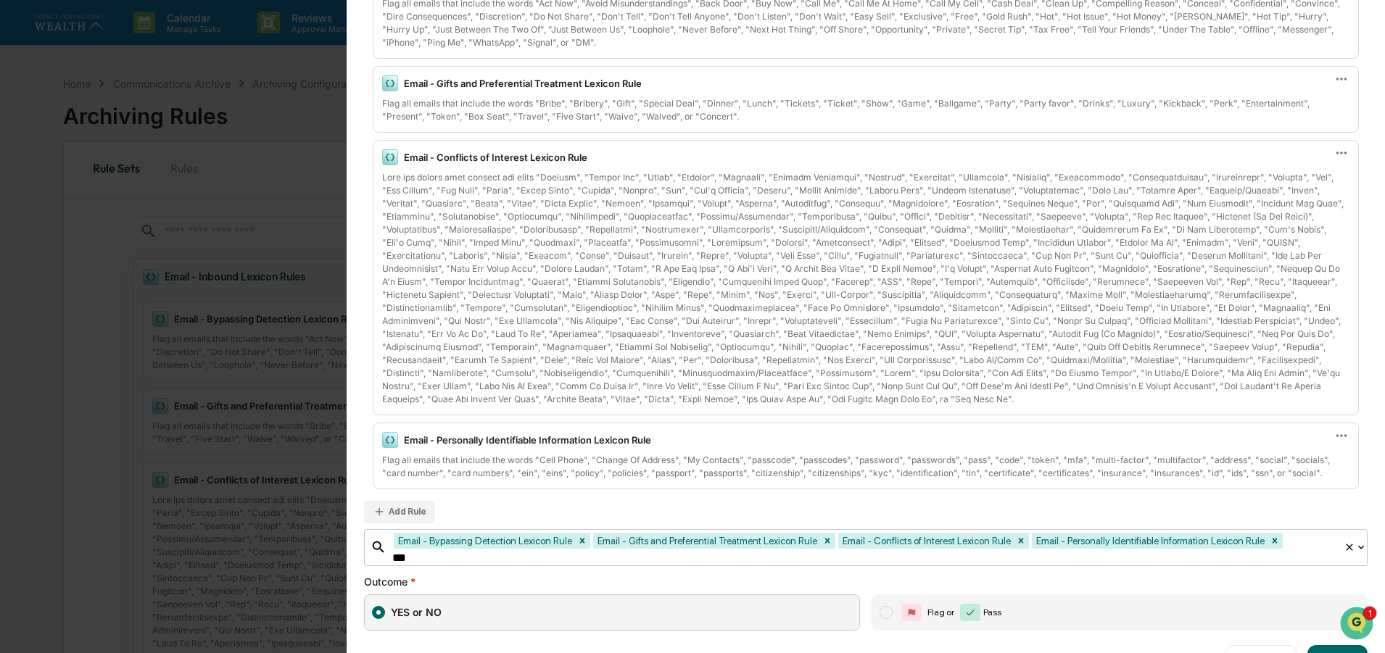
type input "****"
